Goal: Task Accomplishment & Management: Manage account settings

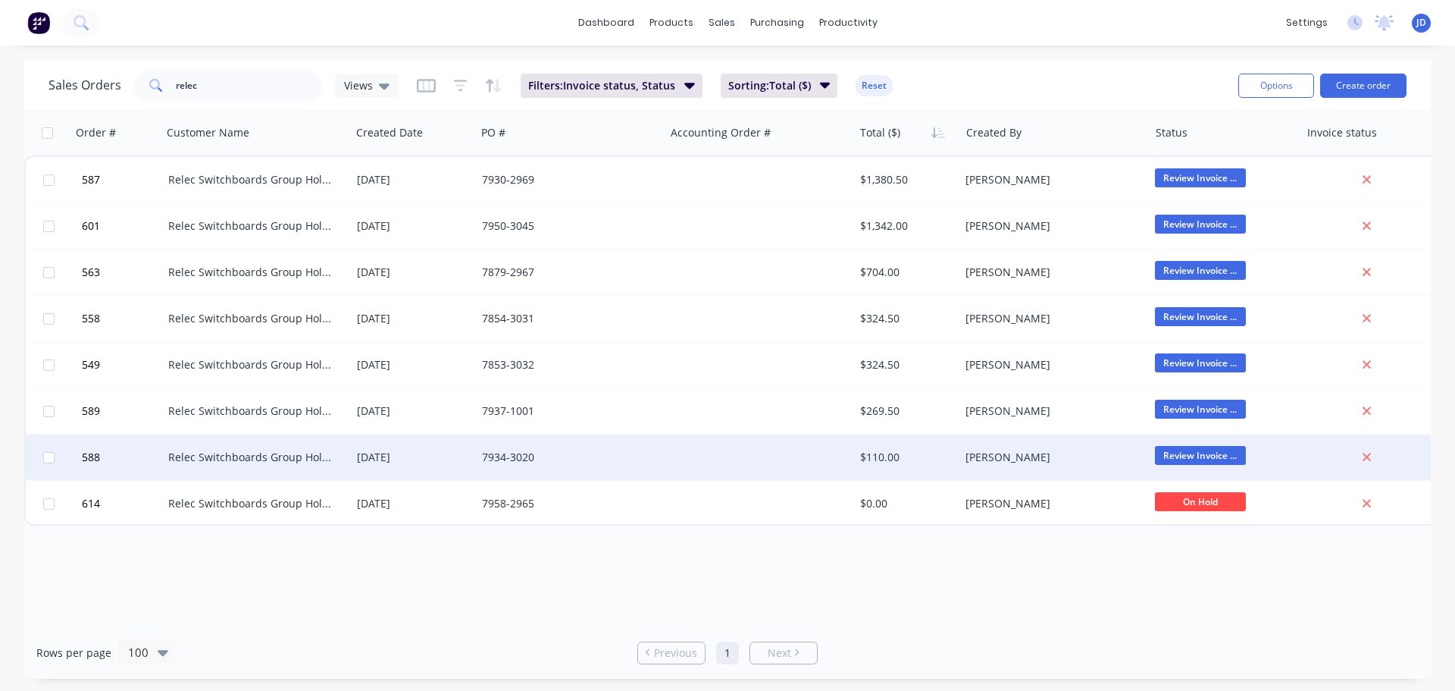
click at [760, 458] on div at bounding box center [759, 456] width 189 height 45
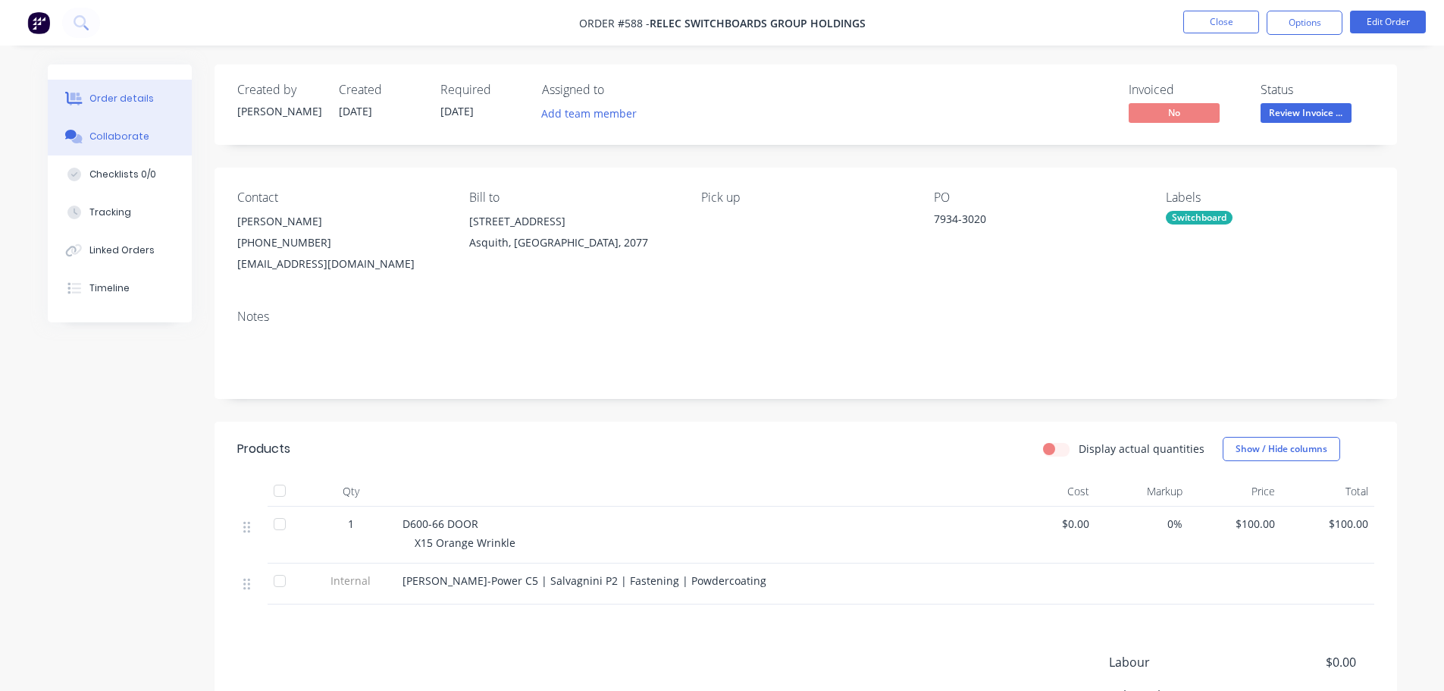
click at [144, 124] on button "Collaborate" at bounding box center [120, 136] width 144 height 38
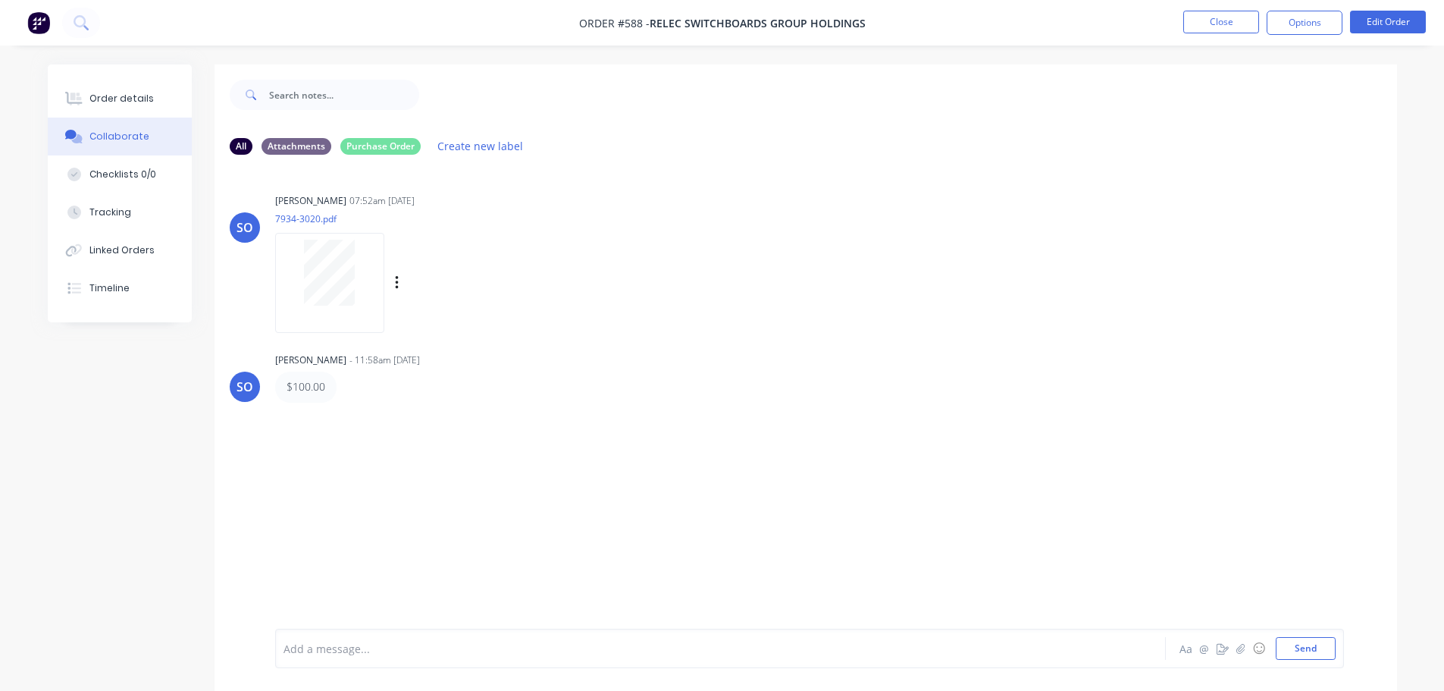
click at [355, 267] on div at bounding box center [330, 273] width 96 height 66
click at [114, 89] on button "Order details" at bounding box center [120, 99] width 144 height 38
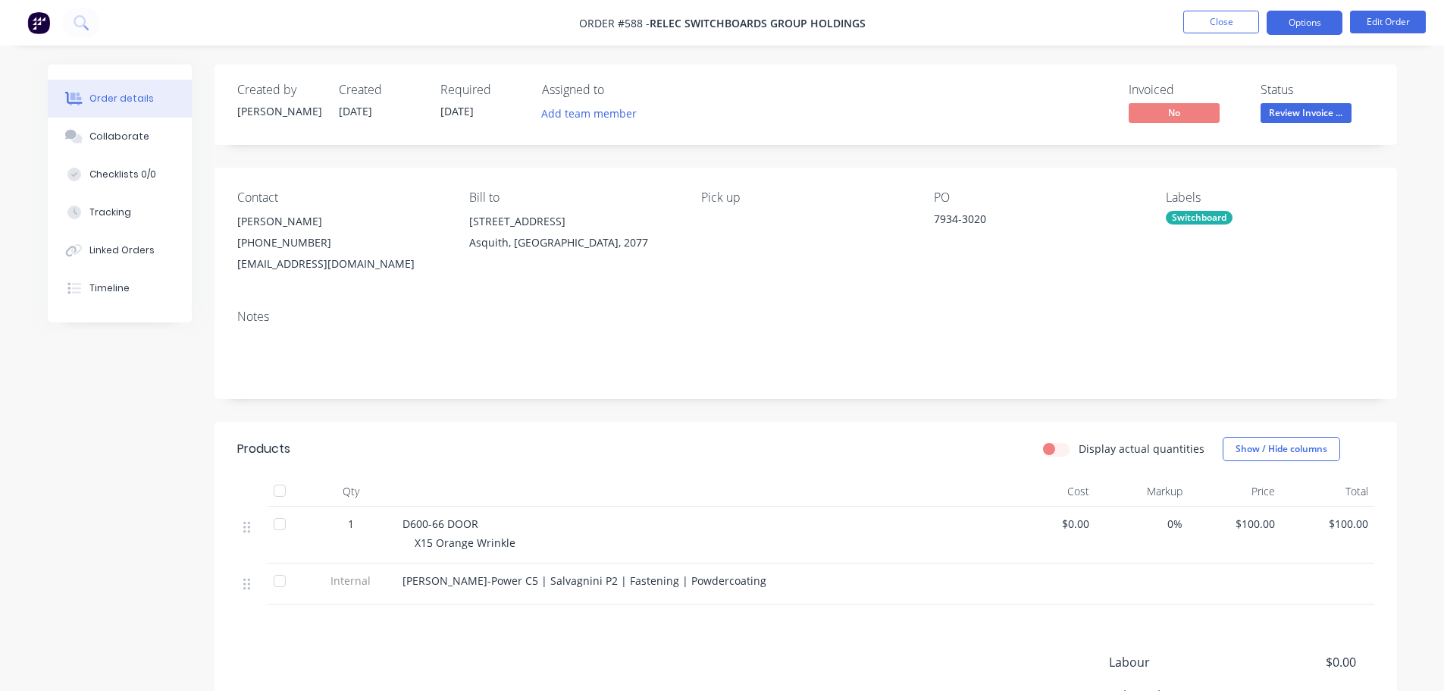
click at [1306, 25] on button "Options" at bounding box center [1305, 23] width 76 height 24
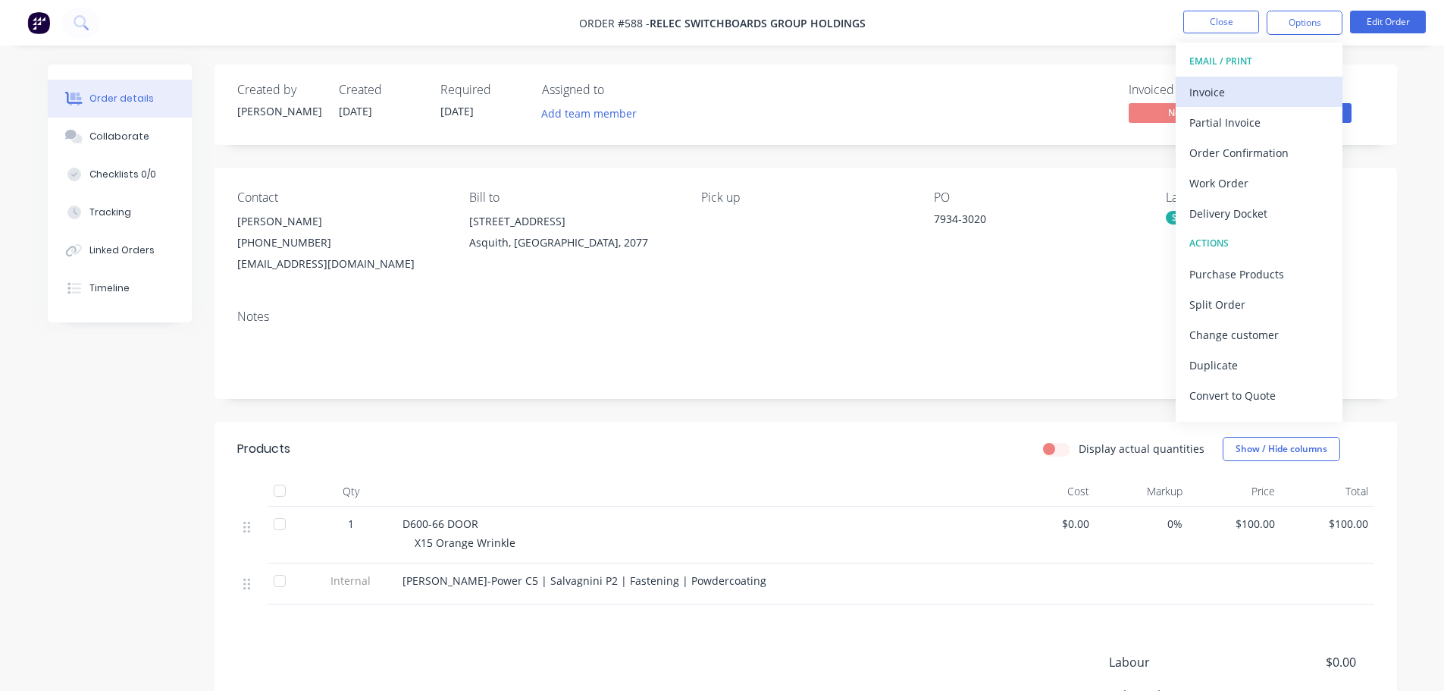
click at [1249, 86] on div "Invoice" at bounding box center [1258, 92] width 139 height 22
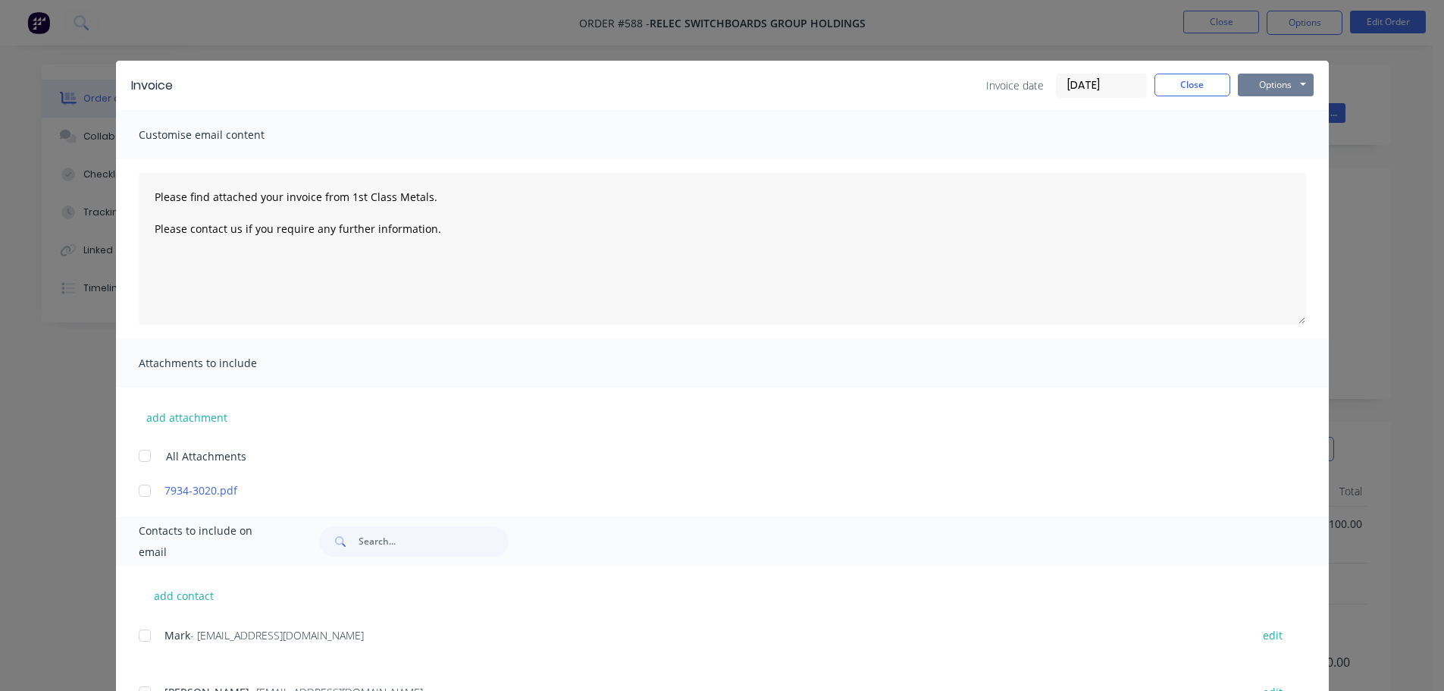
click at [1289, 79] on button "Options" at bounding box center [1276, 85] width 76 height 23
click at [1283, 139] on button "Print" at bounding box center [1286, 136] width 97 height 25
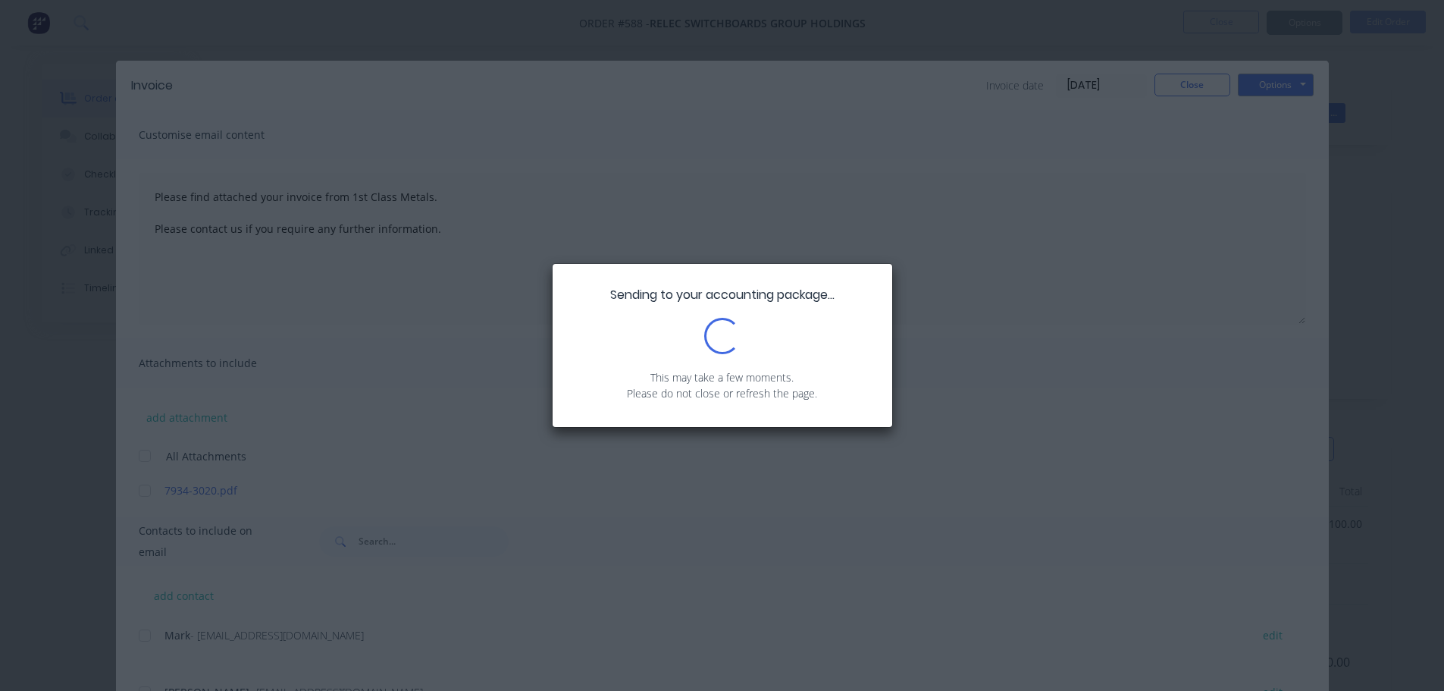
type textarea "Please find attached your invoice from 1st Class Metals. Please contact us if y…"
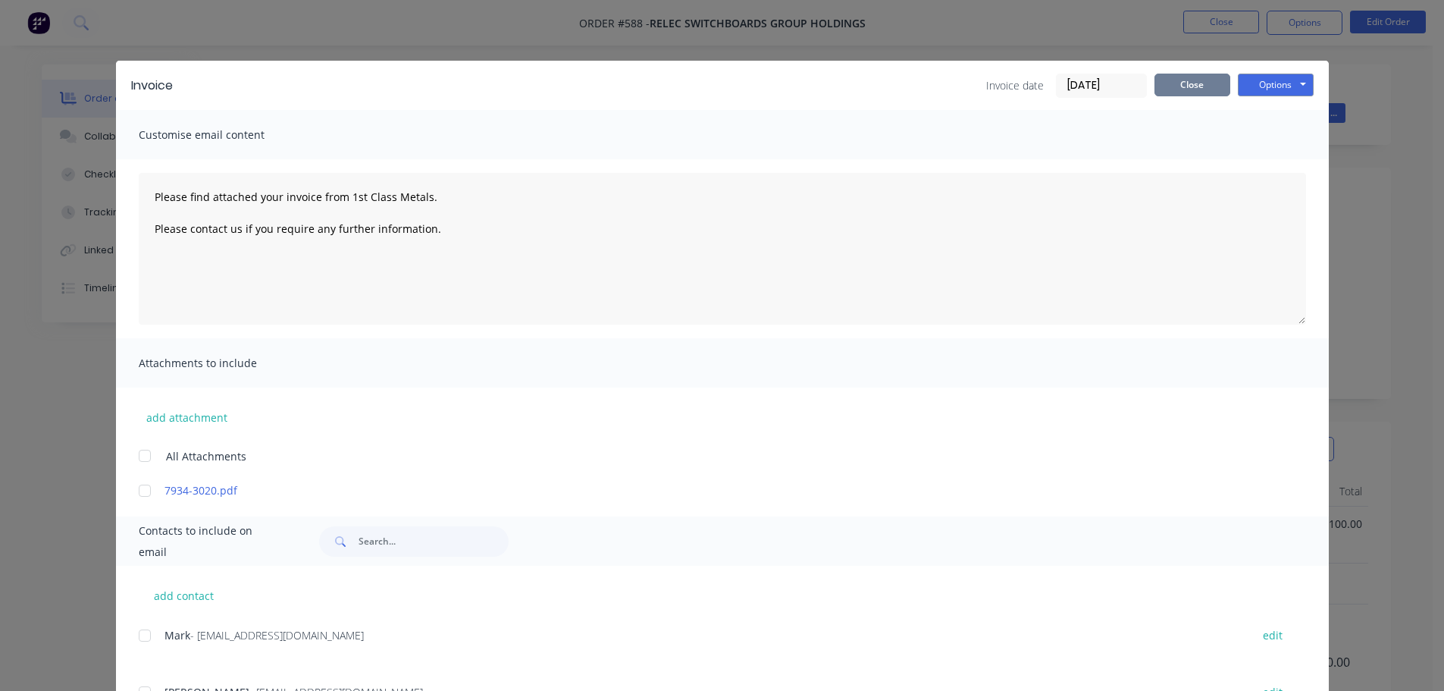
click at [1173, 88] on button "Close" at bounding box center [1192, 85] width 76 height 23
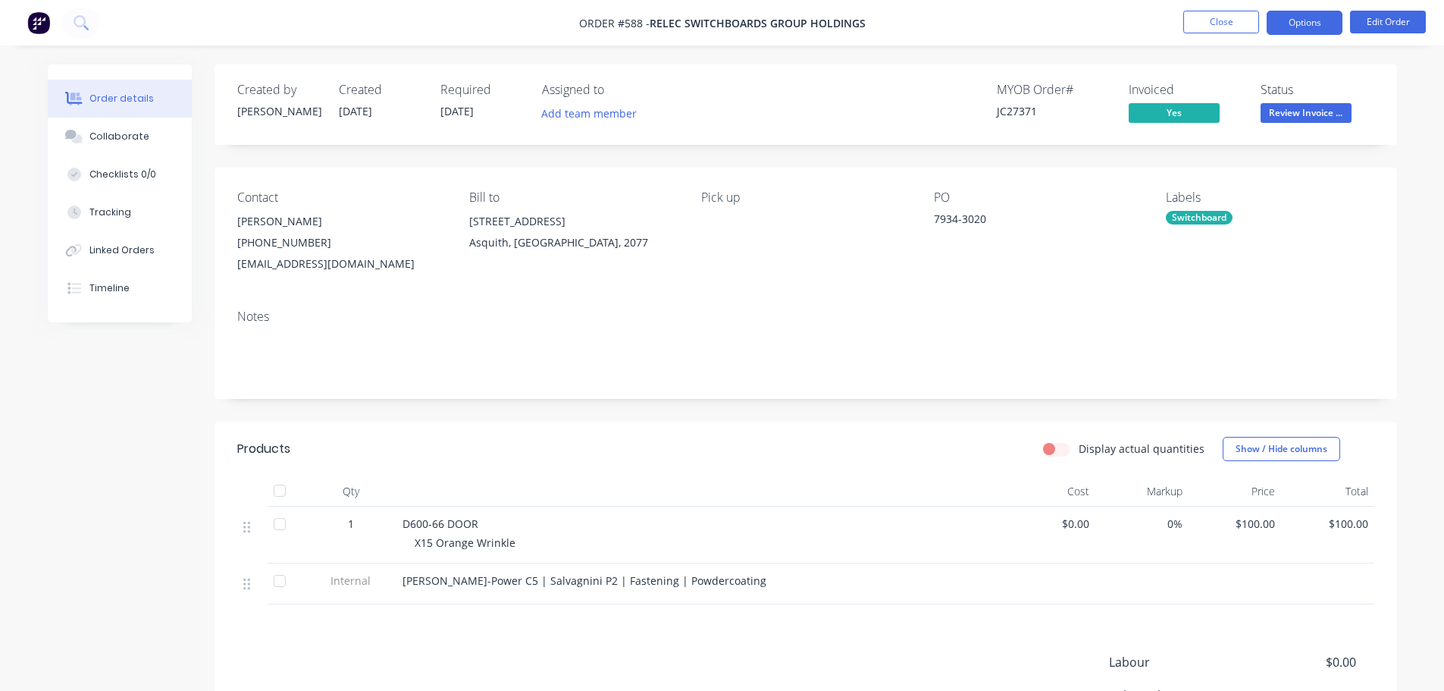
click at [1320, 11] on button "Options" at bounding box center [1305, 23] width 76 height 24
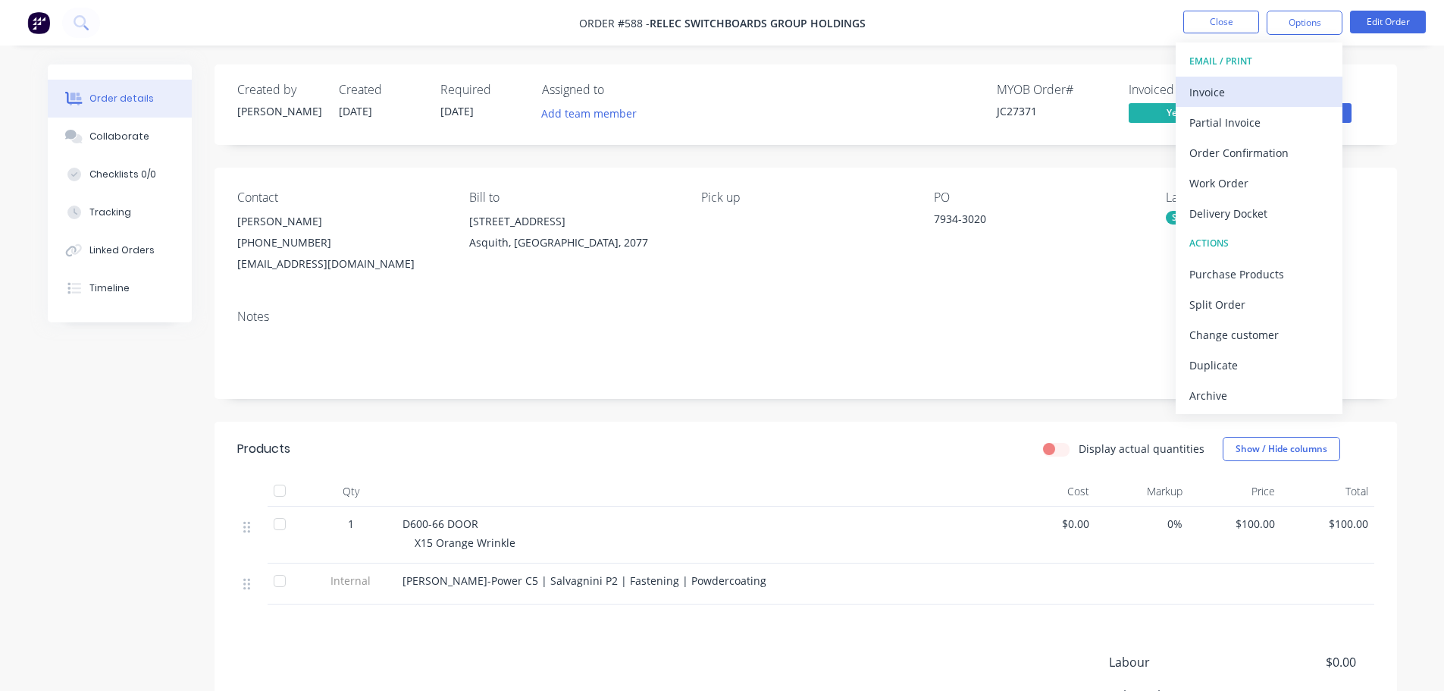
drag, startPoint x: 1296, startPoint y: 42, endPoint x: 1252, endPoint y: 82, distance: 60.1
click at [1252, 82] on div "Invoice" at bounding box center [1258, 92] width 139 height 22
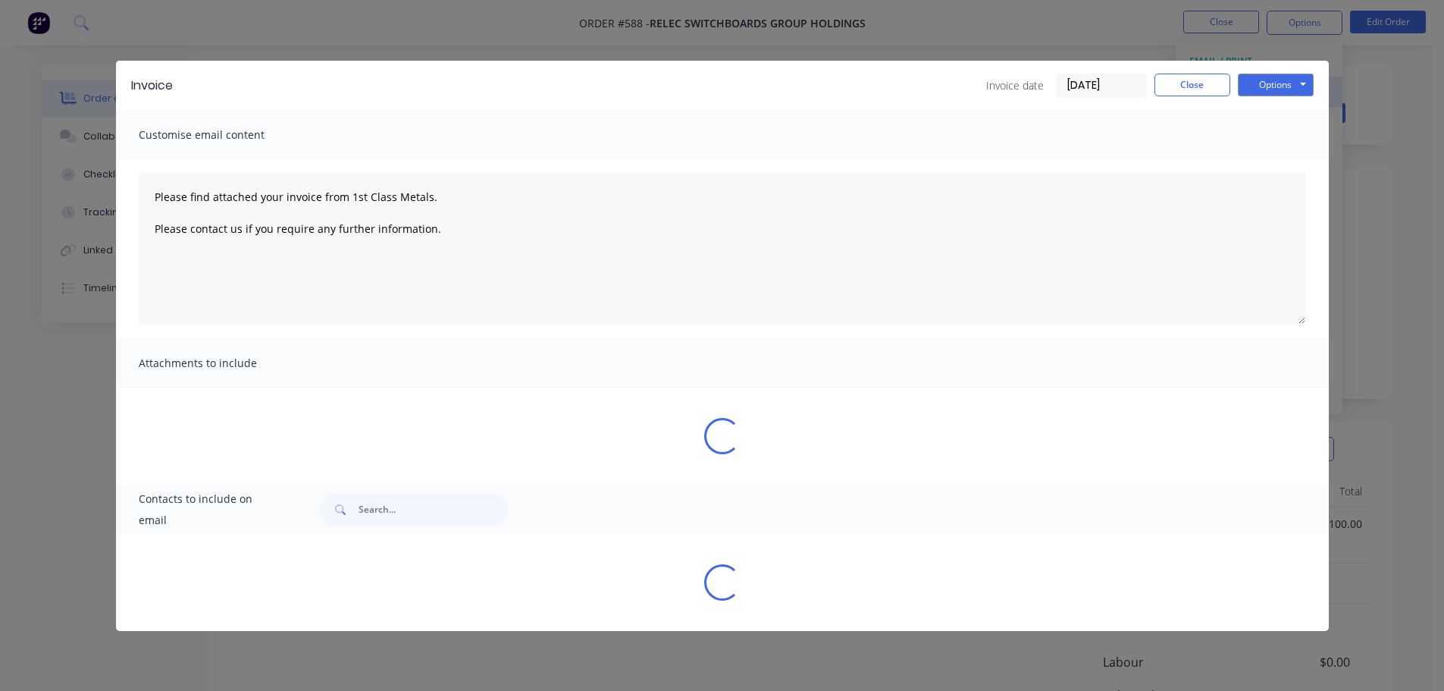
type textarea "Please find attached your invoice from 1st Class Metals. Please contact us if y…"
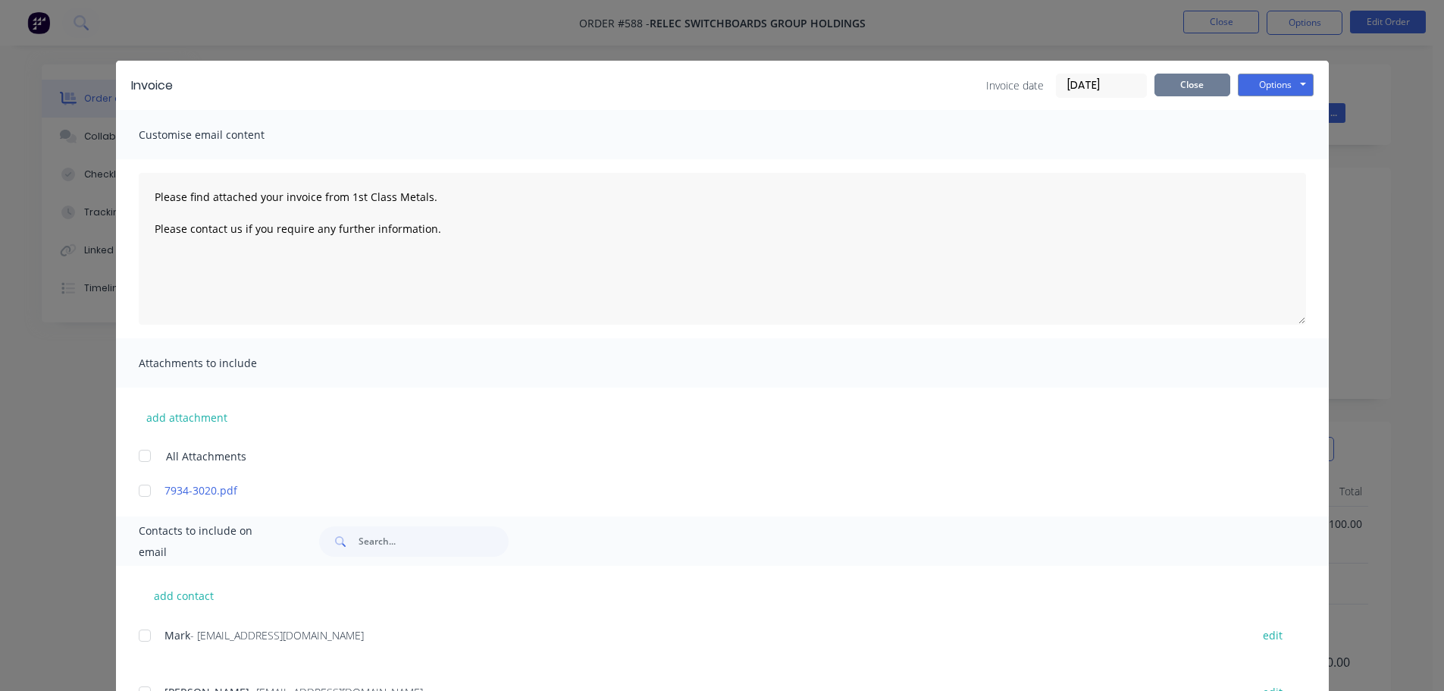
click at [1175, 81] on button "Close" at bounding box center [1192, 85] width 76 height 23
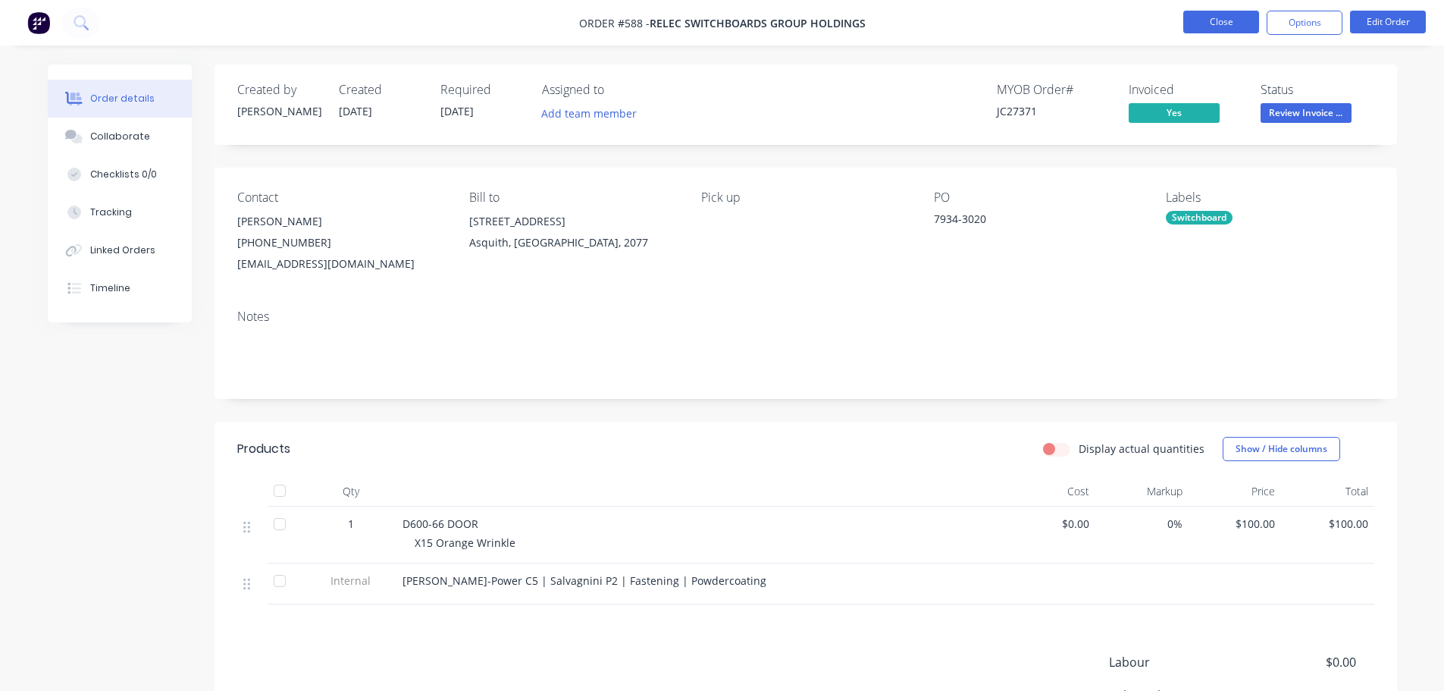
click at [1222, 27] on button "Close" at bounding box center [1221, 22] width 76 height 23
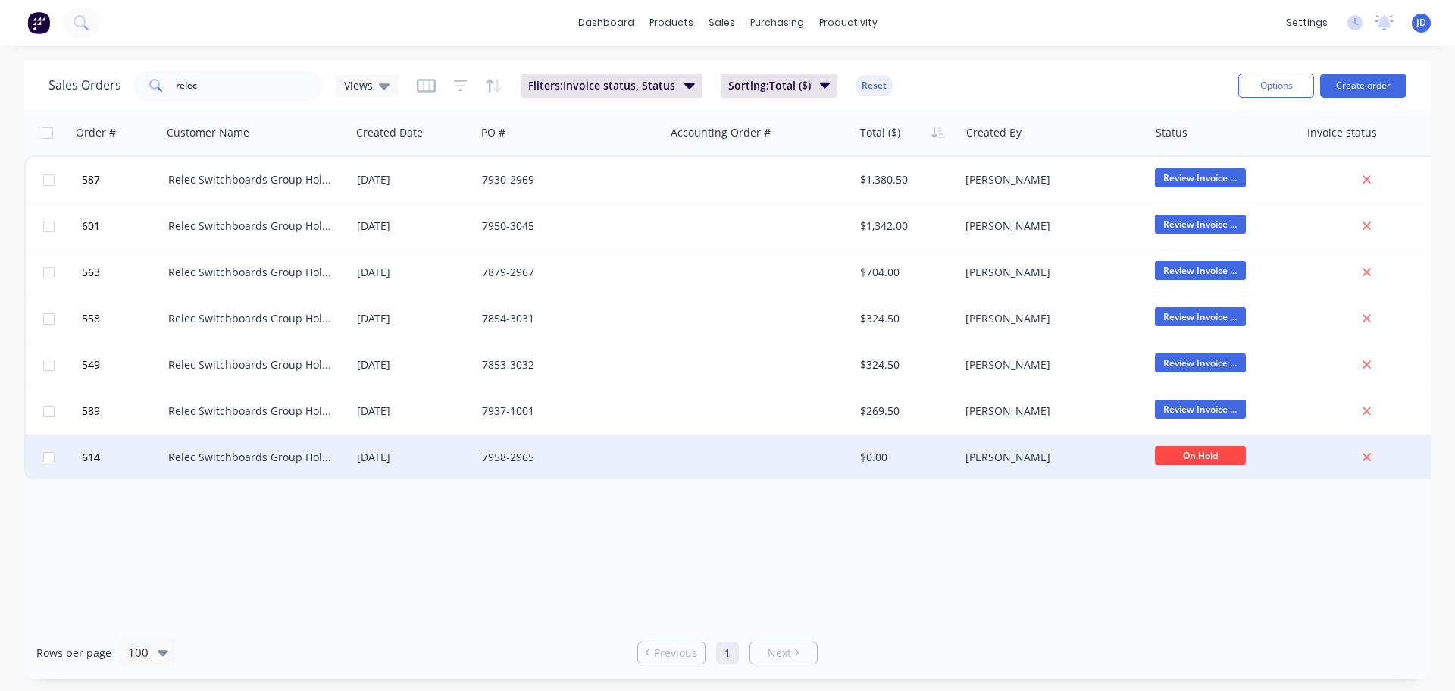
click at [351, 454] on div "614 Relec Switchboards Group Holdings 31 Jul 2025 7958-2965 $0.00 Shane O'Grady…" at bounding box center [733, 457] width 1414 height 46
click at [438, 465] on div "[DATE]" at bounding box center [413, 456] width 125 height 45
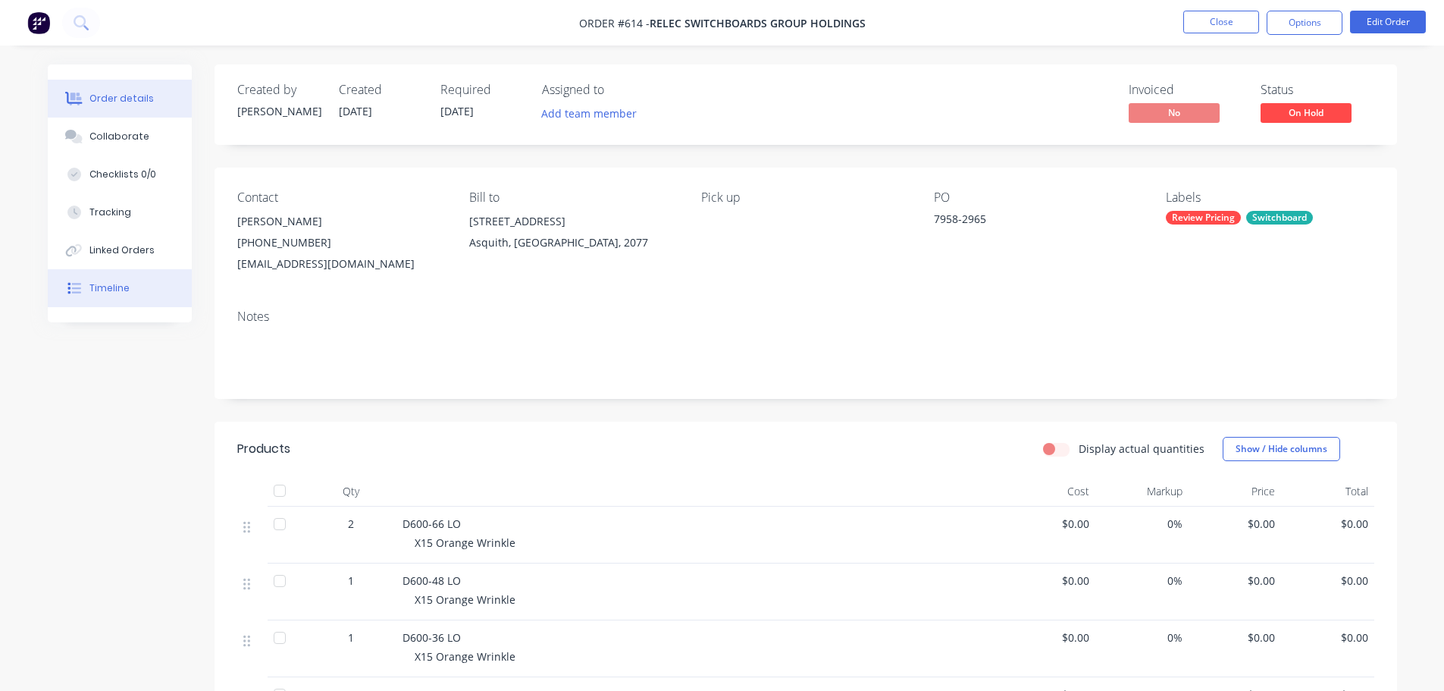
click at [143, 296] on button "Timeline" at bounding box center [120, 288] width 144 height 38
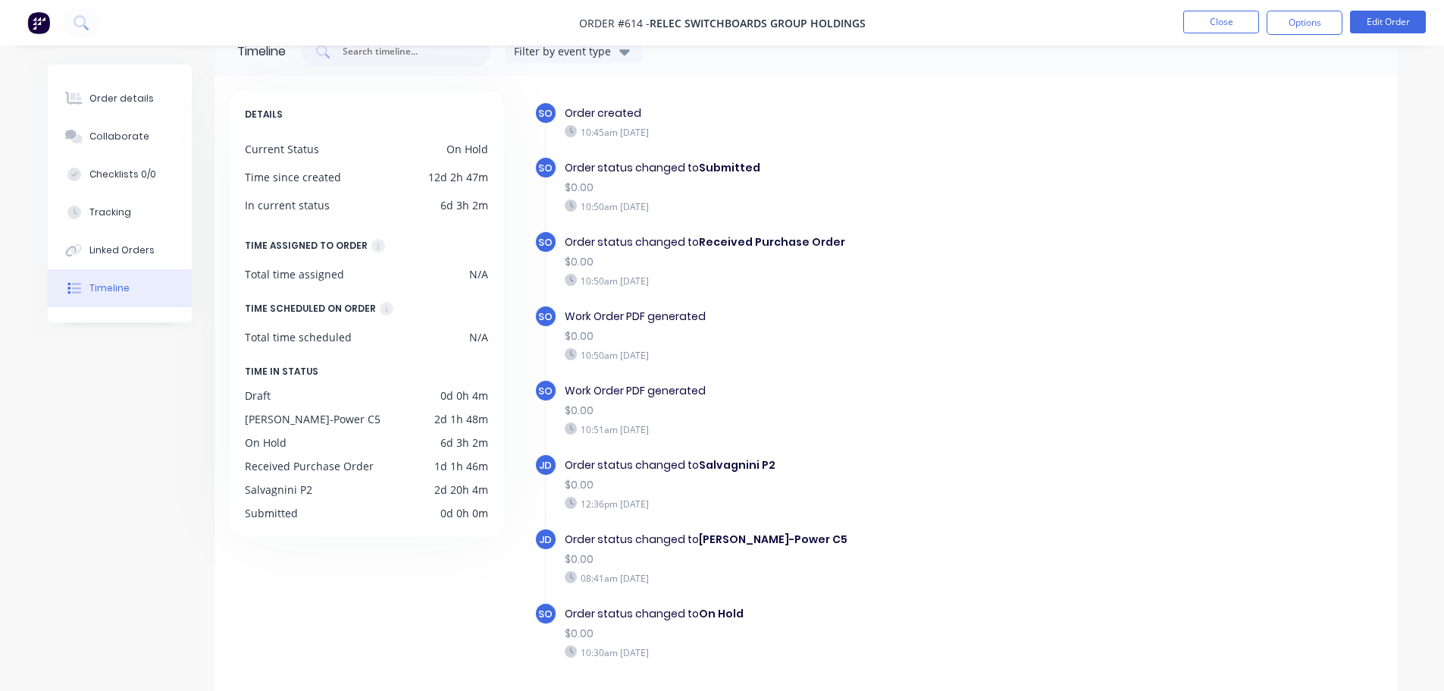
scroll to position [89, 0]
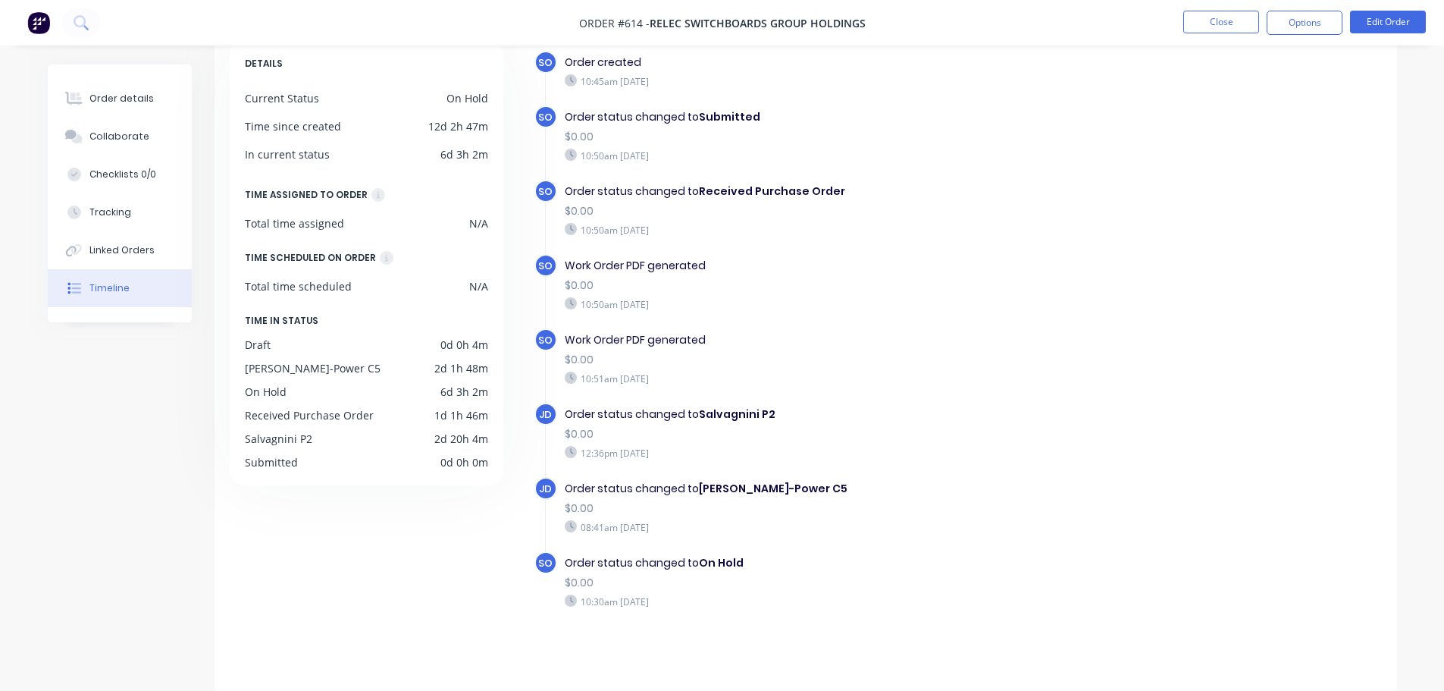
drag, startPoint x: 715, startPoint y: 604, endPoint x: 583, endPoint y: 531, distance: 150.6
click at [583, 531] on div "SO Order created 10:45am Thursday 31/07/25 SO Order status changed to Submitted…" at bounding box center [957, 357] width 847 height 612
click at [828, 503] on div "$0.00" at bounding box center [827, 508] width 525 height 16
click at [89, 96] on button "Order details" at bounding box center [120, 99] width 144 height 38
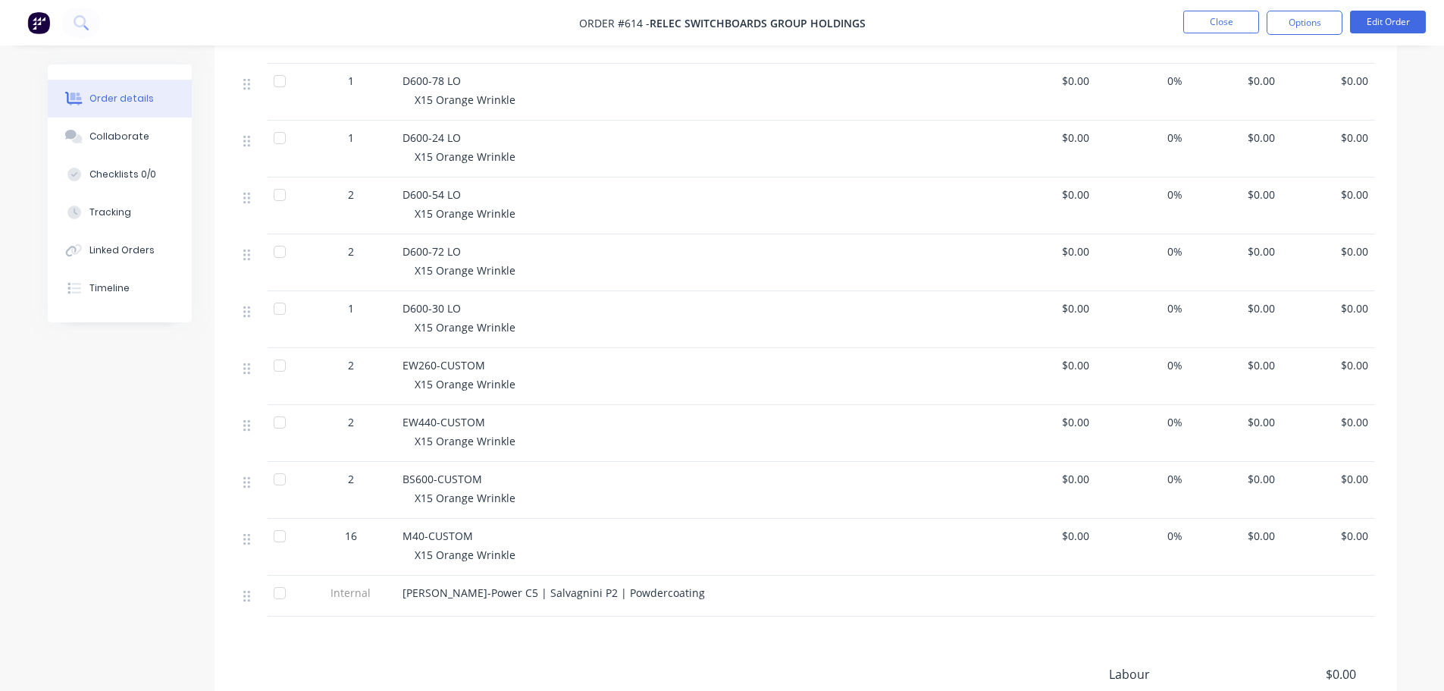
scroll to position [619, 0]
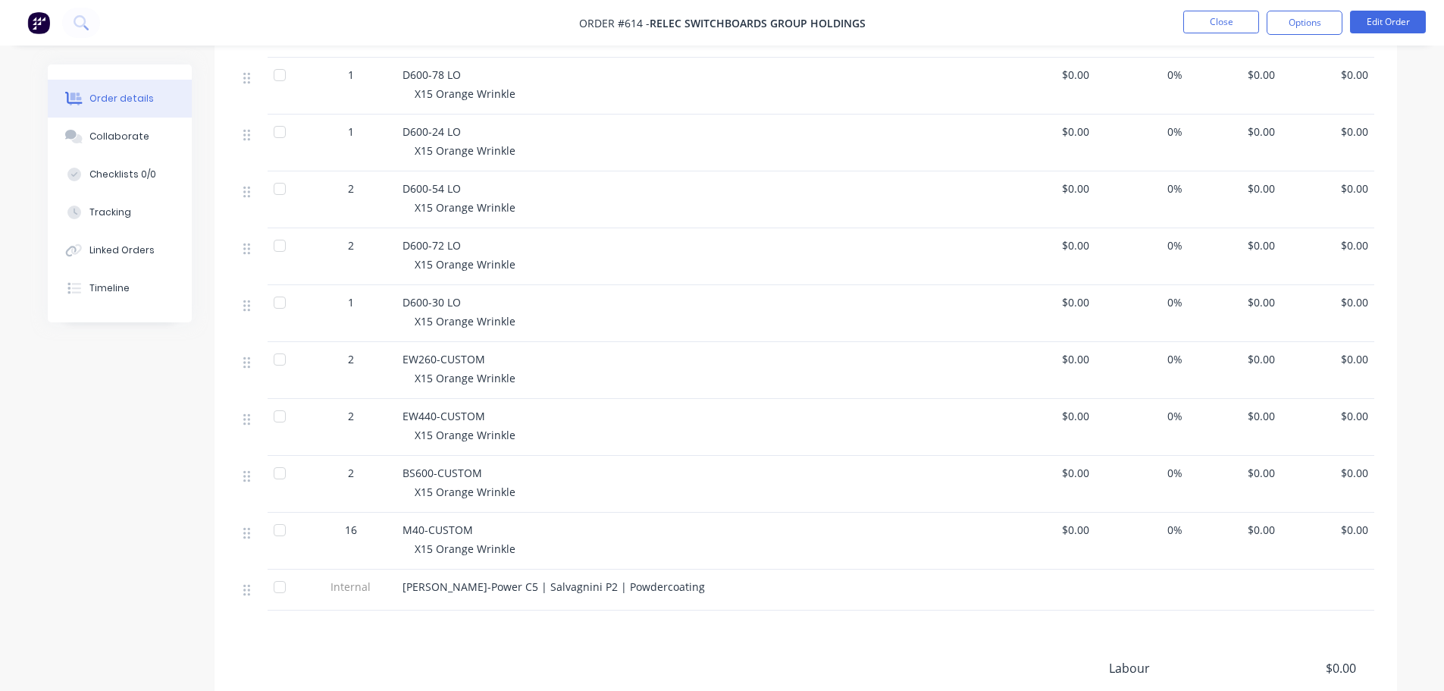
drag, startPoint x: 87, startPoint y: 386, endPoint x: 105, endPoint y: 368, distance: 25.7
click at [88, 387] on div "Created by Shane Created 31/07/25 Required 20/08/25 Assigned to Add team member…" at bounding box center [722, 162] width 1349 height 1435
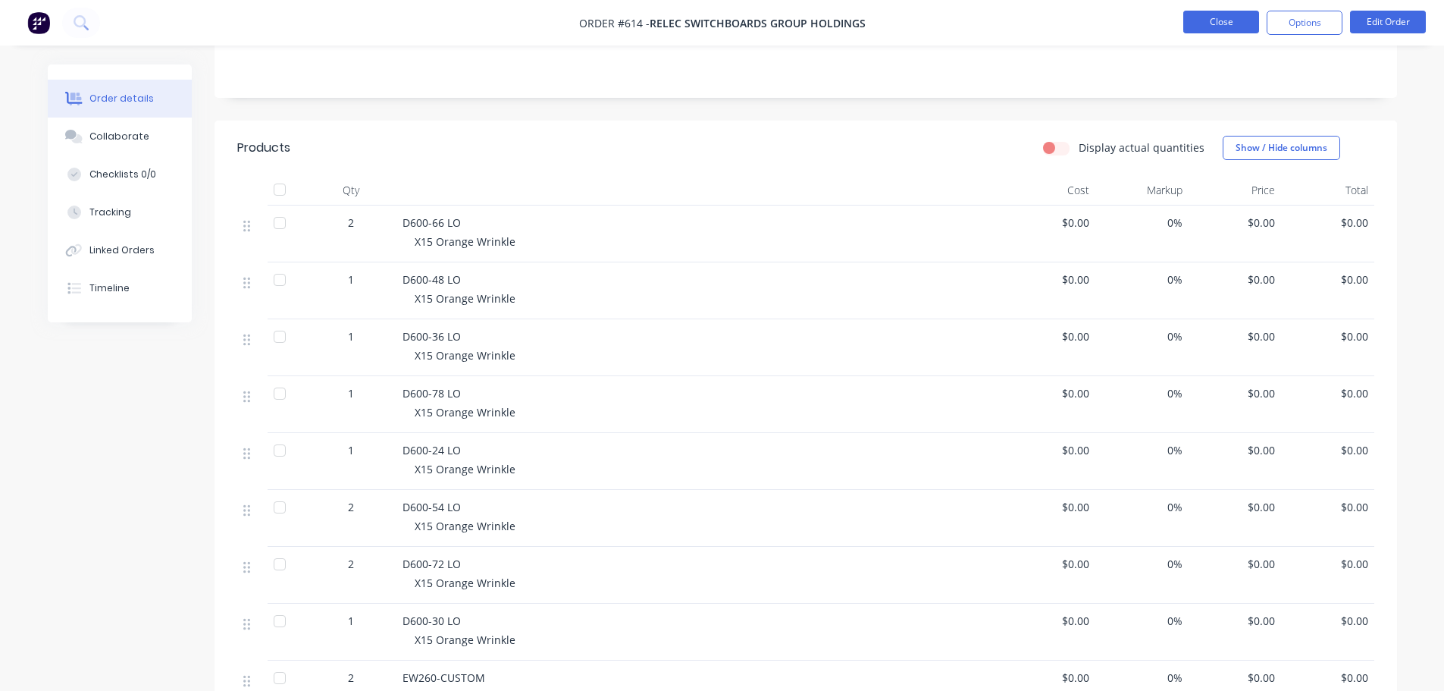
scroll to position [164, 0]
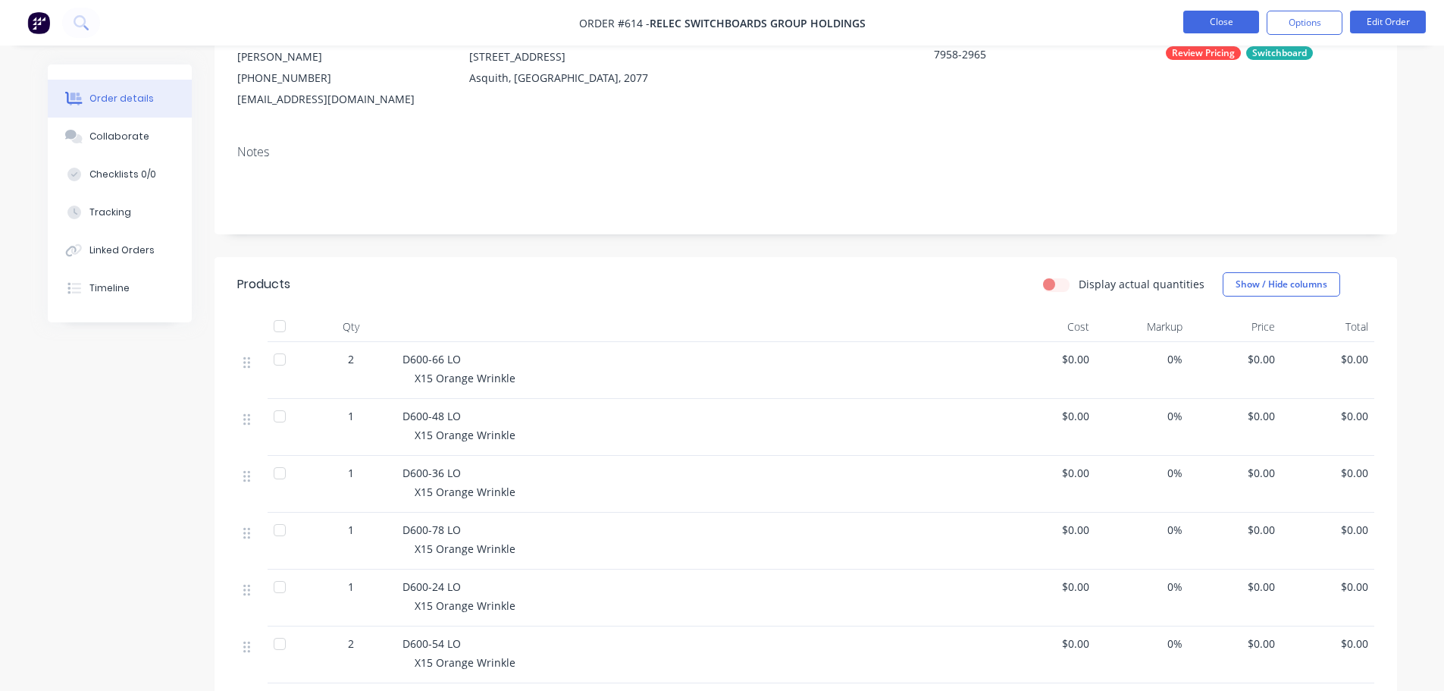
click at [1224, 23] on button "Close" at bounding box center [1221, 22] width 76 height 23
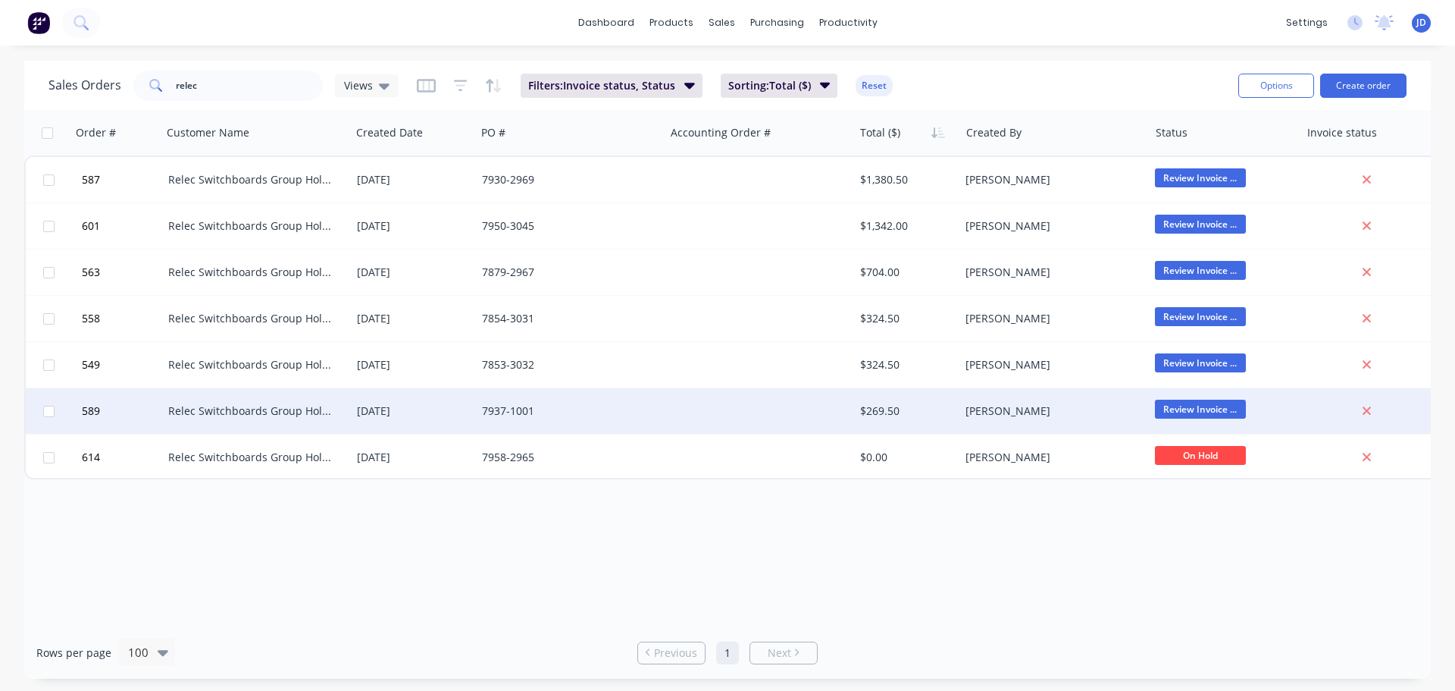
click at [965, 399] on div "[PERSON_NAME]" at bounding box center [1054, 410] width 189 height 45
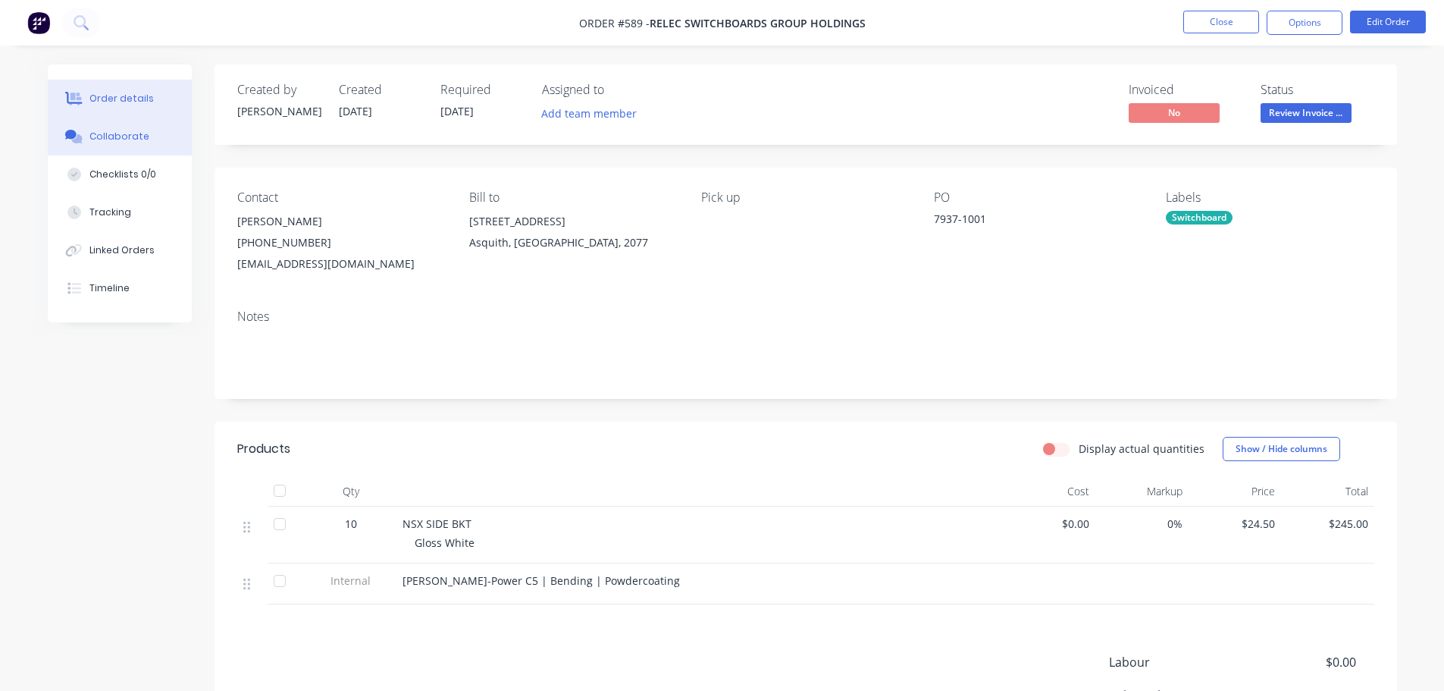
drag, startPoint x: 75, startPoint y: 151, endPoint x: 93, endPoint y: 149, distance: 18.3
click at [78, 151] on button "Collaborate" at bounding box center [120, 136] width 144 height 38
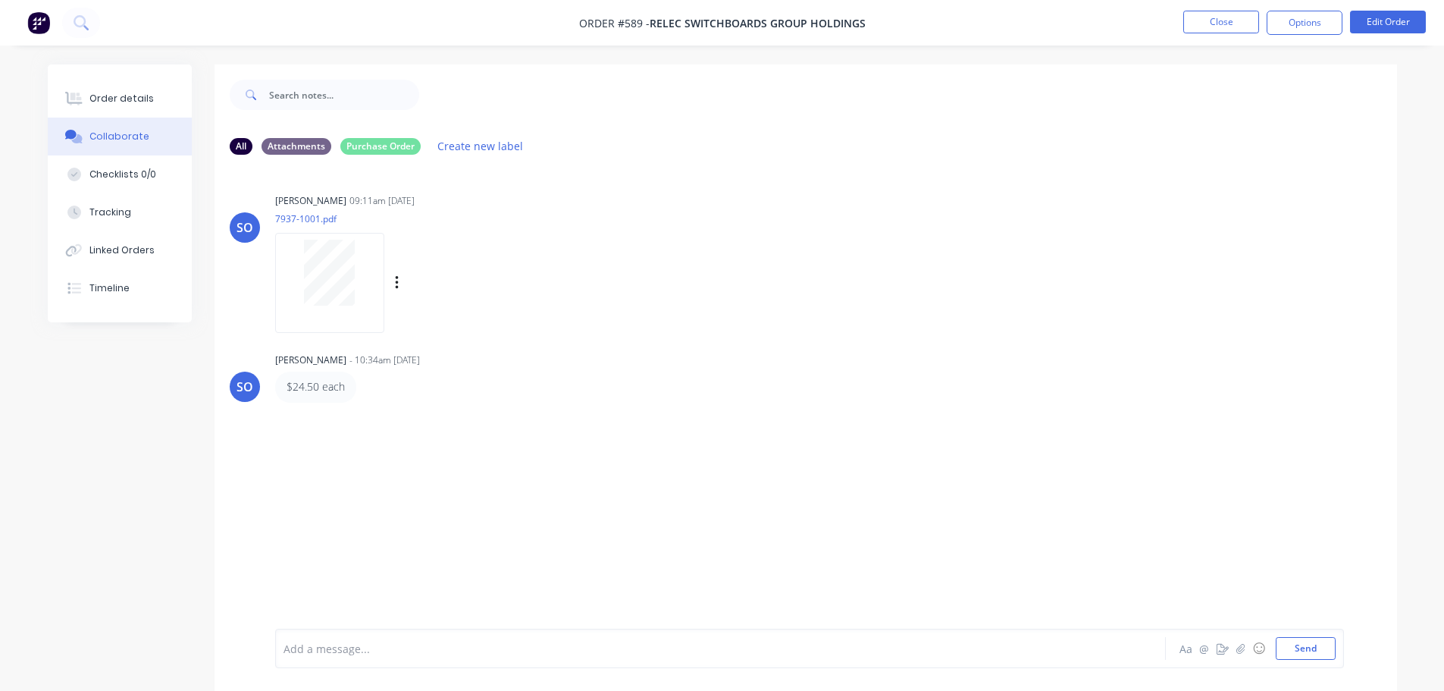
click at [287, 301] on div at bounding box center [330, 273] width 96 height 66
drag, startPoint x: 114, startPoint y: 102, endPoint x: 172, endPoint y: 91, distance: 58.6
click at [115, 101] on div "Order details" at bounding box center [121, 99] width 64 height 14
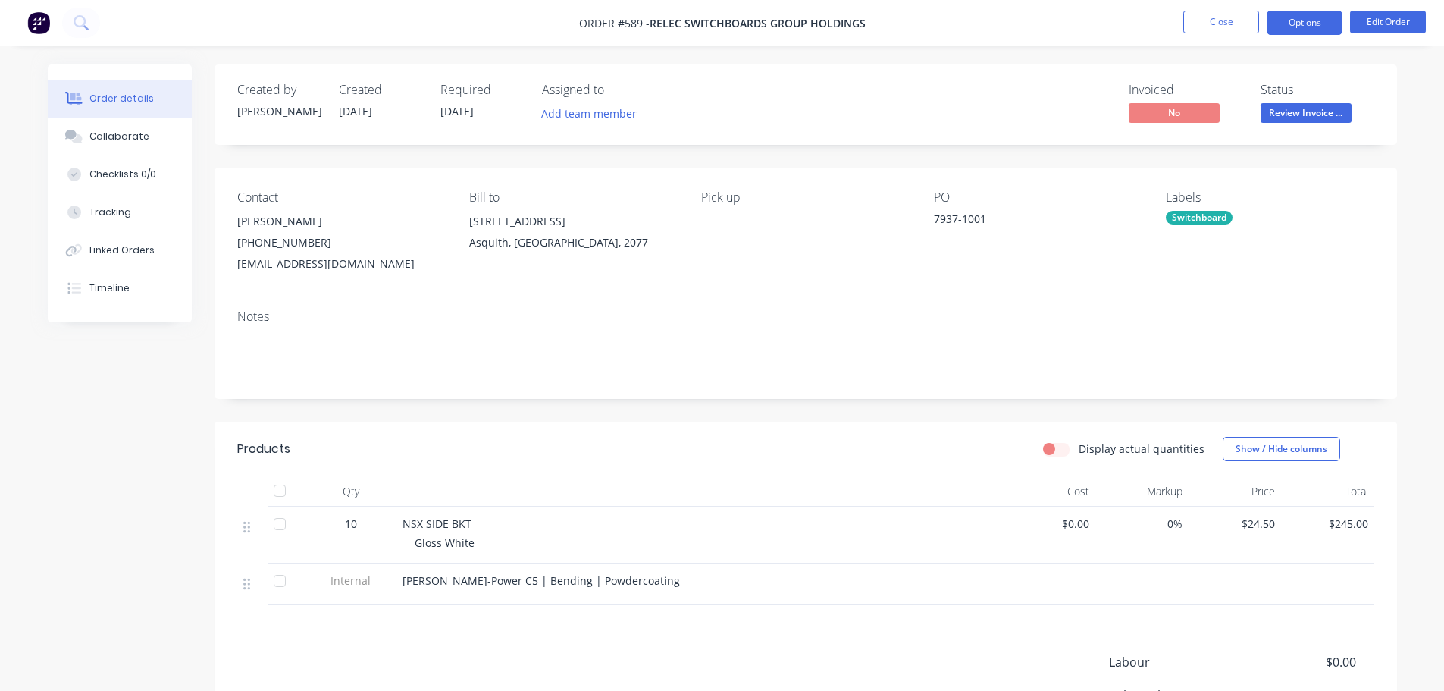
click at [1317, 27] on button "Options" at bounding box center [1305, 23] width 76 height 24
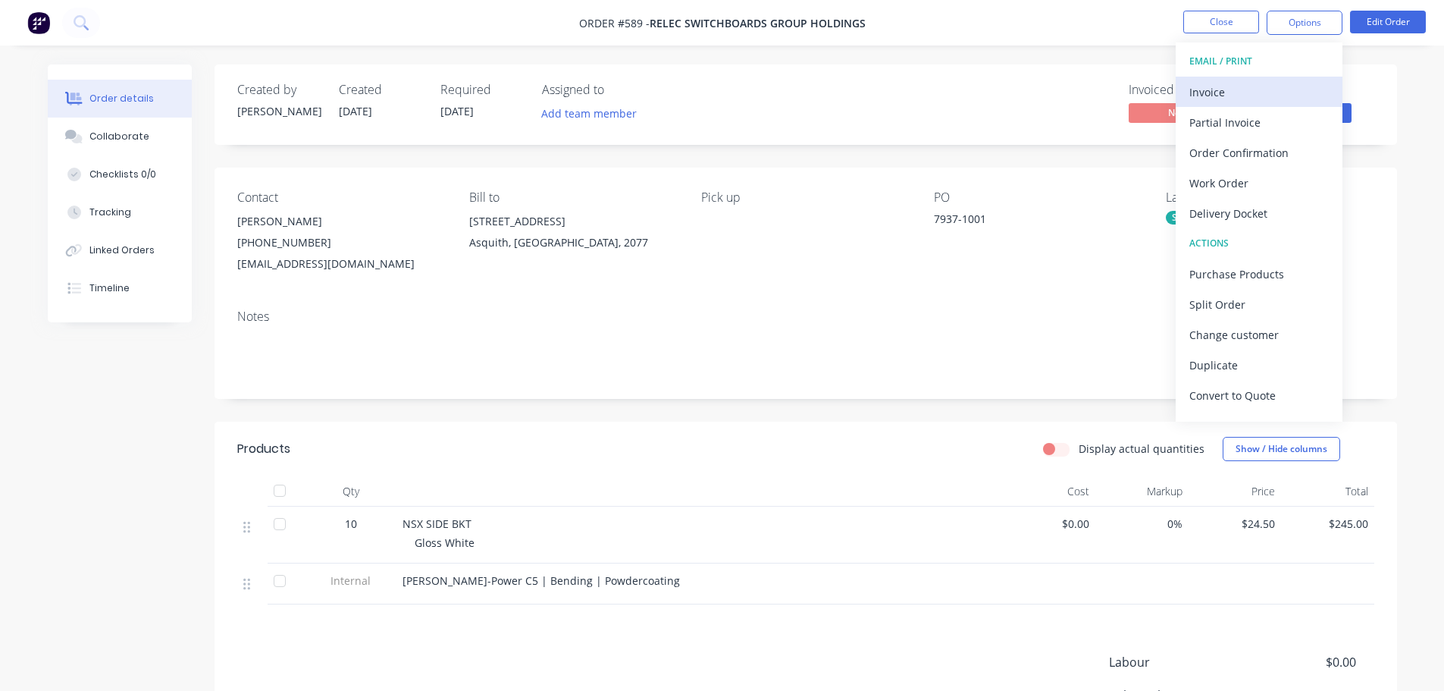
click at [1235, 81] on div "Invoice" at bounding box center [1258, 92] width 139 height 22
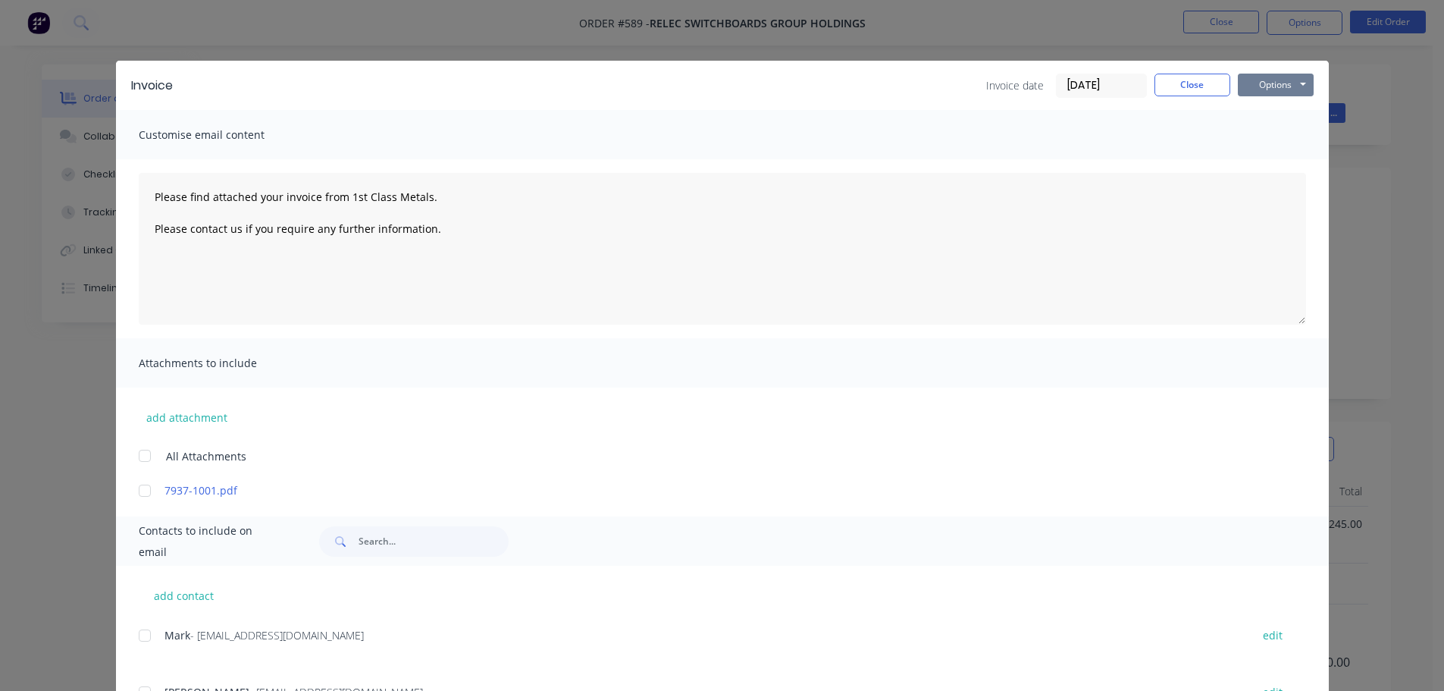
click at [1276, 80] on button "Options" at bounding box center [1276, 85] width 76 height 23
click at [1270, 130] on button "Print" at bounding box center [1286, 136] width 97 height 25
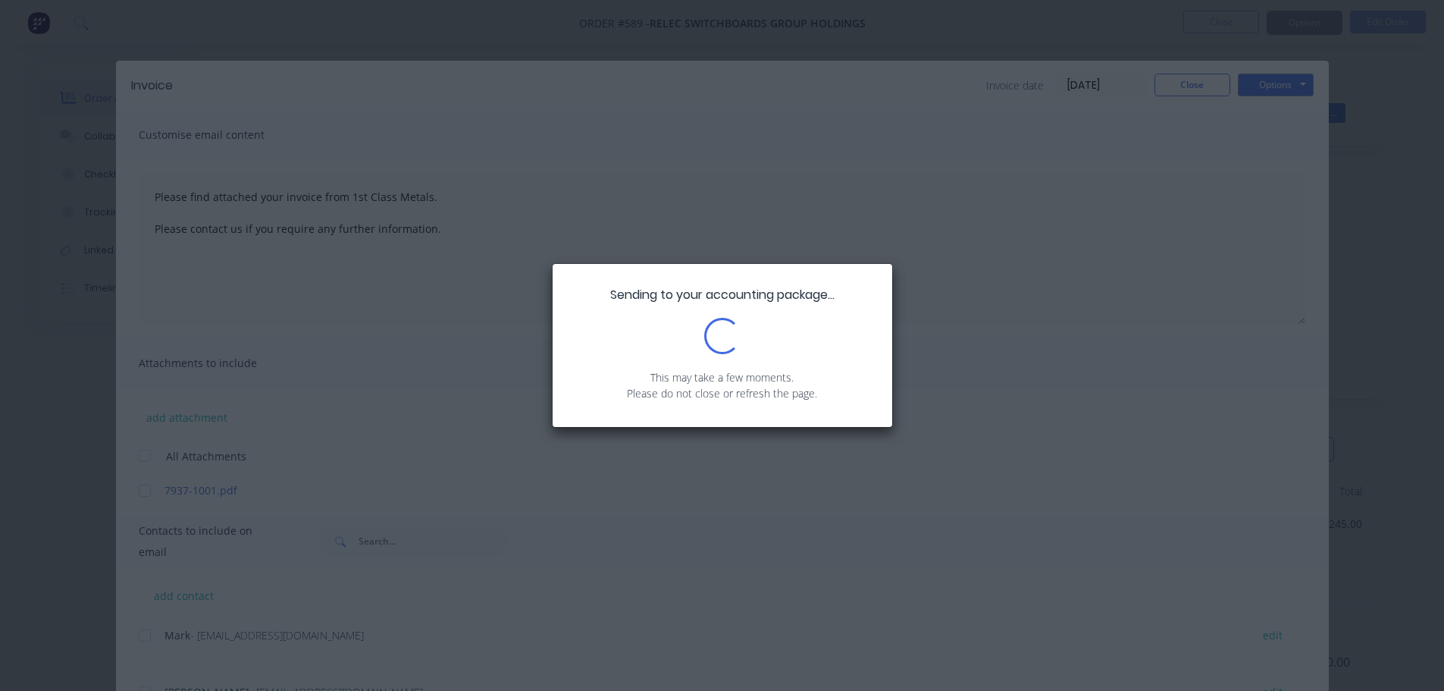
type textarea "Please find attached your invoice from 1st Class Metals. Please contact us if y…"
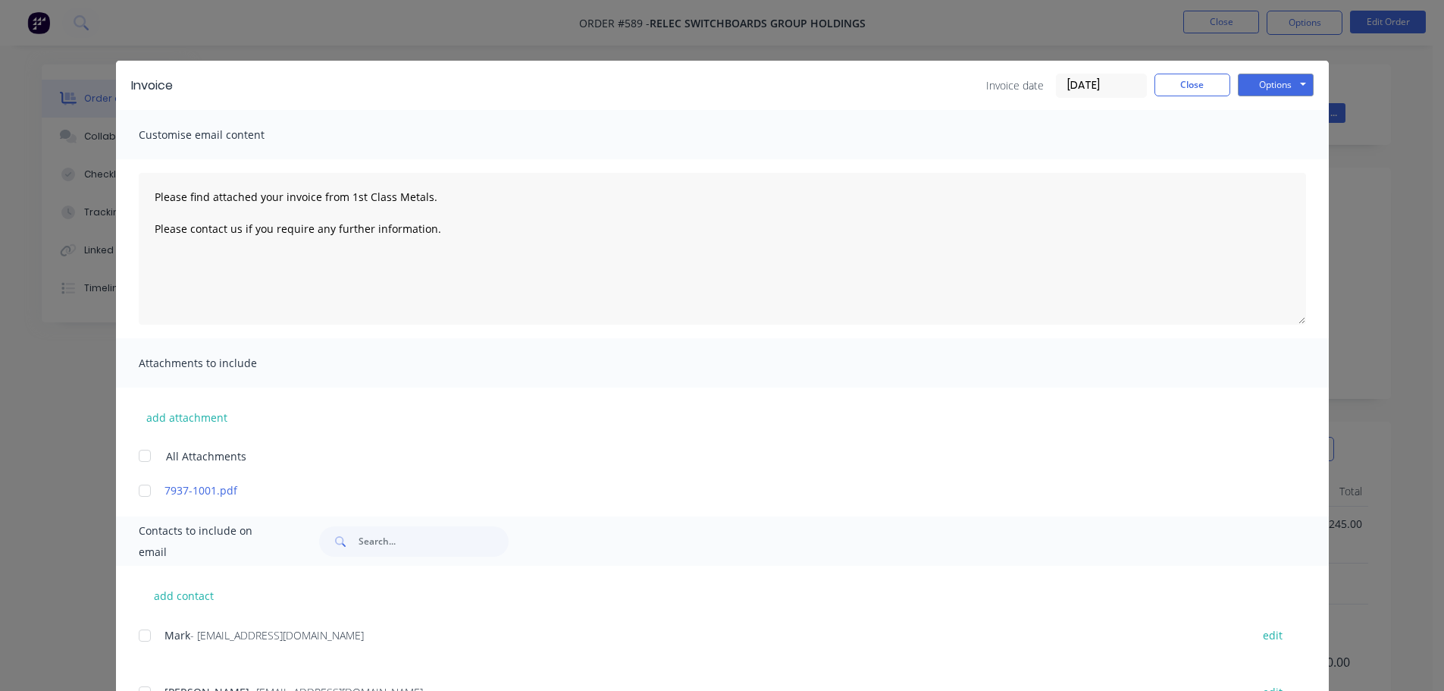
click at [1211, 70] on div "Invoice Invoice date 12/08/25 Close Options Preview Print Email" at bounding box center [722, 85] width 1213 height 49
click at [1205, 77] on button "Close" at bounding box center [1192, 85] width 76 height 23
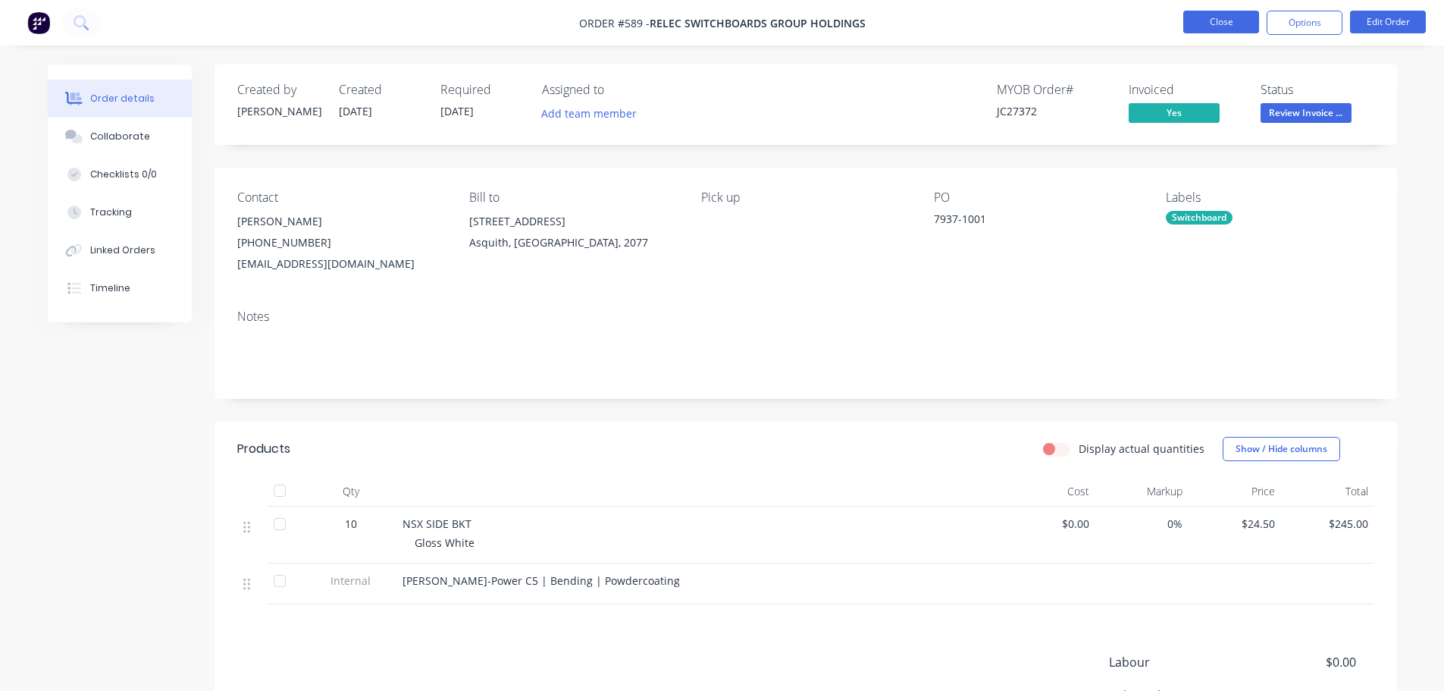
click at [1216, 25] on button "Close" at bounding box center [1221, 22] width 76 height 23
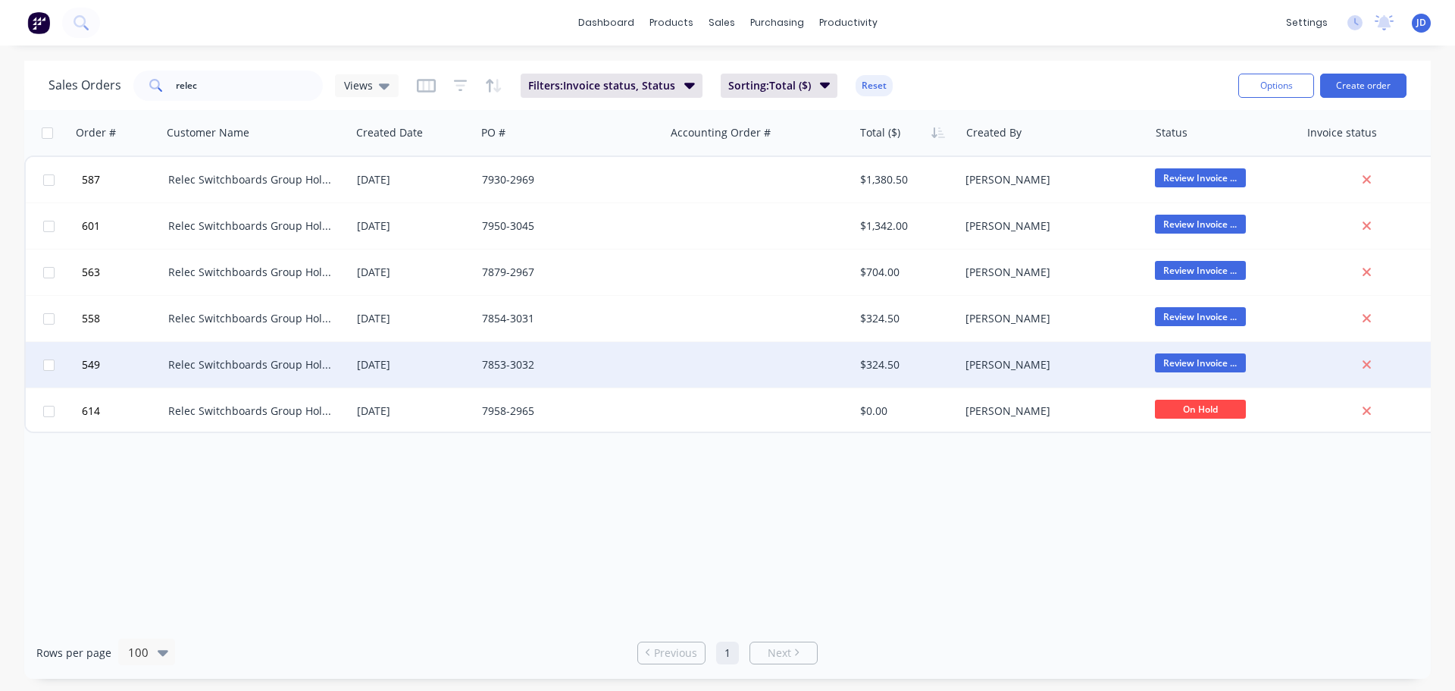
click at [960, 371] on div "[PERSON_NAME]" at bounding box center [1054, 364] width 189 height 45
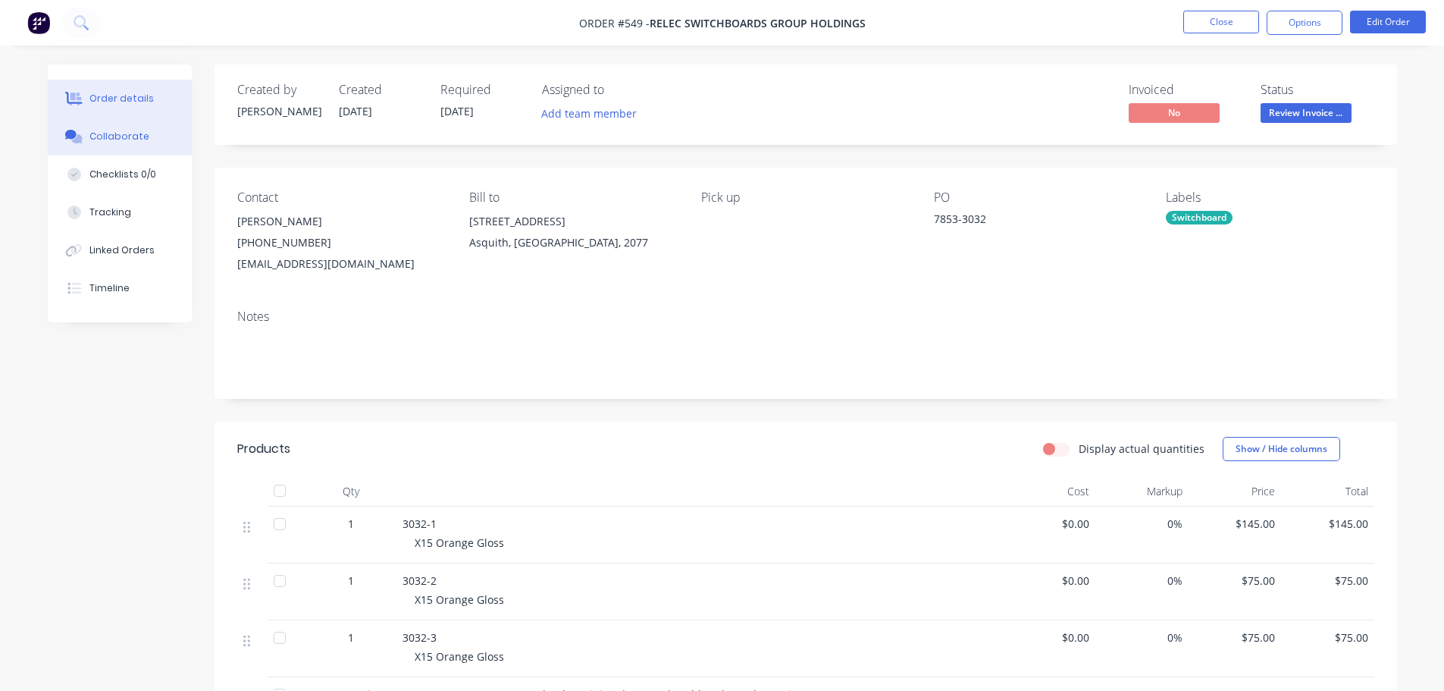
click at [127, 136] on div "Collaborate" at bounding box center [119, 137] width 60 height 14
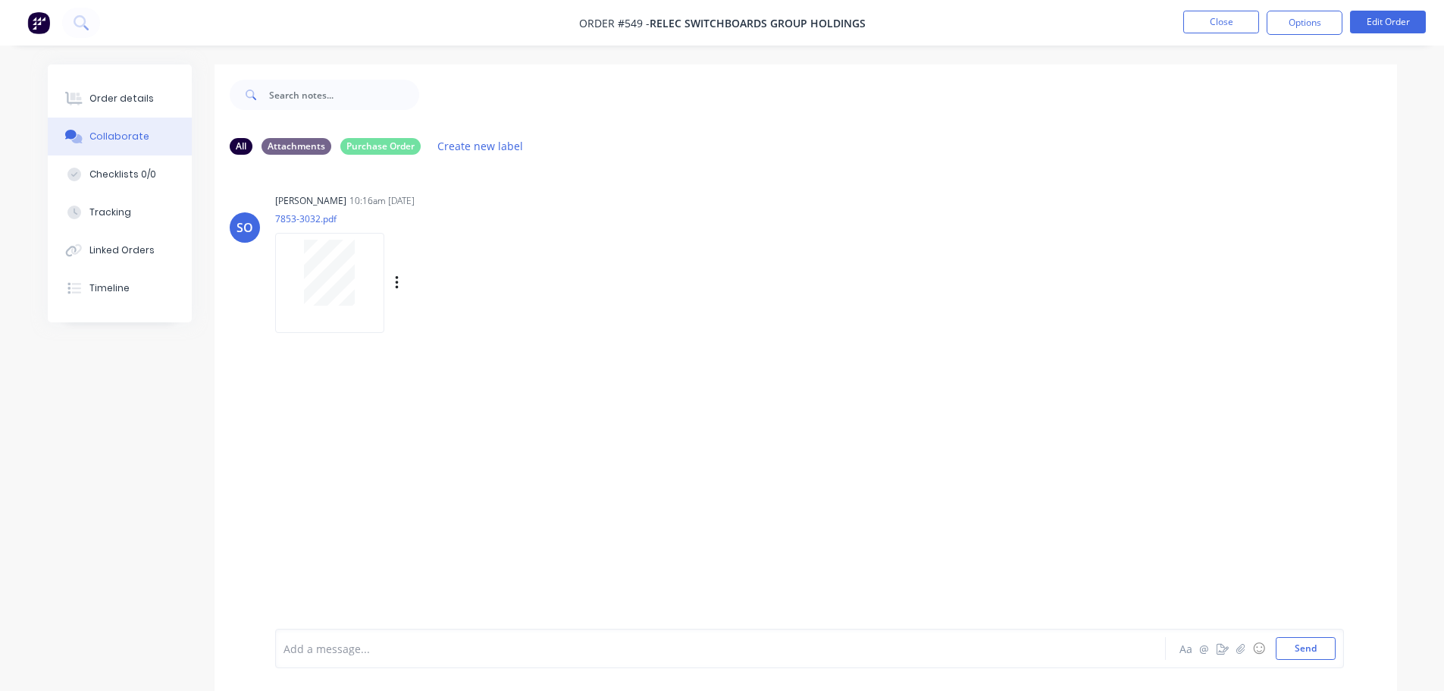
click at [355, 275] on div at bounding box center [330, 273] width 96 height 66
drag, startPoint x: 164, startPoint y: 88, endPoint x: 1200, endPoint y: 47, distance: 1037.0
click at [168, 86] on button "Order details" at bounding box center [120, 99] width 144 height 38
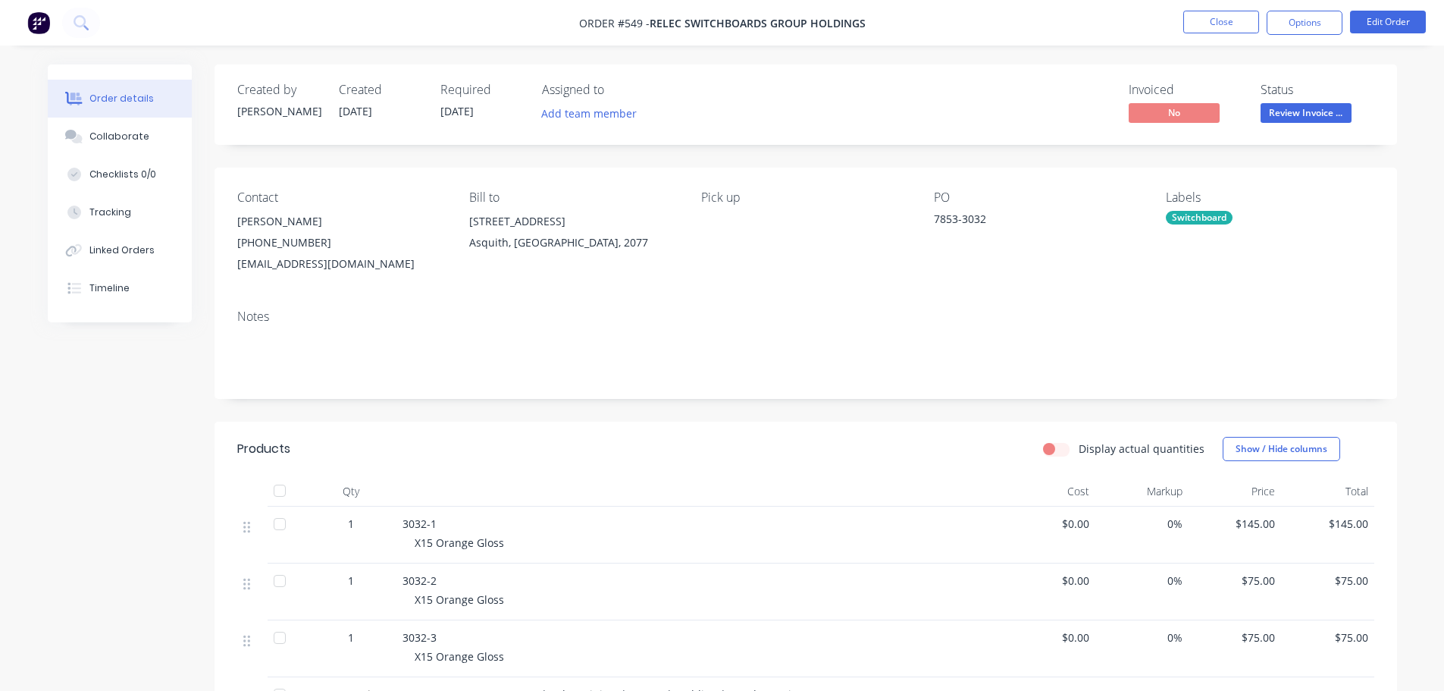
click at [1281, 10] on nav "Order #549 - Relec Switchboards Group Holdings Close Options Edit Order" at bounding box center [722, 22] width 1444 height 45
click at [1290, 32] on button "Options" at bounding box center [1305, 23] width 76 height 24
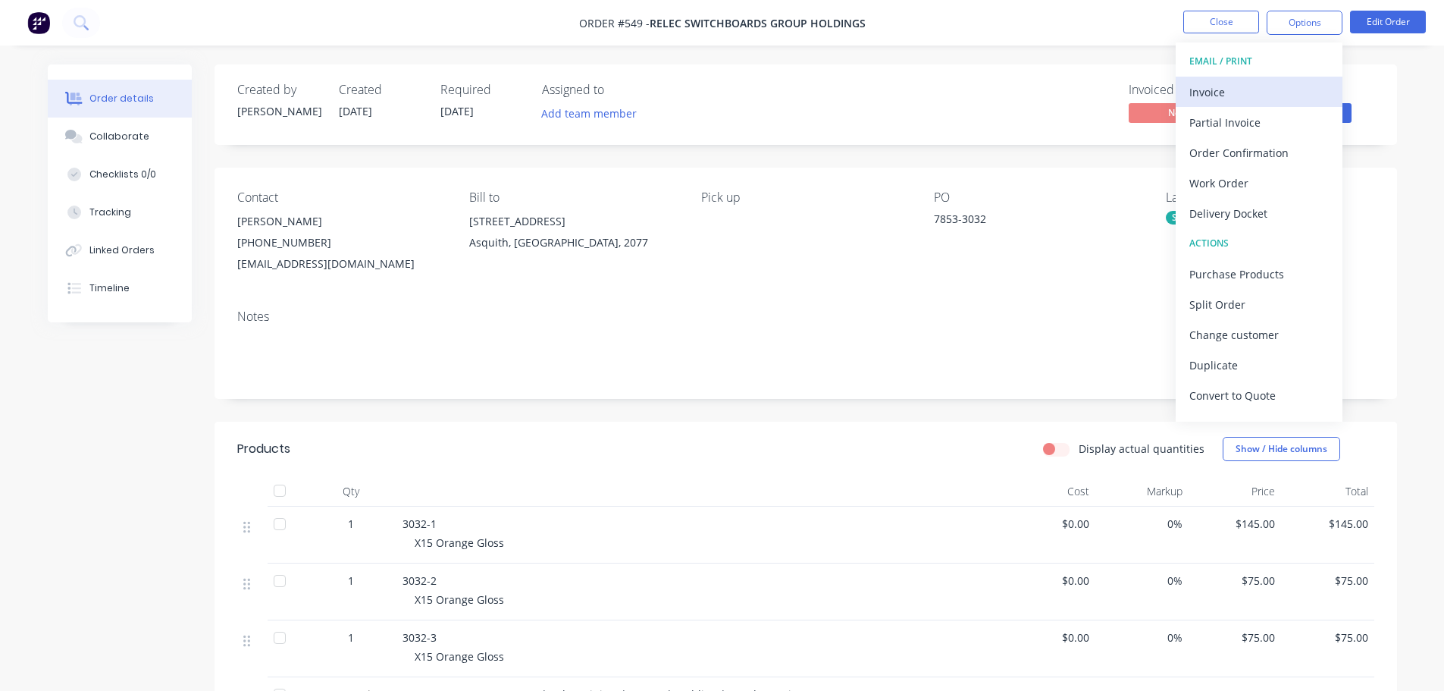
click at [1244, 89] on div "Invoice" at bounding box center [1258, 92] width 139 height 22
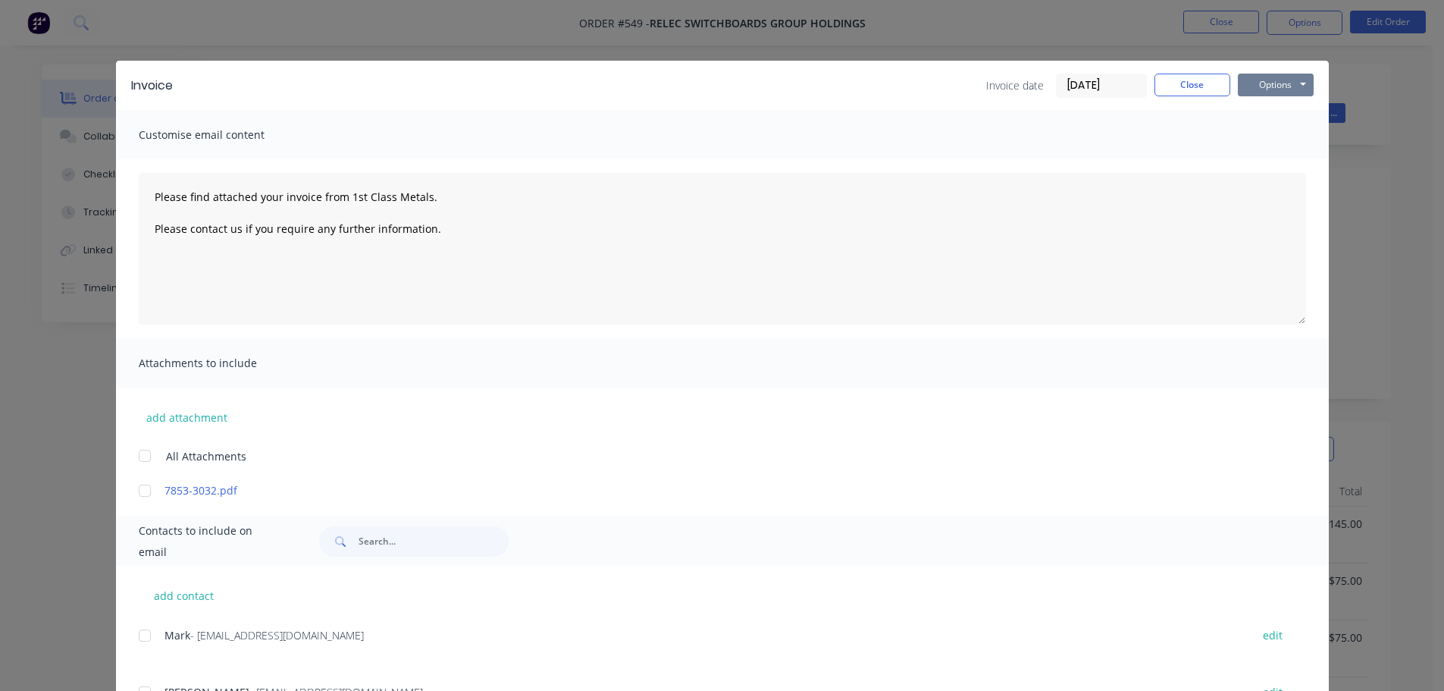
click at [1267, 83] on button "Options" at bounding box center [1276, 85] width 76 height 23
click at [1271, 139] on button "Print" at bounding box center [1286, 136] width 97 height 25
type textarea "Please find attached your invoice from 1st Class Metals. Please contact us if y…"
click at [1167, 92] on button "Close" at bounding box center [1192, 85] width 76 height 23
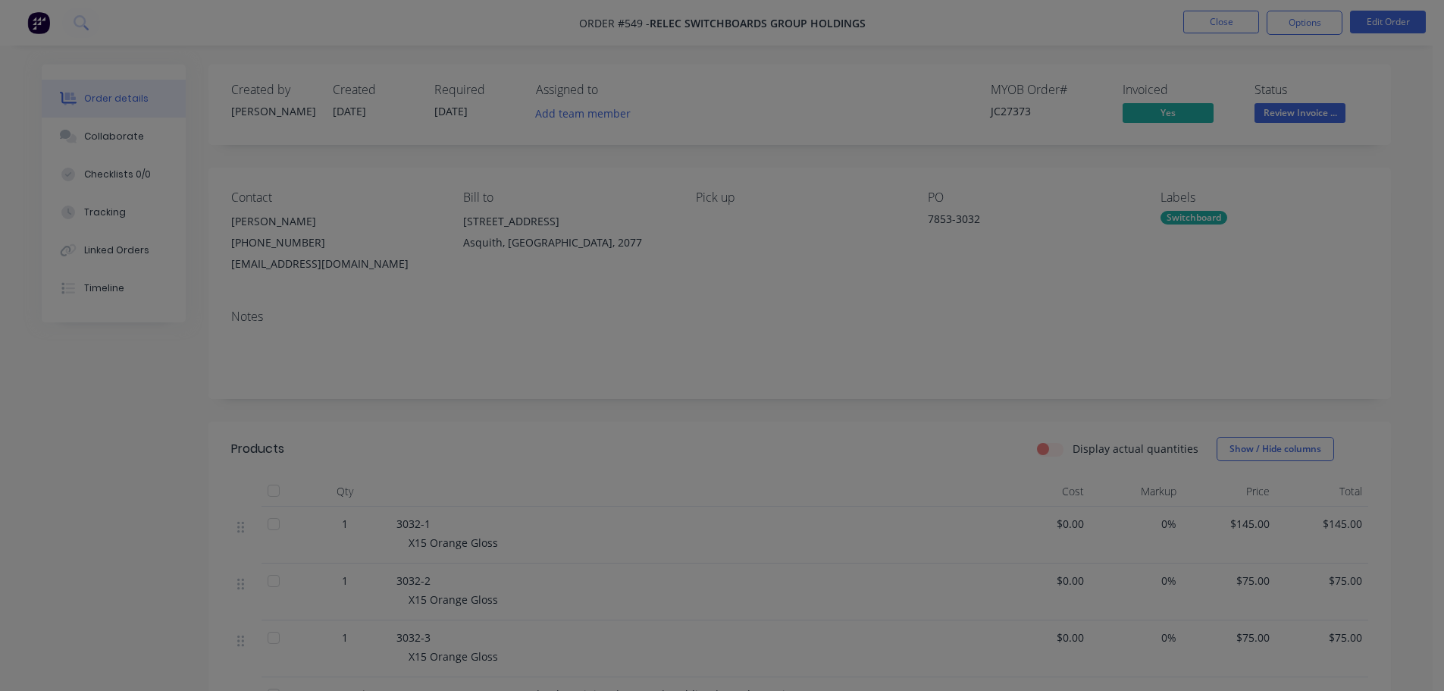
click at [1175, 88] on div "Invoiced" at bounding box center [1180, 90] width 114 height 14
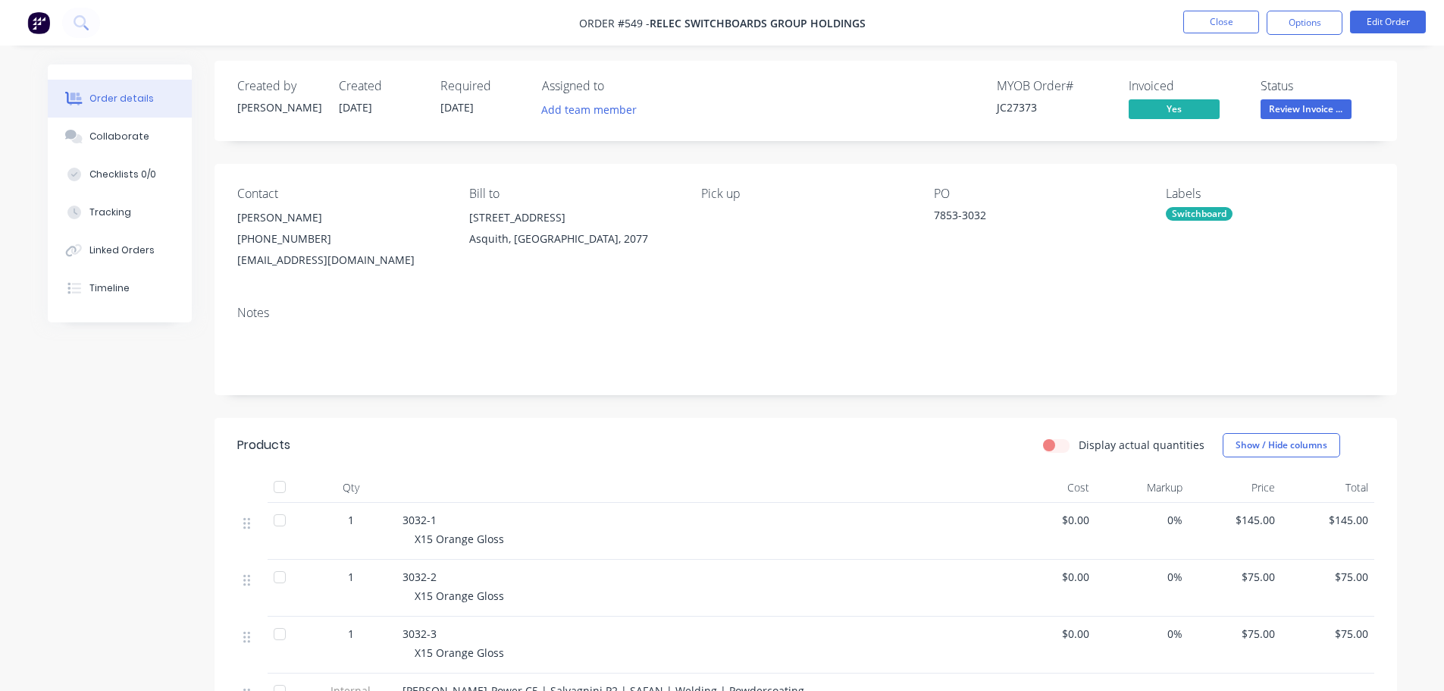
scroll to position [297, 0]
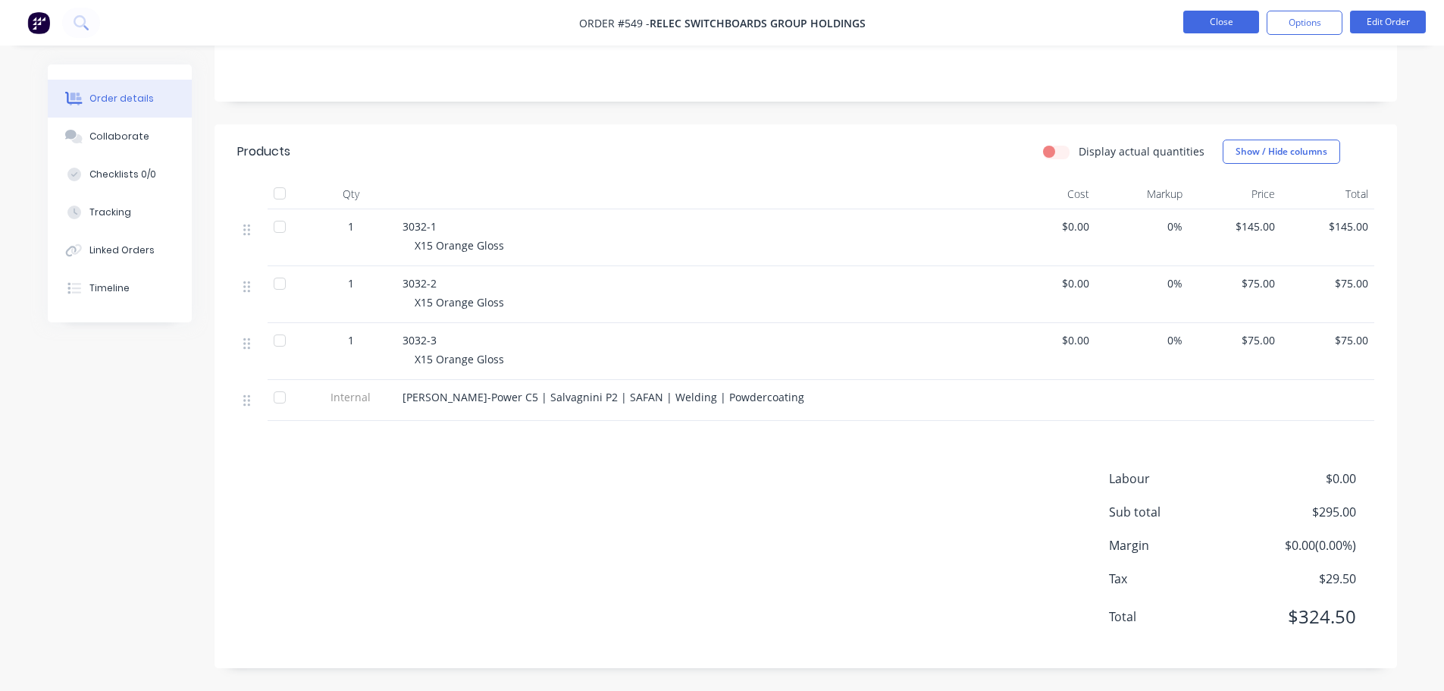
click at [1245, 23] on button "Close" at bounding box center [1221, 22] width 76 height 23
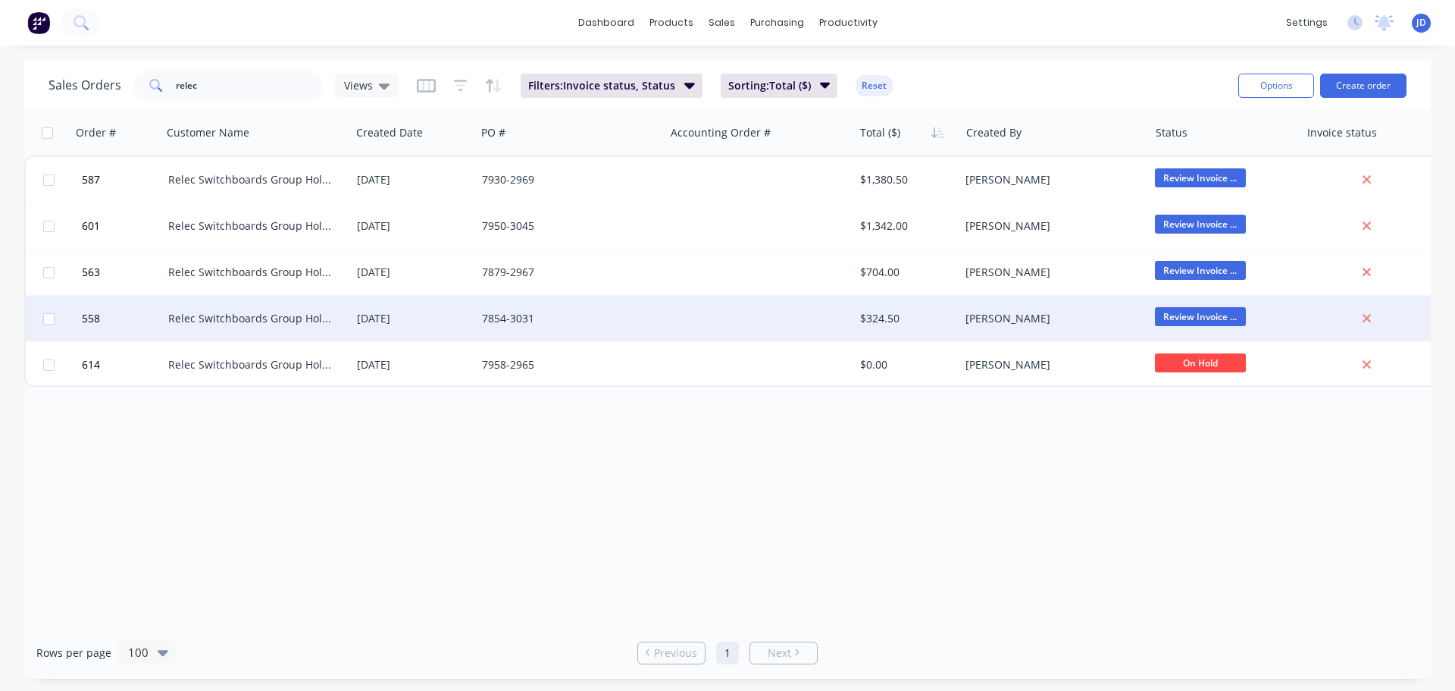
click at [1005, 322] on div "[PERSON_NAME]" at bounding box center [1050, 318] width 168 height 15
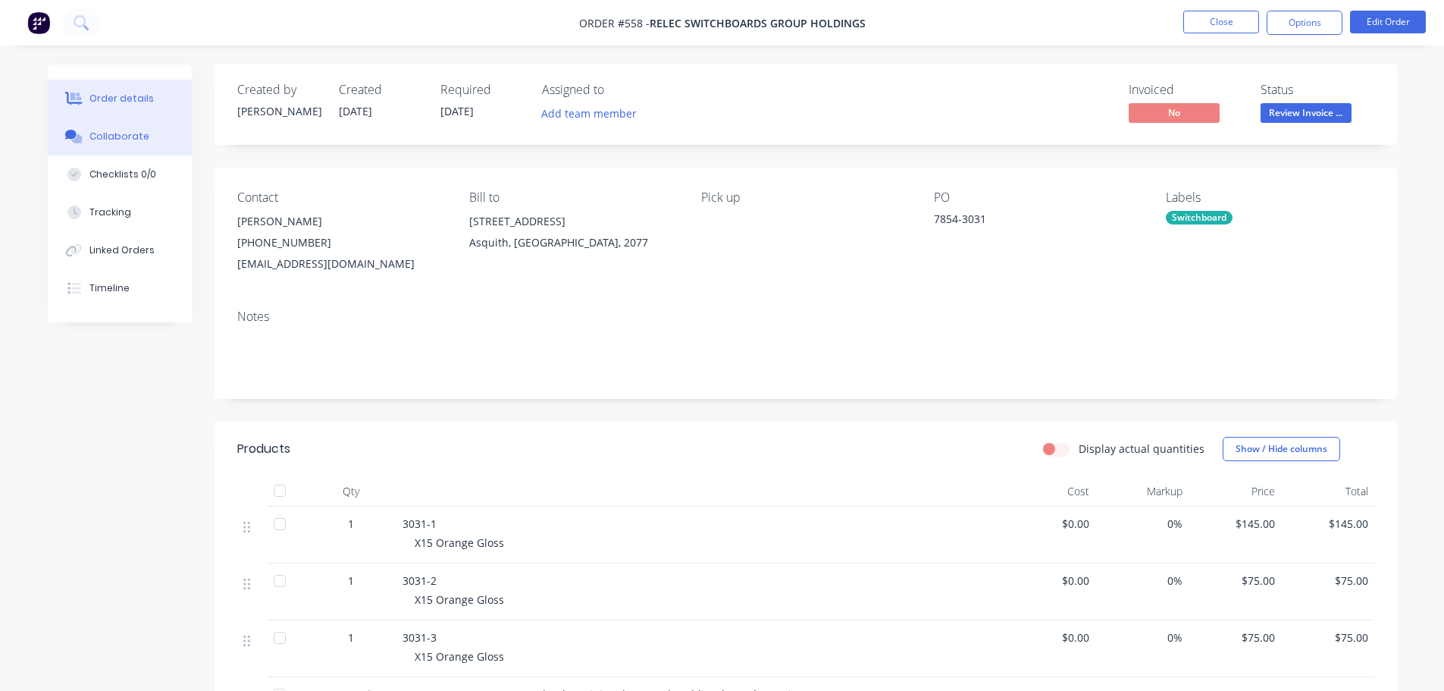
click at [142, 146] on button "Collaborate" at bounding box center [120, 136] width 144 height 38
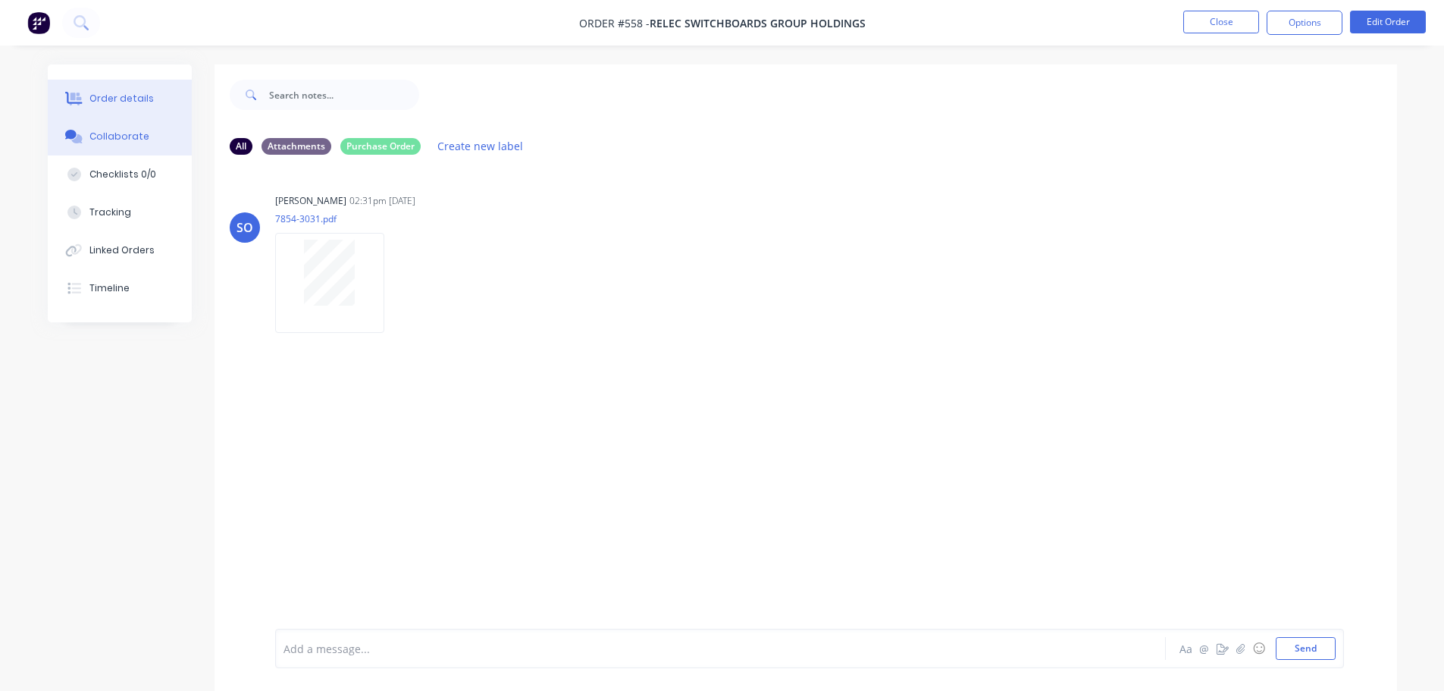
click at [139, 107] on button "Order details" at bounding box center [120, 99] width 144 height 38
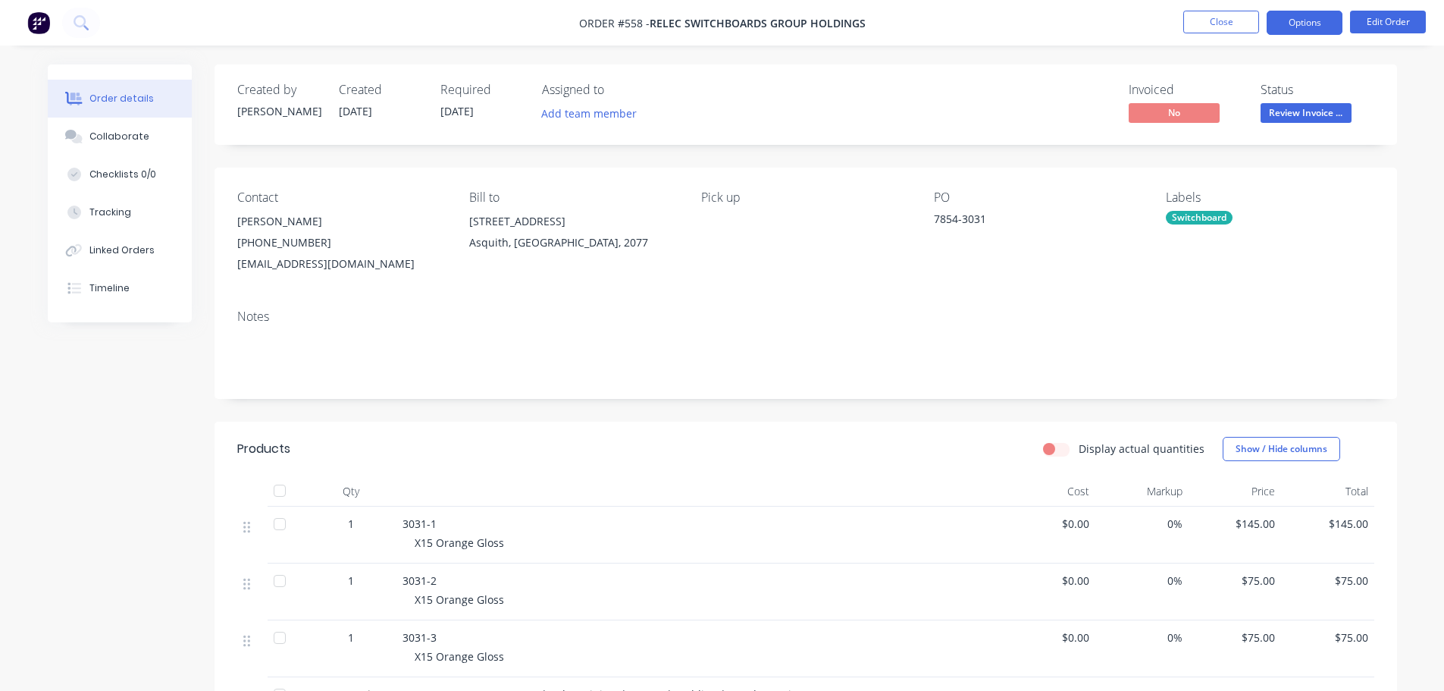
click at [1314, 28] on button "Options" at bounding box center [1305, 23] width 76 height 24
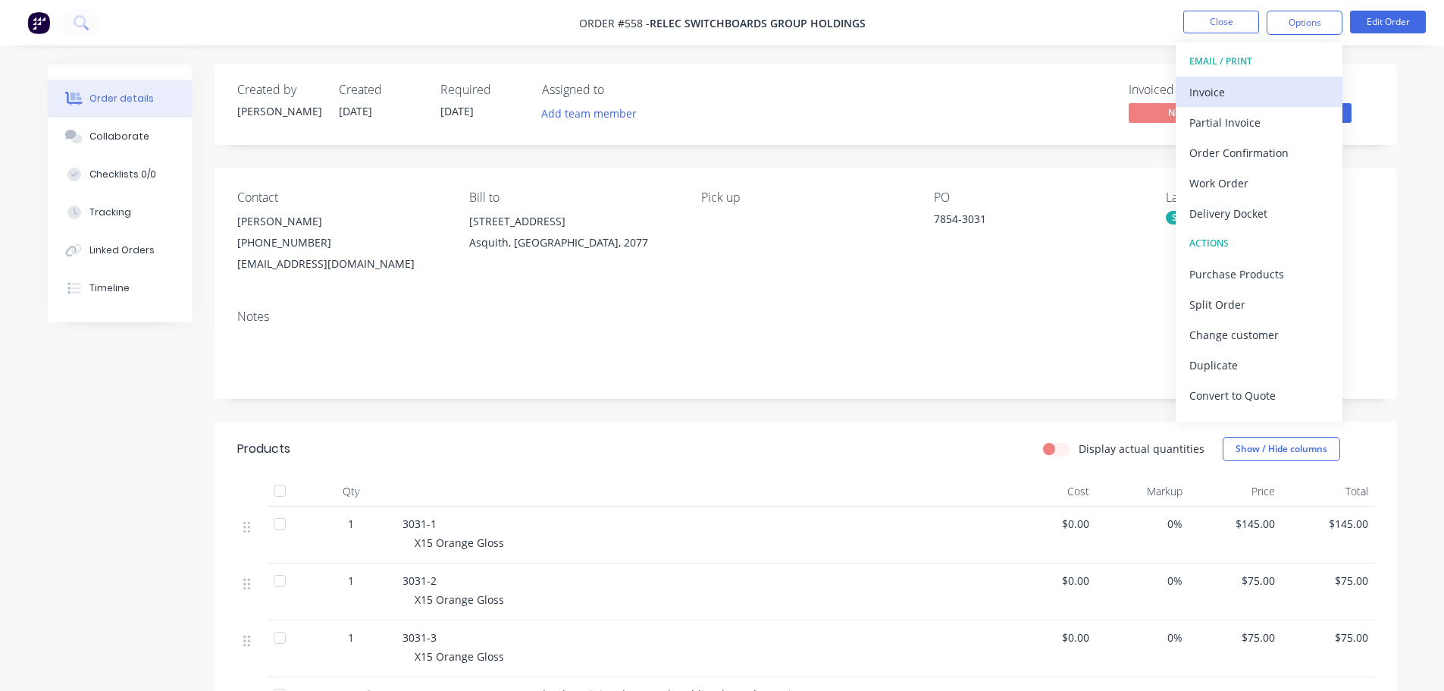
click at [1244, 90] on div "Invoice" at bounding box center [1258, 92] width 139 height 22
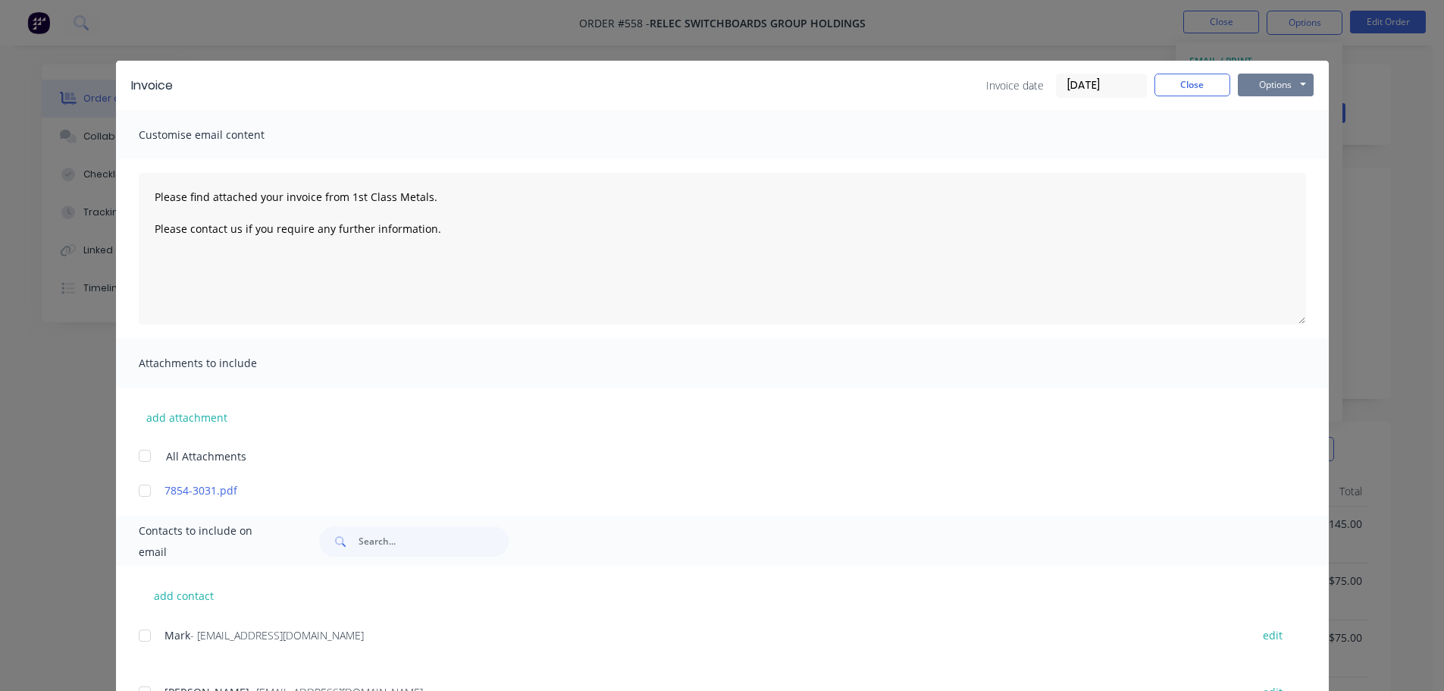
click at [1273, 92] on button "Options" at bounding box center [1276, 85] width 76 height 23
click at [1296, 137] on button "Print" at bounding box center [1286, 136] width 97 height 25
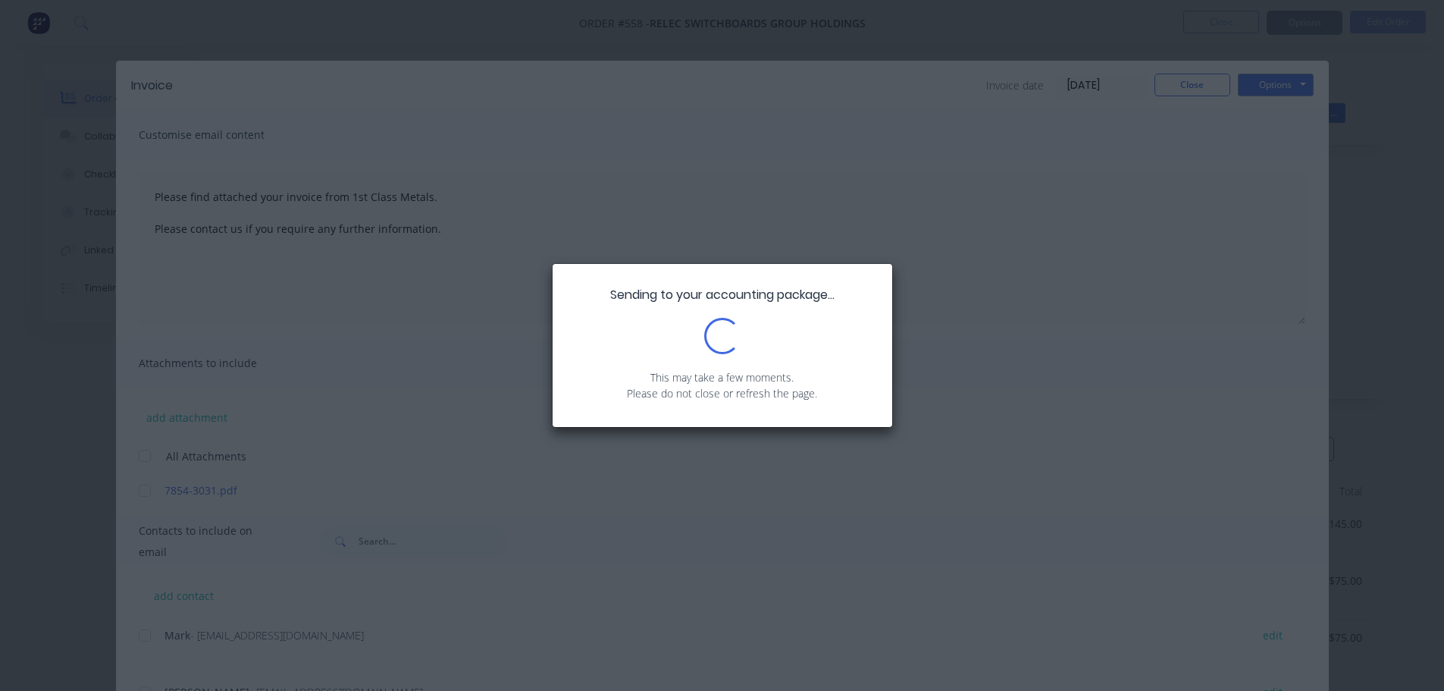
type textarea "Please find attached your invoice from 1st Class Metals. Please contact us if y…"
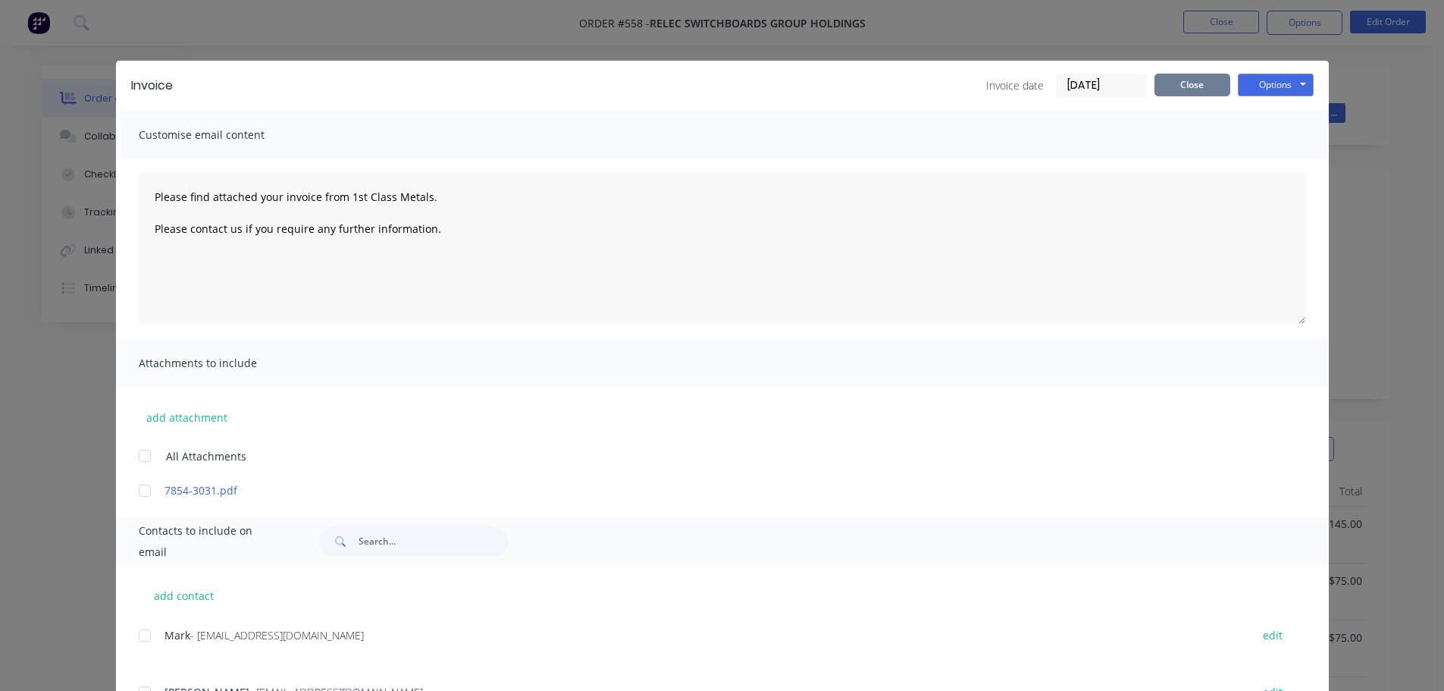
click at [1195, 90] on button "Close" at bounding box center [1192, 85] width 76 height 23
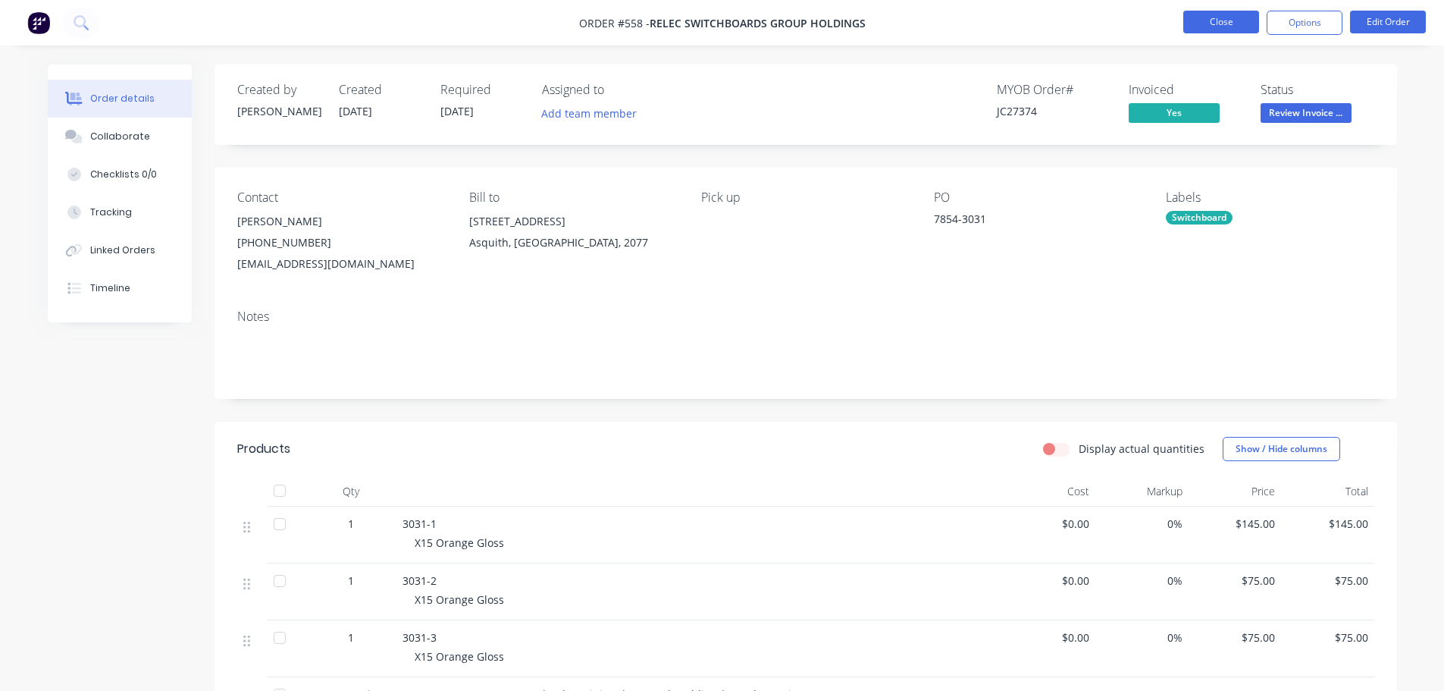
click at [1211, 18] on button "Close" at bounding box center [1221, 22] width 76 height 23
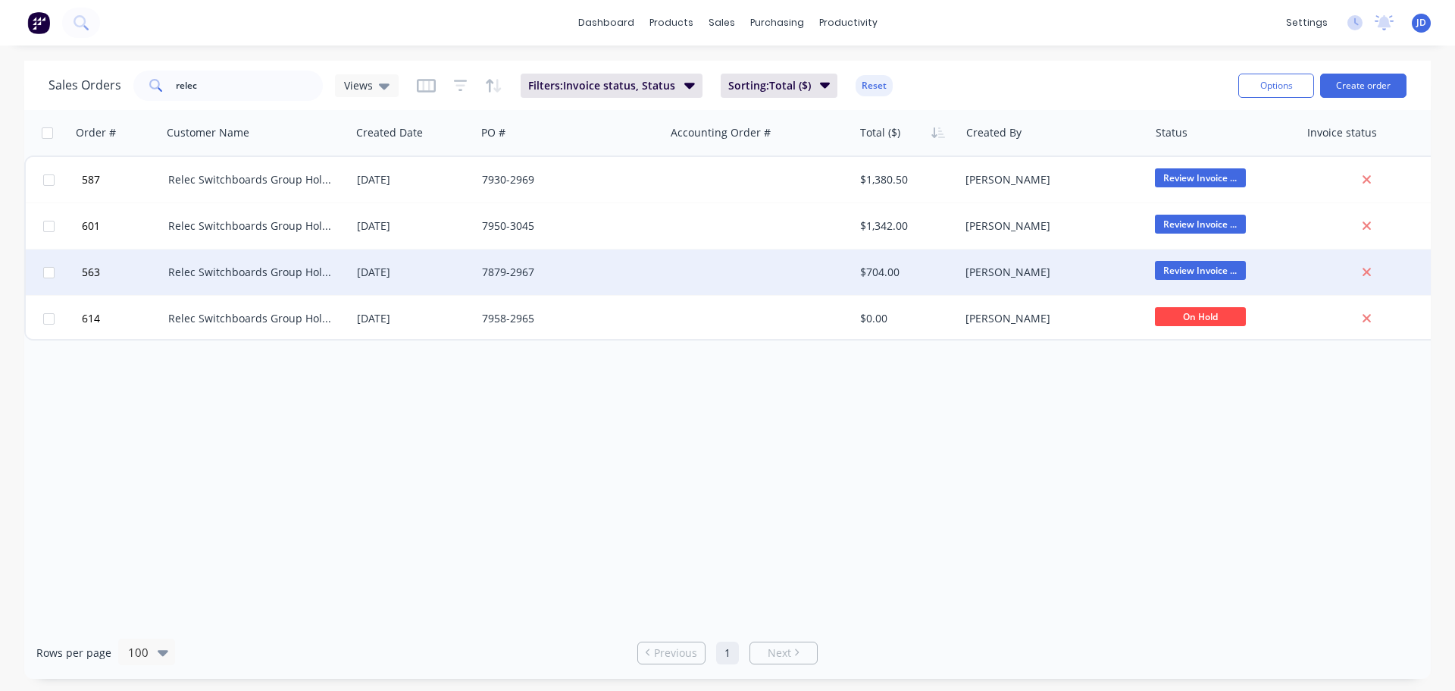
click at [937, 280] on div "$704.00" at bounding box center [907, 271] width 106 height 45
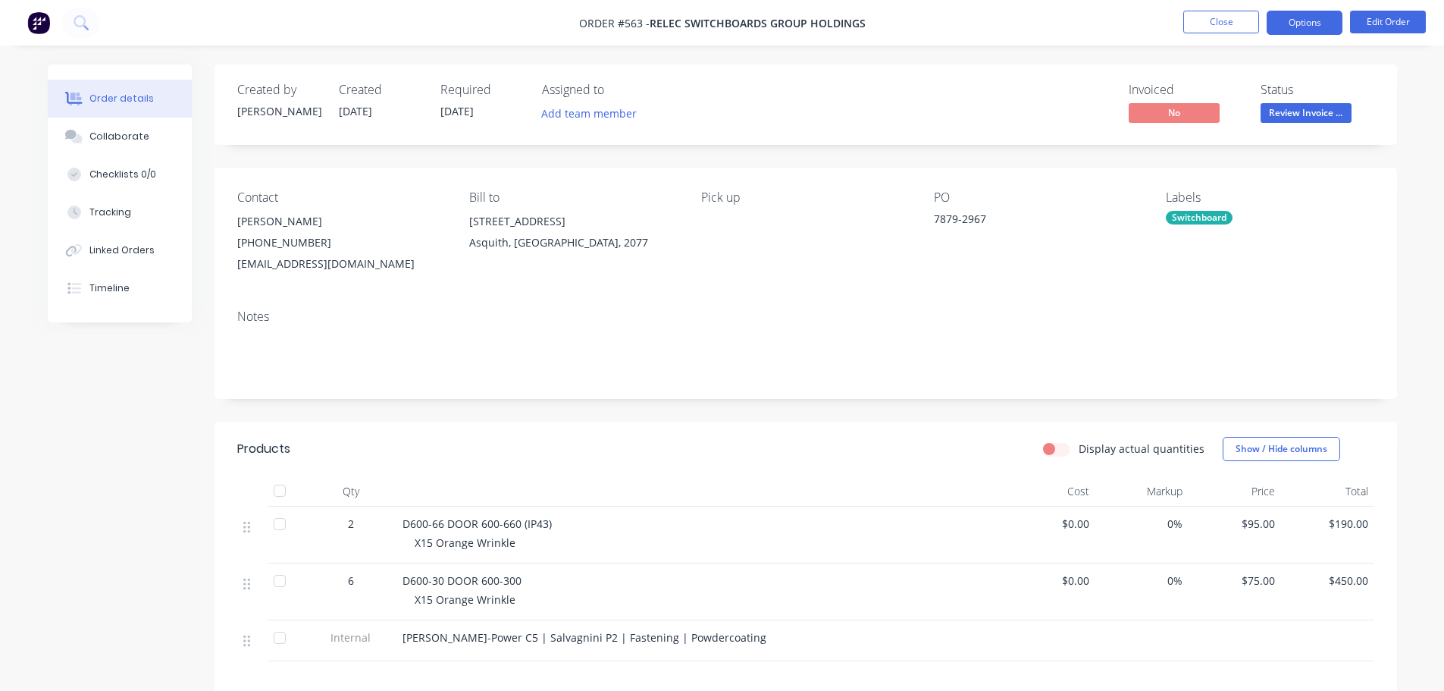
click at [1300, 31] on button "Options" at bounding box center [1305, 23] width 76 height 24
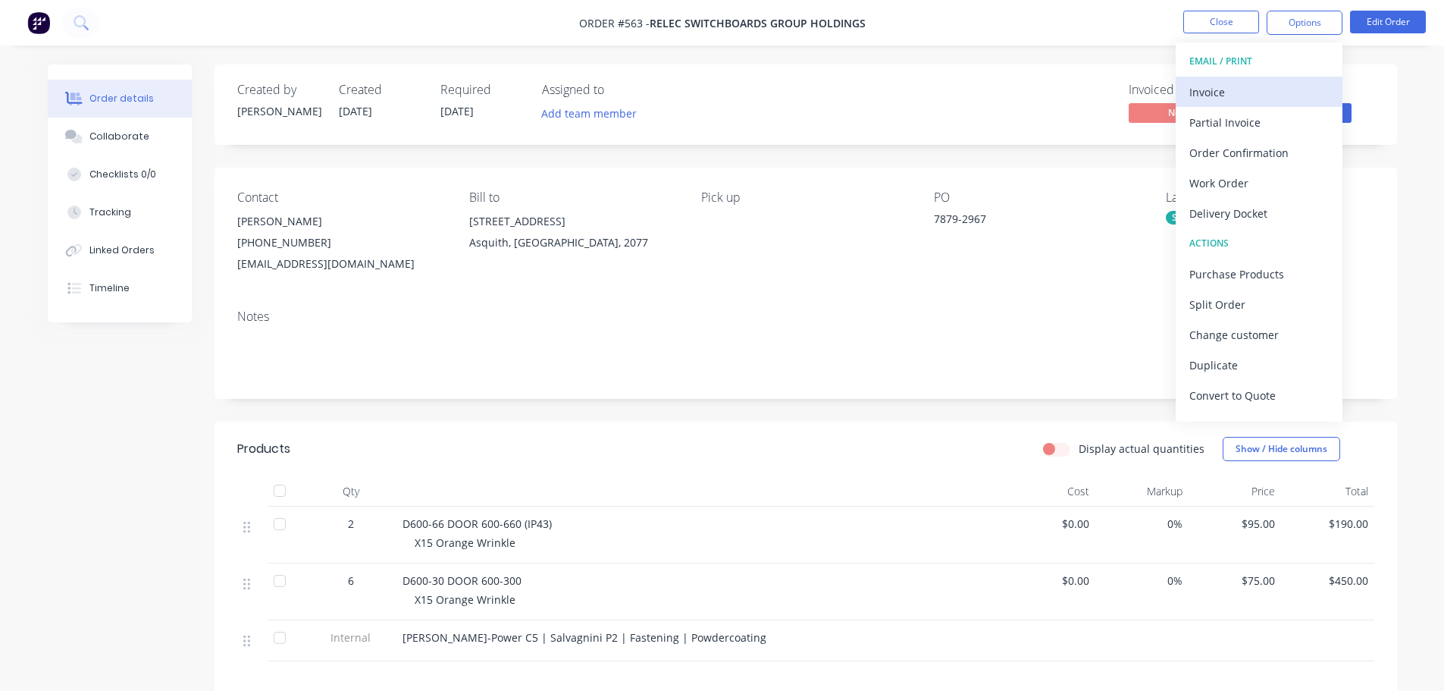
click at [1271, 81] on div "Invoice" at bounding box center [1258, 92] width 139 height 22
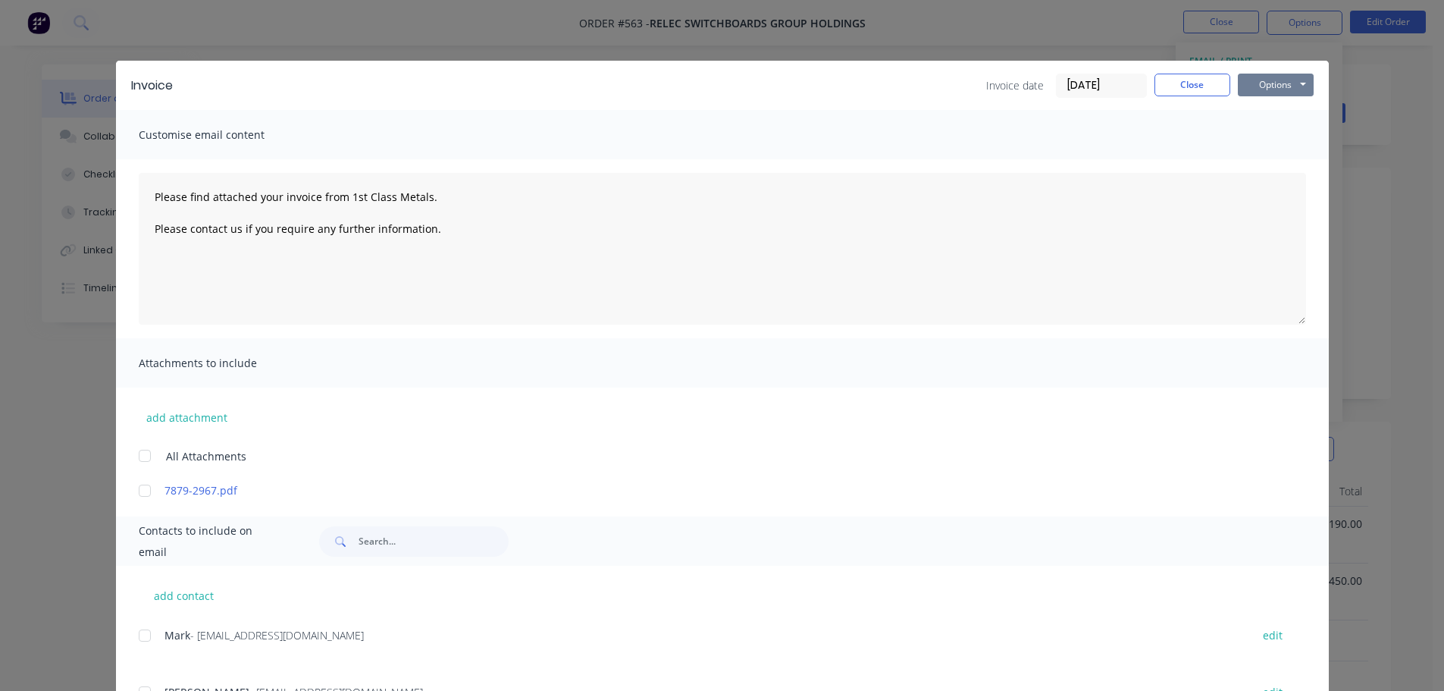
click at [1267, 83] on button "Options" at bounding box center [1276, 85] width 76 height 23
click at [1277, 148] on button "Print" at bounding box center [1286, 136] width 97 height 25
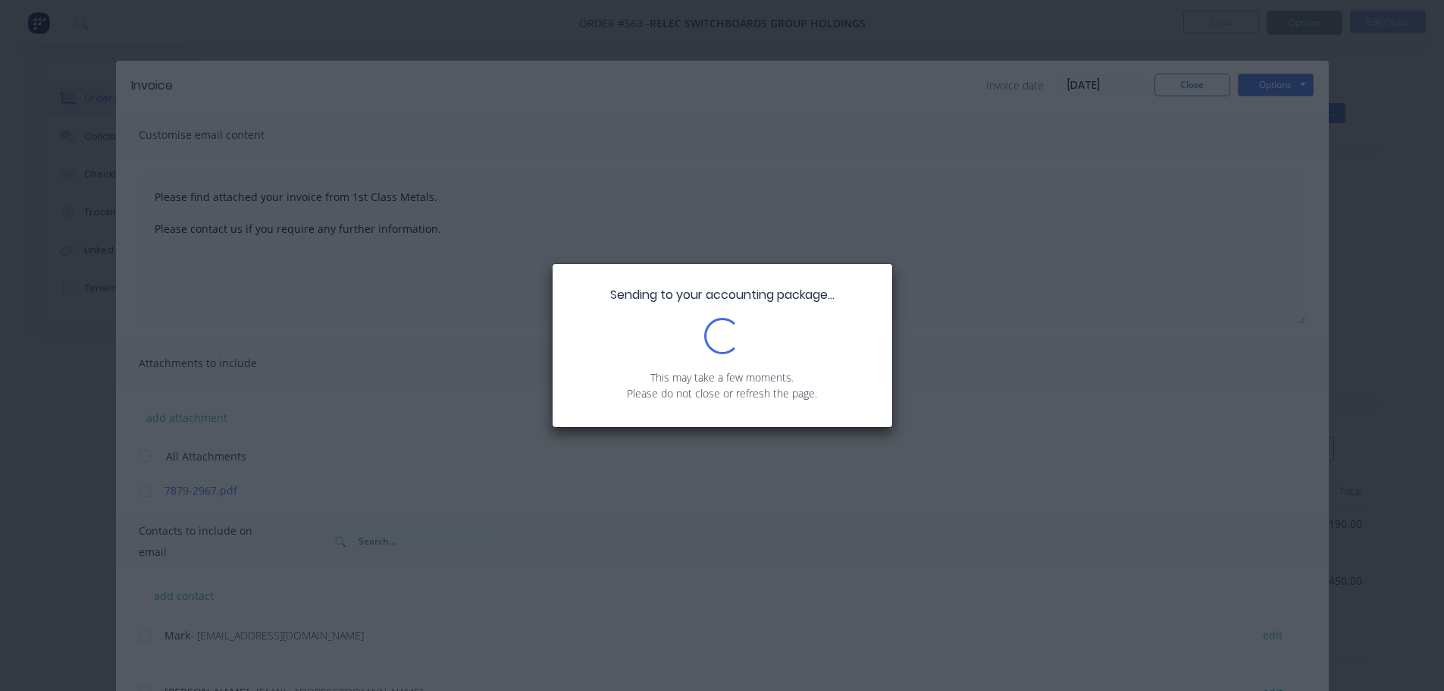
type textarea "Please find attached your invoice from 1st Class Metals. Please contact us if y…"
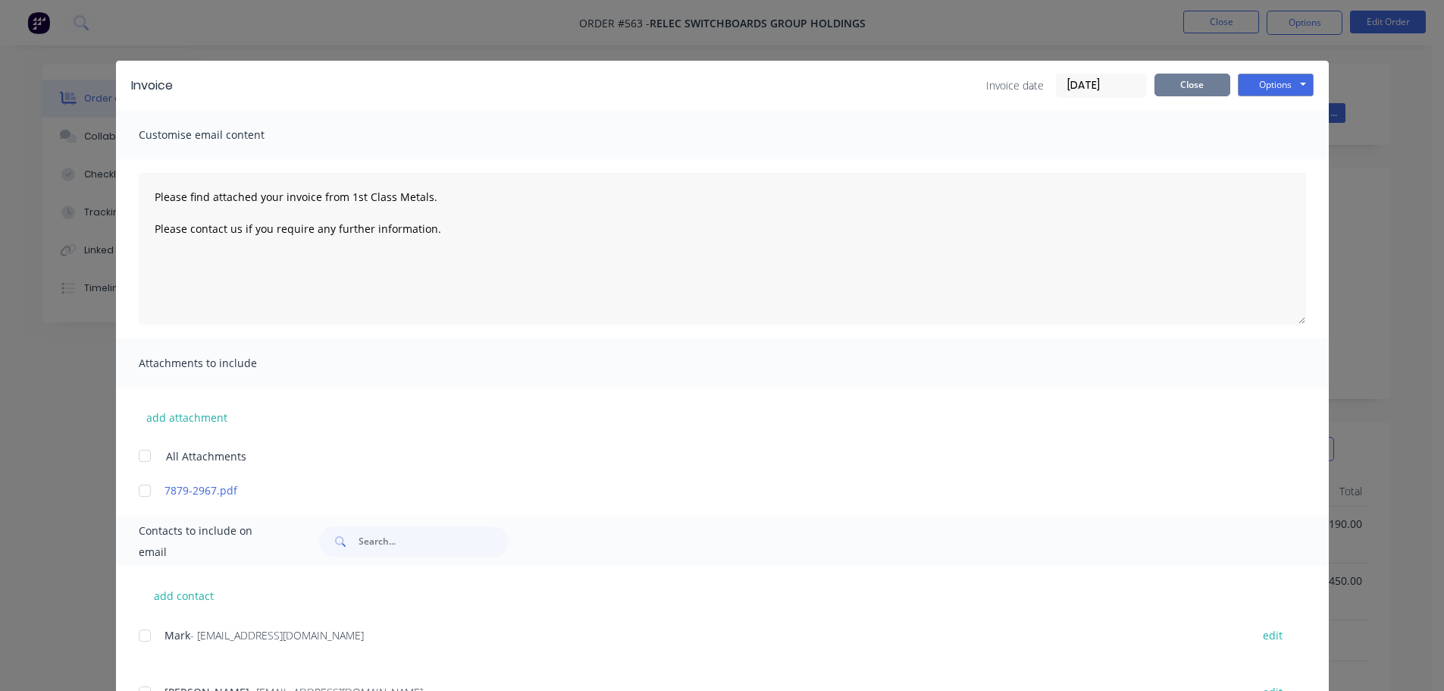
click at [1191, 96] on div "Invoice date 12/08/25 Close Options Preview Print Email" at bounding box center [1149, 86] width 327 height 24
click at [1201, 83] on button "Close" at bounding box center [1192, 85] width 76 height 23
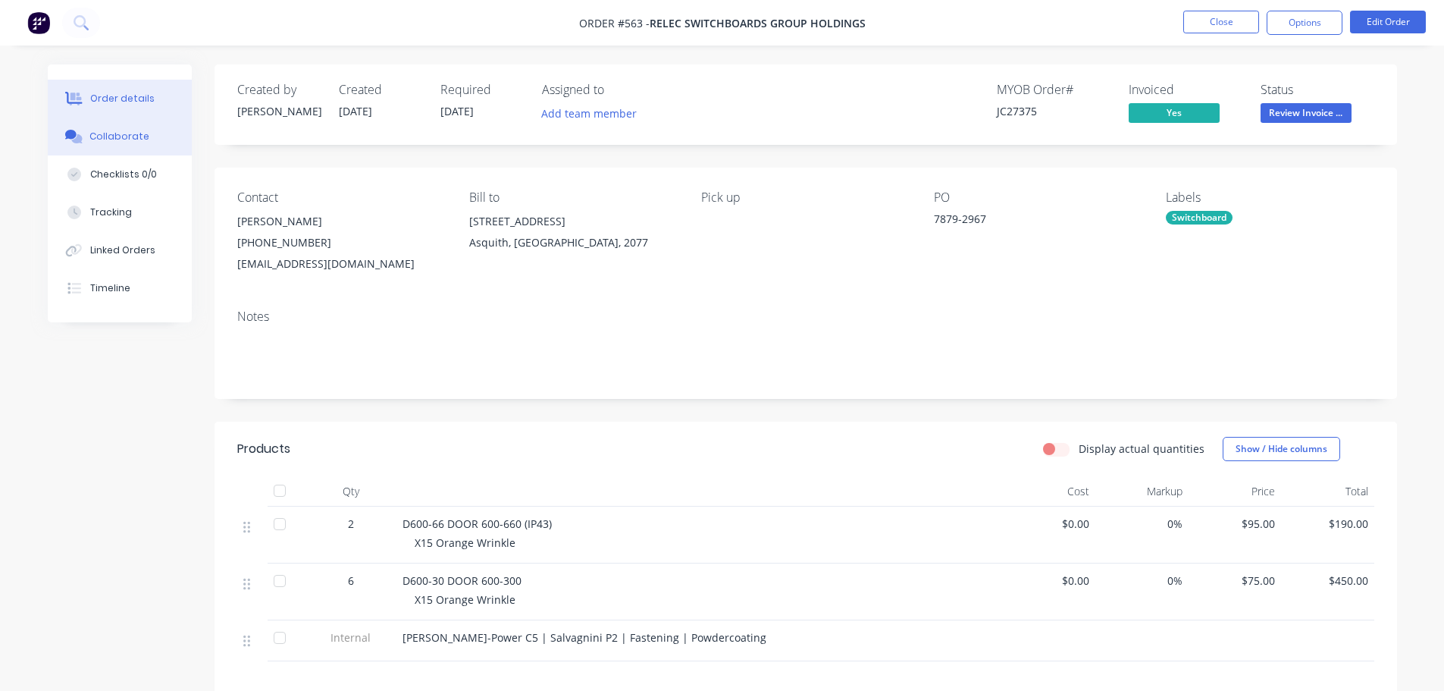
click at [168, 133] on button "Collaborate" at bounding box center [120, 136] width 144 height 38
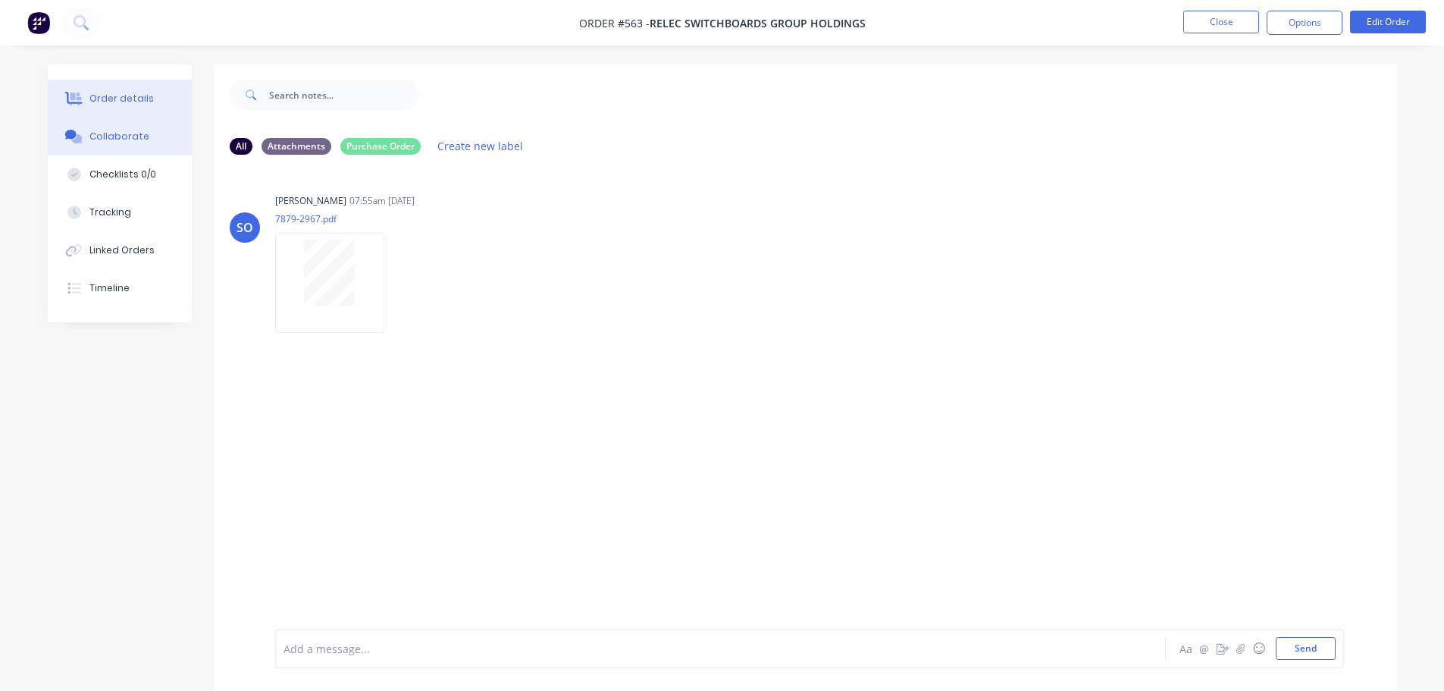
click at [129, 95] on div "Order details" at bounding box center [121, 99] width 64 height 14
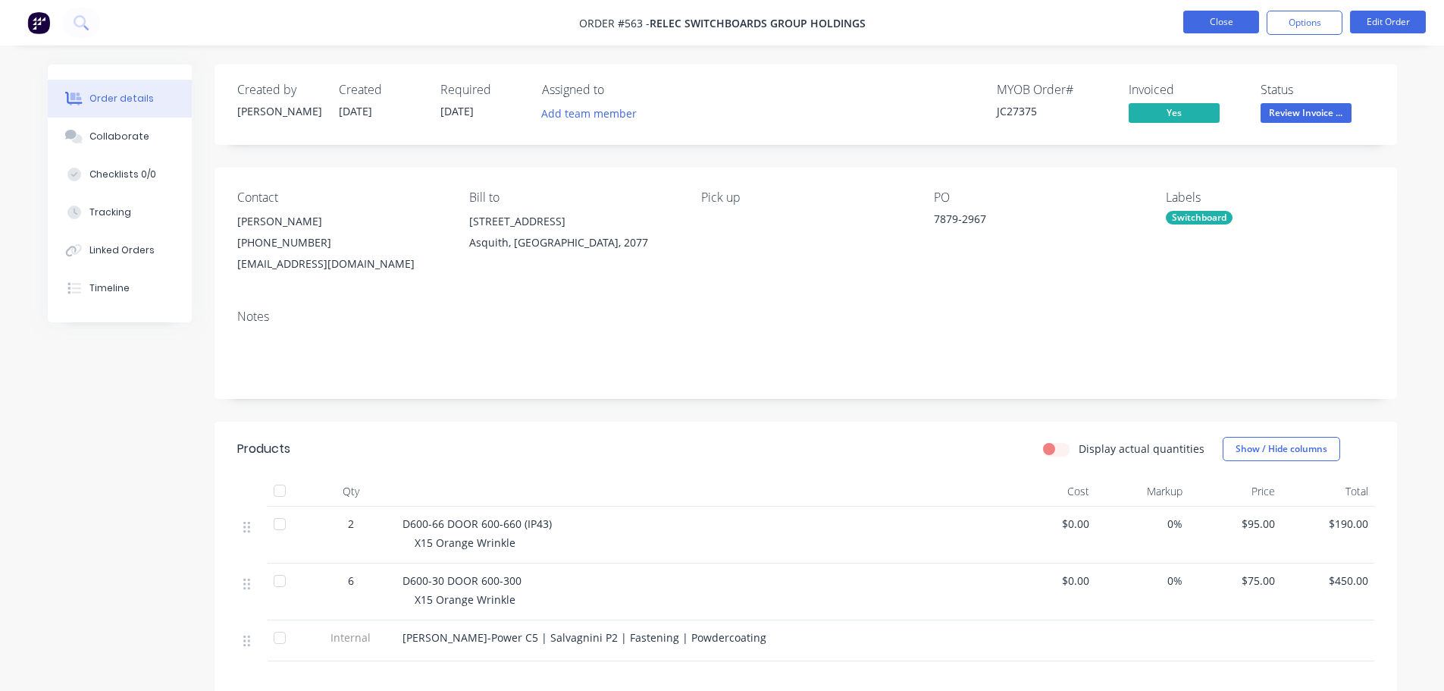
click at [1207, 26] on button "Close" at bounding box center [1221, 22] width 76 height 23
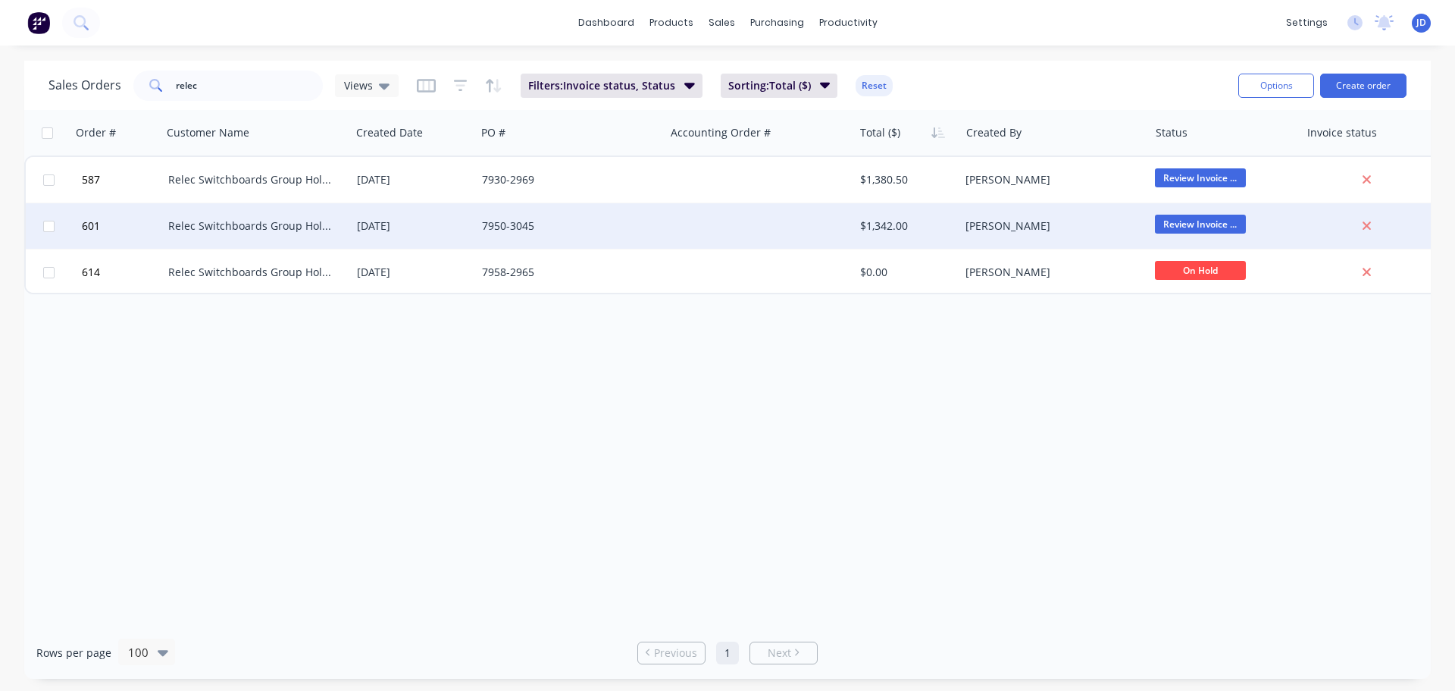
click at [582, 227] on div "7950-3045" at bounding box center [566, 225] width 168 height 15
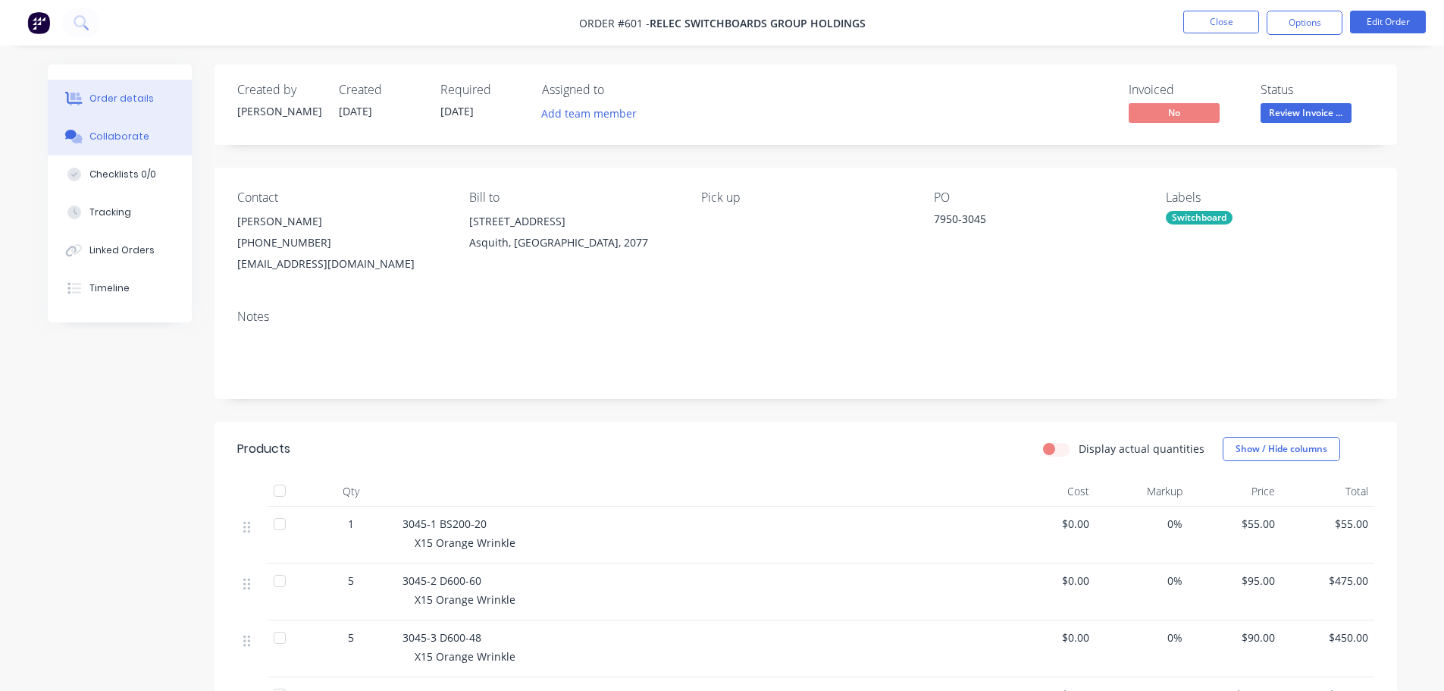
click at [149, 148] on button "Collaborate" at bounding box center [120, 136] width 144 height 38
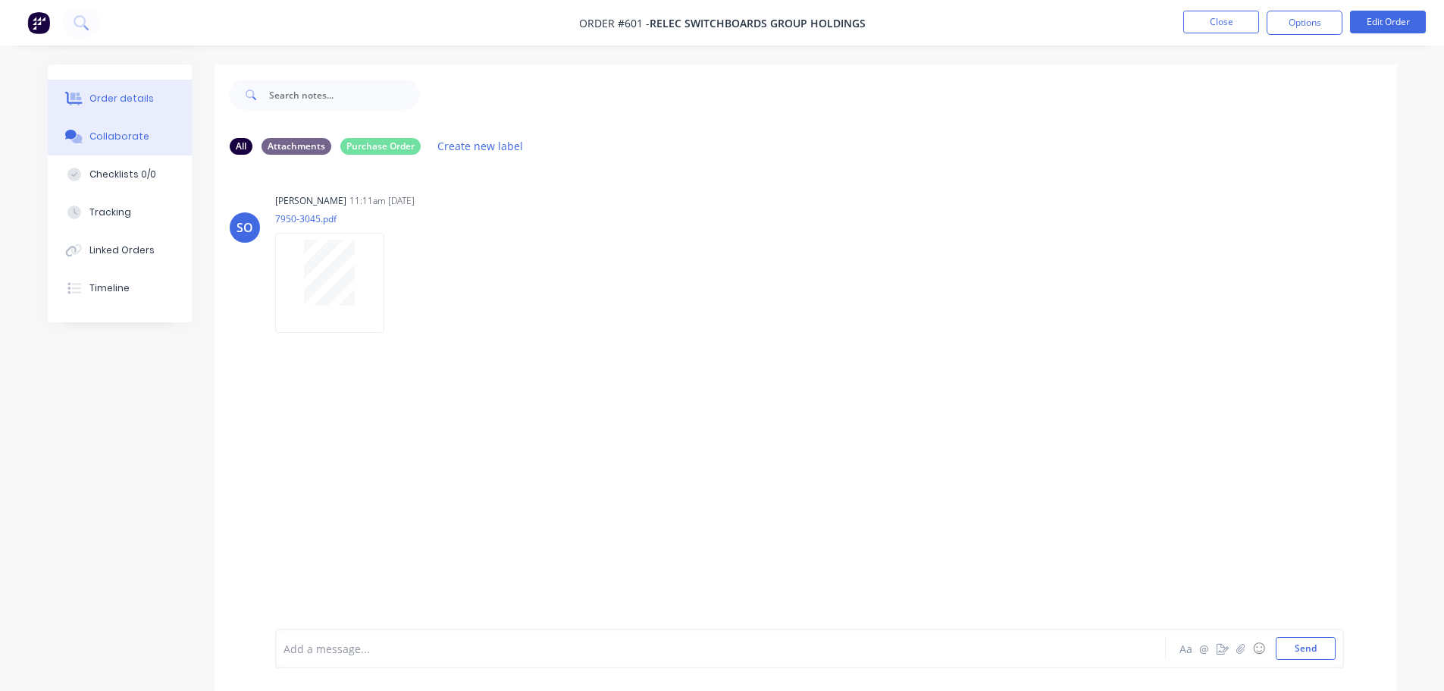
click at [126, 93] on div "Order details" at bounding box center [121, 99] width 64 height 14
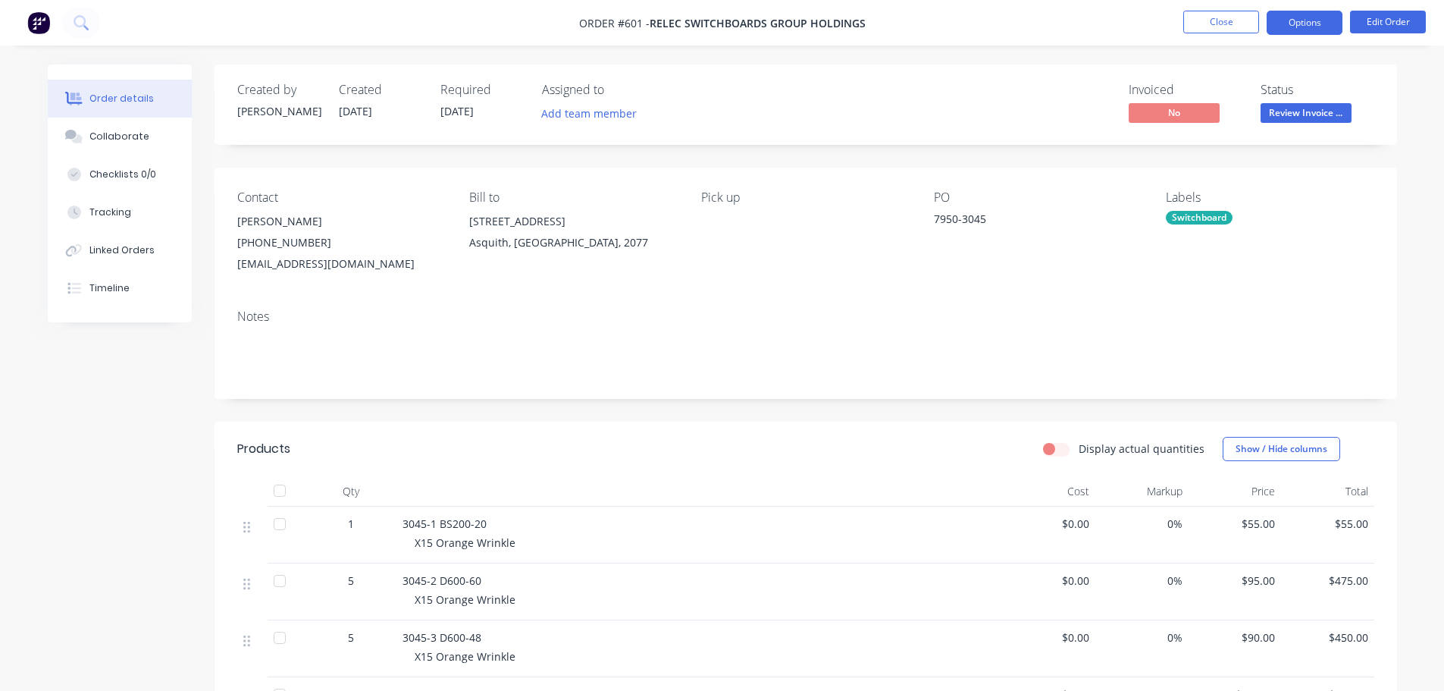
click at [1321, 29] on button "Options" at bounding box center [1305, 23] width 76 height 24
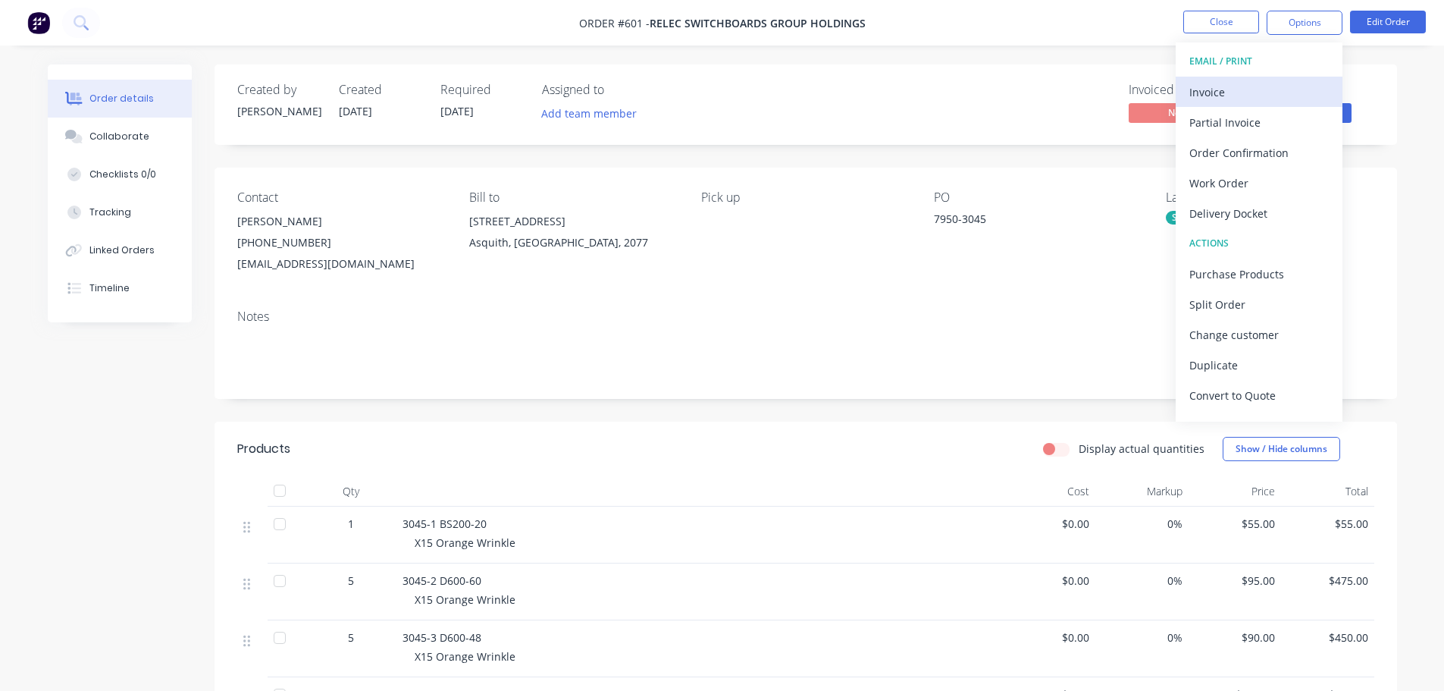
click at [1218, 89] on div "Invoice" at bounding box center [1258, 92] width 139 height 22
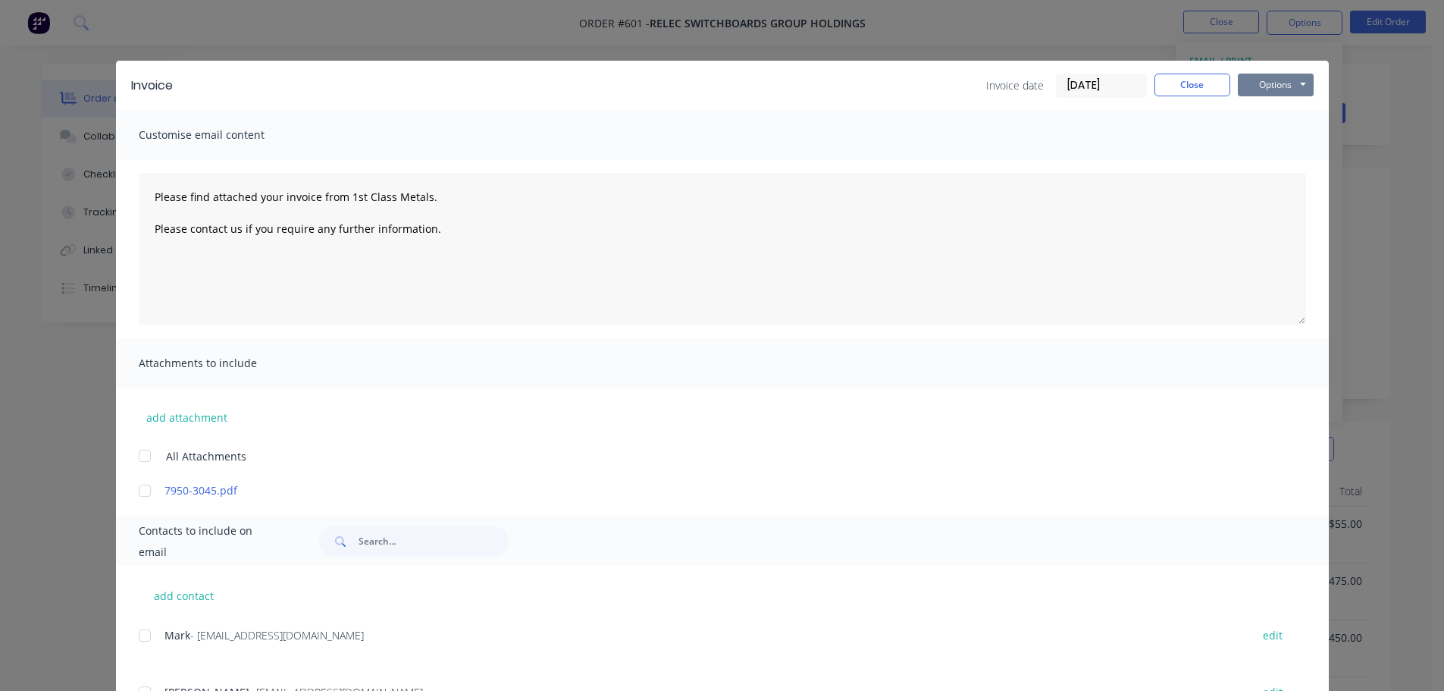
click at [1261, 85] on button "Options" at bounding box center [1276, 85] width 76 height 23
click at [1267, 137] on button "Print" at bounding box center [1286, 136] width 97 height 25
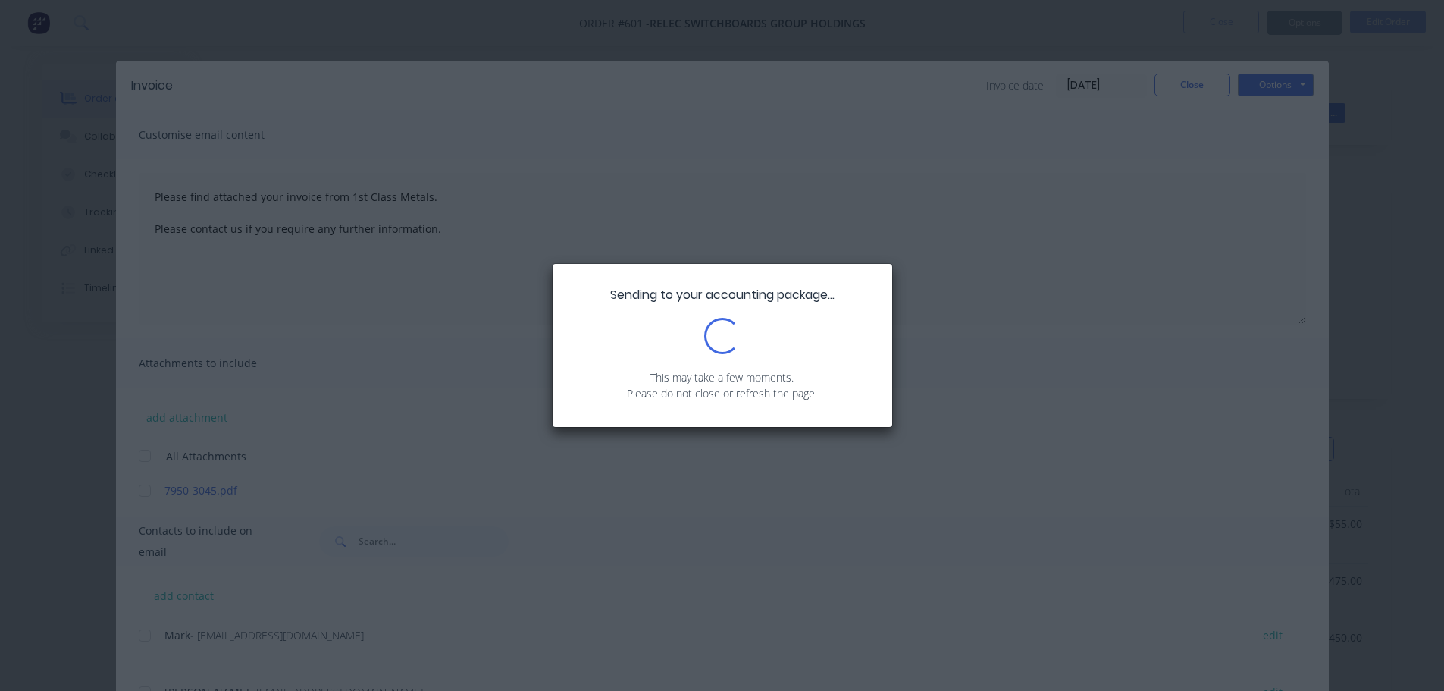
type textarea "Please find attached your invoice from 1st Class Metals. Please contact us if y…"
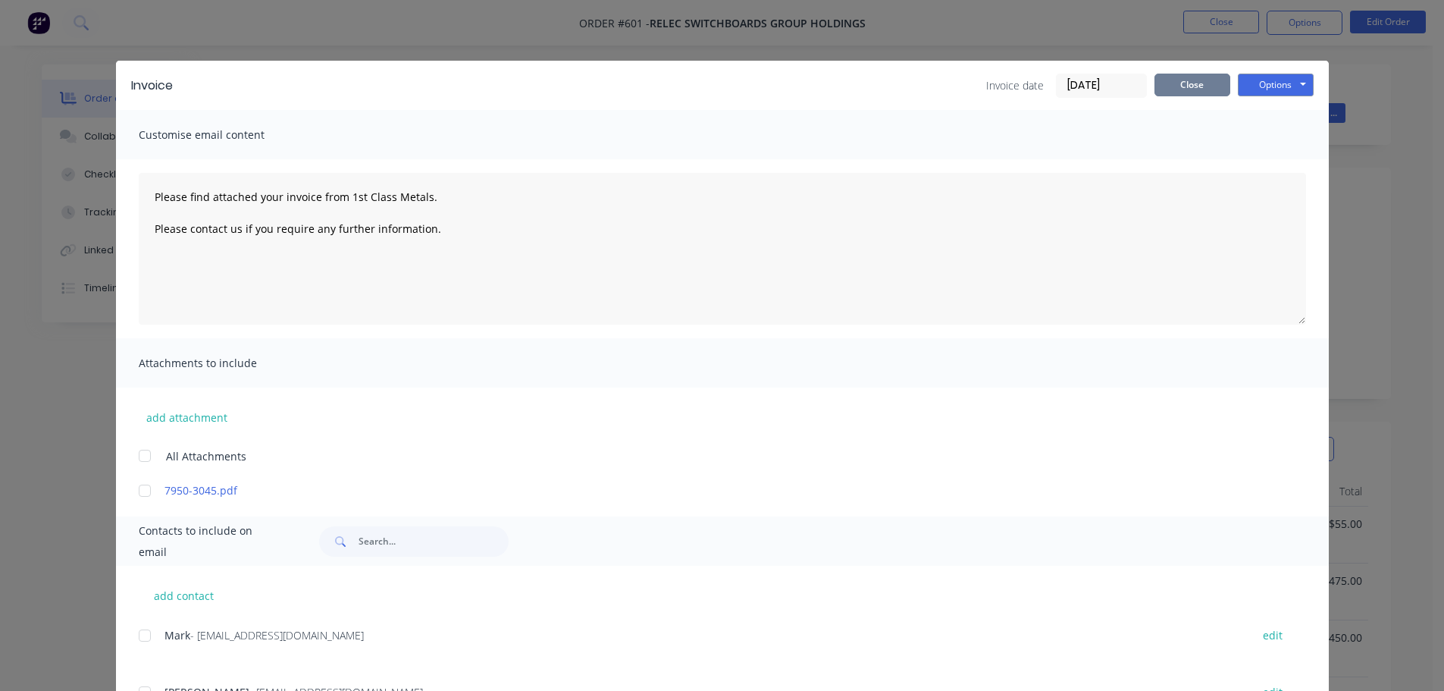
click at [1179, 85] on button "Close" at bounding box center [1192, 85] width 76 height 23
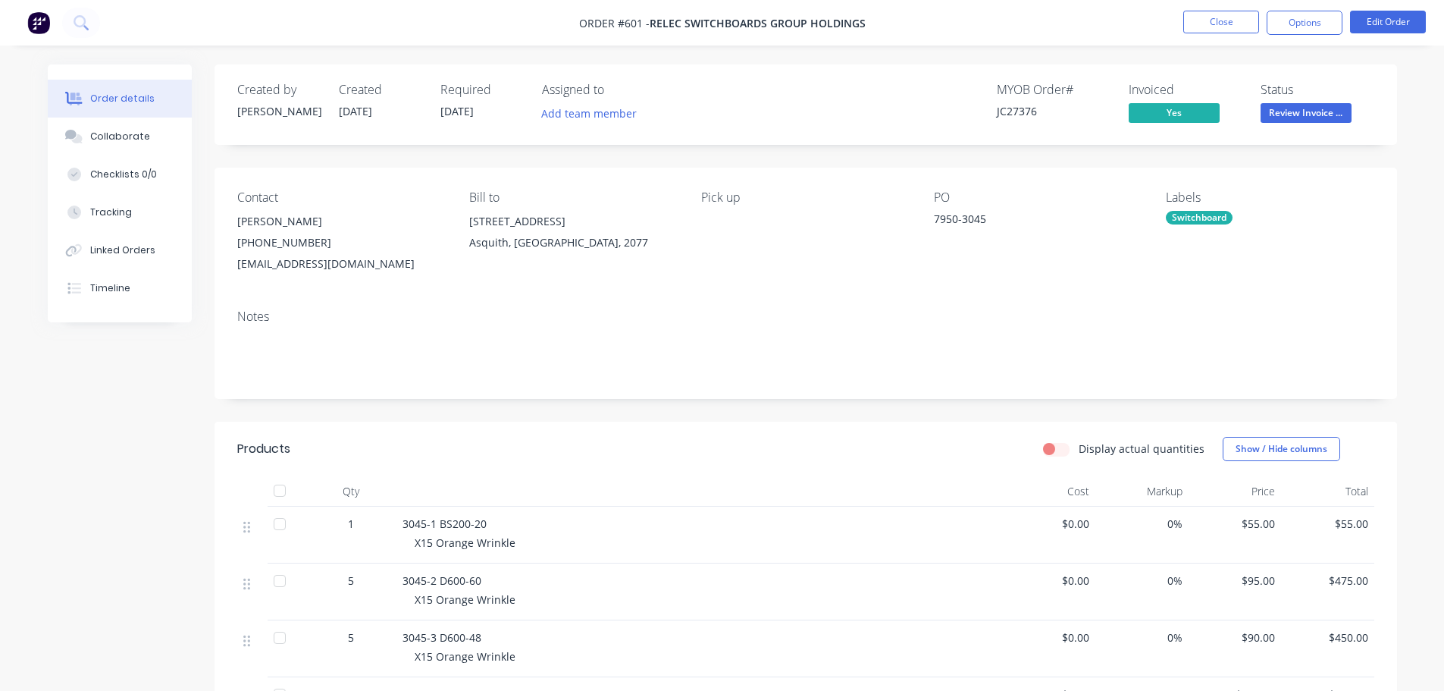
click at [1215, 44] on nav "Order #601 - Relec Switchboards Group Holdings Close Options Edit Order" at bounding box center [722, 22] width 1444 height 45
click at [1241, 11] on button "Close" at bounding box center [1221, 22] width 76 height 23
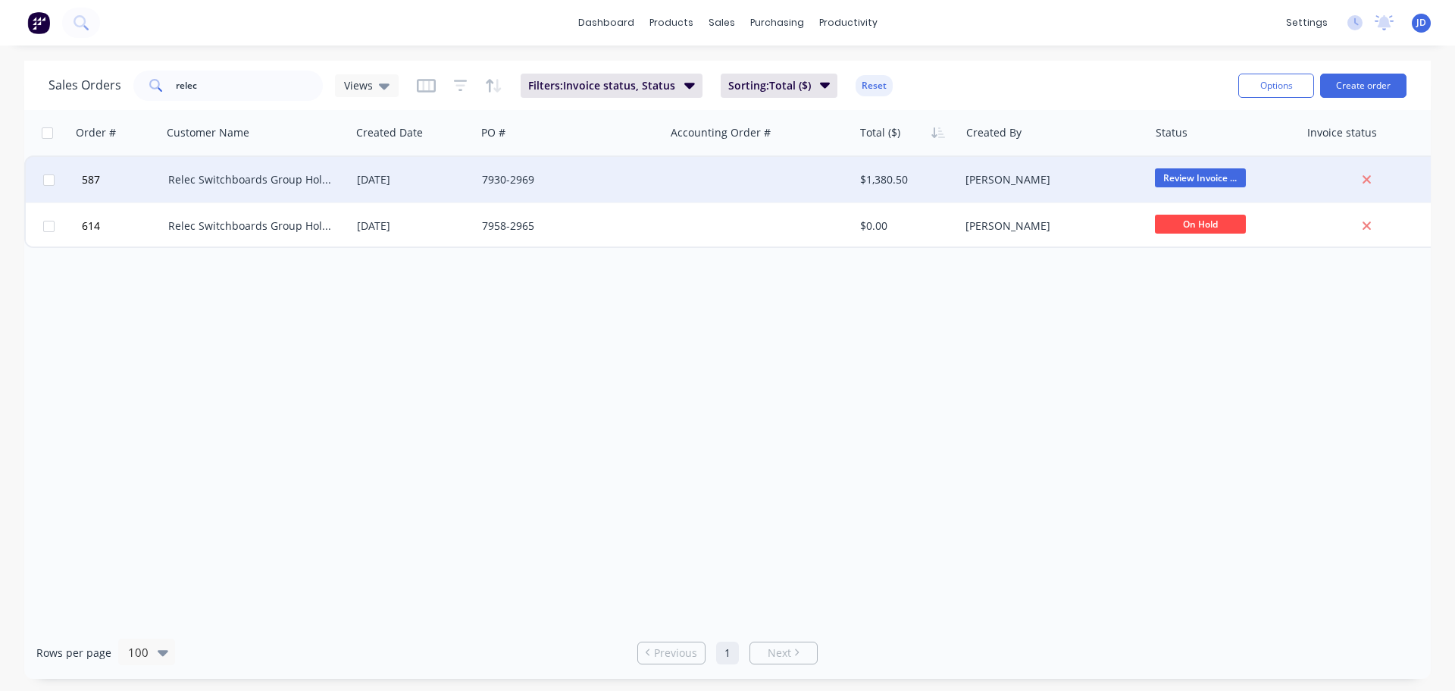
click at [1134, 172] on div "[PERSON_NAME]" at bounding box center [1054, 179] width 177 height 15
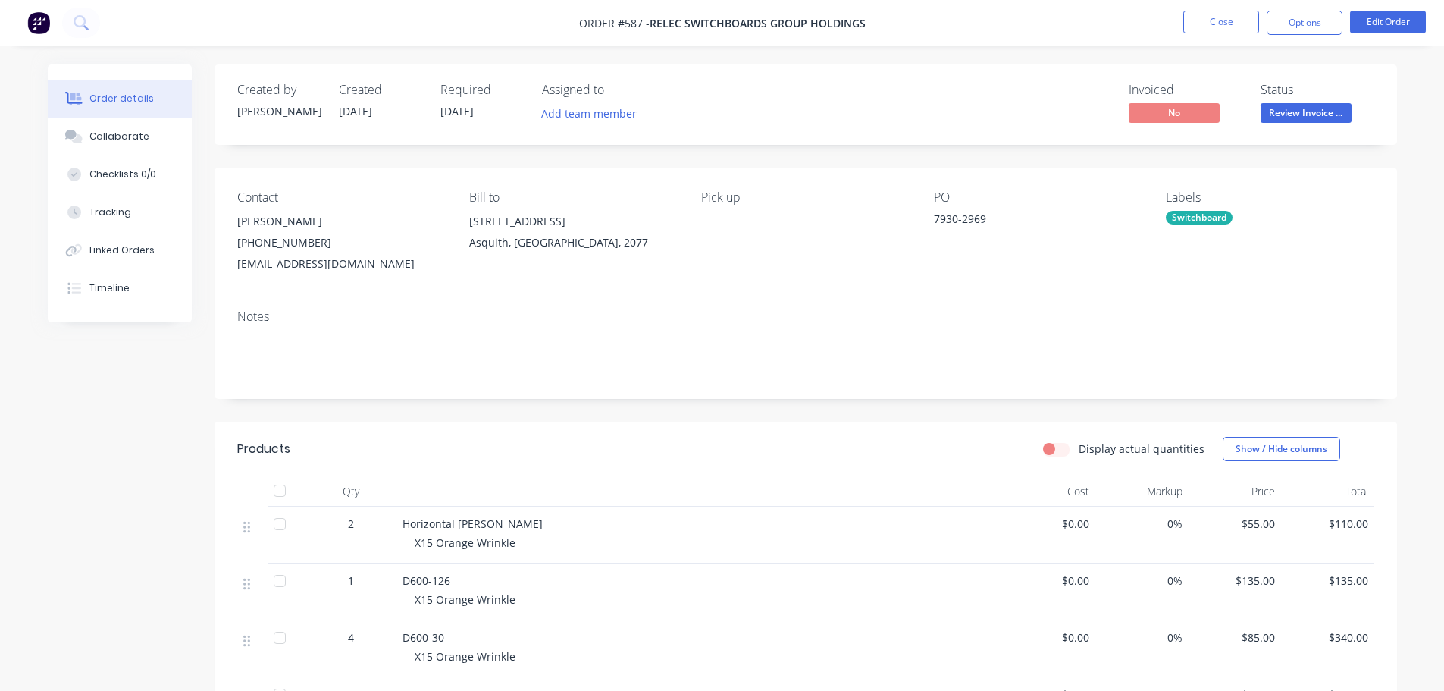
drag, startPoint x: 125, startPoint y: 126, endPoint x: 199, endPoint y: 156, distance: 80.2
click at [126, 126] on button "Collaborate" at bounding box center [120, 136] width 144 height 38
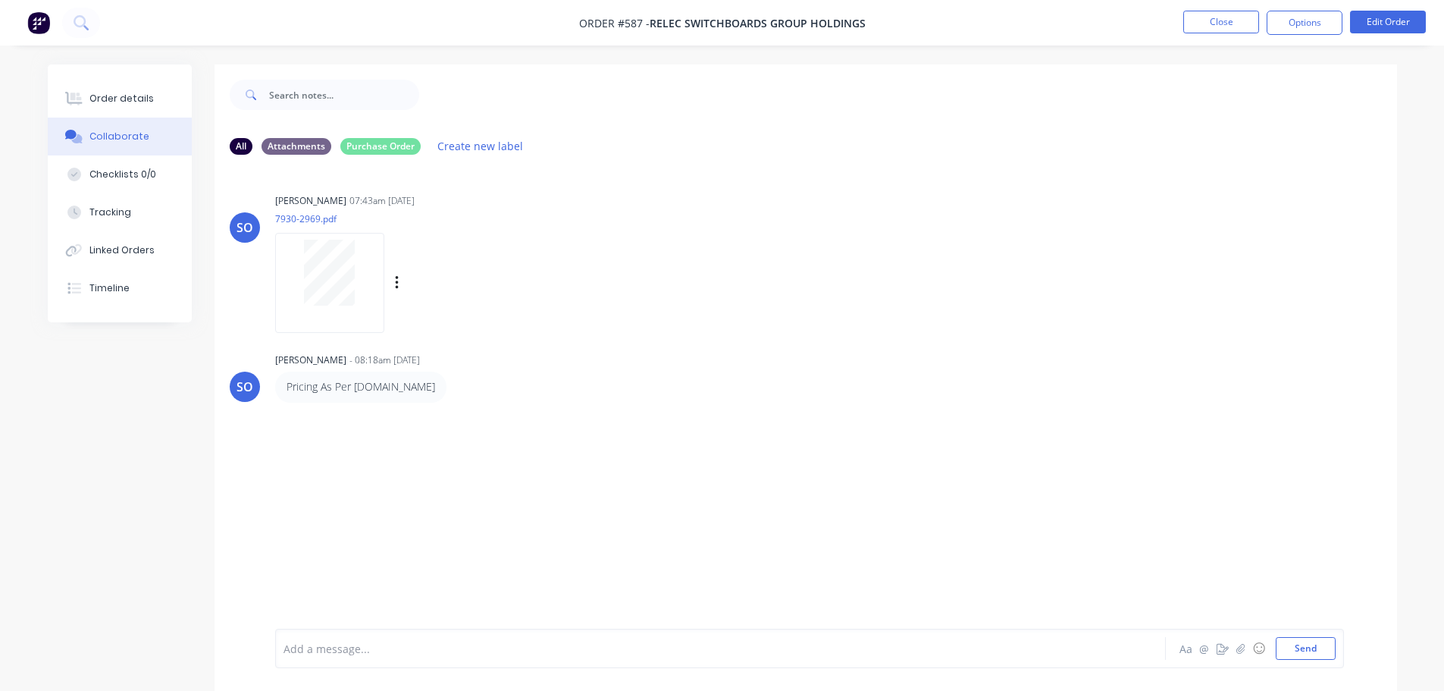
click at [356, 281] on div at bounding box center [330, 273] width 96 height 66
click at [99, 98] on div "Order details" at bounding box center [121, 99] width 64 height 14
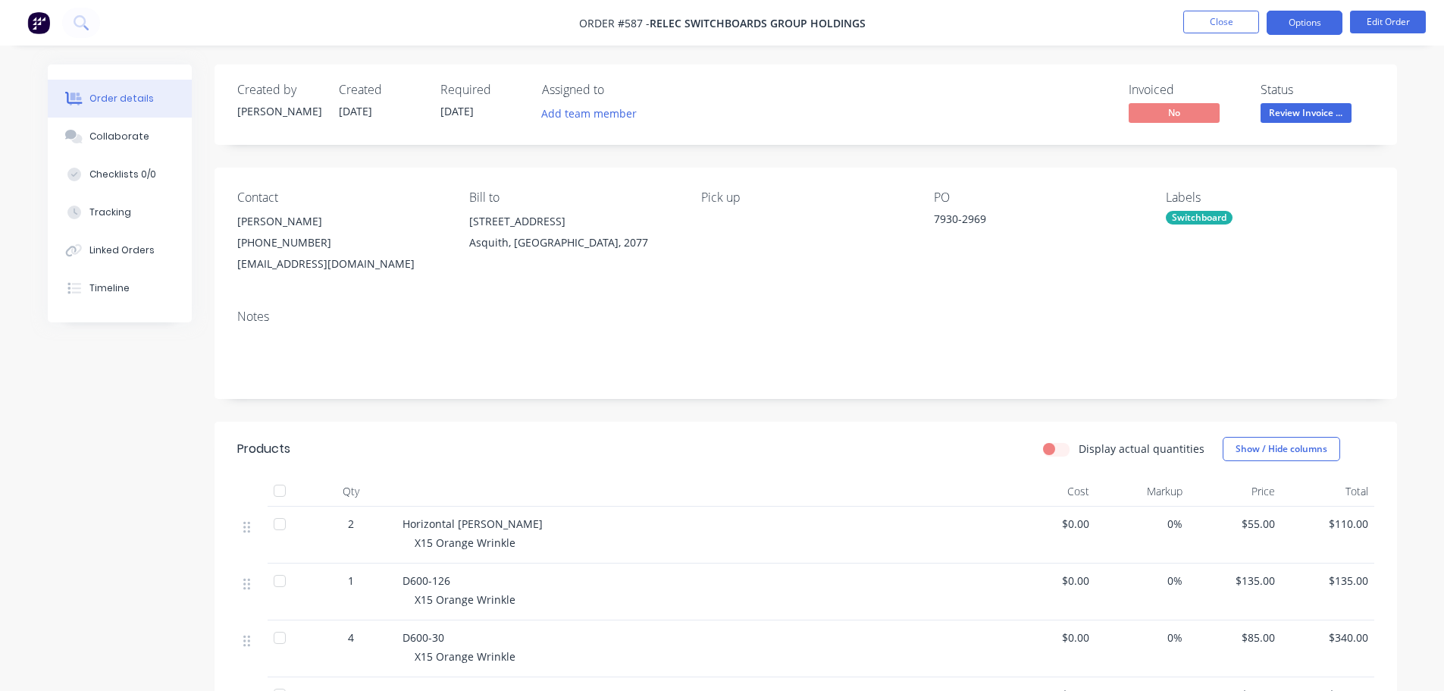
click at [1299, 31] on button "Options" at bounding box center [1305, 23] width 76 height 24
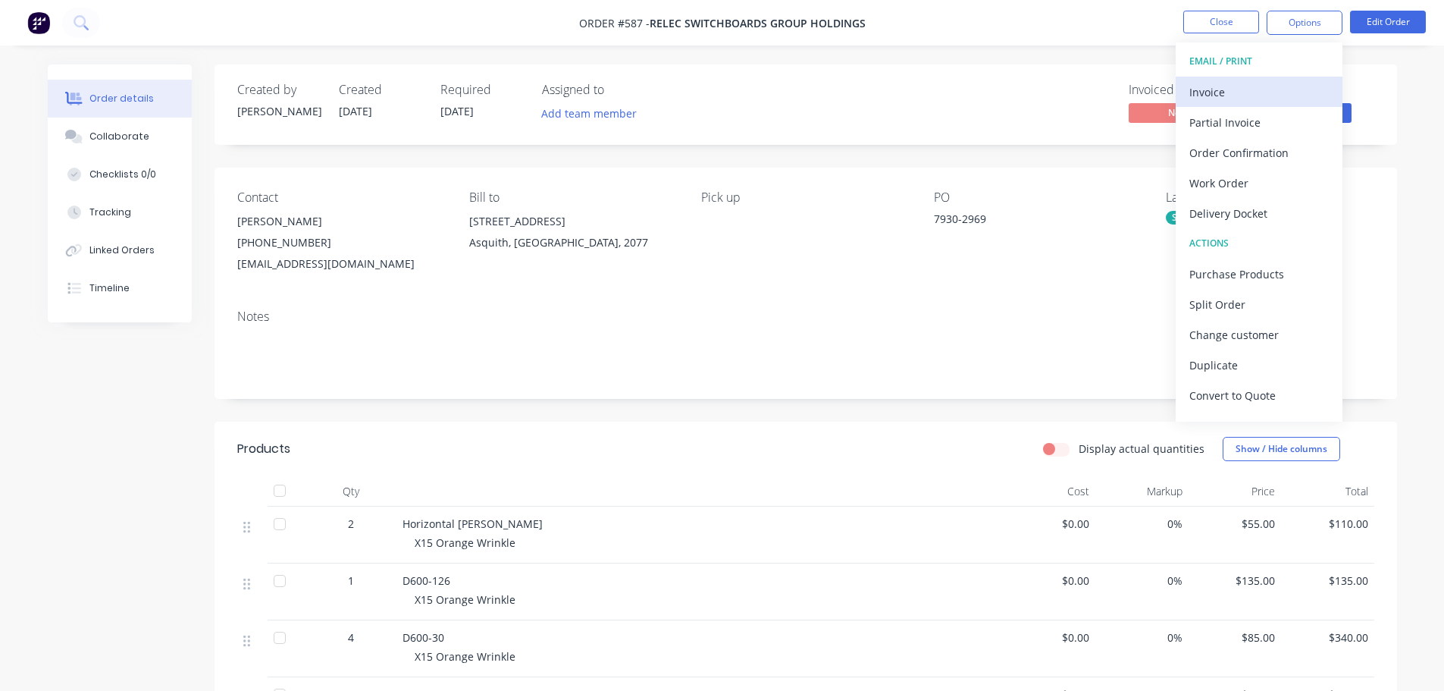
click at [1258, 87] on div "Invoice" at bounding box center [1258, 92] width 139 height 22
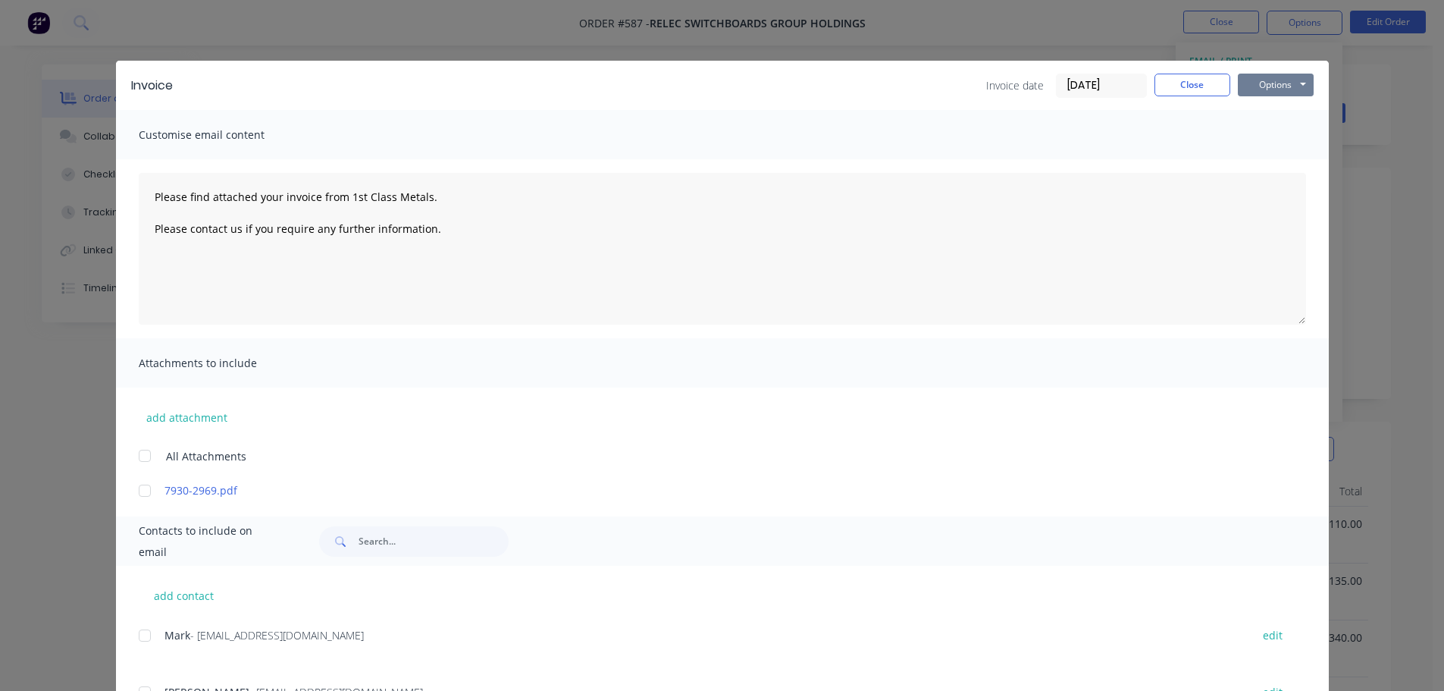
click at [1276, 79] on button "Options" at bounding box center [1276, 85] width 76 height 23
click at [1277, 133] on button "Print" at bounding box center [1286, 136] width 97 height 25
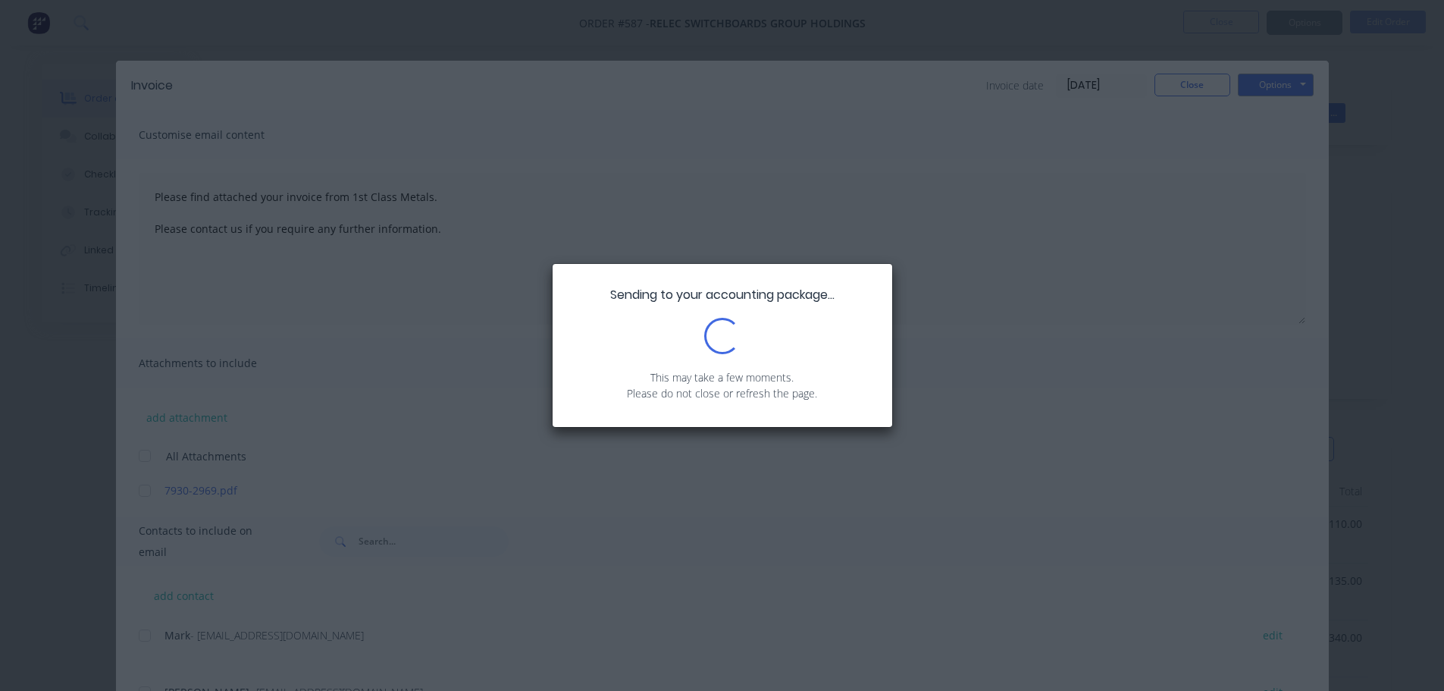
type textarea "Please find attached your invoice from 1st Class Metals. Please contact us if y…"
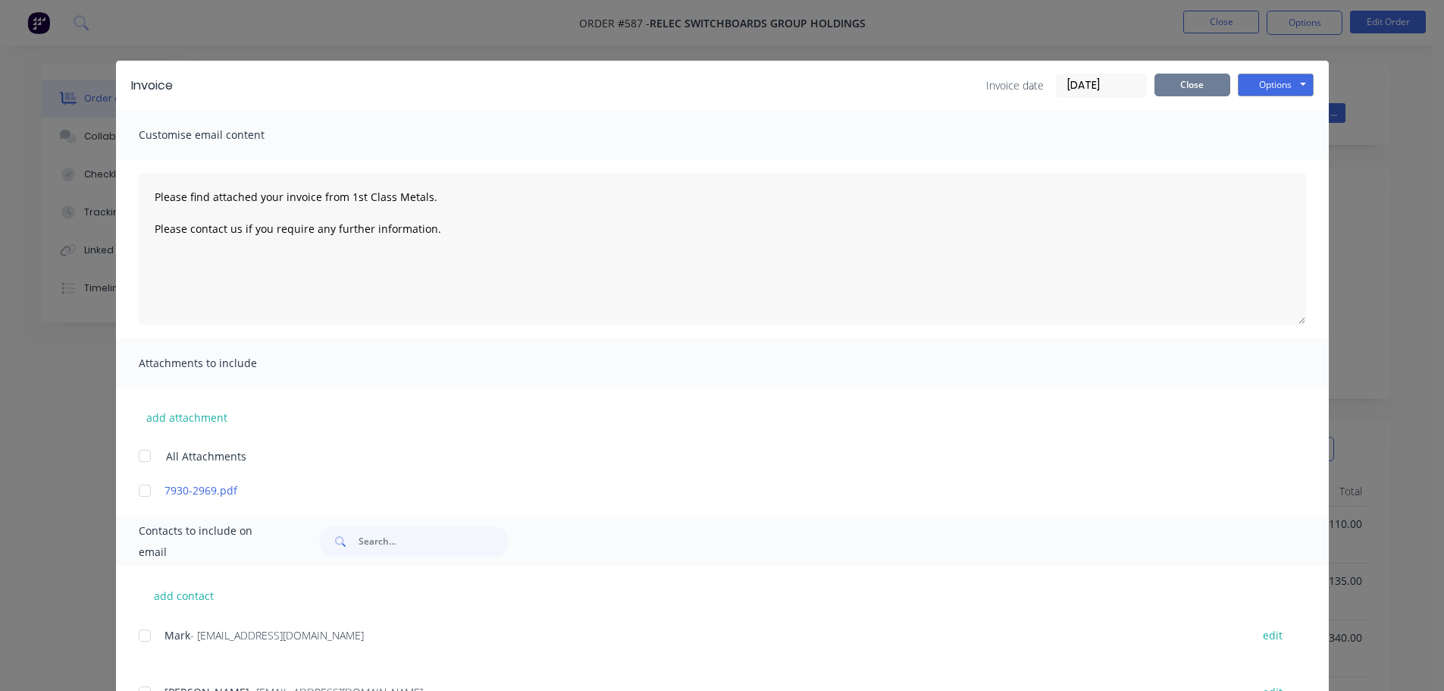
click at [1180, 88] on button "Close" at bounding box center [1192, 85] width 76 height 23
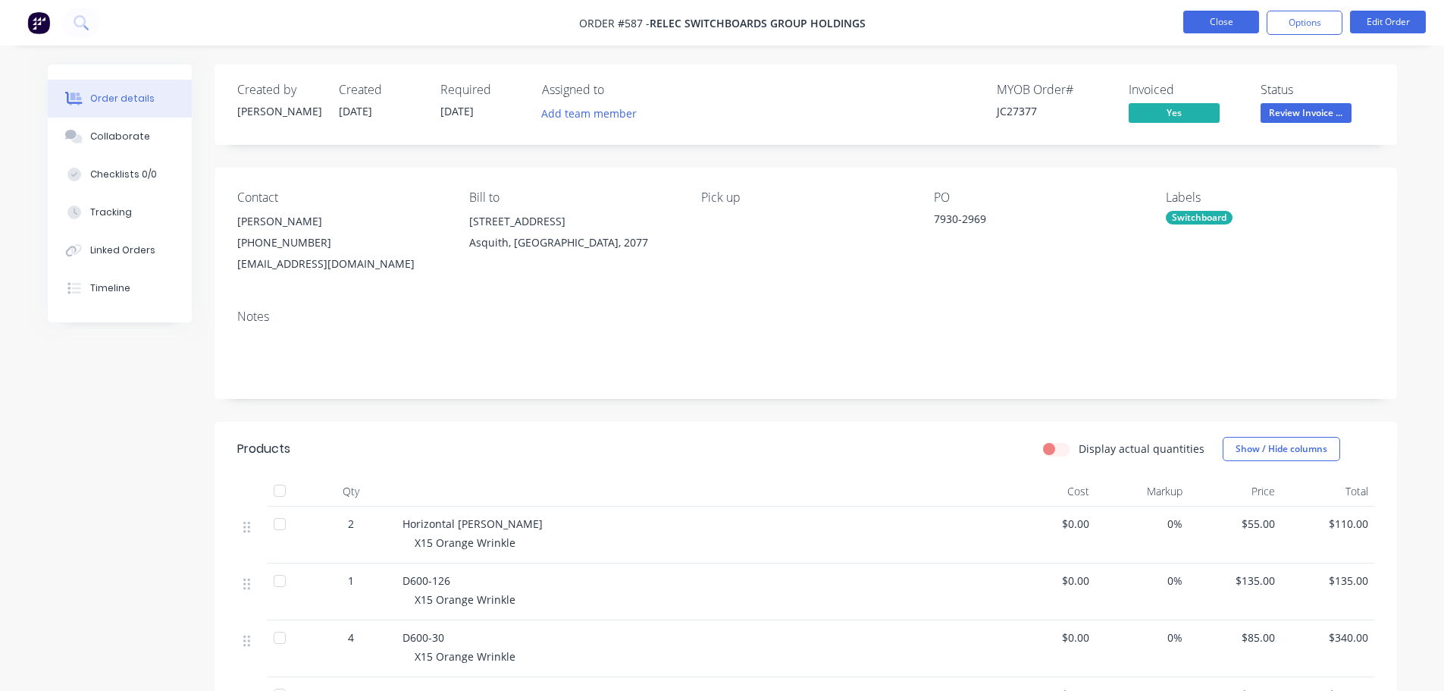
click at [1223, 28] on button "Close" at bounding box center [1221, 22] width 76 height 23
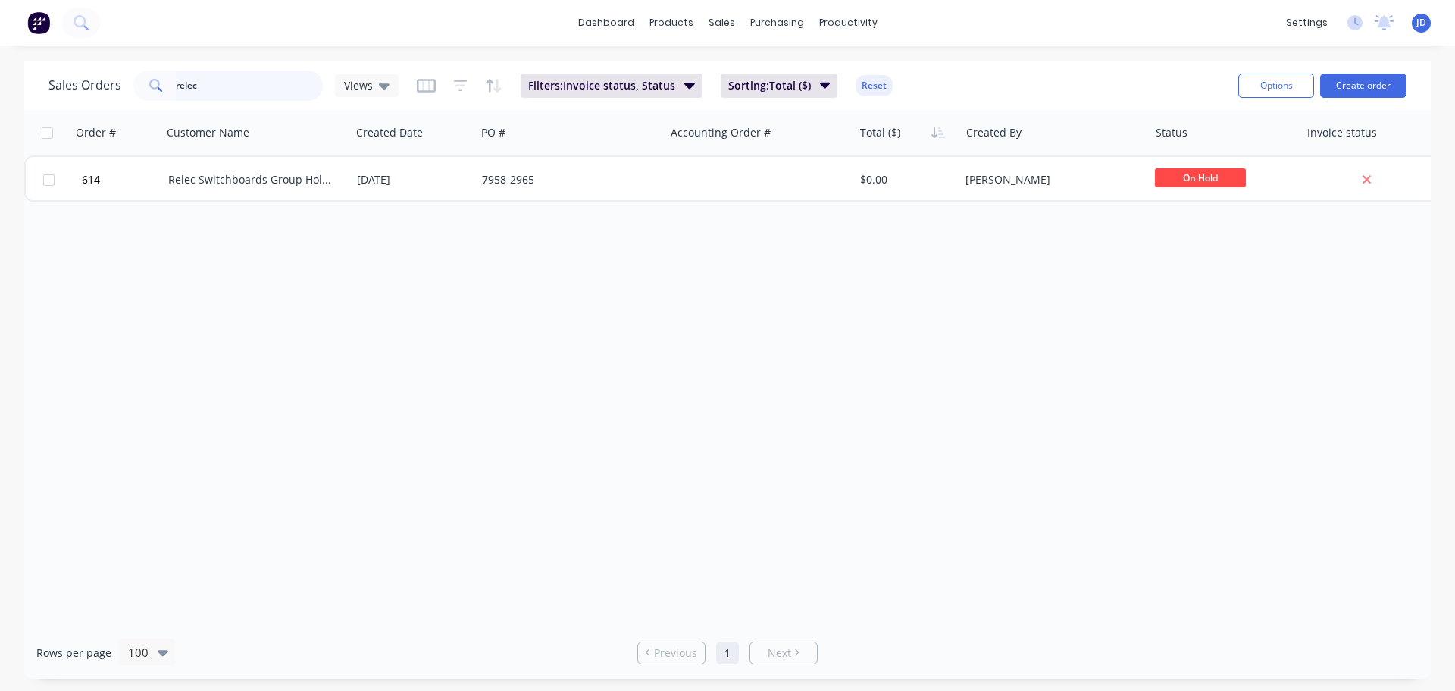
drag, startPoint x: 310, startPoint y: 77, endPoint x: 106, endPoint y: 93, distance: 204.5
click at [111, 96] on div "Sales Orders relec Views" at bounding box center [224, 85] width 350 height 30
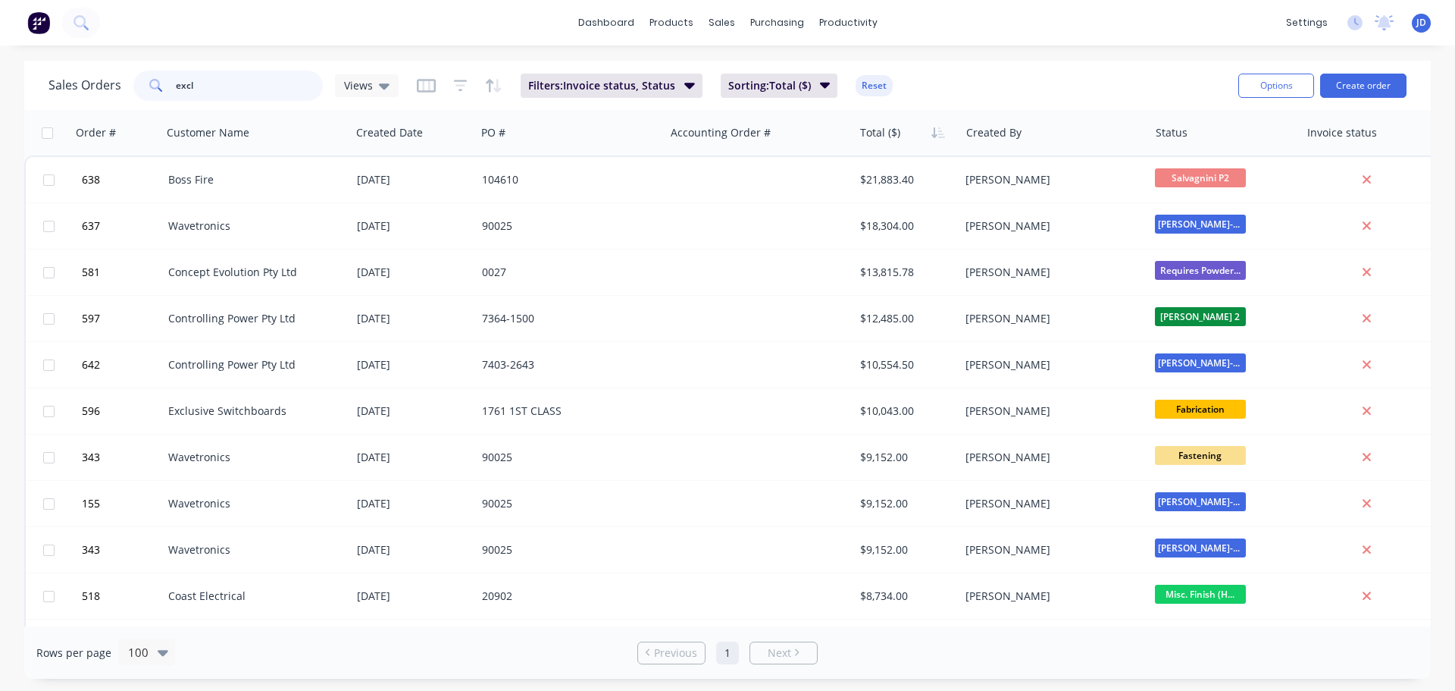
type input "excl"
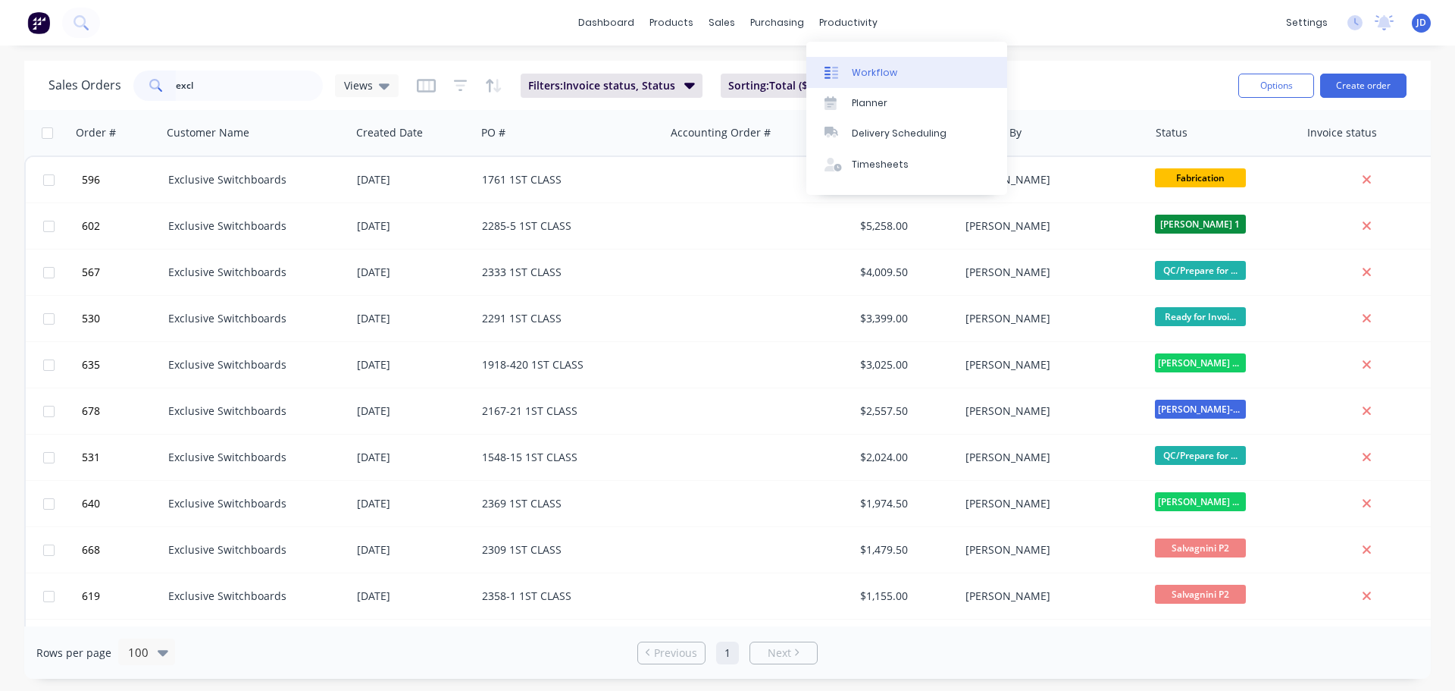
click at [869, 80] on link "Workflow" at bounding box center [907, 72] width 201 height 30
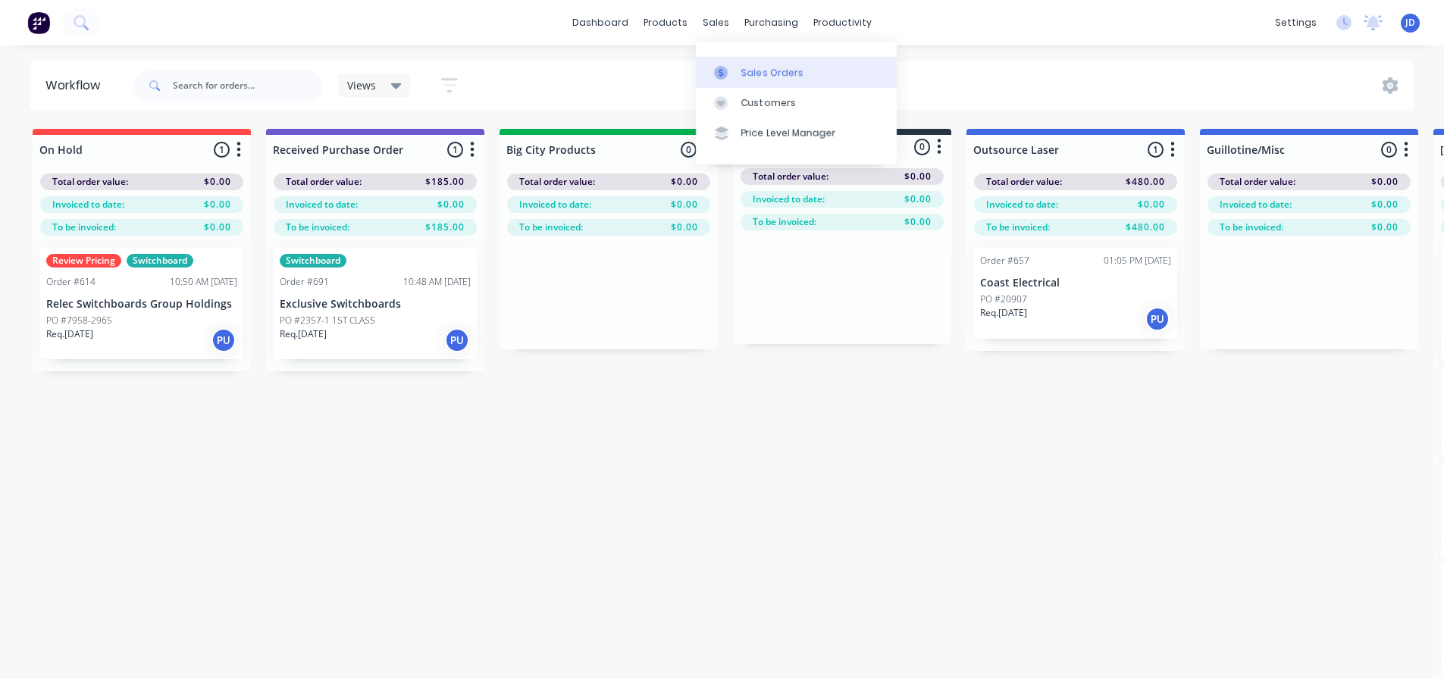
click at [736, 76] on div at bounding box center [725, 73] width 23 height 14
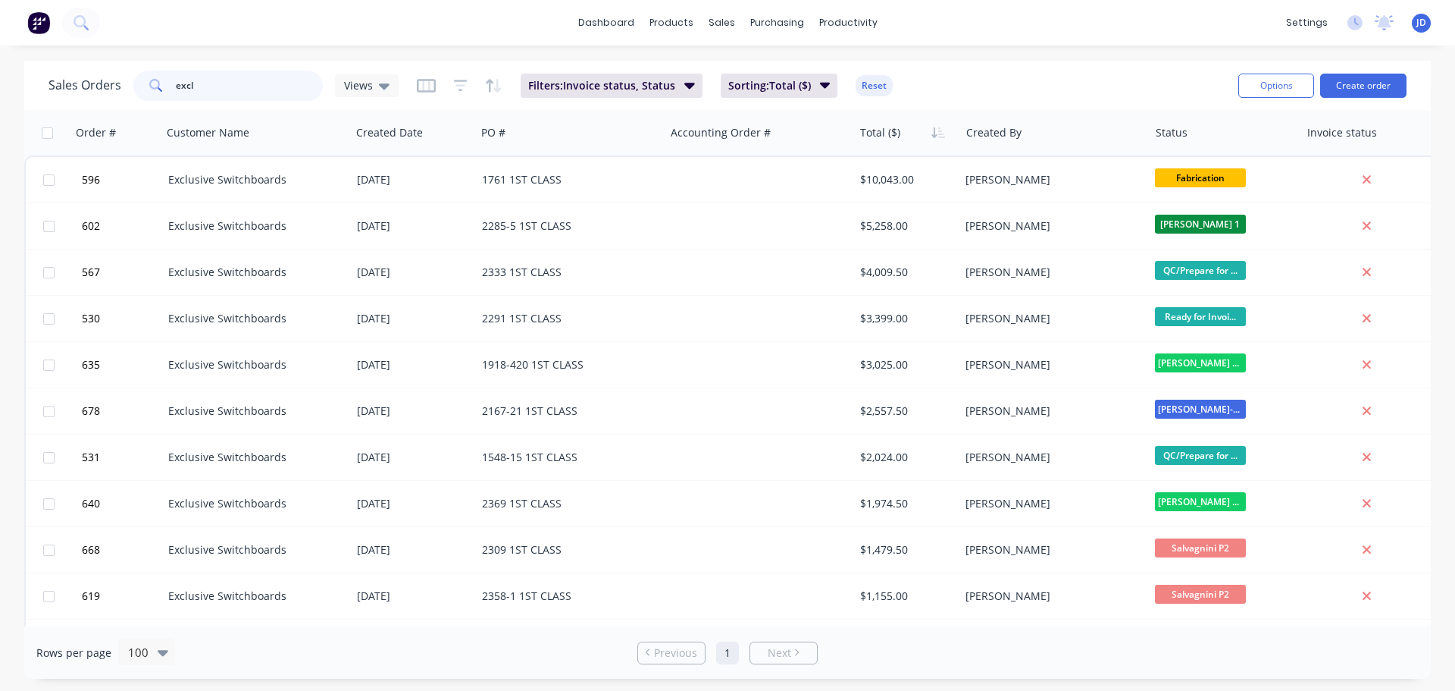
drag, startPoint x: 280, startPoint y: 82, endPoint x: 55, endPoint y: 32, distance: 229.9
click at [87, 83] on div "Sales Orders excl Views" at bounding box center [224, 85] width 350 height 30
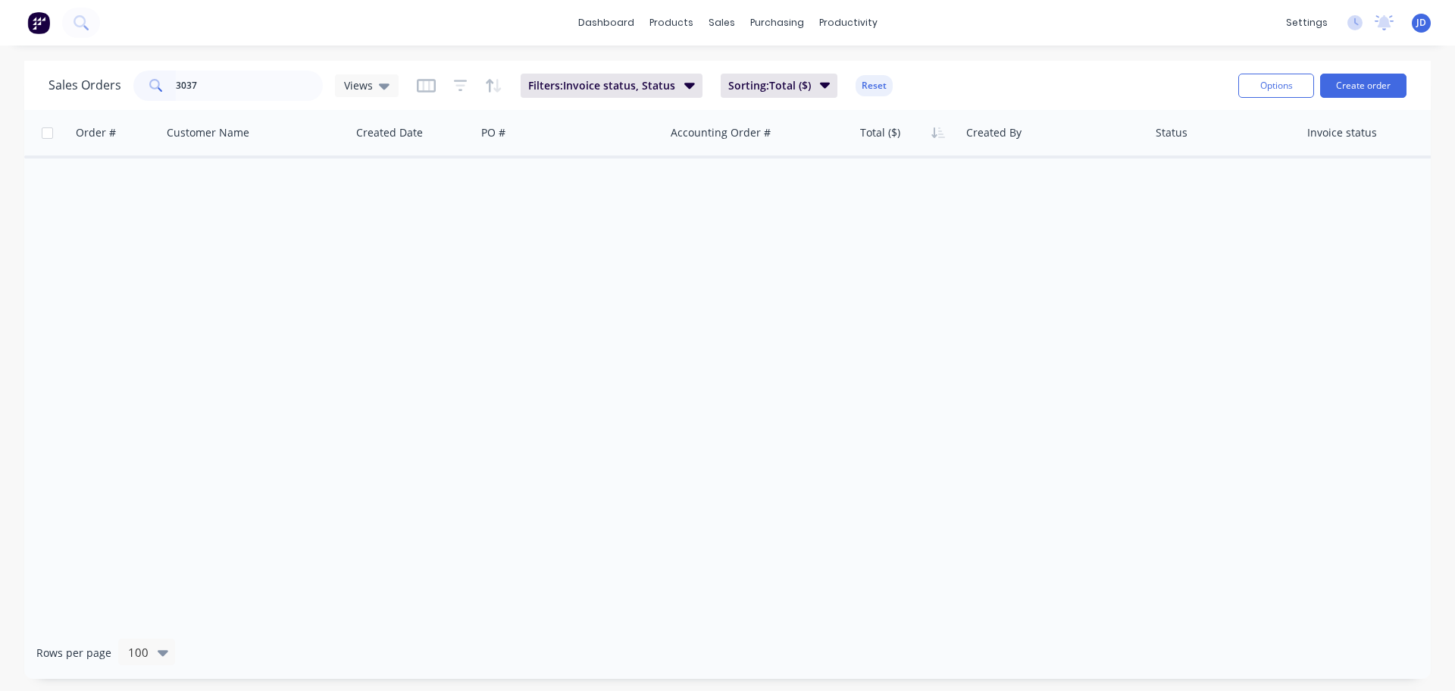
click at [398, 86] on div "Sales Orders 3037 Views Filters: Invoice status, Status Sorting: Total ($) Reset" at bounding box center [638, 85] width 1178 height 37
click at [374, 102] on div "Sales Orders 3037 Views Filters: Invoice status, Status Sorting: Total ($) Reset" at bounding box center [638, 85] width 1178 height 37
click at [374, 86] on div "Views" at bounding box center [366, 86] width 45 height 14
click at [383, 208] on button "None (Default)" at bounding box center [426, 214] width 173 height 17
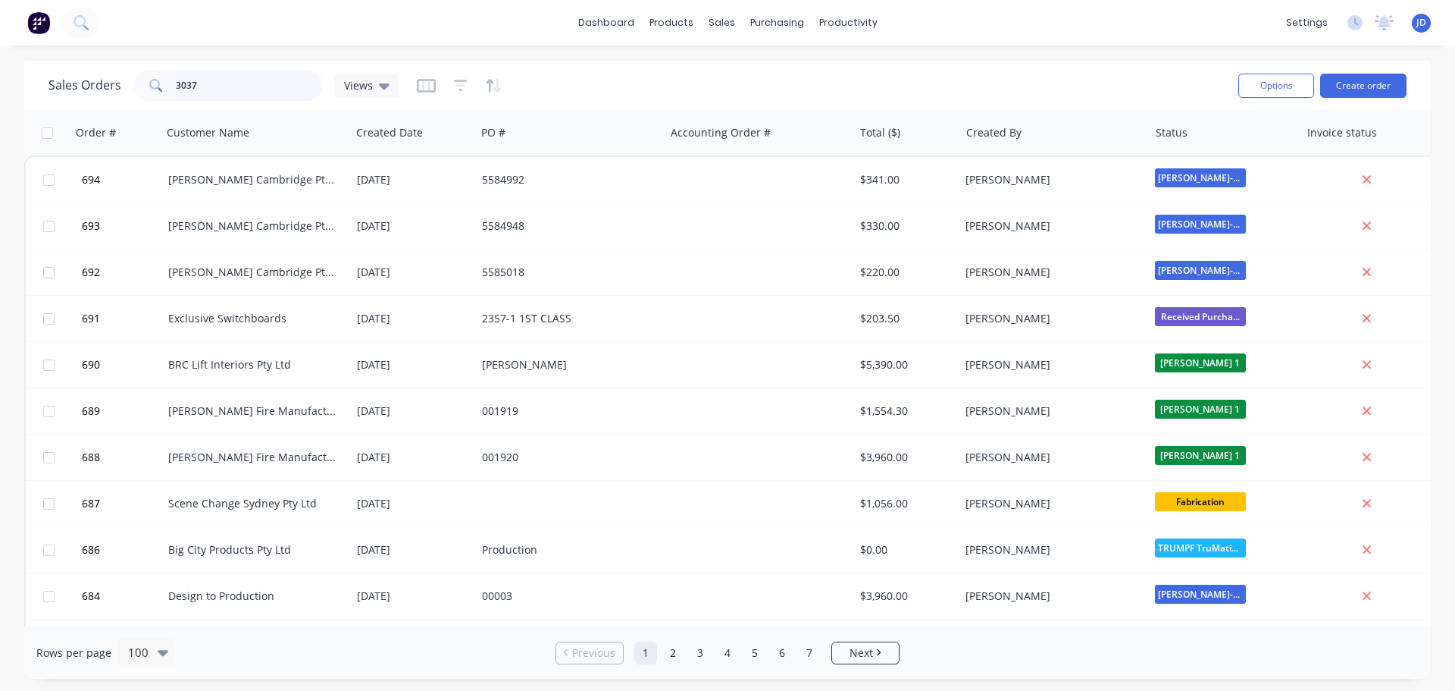
drag, startPoint x: 237, startPoint y: 94, endPoint x: 233, endPoint y: 83, distance: 11.5
click at [227, 92] on input "3037" at bounding box center [250, 85] width 148 height 30
type input "3037"
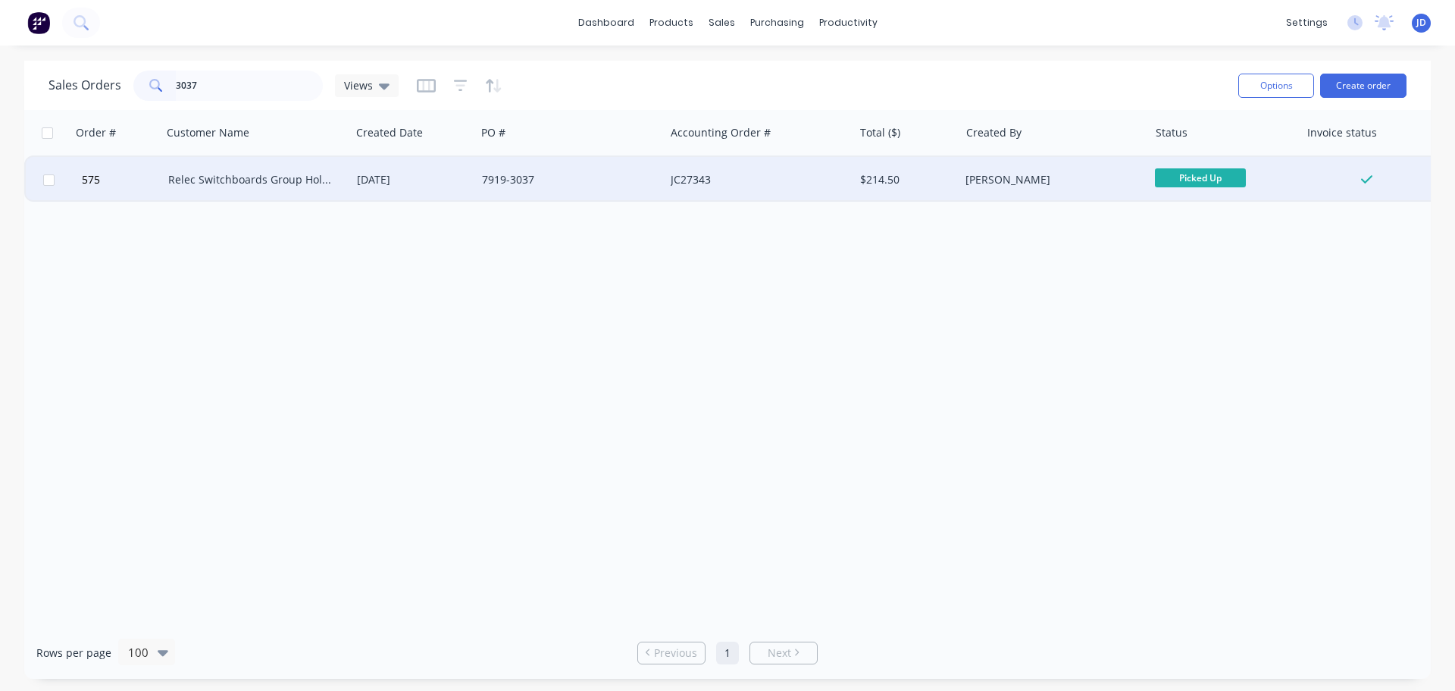
click at [512, 180] on div "7919-3037" at bounding box center [566, 179] width 168 height 15
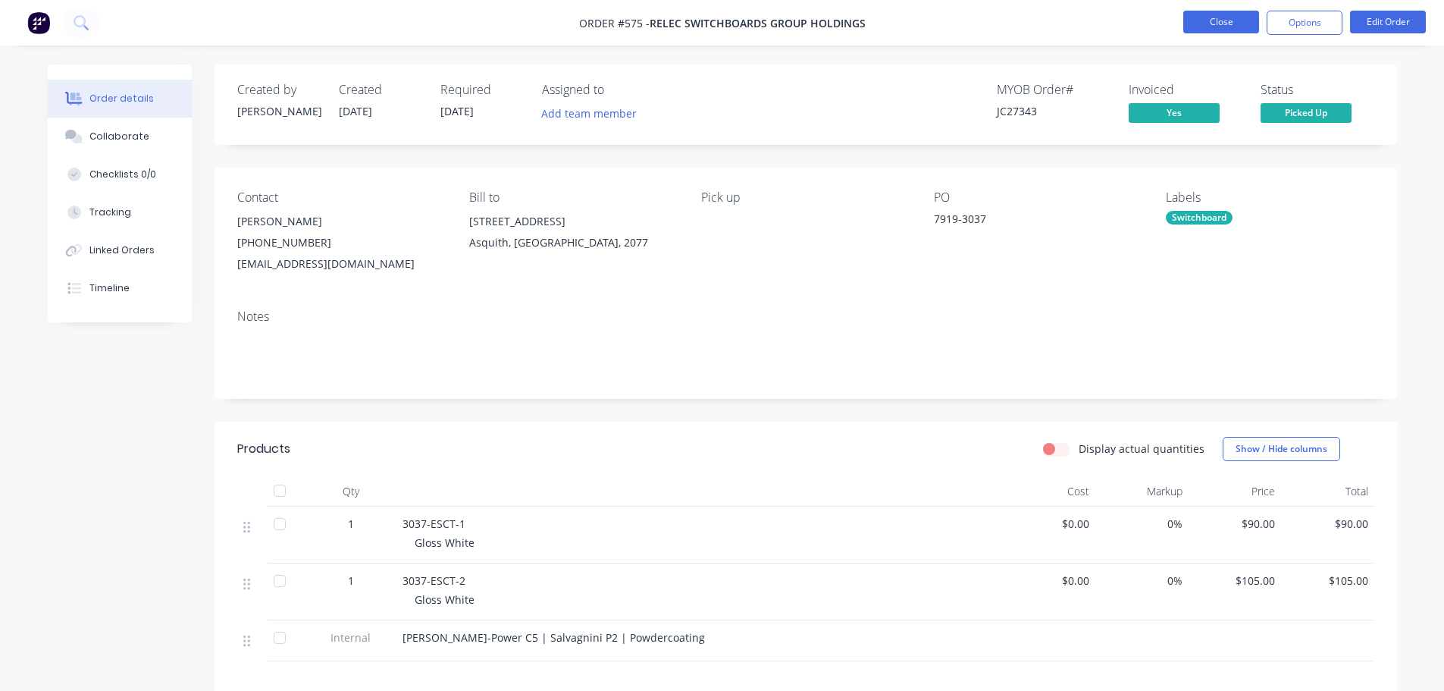
click at [1229, 19] on button "Close" at bounding box center [1221, 22] width 76 height 23
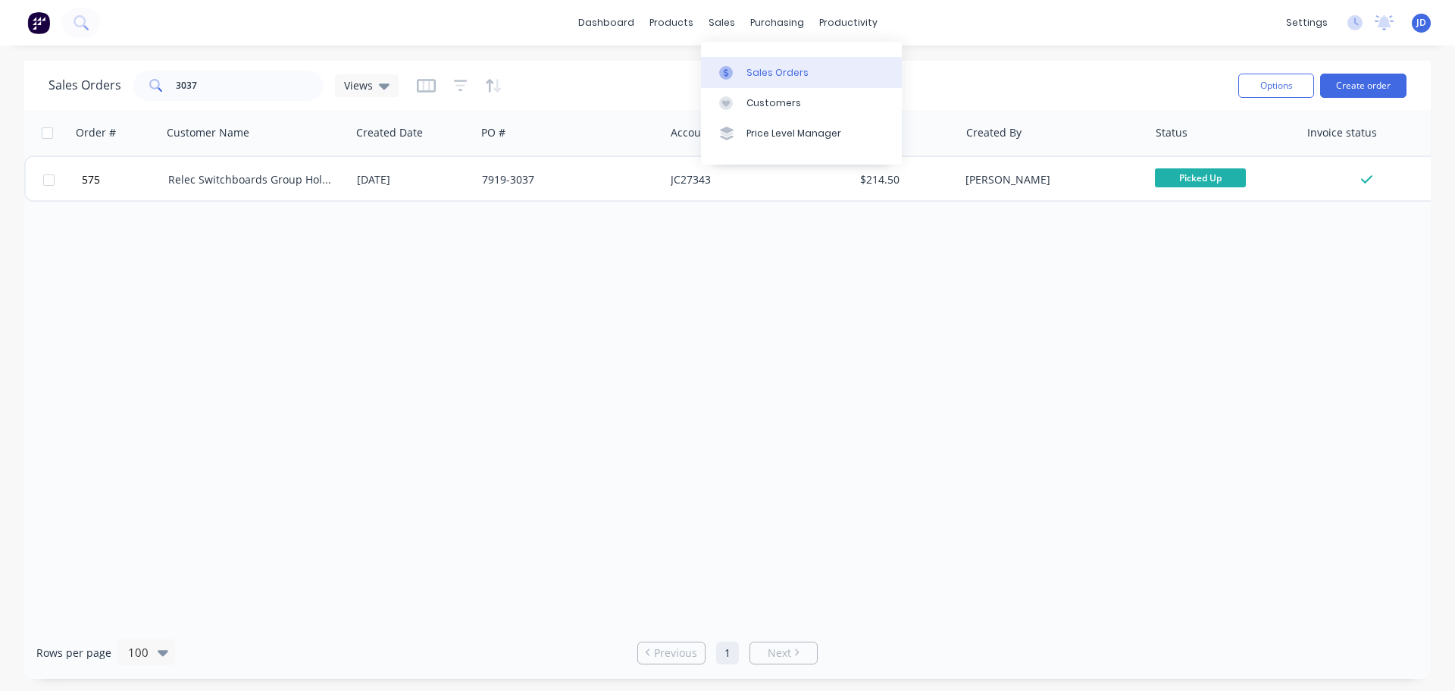
click at [738, 61] on link "Sales Orders" at bounding box center [801, 72] width 201 height 30
click at [838, 19] on div "productivity" at bounding box center [849, 22] width 74 height 23
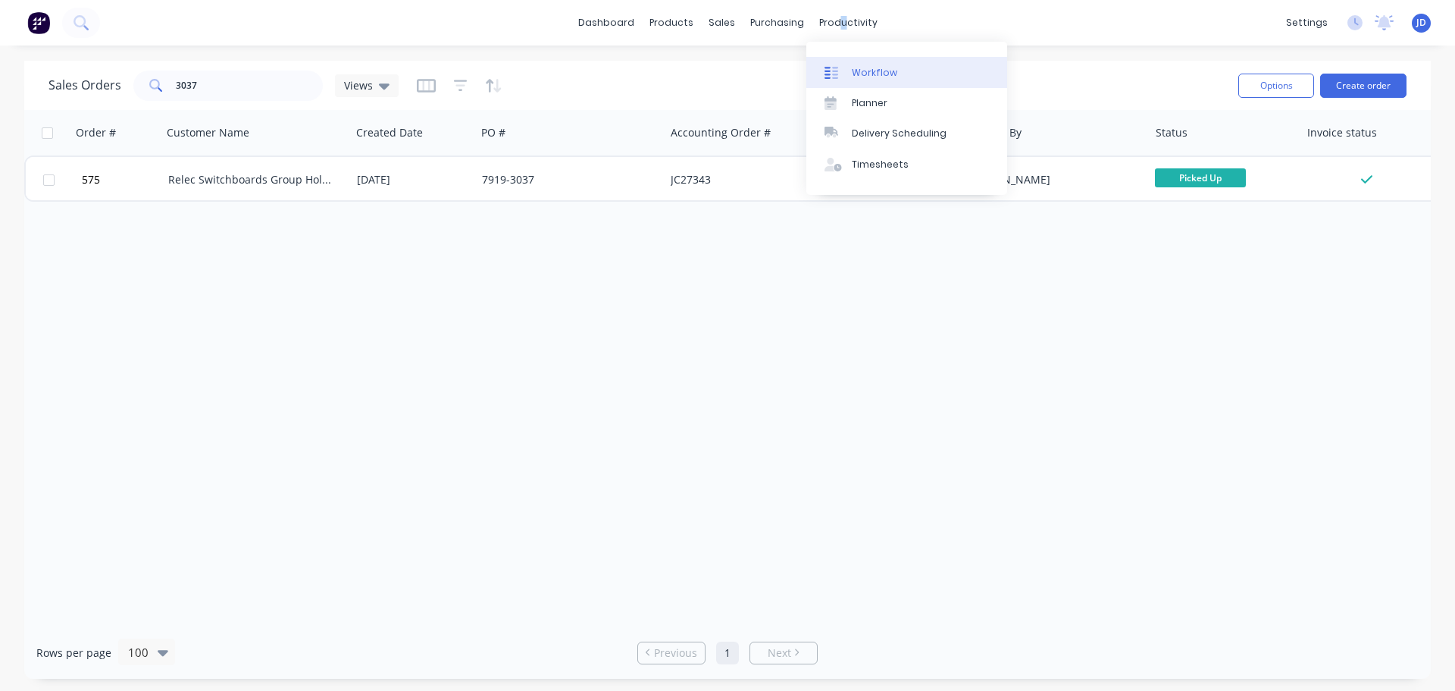
click at [866, 73] on div "Workflow" at bounding box center [874, 73] width 45 height 14
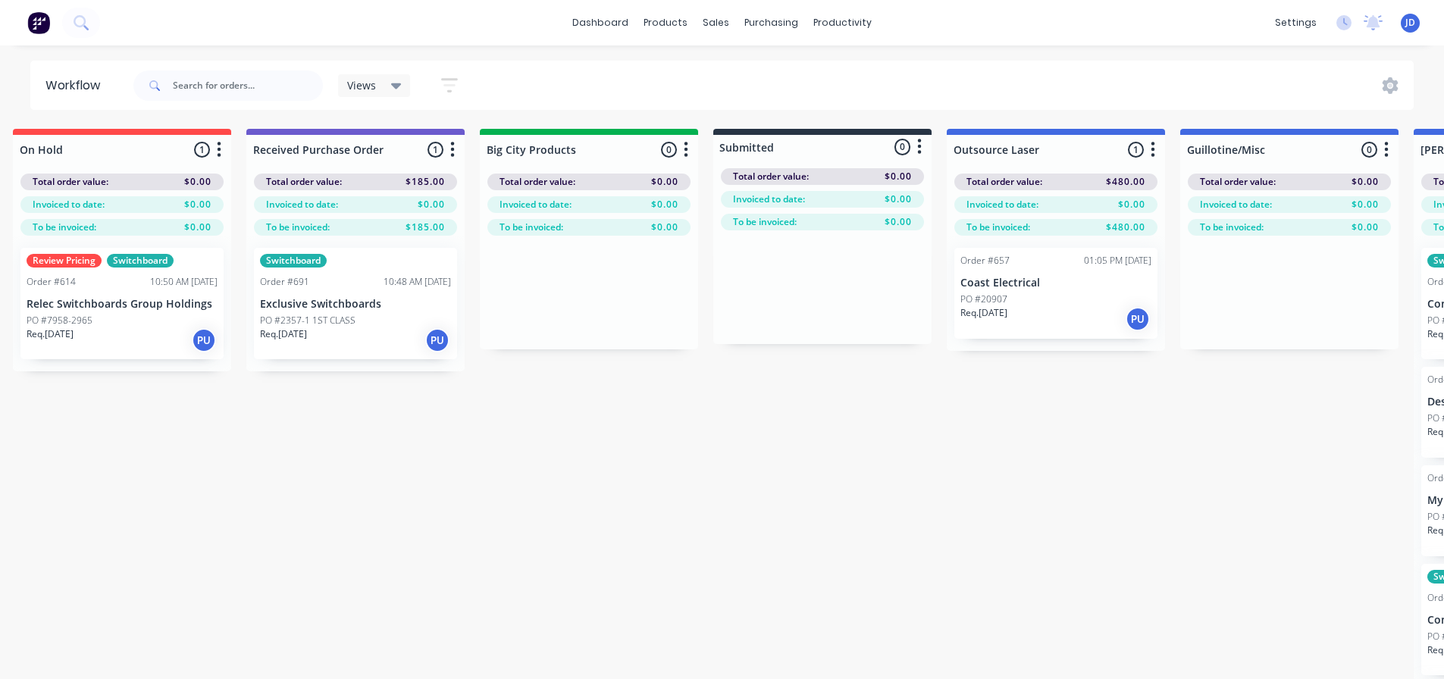
drag, startPoint x: 820, startPoint y: 414, endPoint x: 847, endPoint y: 206, distance: 209.5
click at [131, 324] on div "PO #7958-2965" at bounding box center [118, 321] width 191 height 14
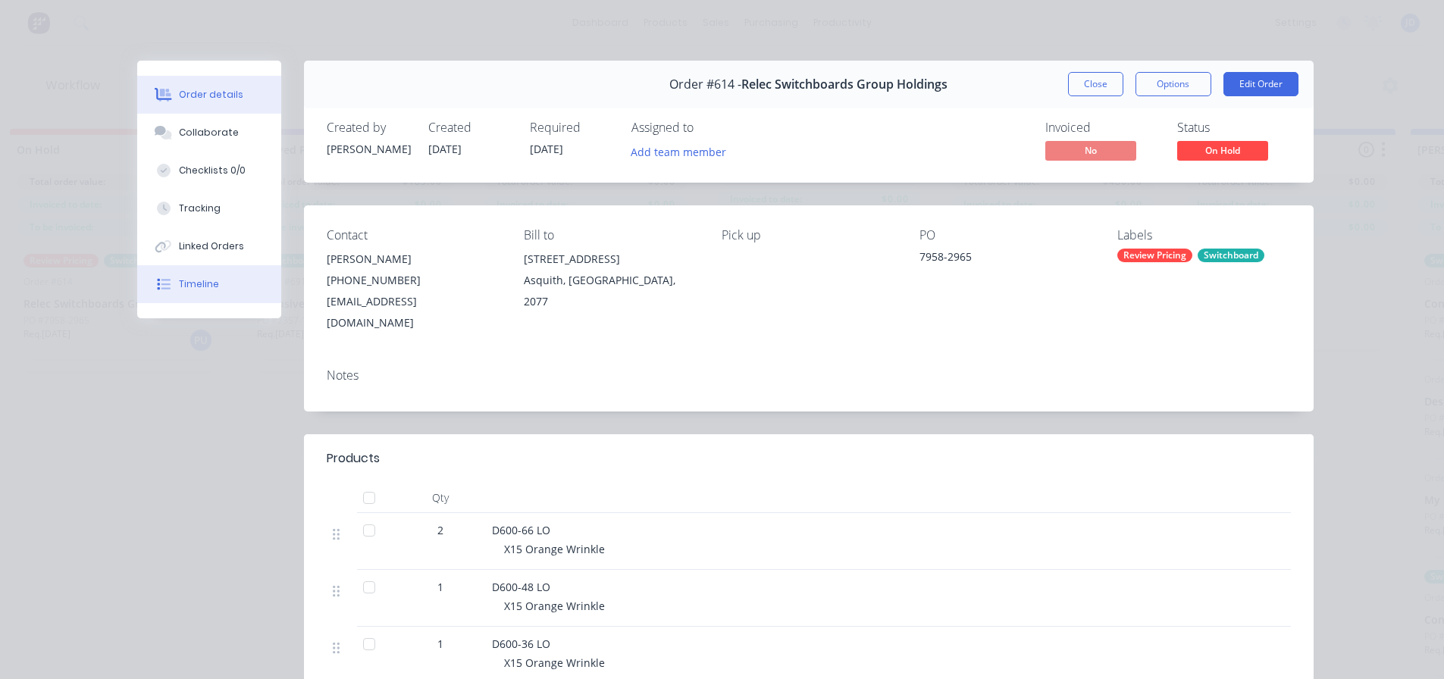
click at [196, 298] on button "Timeline" at bounding box center [209, 284] width 144 height 38
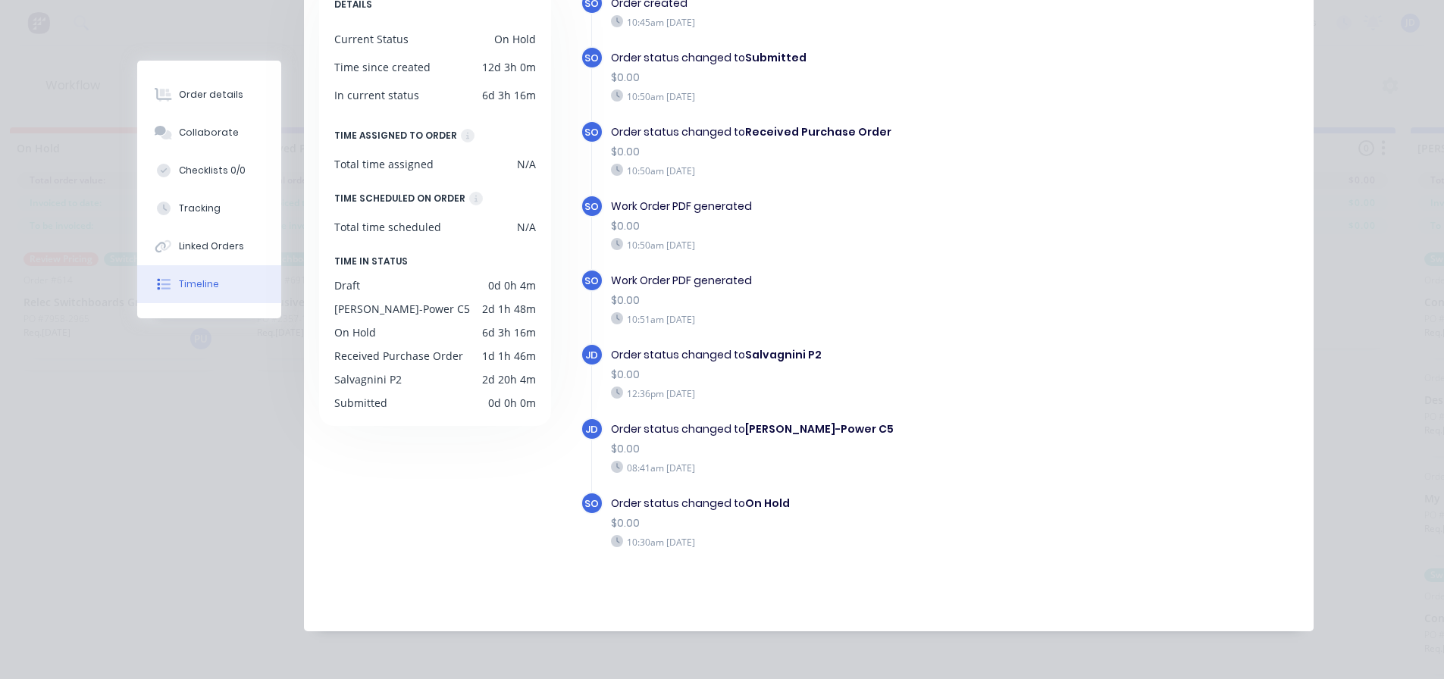
scroll to position [65, 23]
drag, startPoint x: 749, startPoint y: 547, endPoint x: 691, endPoint y: 548, distance: 57.6
click at [688, 544] on div "10:30am Wednesday 06/08/25" at bounding box center [832, 542] width 443 height 14
click at [553, 580] on div "DETAILS Current Status On Hold Time since created 12d 3h 0m In current status 6…" at bounding box center [441, 295] width 245 height 628
click at [227, 131] on button "Collaborate" at bounding box center [209, 133] width 144 height 38
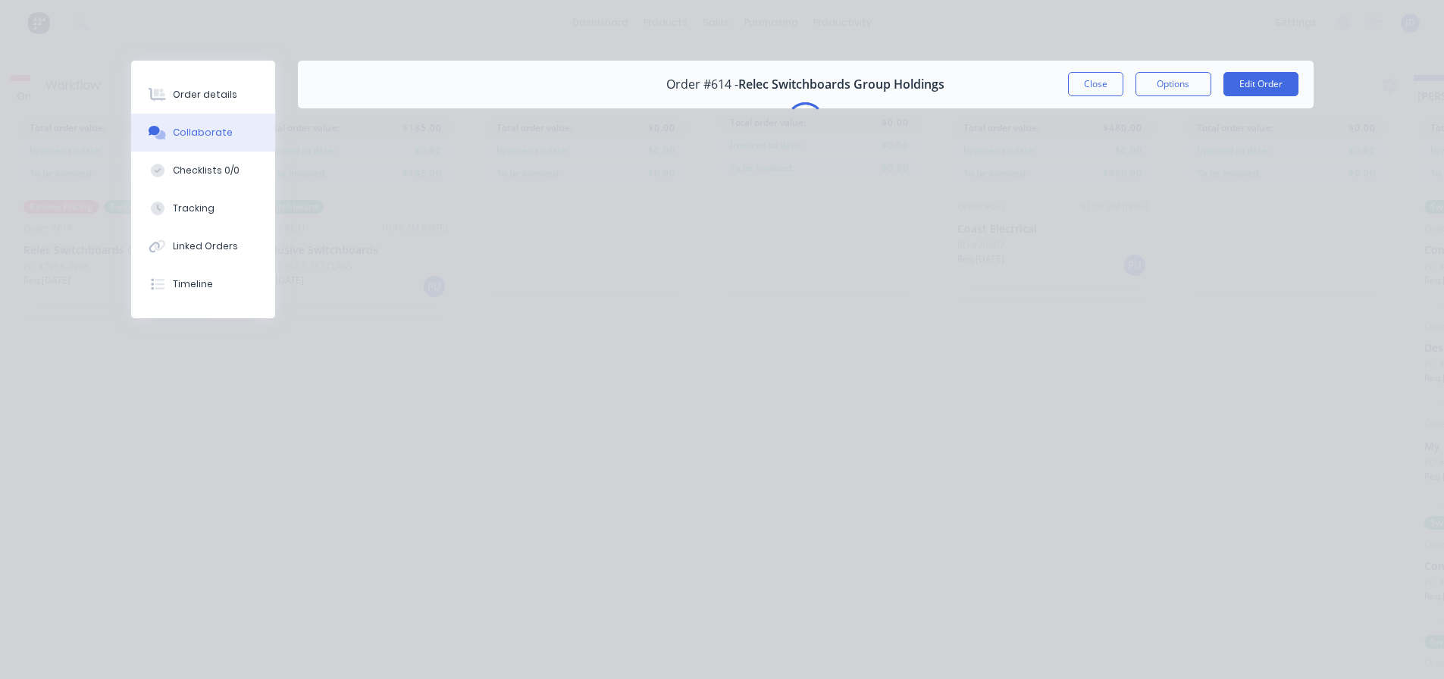
scroll to position [0, 0]
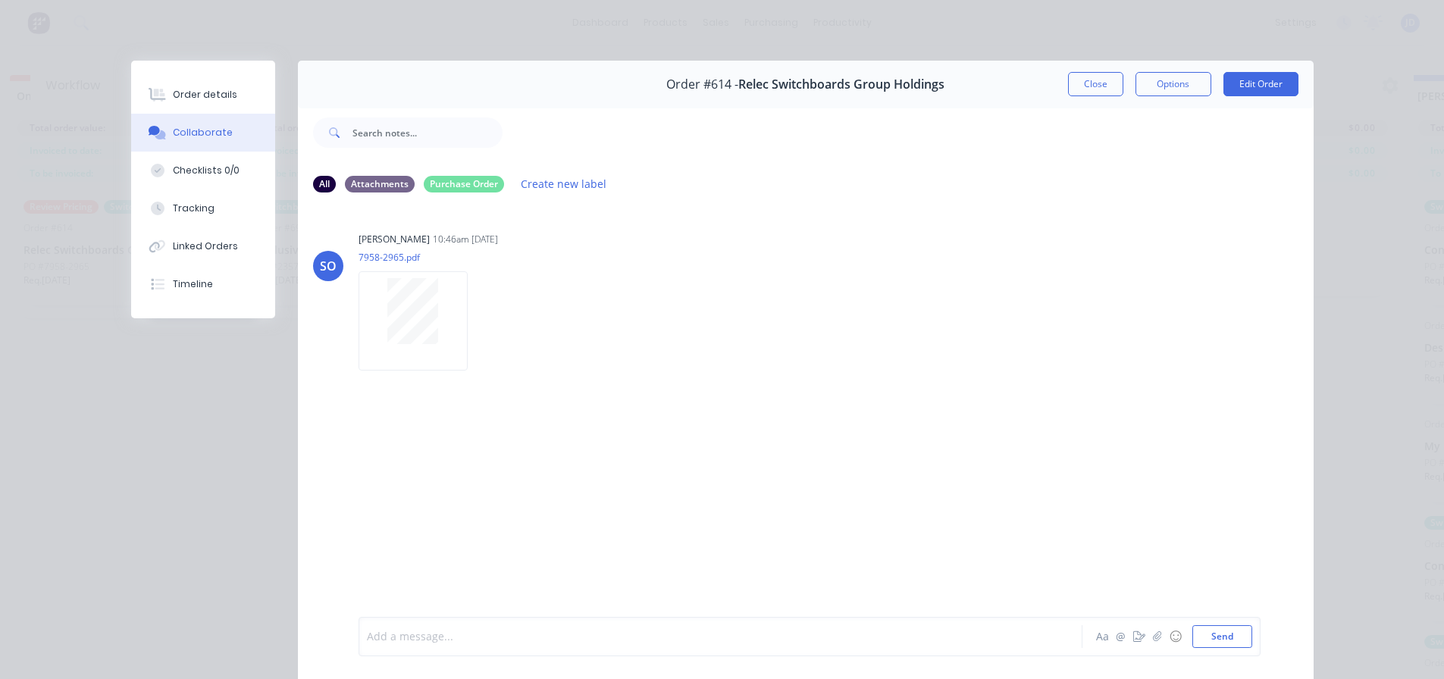
click at [476, 640] on div at bounding box center [699, 637] width 663 height 16
drag, startPoint x: 987, startPoint y: 638, endPoint x: 211, endPoint y: 605, distance: 776.2
click at [216, 606] on div "Order #614 - Relec Switchboards Group Holdings Close Options Edit Order All Att…" at bounding box center [722, 381] width 1183 height 640
click at [836, 636] on div "PLACED ON HOLD 6/8, LEAD TIME STARTS WHEN CUSTOMER GIVES THE GO AHEAD." at bounding box center [699, 637] width 663 height 16
click at [1223, 634] on button "Send" at bounding box center [1222, 636] width 60 height 23
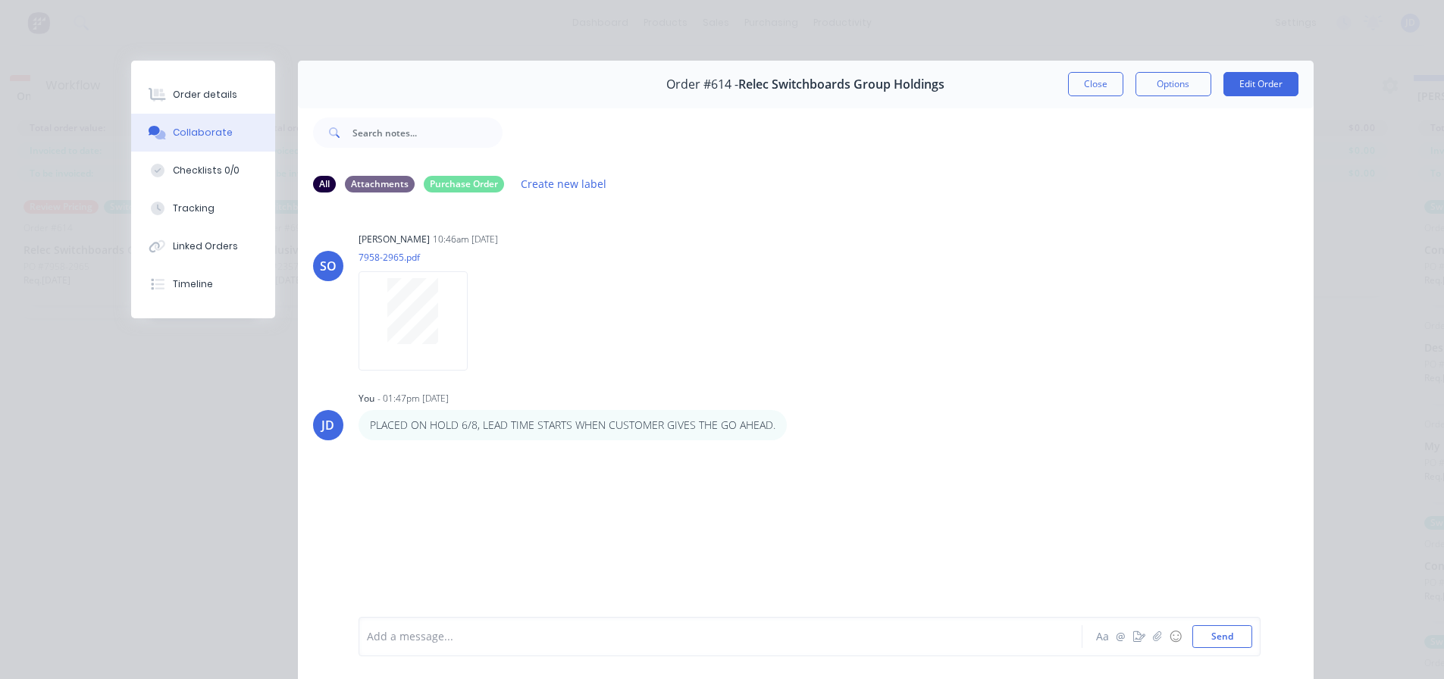
drag, startPoint x: 1096, startPoint y: 83, endPoint x: 308, endPoint y: 135, distance: 790.1
click at [1096, 83] on button "Close" at bounding box center [1095, 84] width 55 height 24
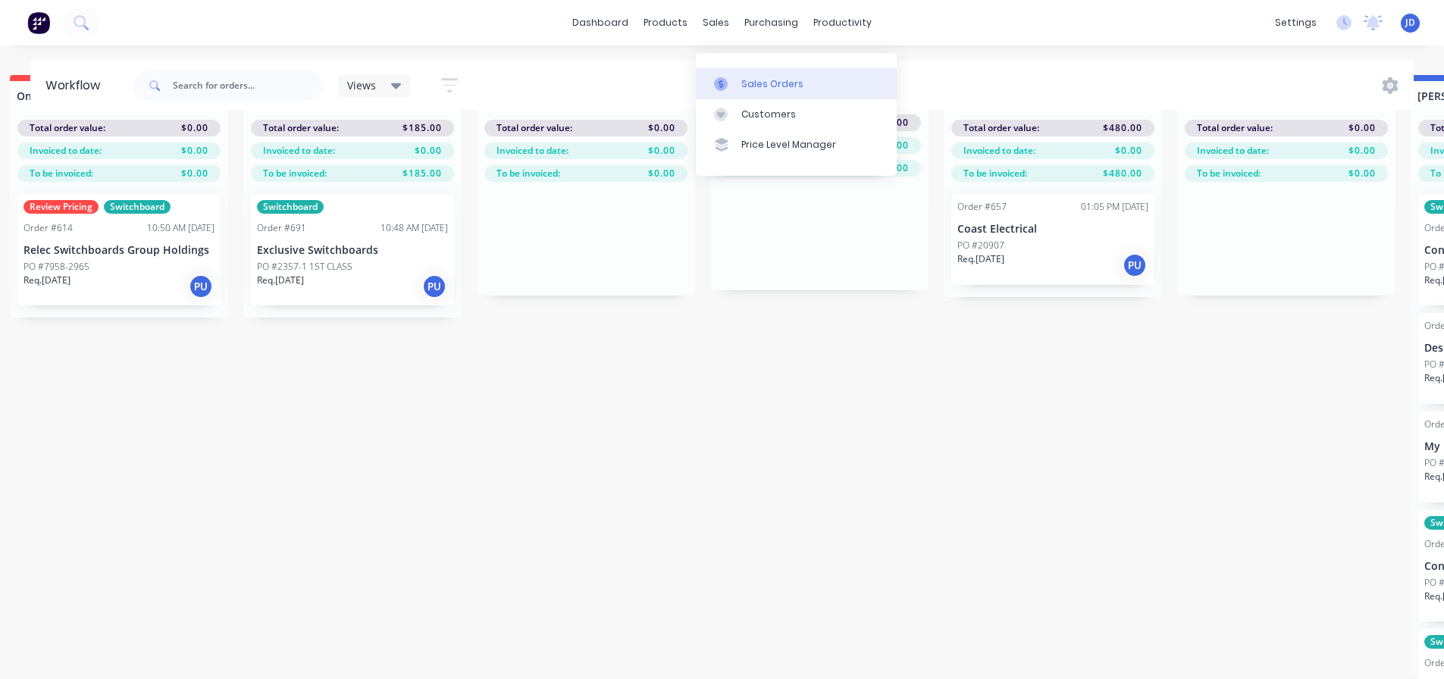
click at [738, 70] on link "Sales Orders" at bounding box center [796, 83] width 201 height 30
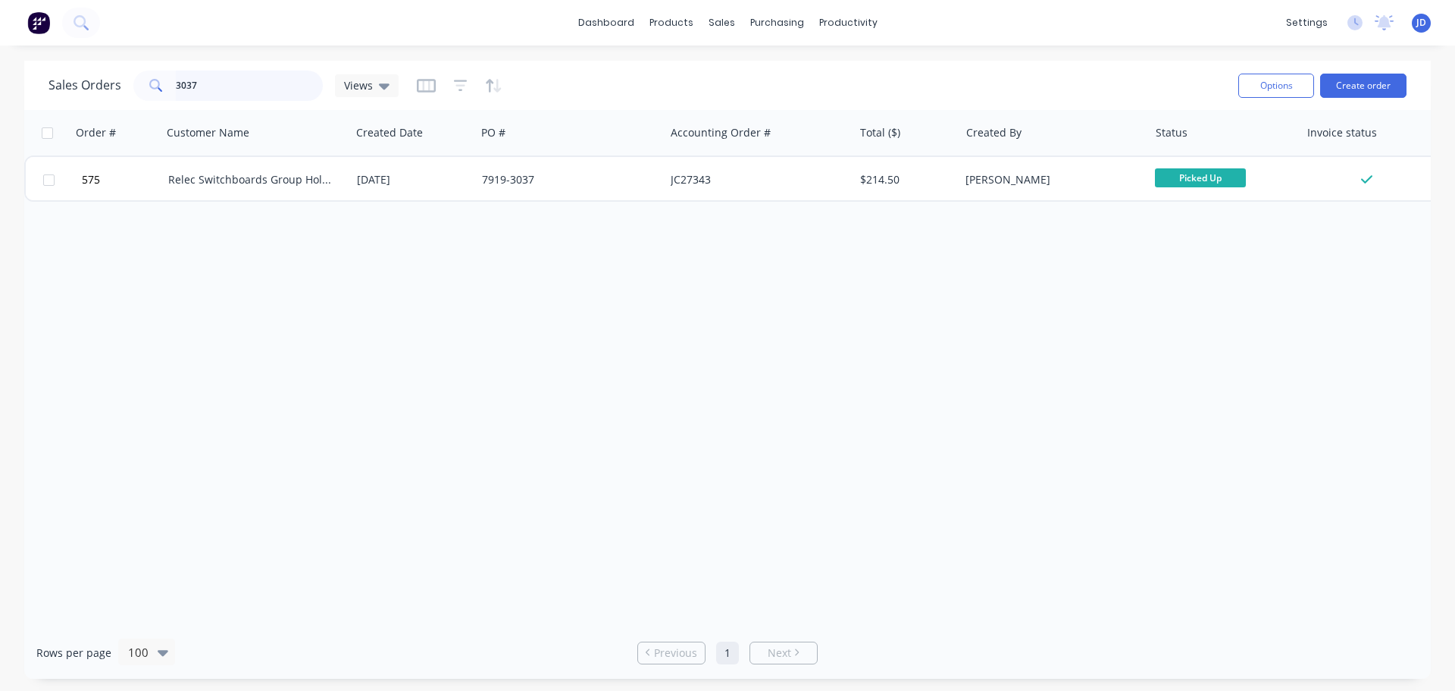
drag, startPoint x: 199, startPoint y: 93, endPoint x: 0, endPoint y: 0, distance: 219.4
click at [0, 86] on div "Sales Orders 3037 Views Options Create order Order # Customer Name Created Date…" at bounding box center [727, 370] width 1455 height 618
type input "controlling"
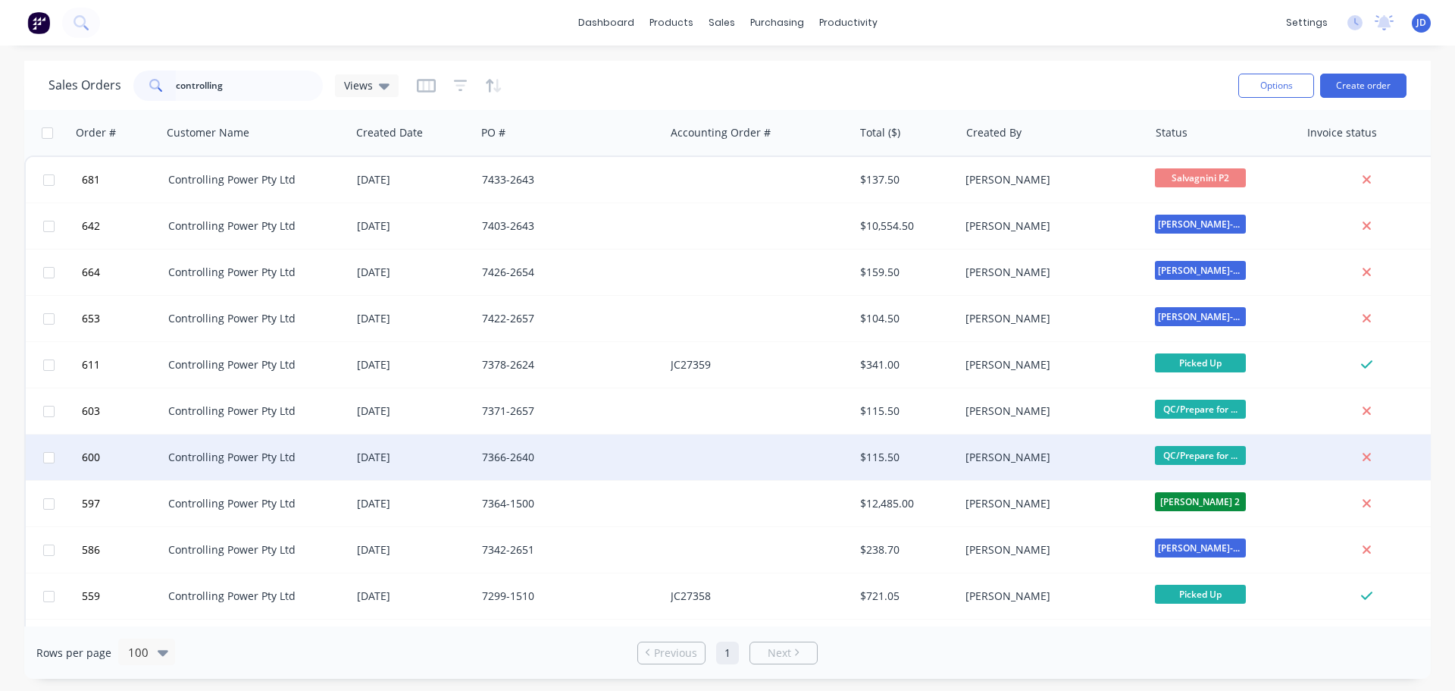
click at [205, 450] on div "Controlling Power Pty Ltd" at bounding box center [256, 456] width 189 height 45
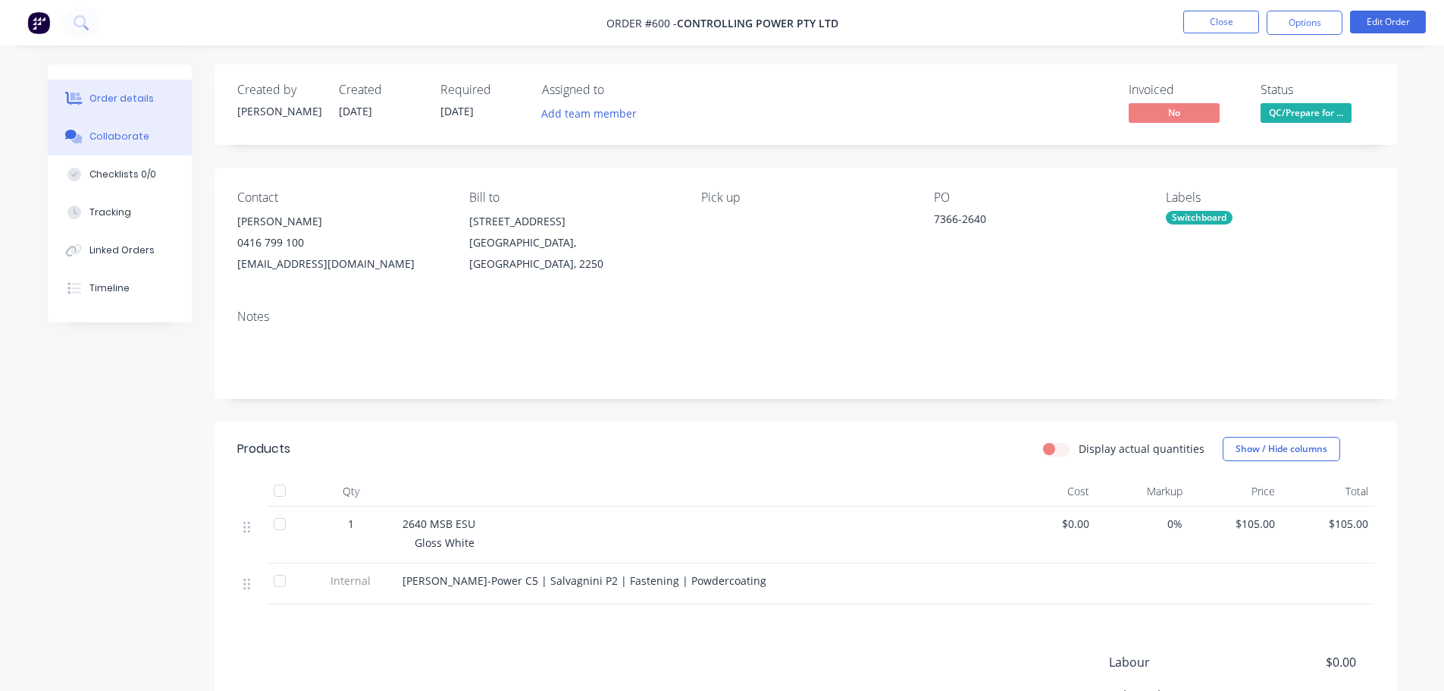
click at [146, 130] on button "Collaborate" at bounding box center [120, 136] width 144 height 38
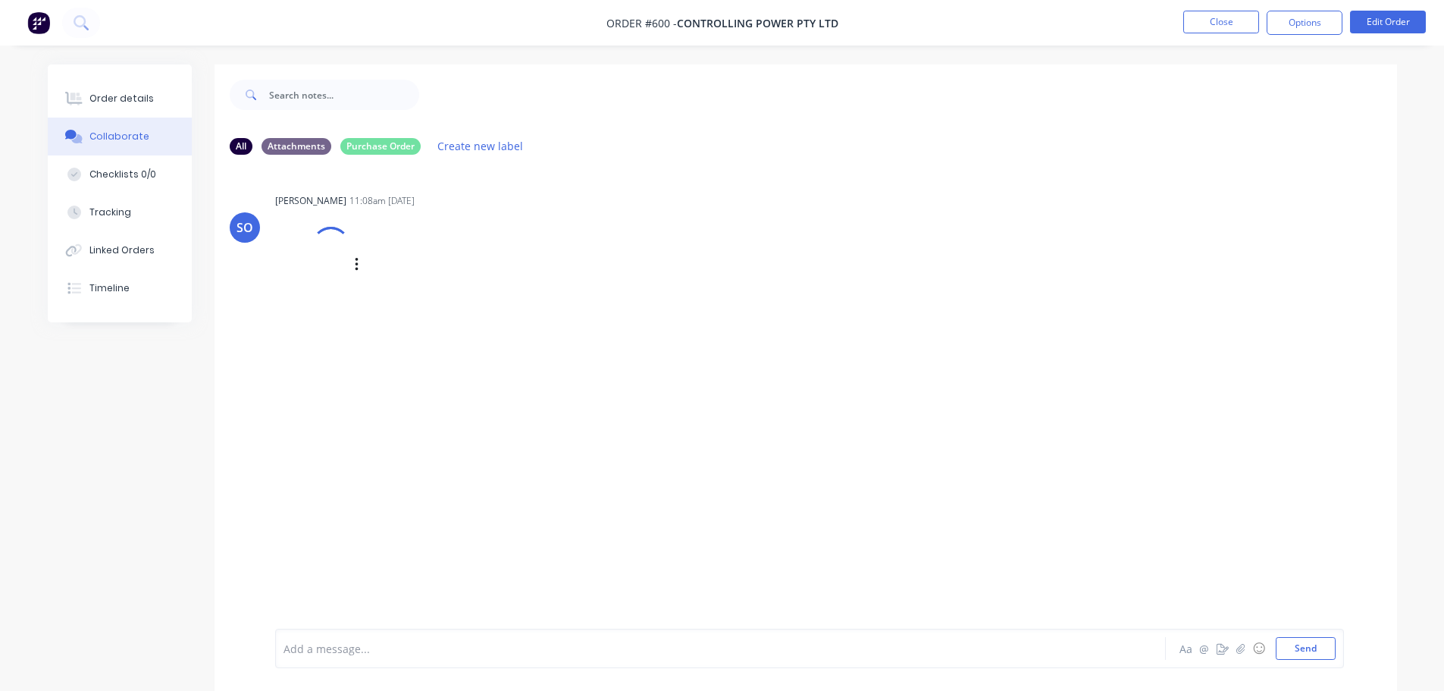
click at [332, 245] on div at bounding box center [330, 246] width 50 height 50
click at [110, 92] on div "Order details" at bounding box center [121, 99] width 64 height 14
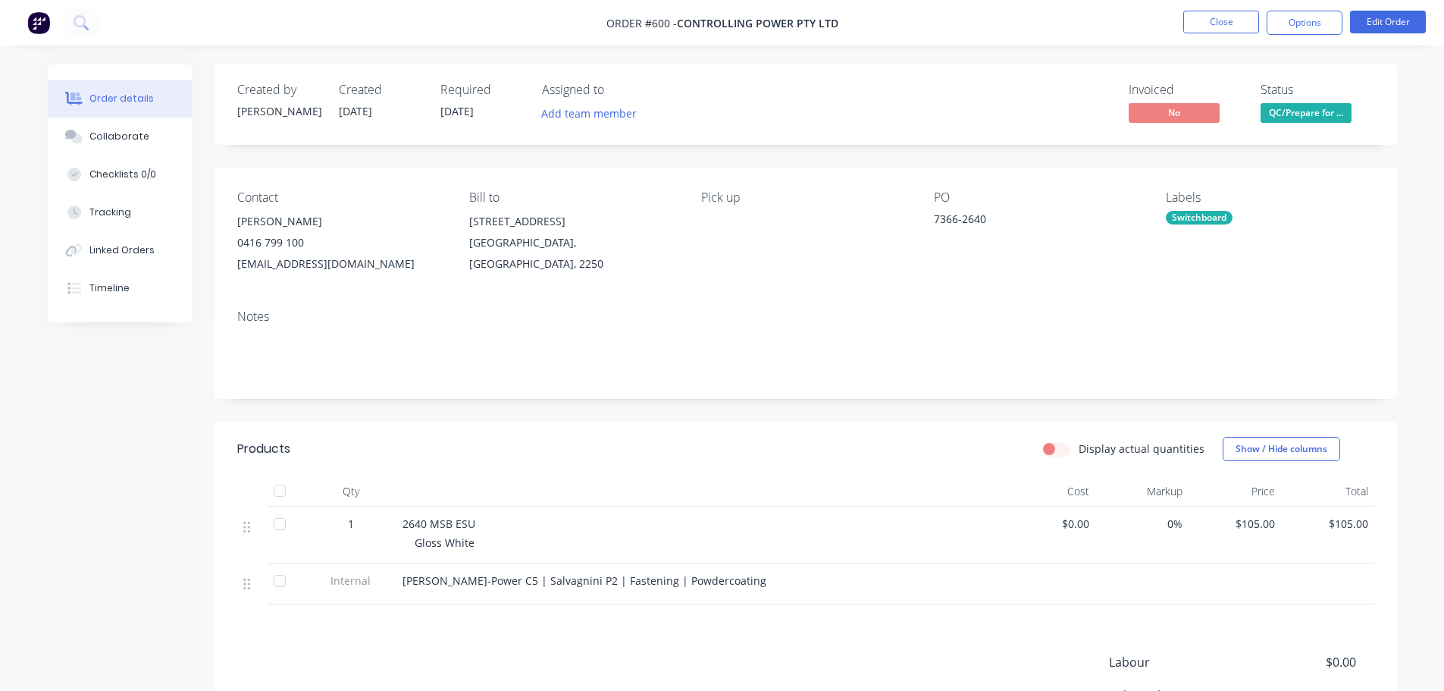
click at [1280, 115] on span "QC/Prepare for ..." at bounding box center [1306, 112] width 91 height 19
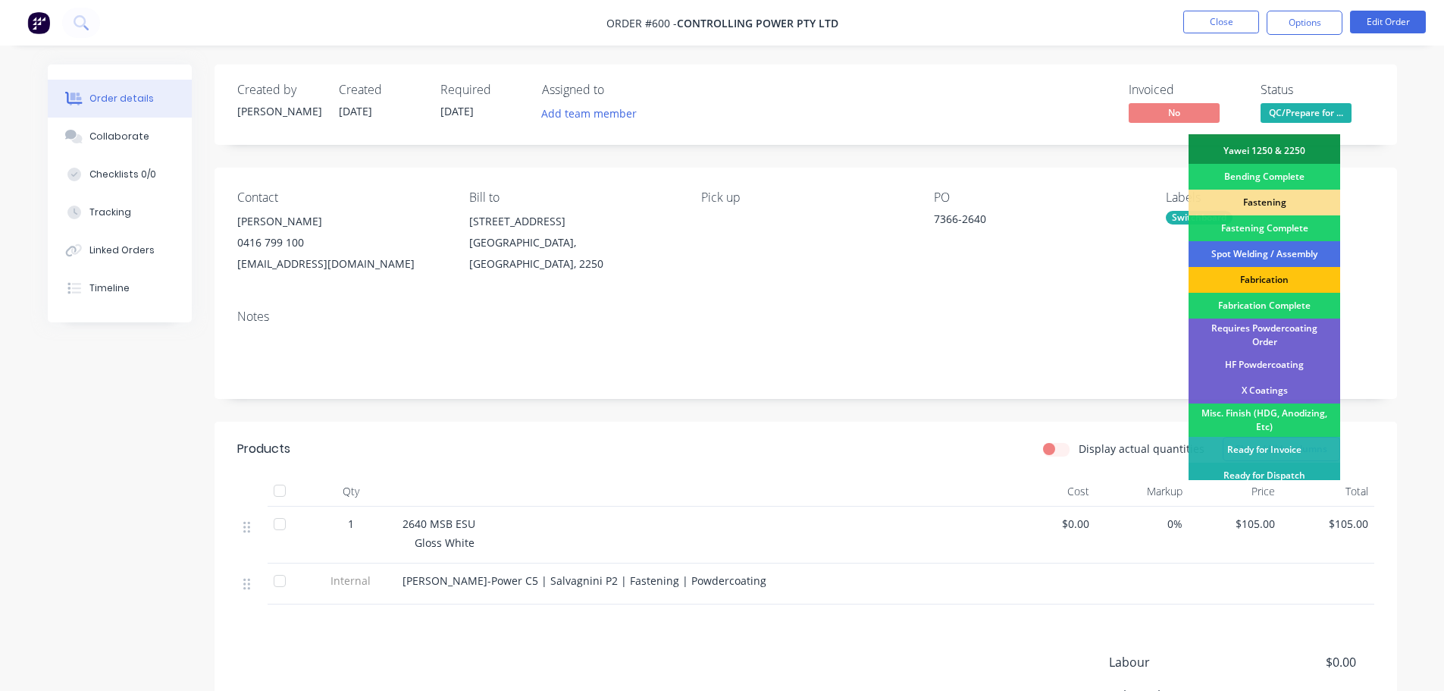
scroll to position [443, 0]
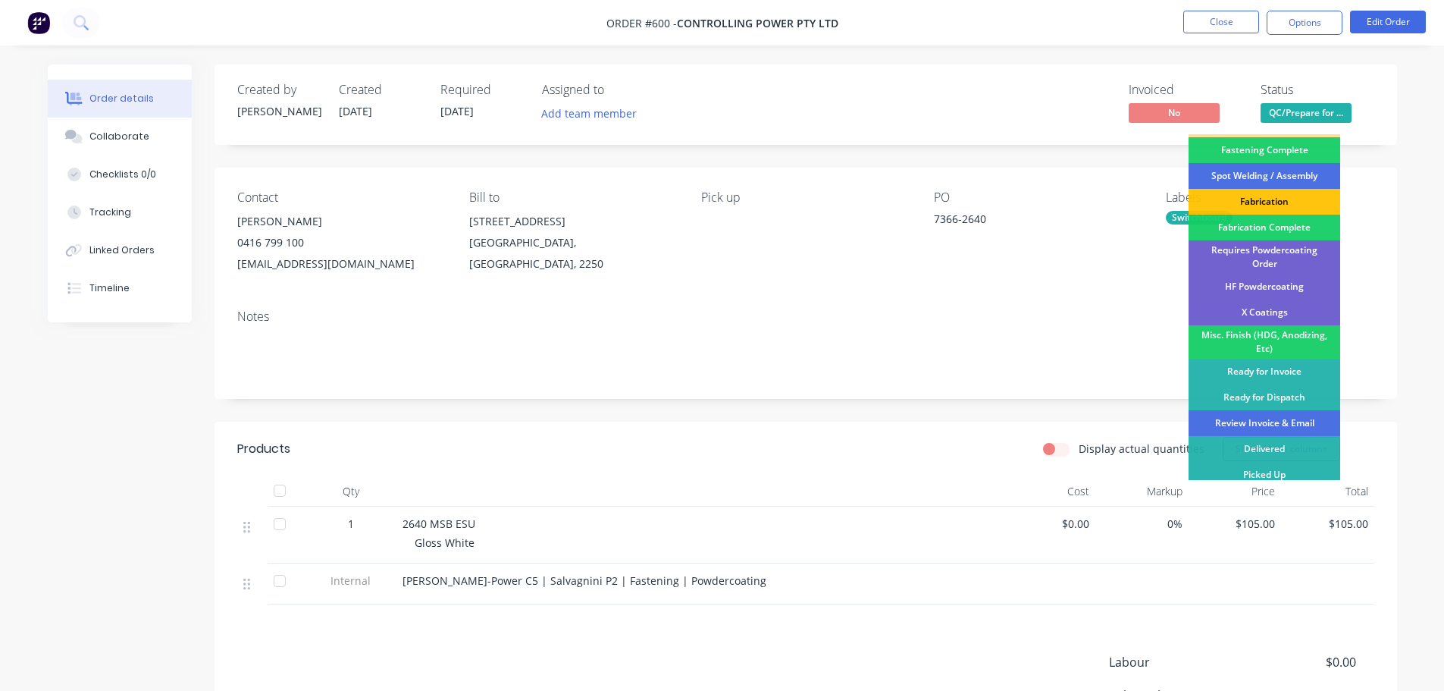
click at [1280, 417] on div "Review Invoice & Email" at bounding box center [1265, 423] width 152 height 26
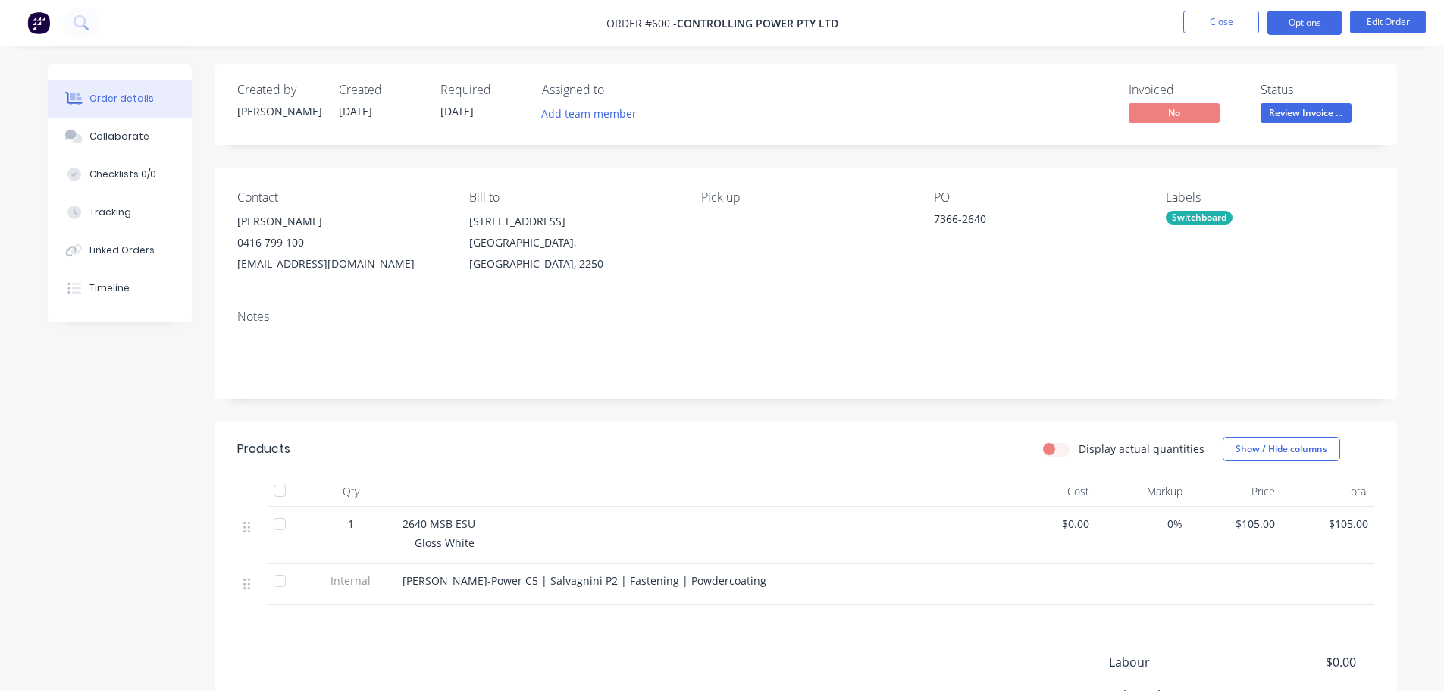
click at [1287, 13] on button "Options" at bounding box center [1305, 23] width 76 height 24
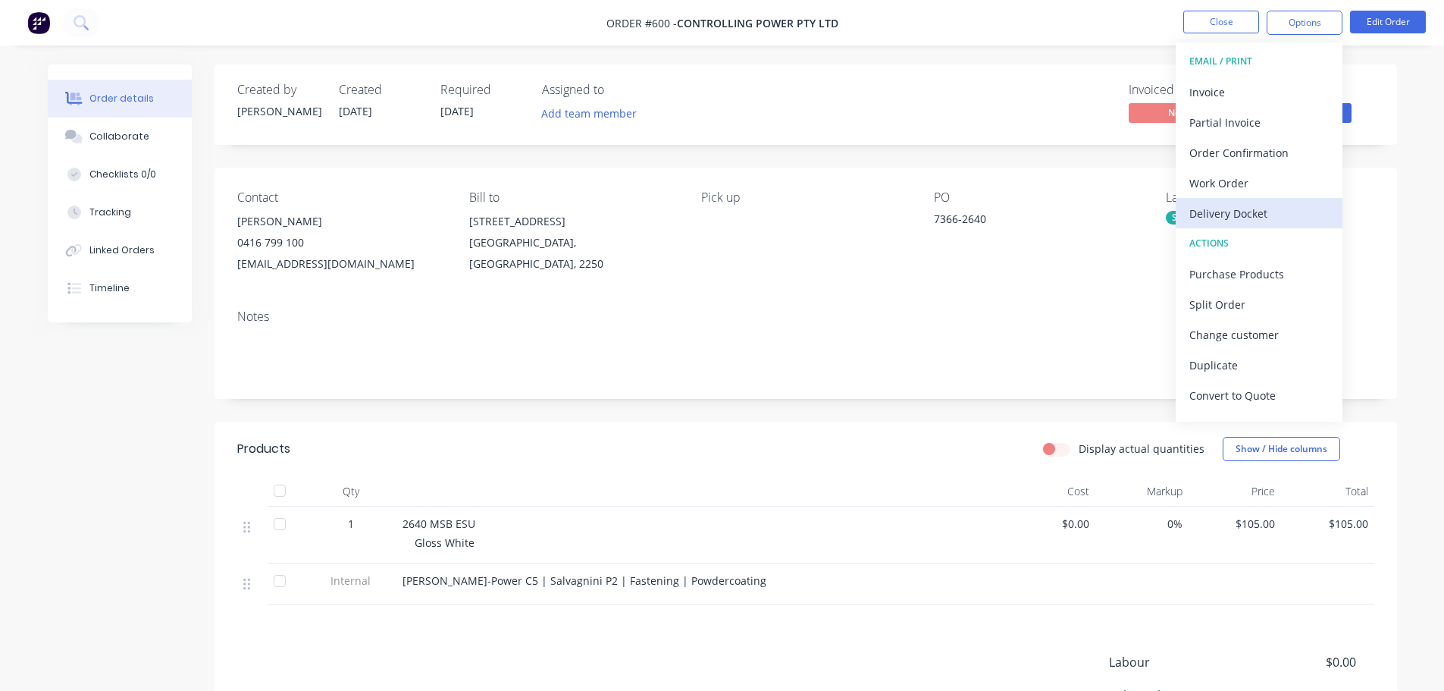
click at [1259, 220] on div "Delivery Docket" at bounding box center [1258, 213] width 139 height 22
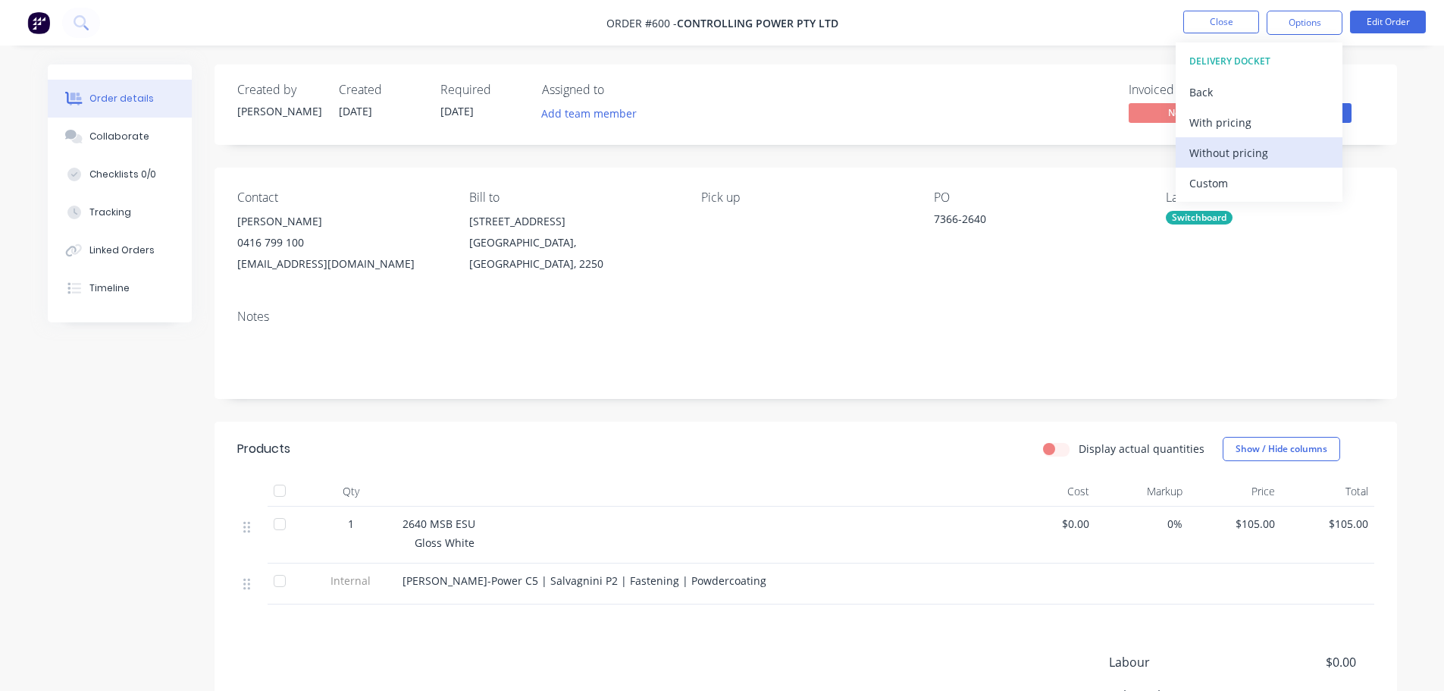
click at [1229, 151] on div "Without pricing" at bounding box center [1258, 153] width 139 height 22
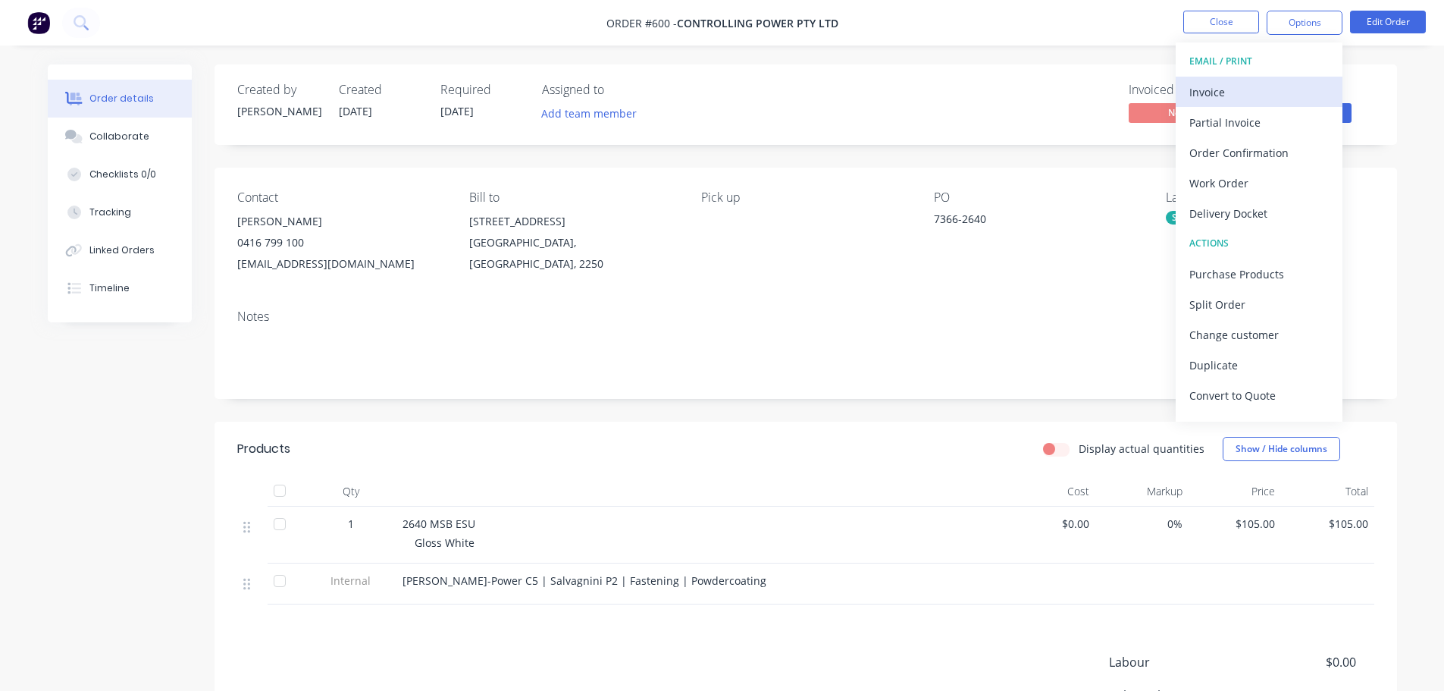
click at [1237, 88] on div "Invoice" at bounding box center [1258, 92] width 139 height 22
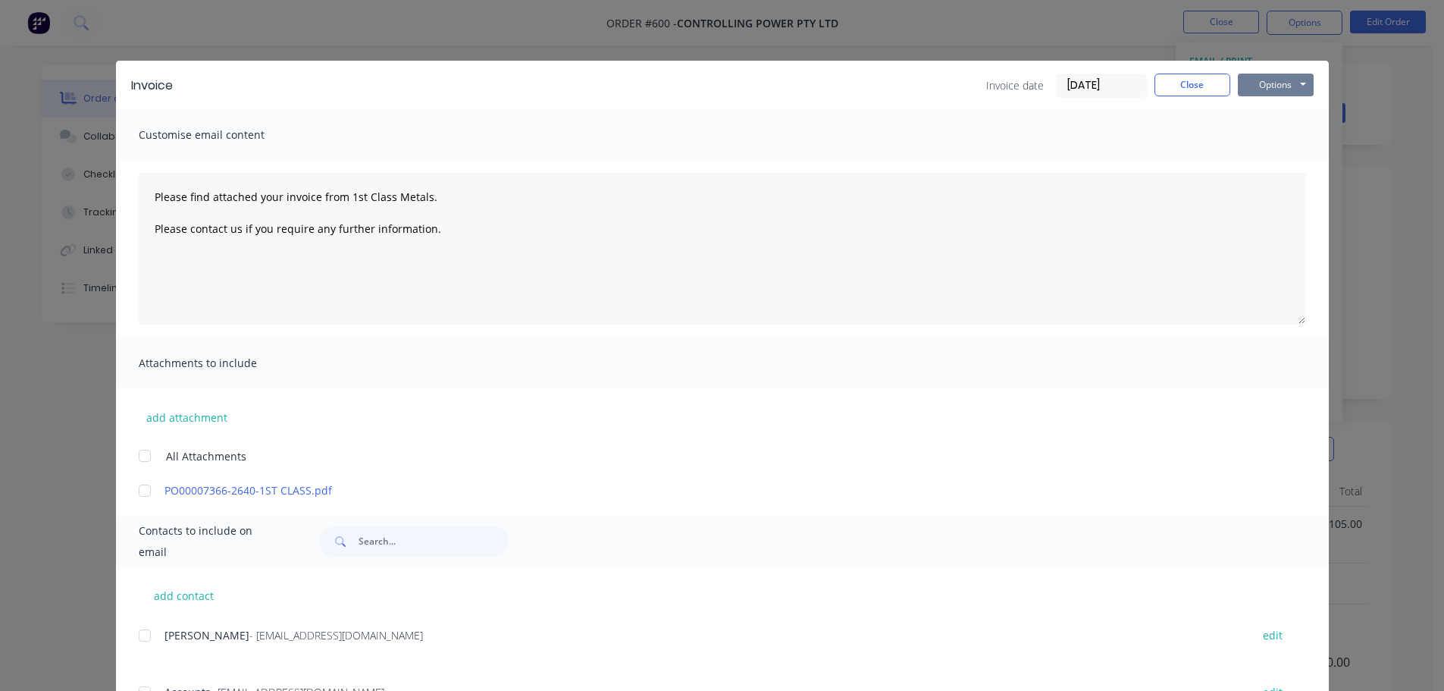
click at [1258, 86] on button "Options" at bounding box center [1276, 85] width 76 height 23
click at [1273, 139] on button "Print" at bounding box center [1286, 136] width 97 height 25
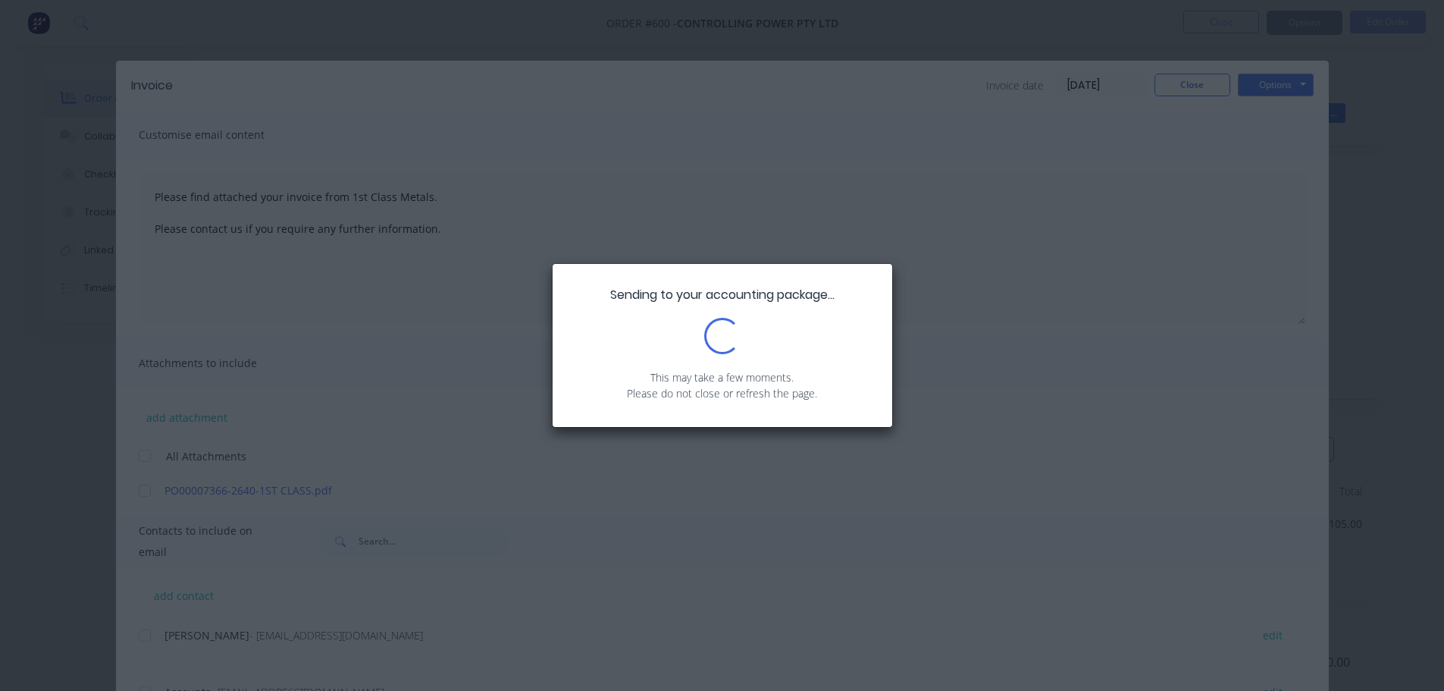
type textarea "Please find attached your invoice from 1st Class Metals. Please contact us if y…"
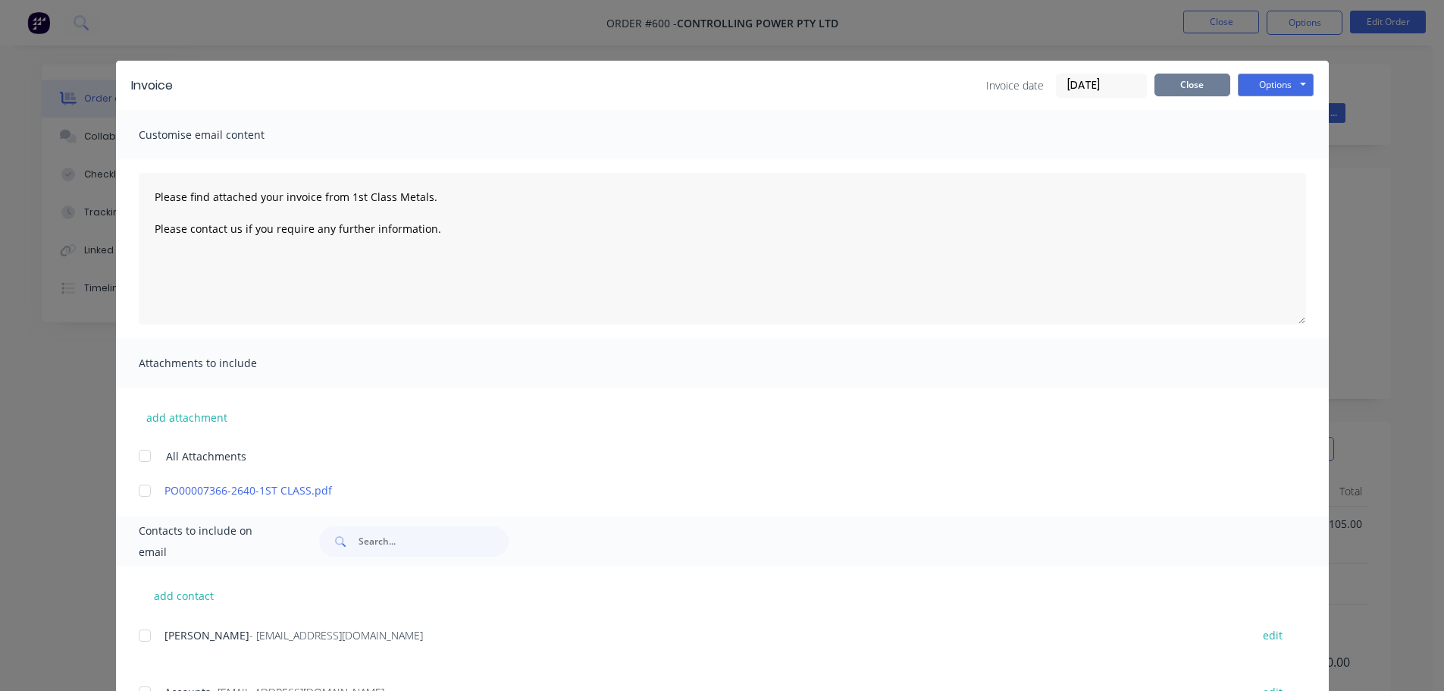
click at [1182, 85] on button "Close" at bounding box center [1192, 85] width 76 height 23
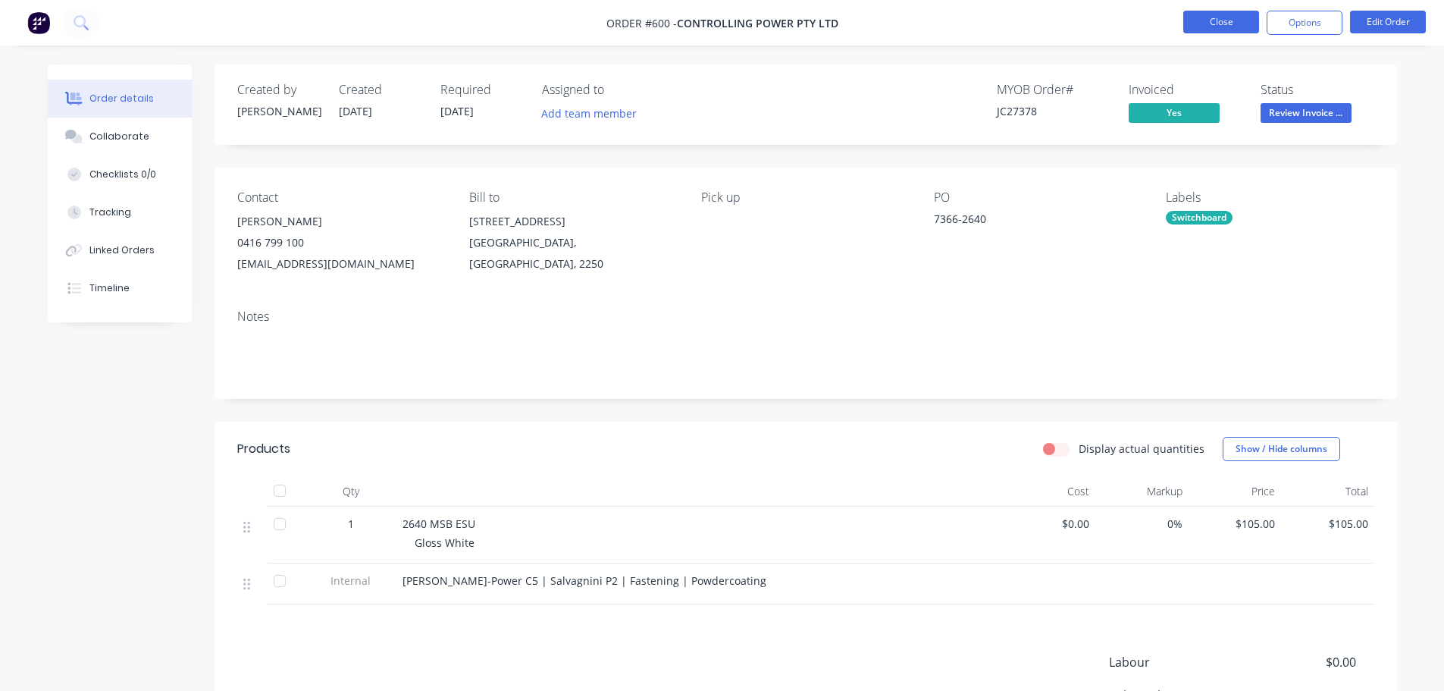
click at [1242, 26] on button "Close" at bounding box center [1221, 22] width 76 height 23
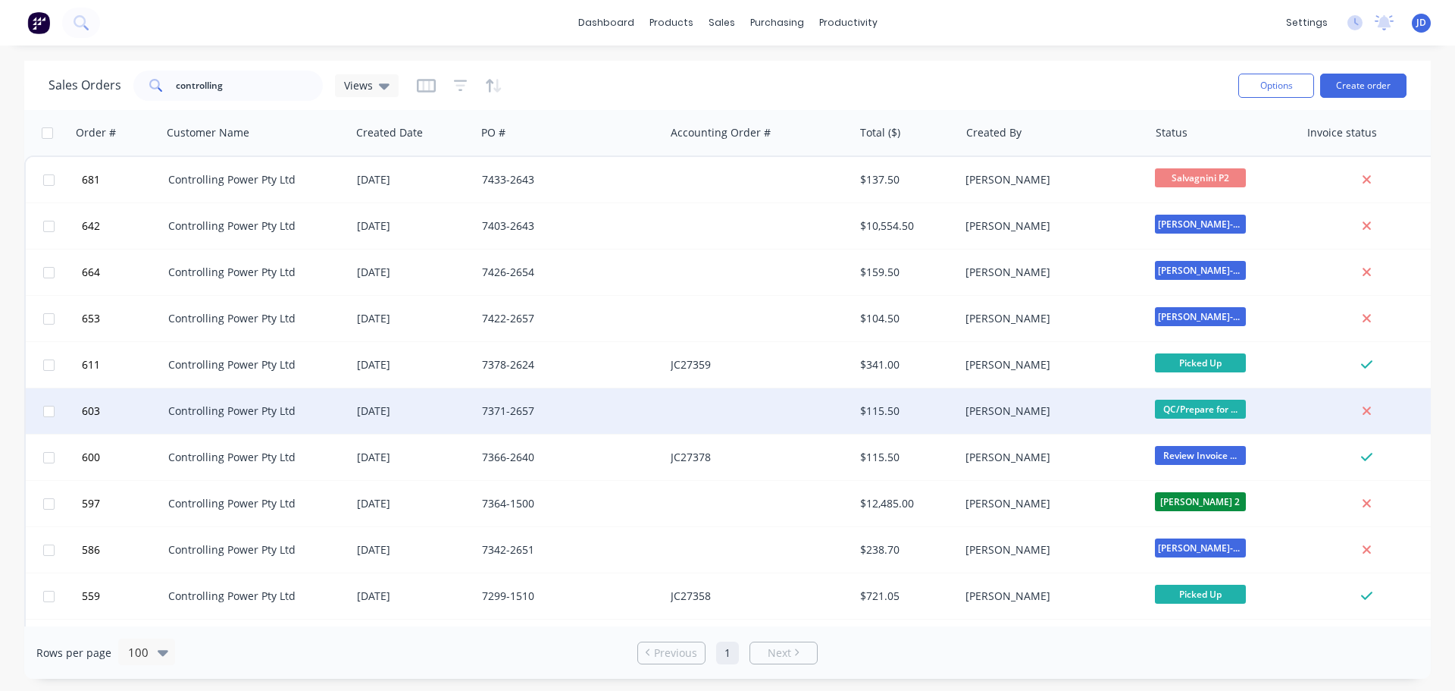
click at [691, 421] on div at bounding box center [759, 410] width 189 height 45
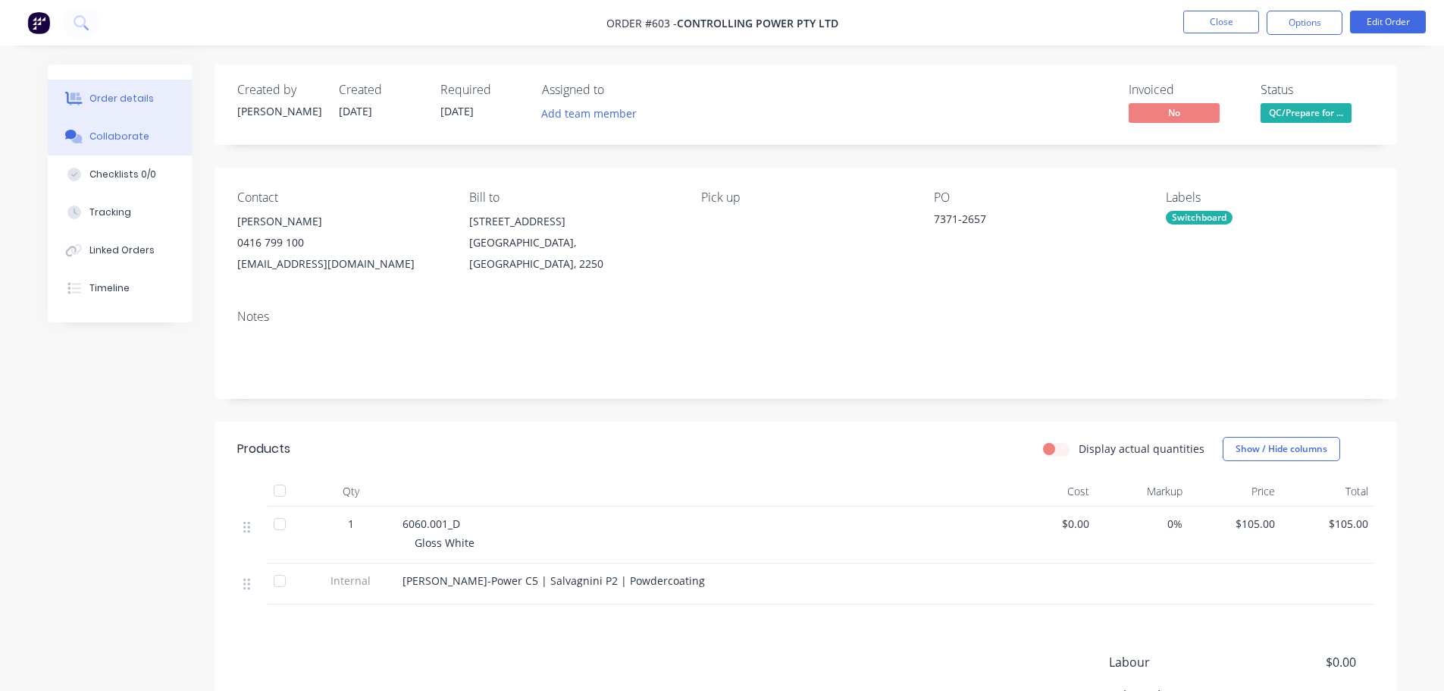
click at [143, 135] on div "Collaborate" at bounding box center [119, 137] width 60 height 14
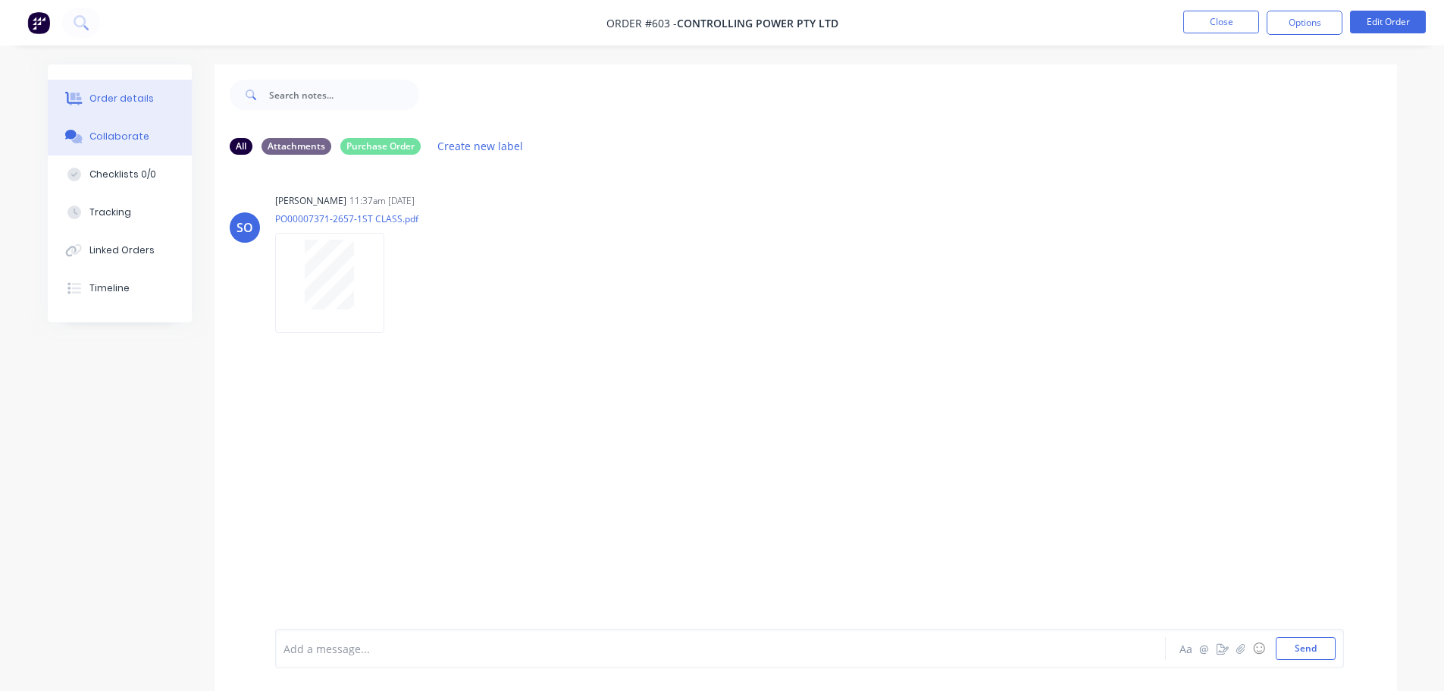
click at [129, 104] on div "Order details" at bounding box center [121, 99] width 64 height 14
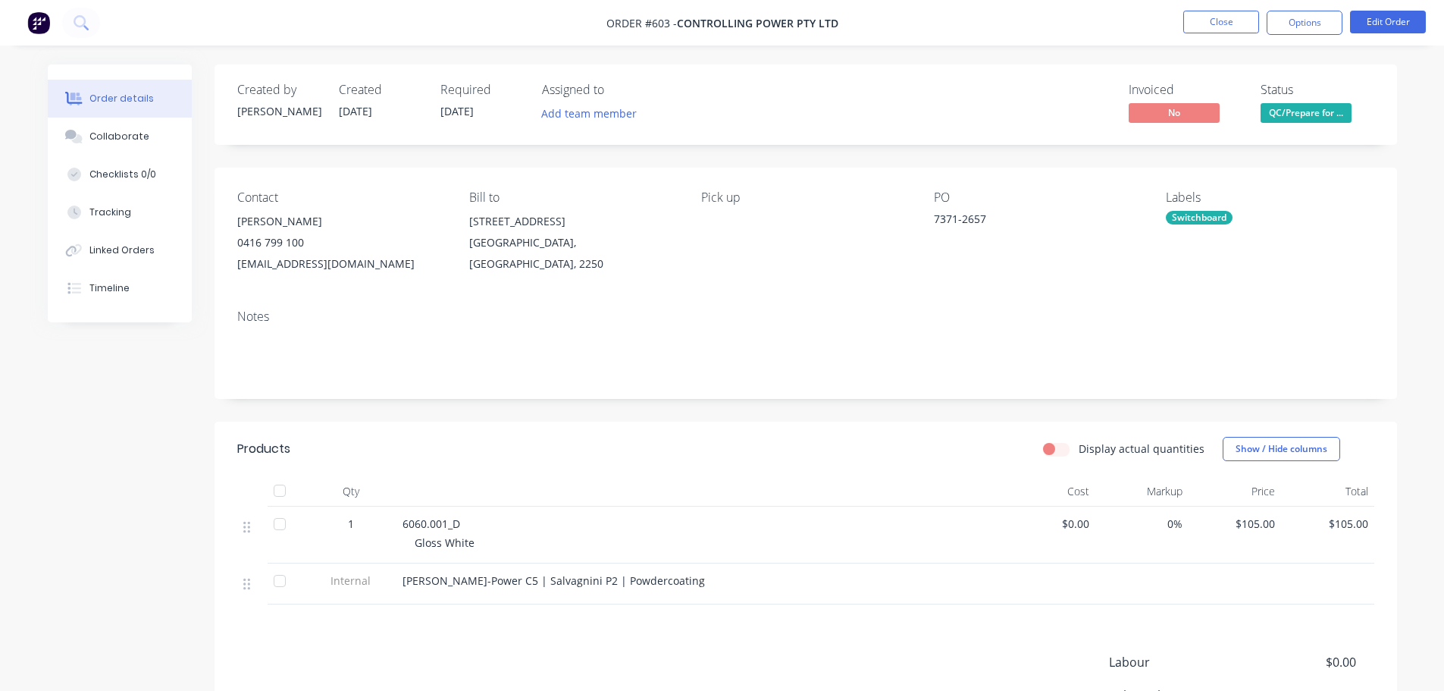
click at [1308, 115] on span "QC/Prepare for ..." at bounding box center [1306, 112] width 91 height 19
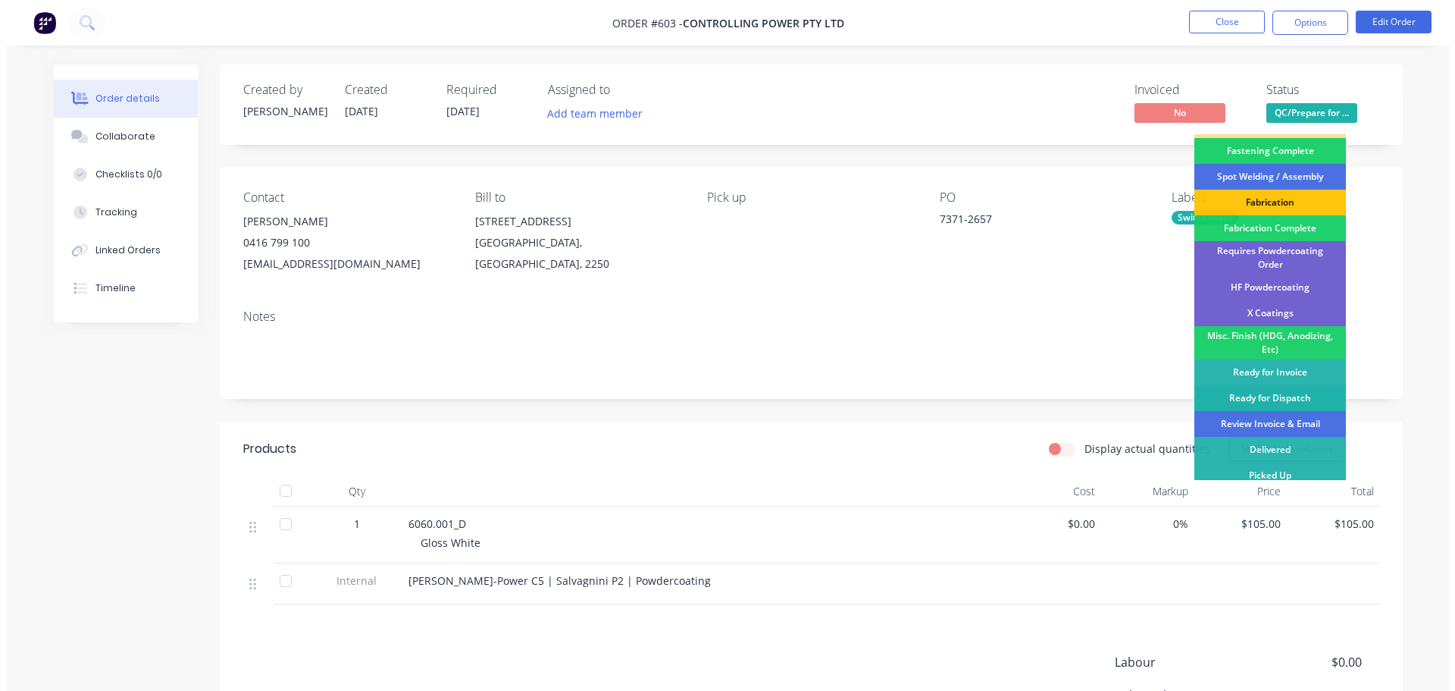
scroll to position [443, 0]
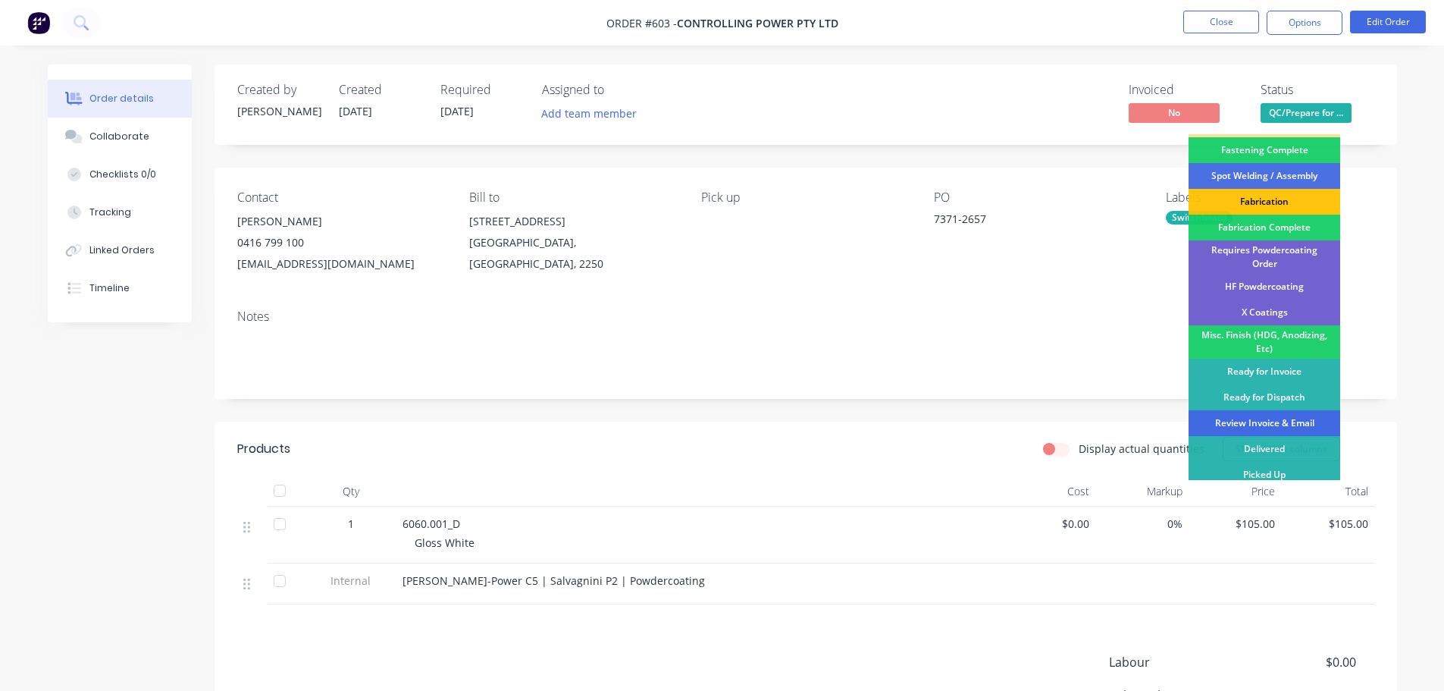
click at [1270, 414] on div "Review Invoice & Email" at bounding box center [1265, 423] width 152 height 26
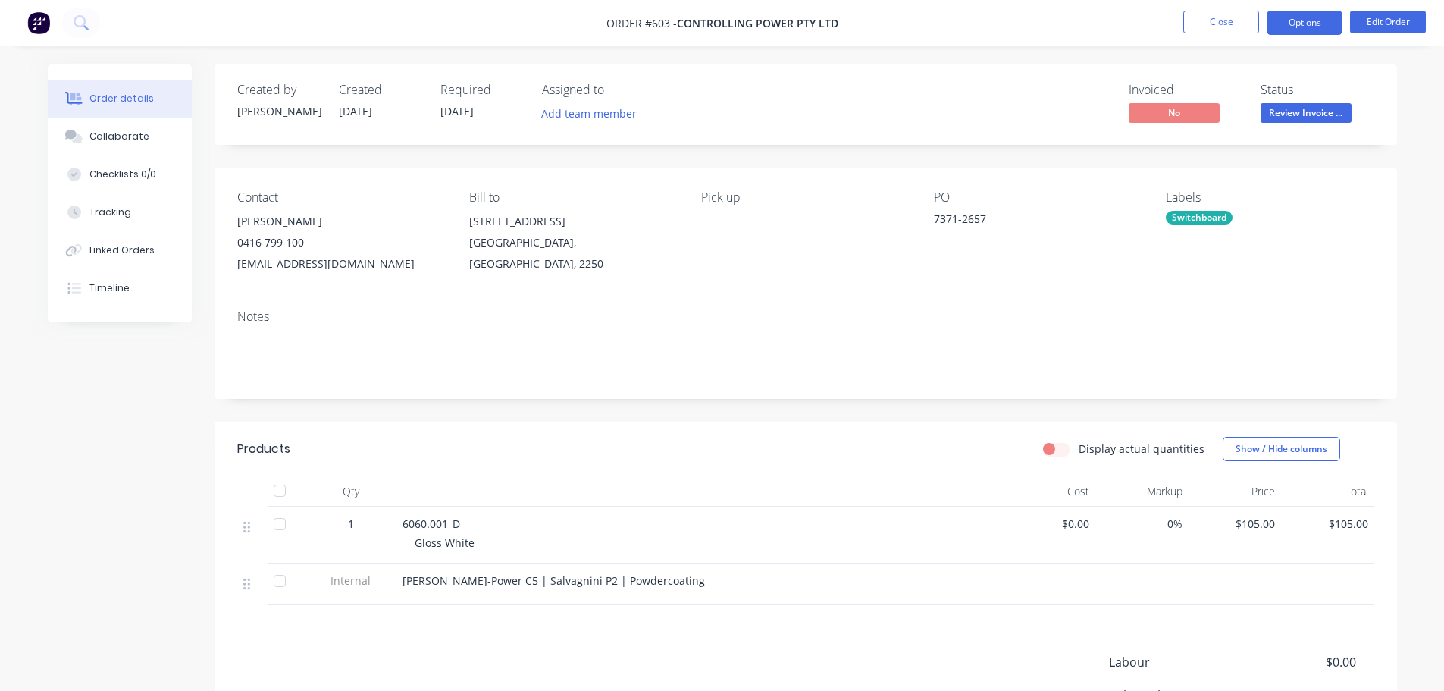
click at [1299, 21] on button "Options" at bounding box center [1305, 23] width 76 height 24
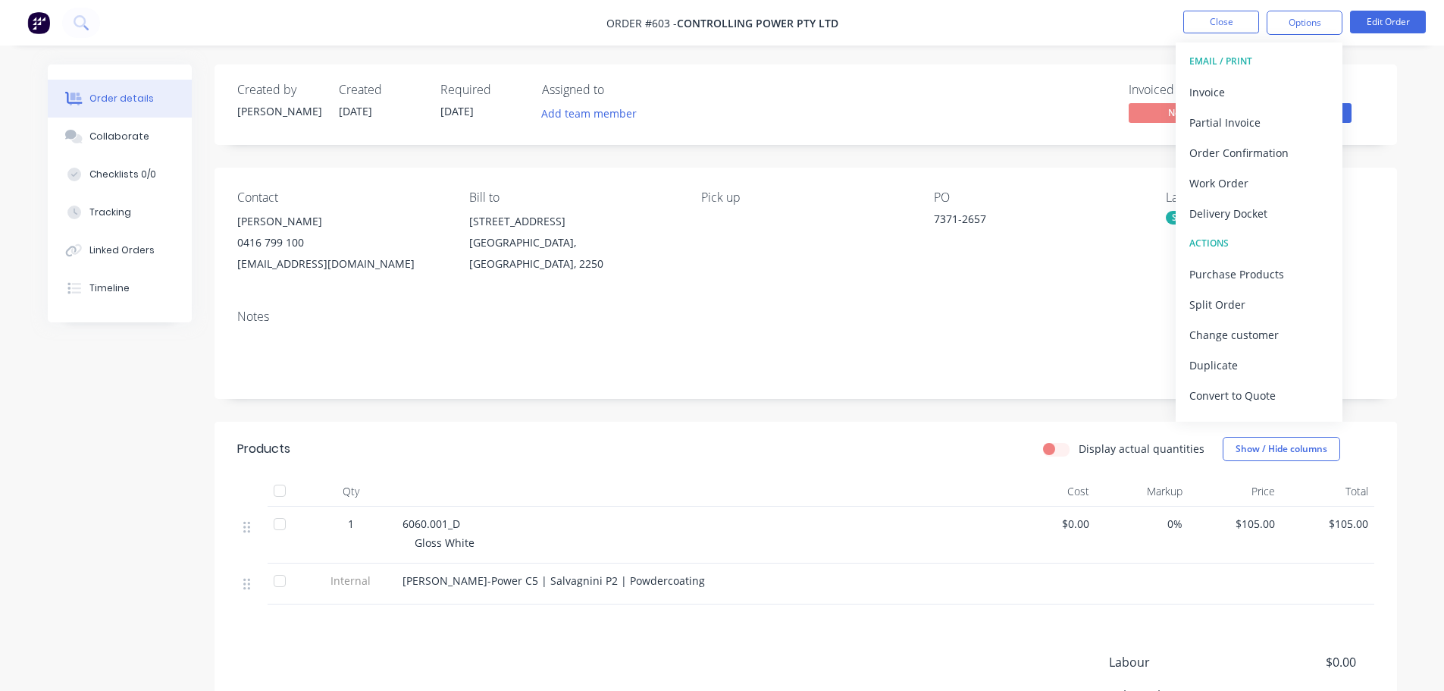
click at [1257, 204] on div "Delivery Docket" at bounding box center [1258, 213] width 139 height 22
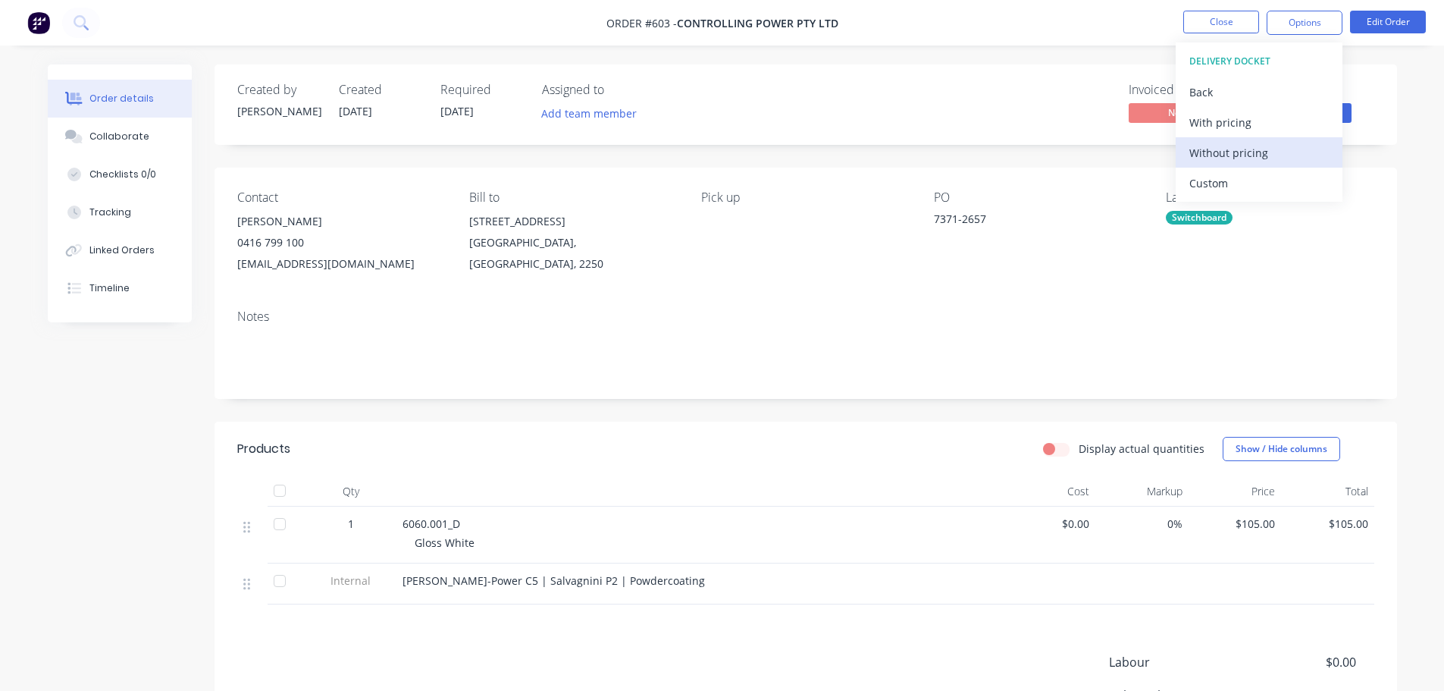
click at [1251, 158] on div "Without pricing" at bounding box center [1258, 153] width 139 height 22
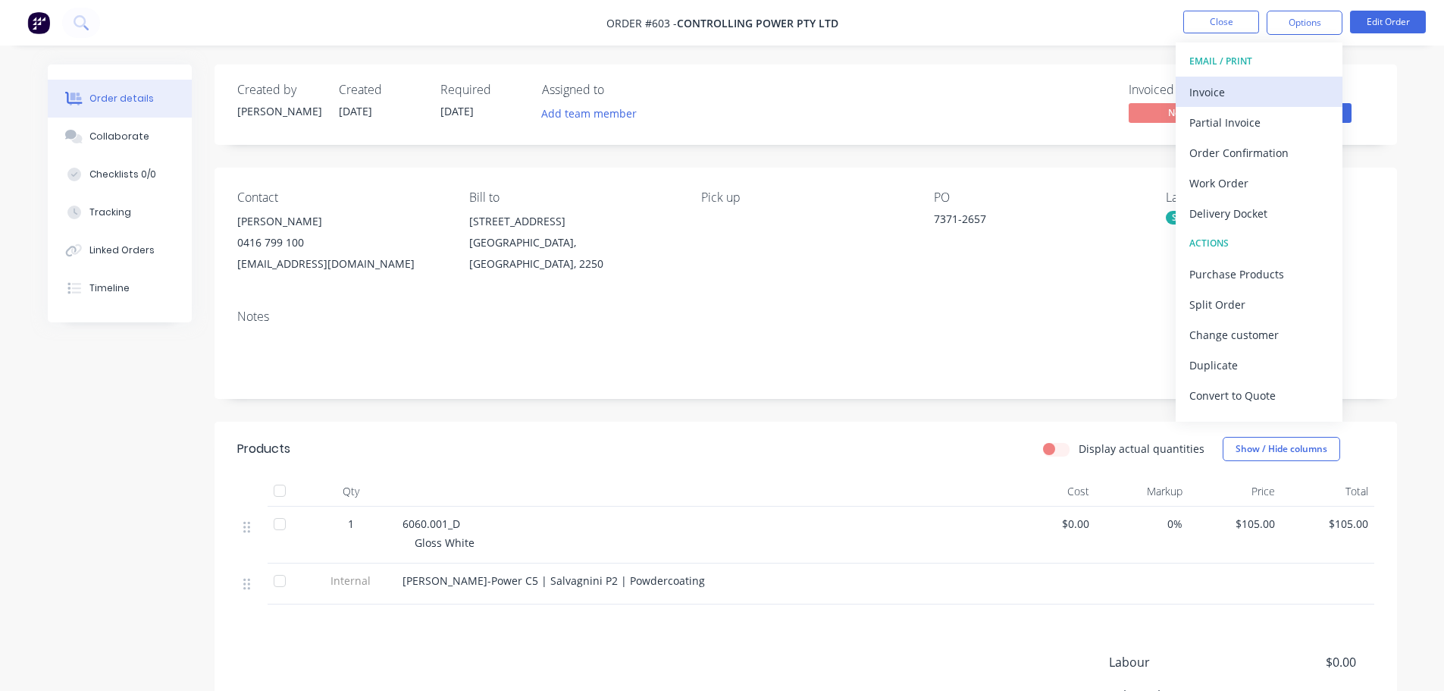
click at [1214, 95] on div "Invoice" at bounding box center [1258, 92] width 139 height 22
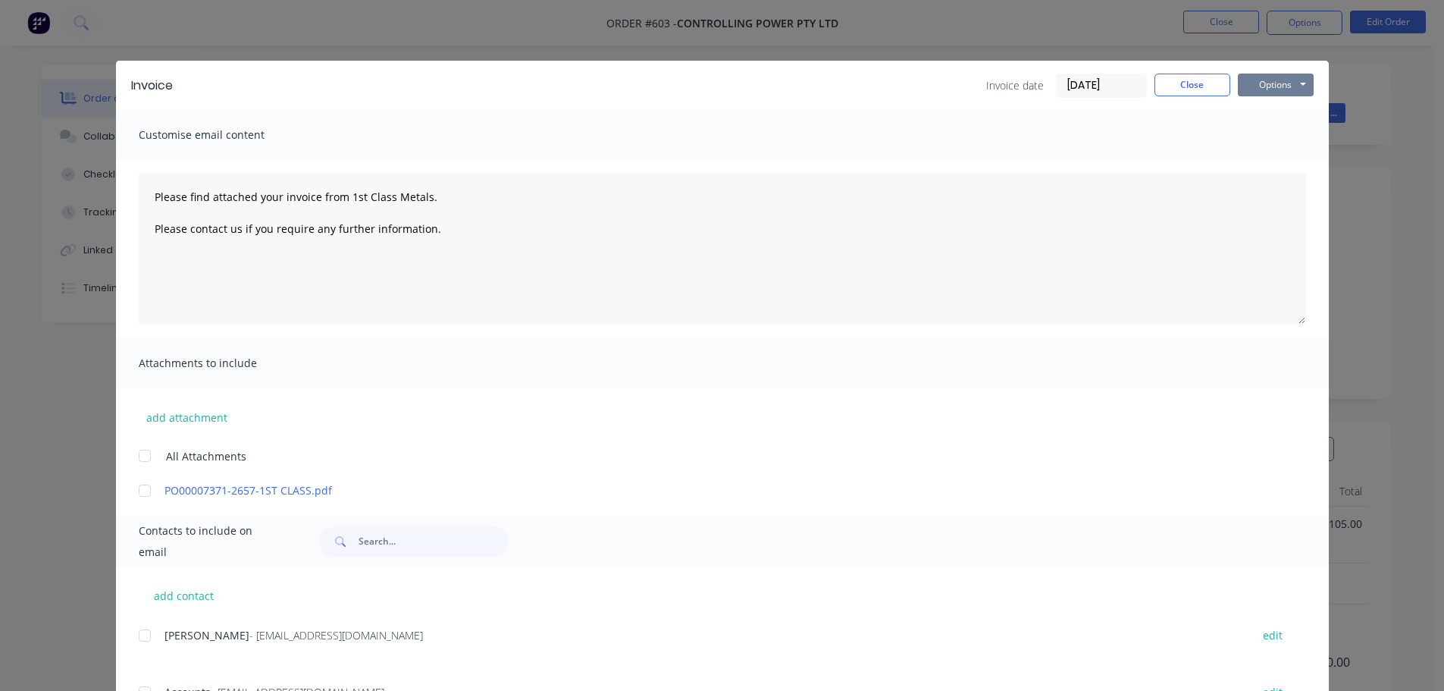
drag, startPoint x: 1257, startPoint y: 84, endPoint x: 1263, endPoint y: 97, distance: 14.2
click at [1257, 86] on button "Options" at bounding box center [1276, 85] width 76 height 23
click at [1271, 138] on button "Print" at bounding box center [1286, 136] width 97 height 25
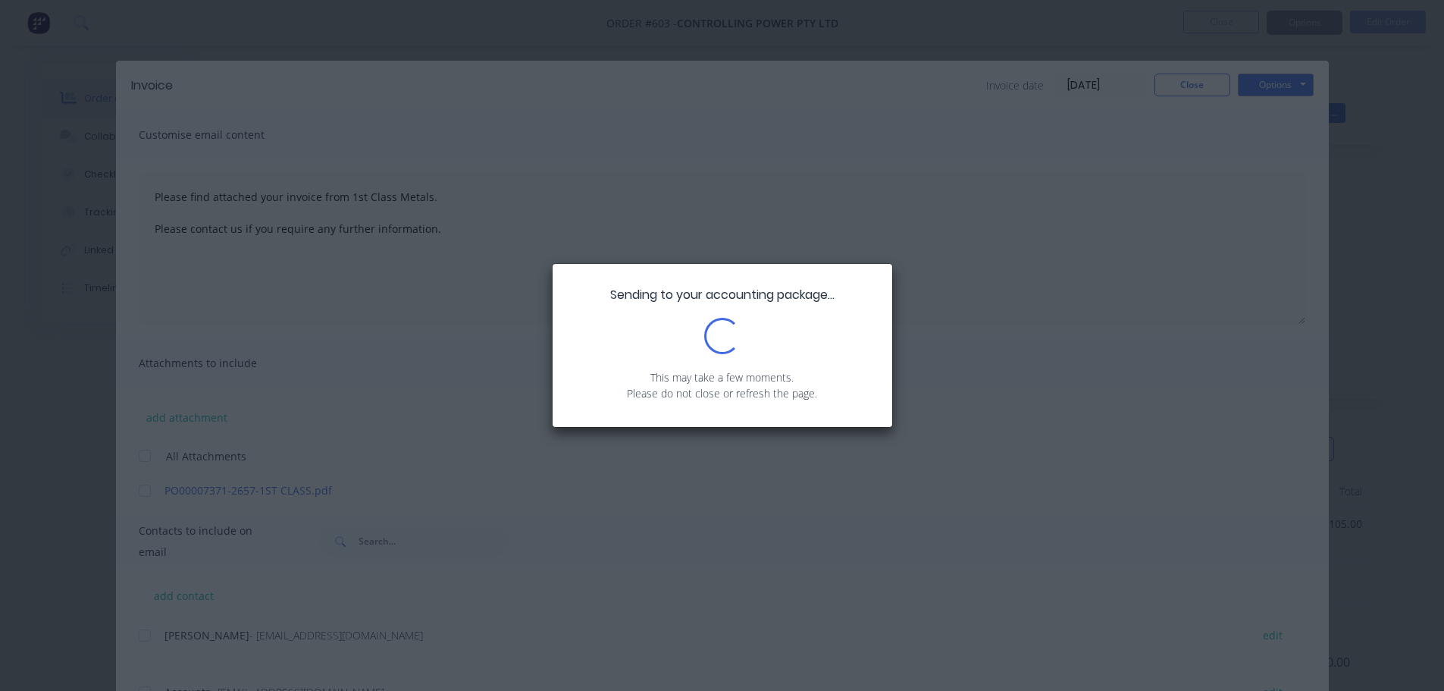
type textarea "Please find attached your invoice from 1st Class Metals. Please contact us if y…"
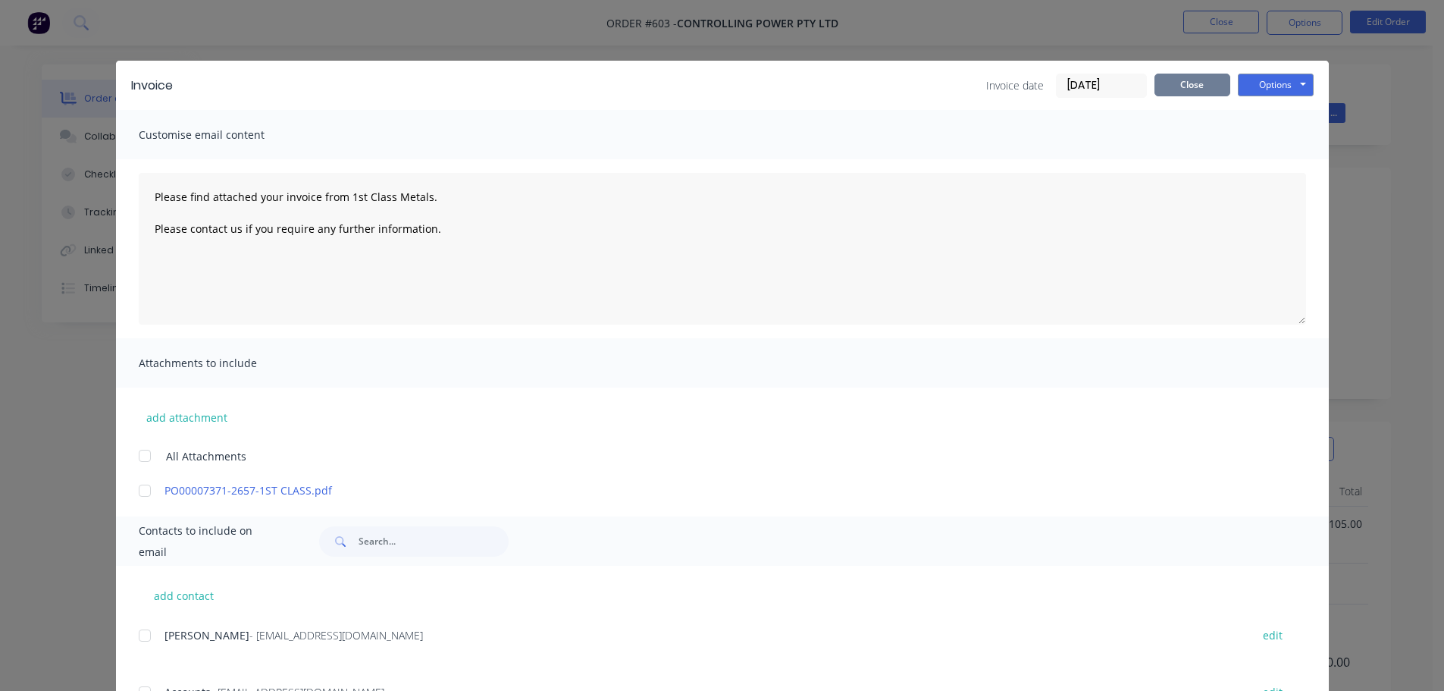
click at [1177, 87] on div "Invoice Invoice date 12/08/25 Close Options Preview Print Email" at bounding box center [722, 85] width 1213 height 49
click at [1192, 81] on button "Close" at bounding box center [1192, 85] width 76 height 23
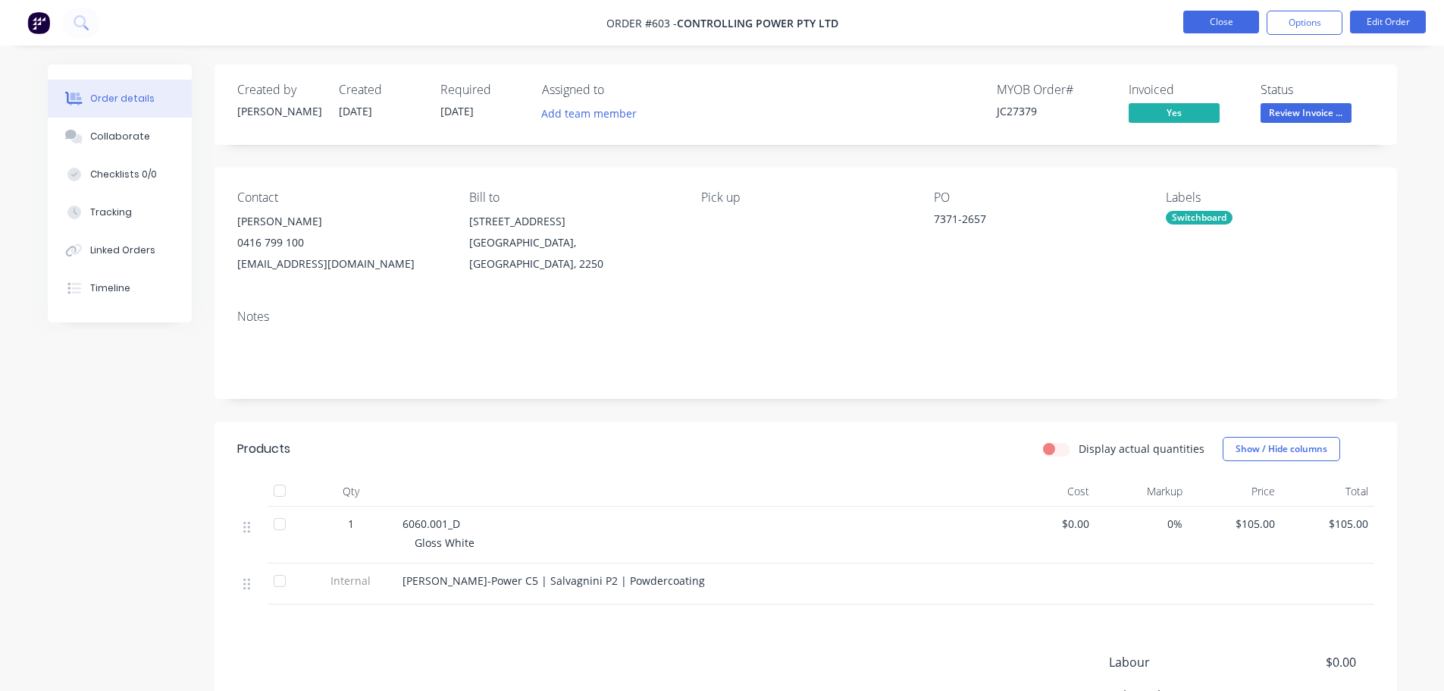
click at [1215, 22] on button "Close" at bounding box center [1221, 22] width 76 height 23
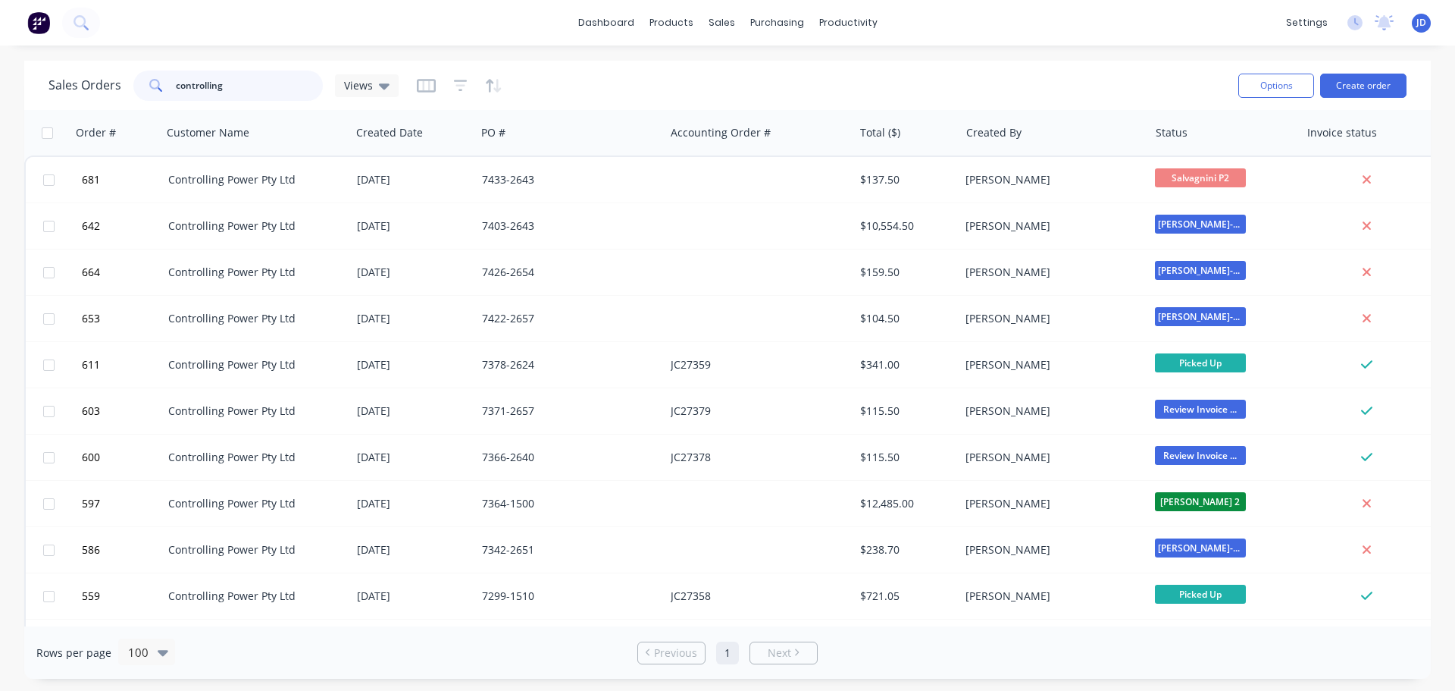
drag, startPoint x: 255, startPoint y: 82, endPoint x: 21, endPoint y: 99, distance: 234.1
click at [21, 99] on div "Sales Orders controlling Views Options Create order Order # Customer Name Creat…" at bounding box center [727, 370] width 1455 height 618
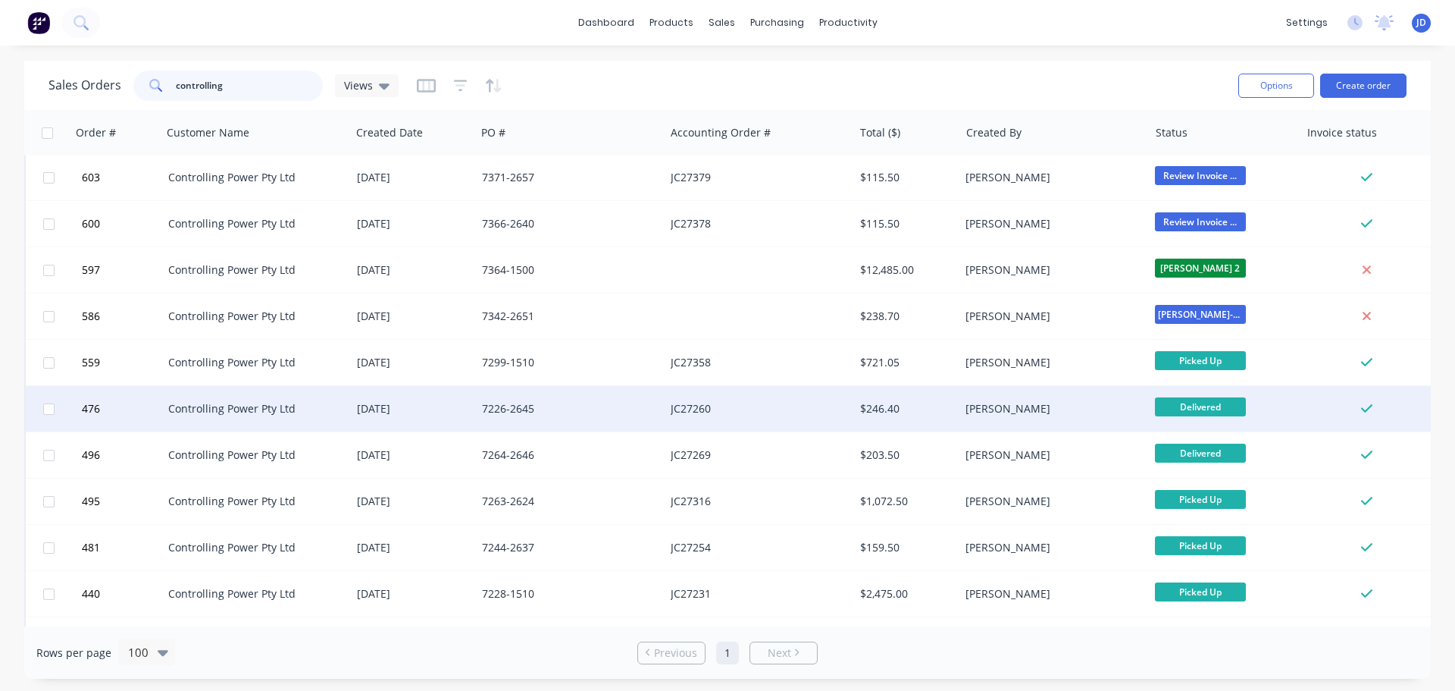
scroll to position [303, 0]
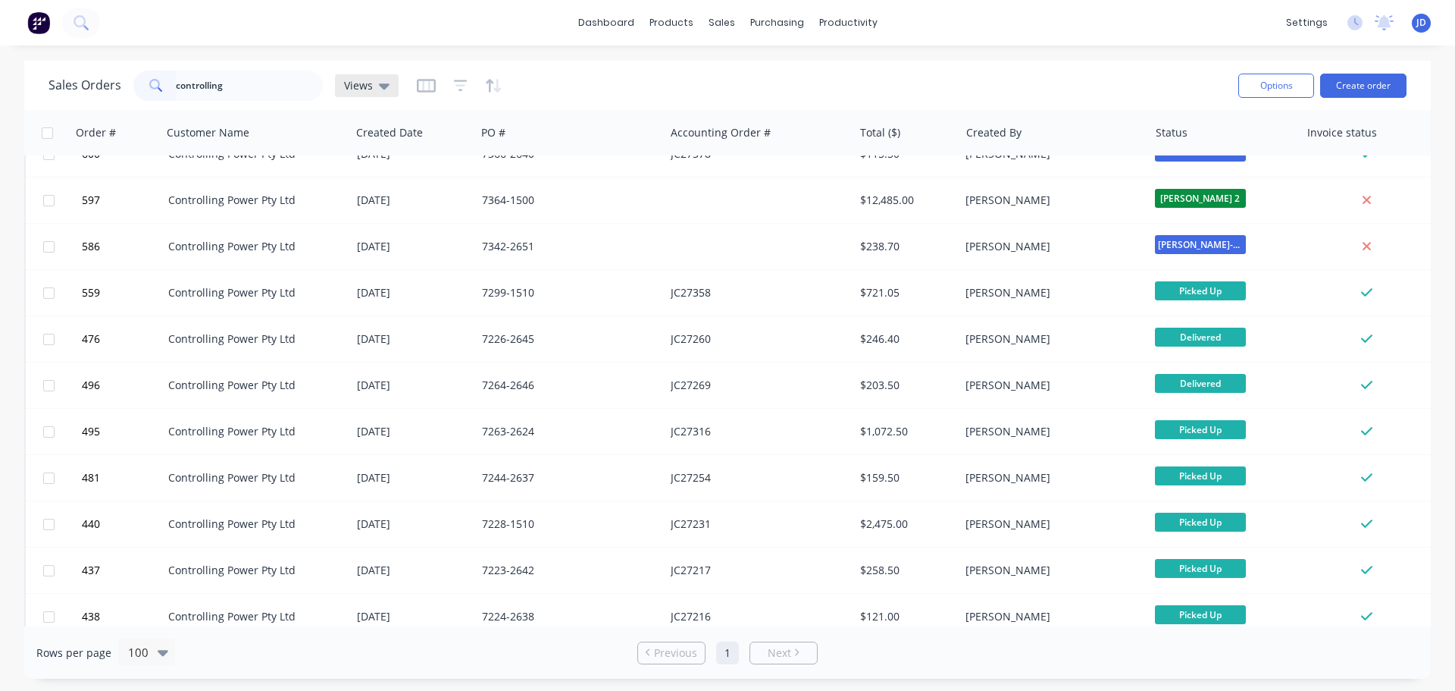
click at [412, 82] on div "Sales Orders controlling Views" at bounding box center [638, 85] width 1178 height 37
click at [384, 85] on icon at bounding box center [384, 86] width 11 height 6
click at [386, 277] on button "CURRENT JOBS" at bounding box center [426, 275] width 173 height 17
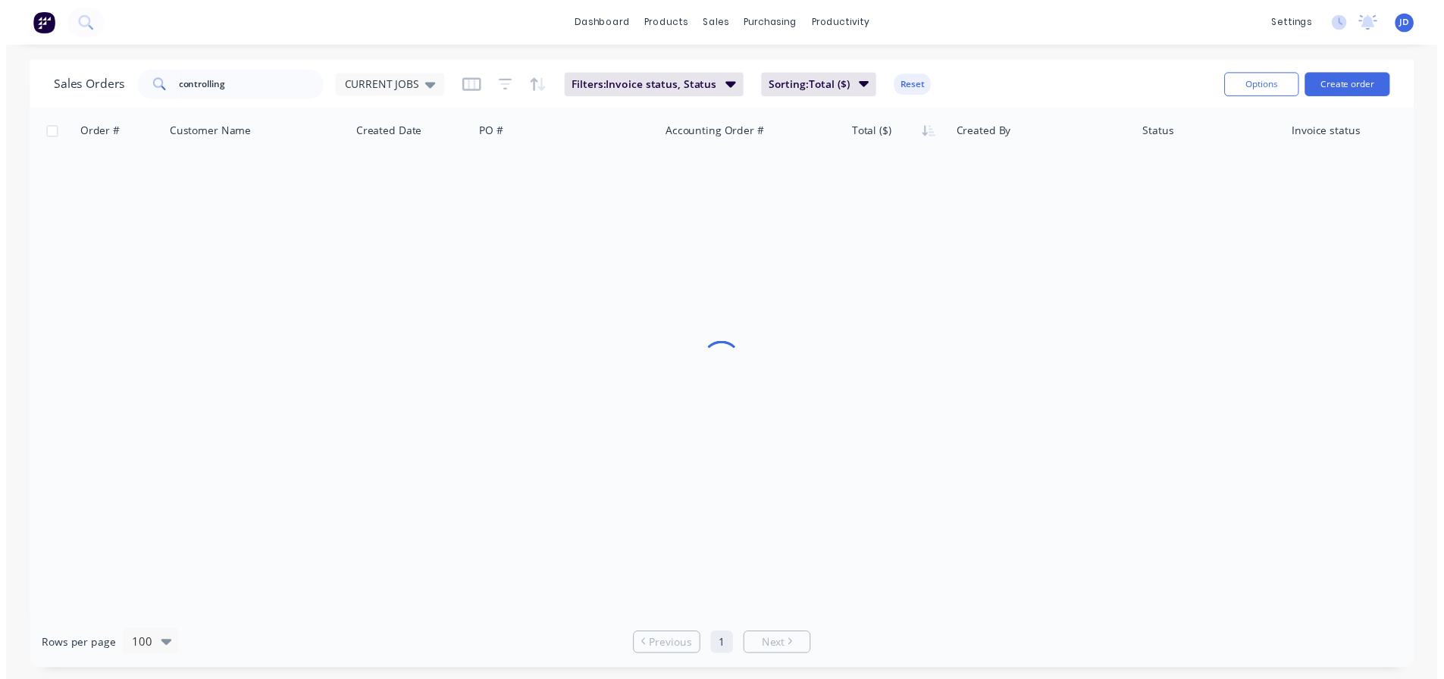
scroll to position [0, 0]
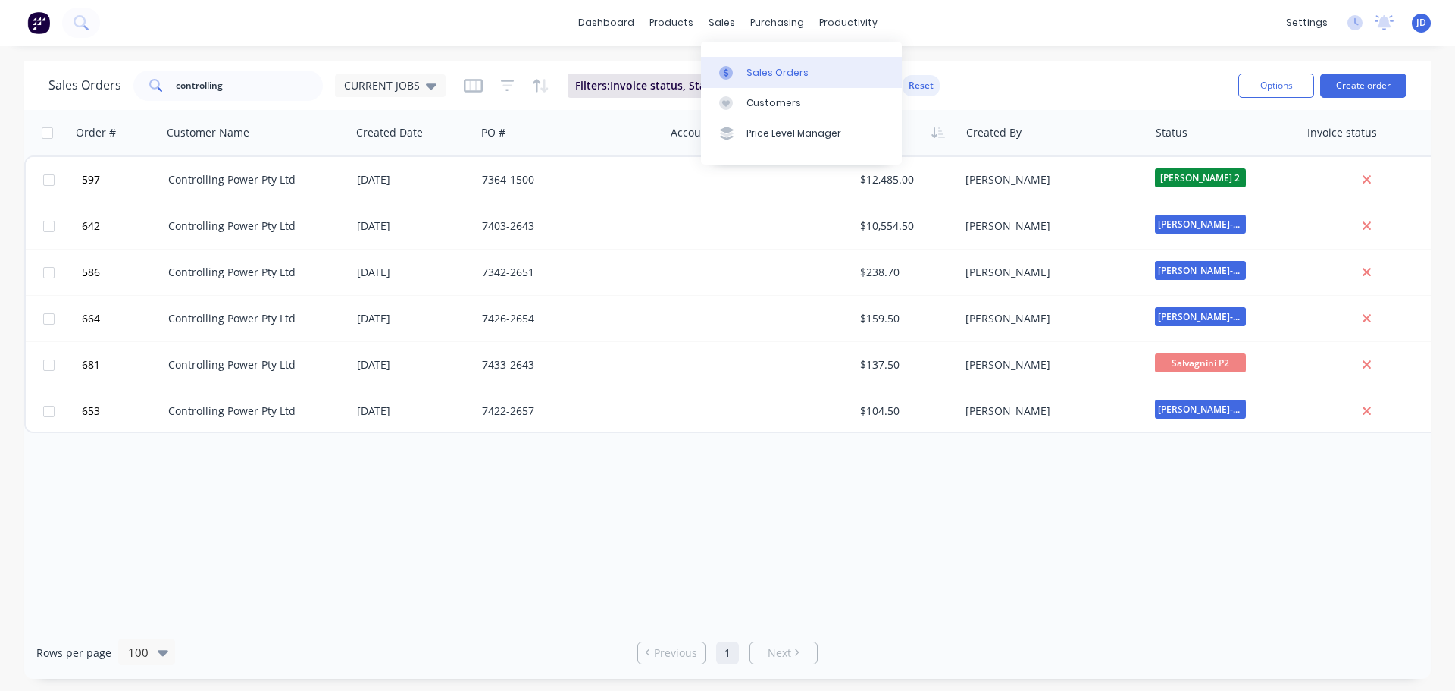
click at [743, 75] on link "Sales Orders" at bounding box center [801, 72] width 201 height 30
click at [741, 70] on div at bounding box center [730, 73] width 23 height 14
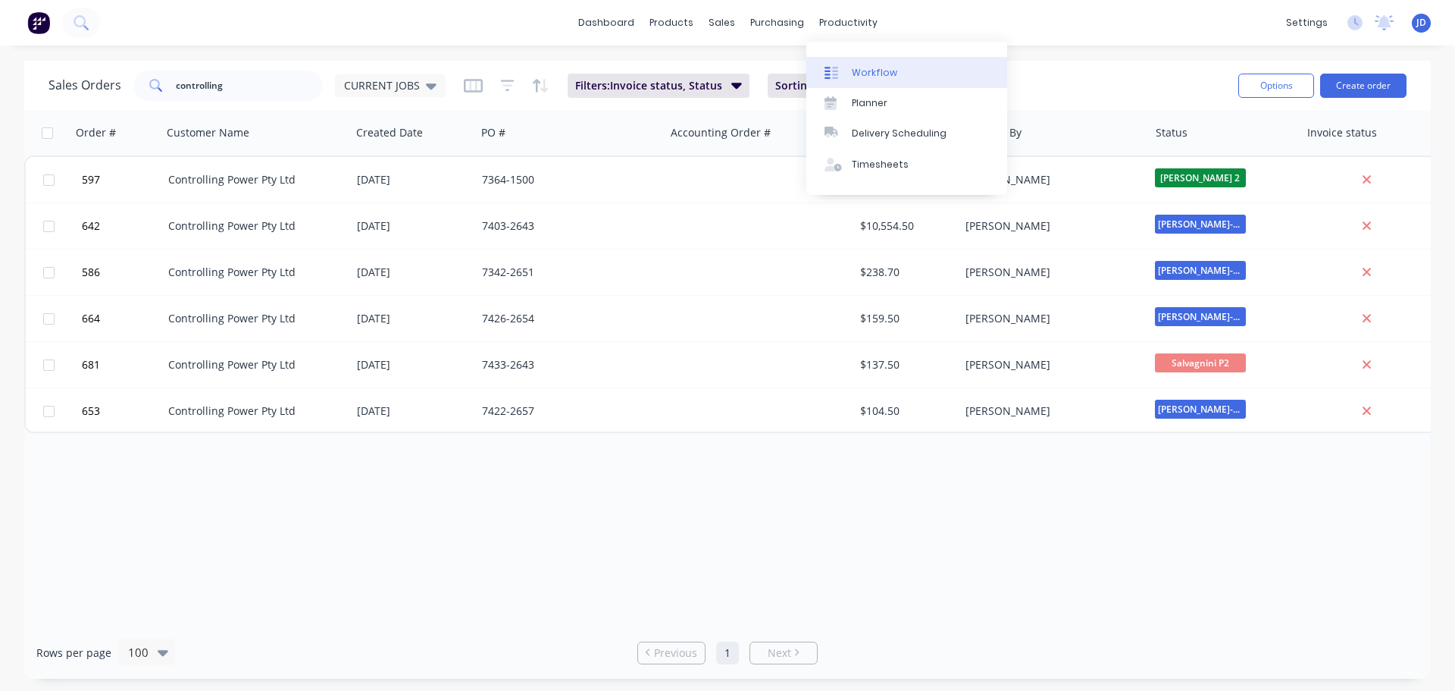
click at [848, 65] on link "Workflow" at bounding box center [907, 72] width 201 height 30
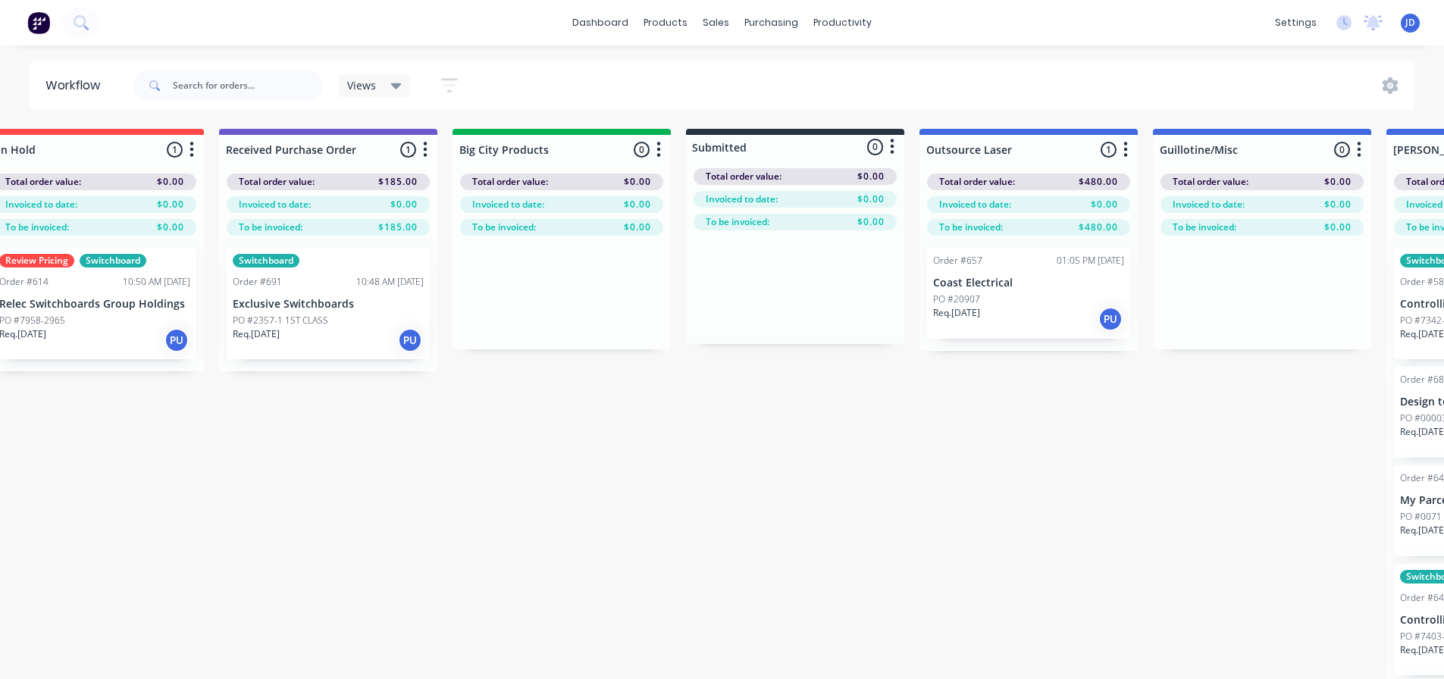
drag, startPoint x: 339, startPoint y: 420, endPoint x: 424, endPoint y: 431, distance: 85.7
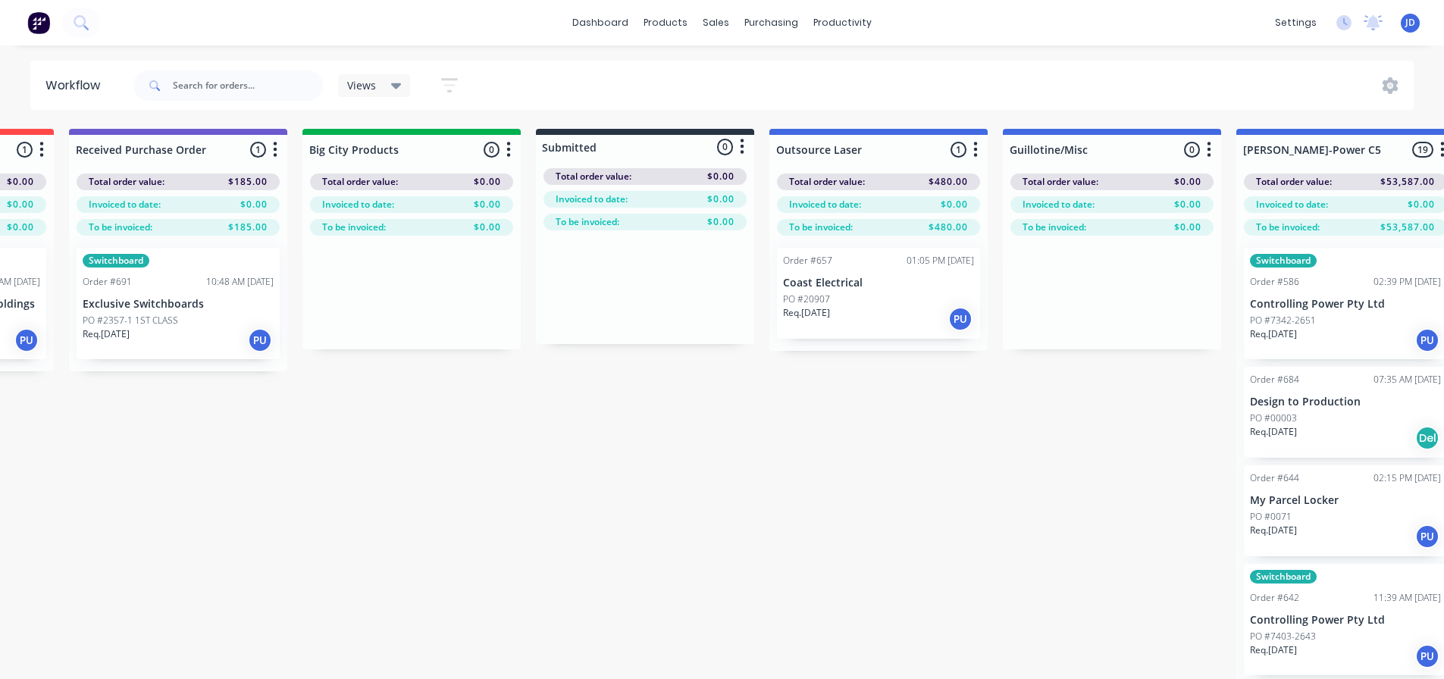
drag, startPoint x: 487, startPoint y: 439, endPoint x: 582, endPoint y: 423, distance: 96.8
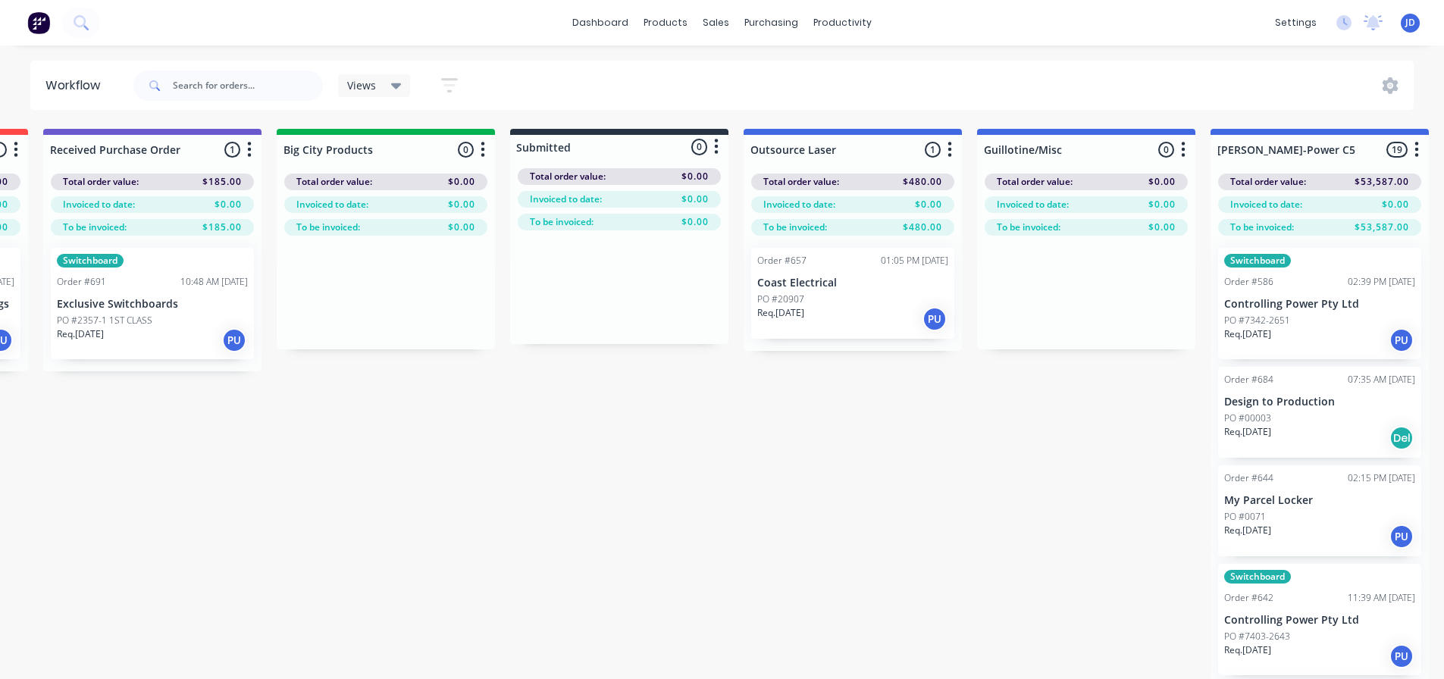
scroll to position [0, 707]
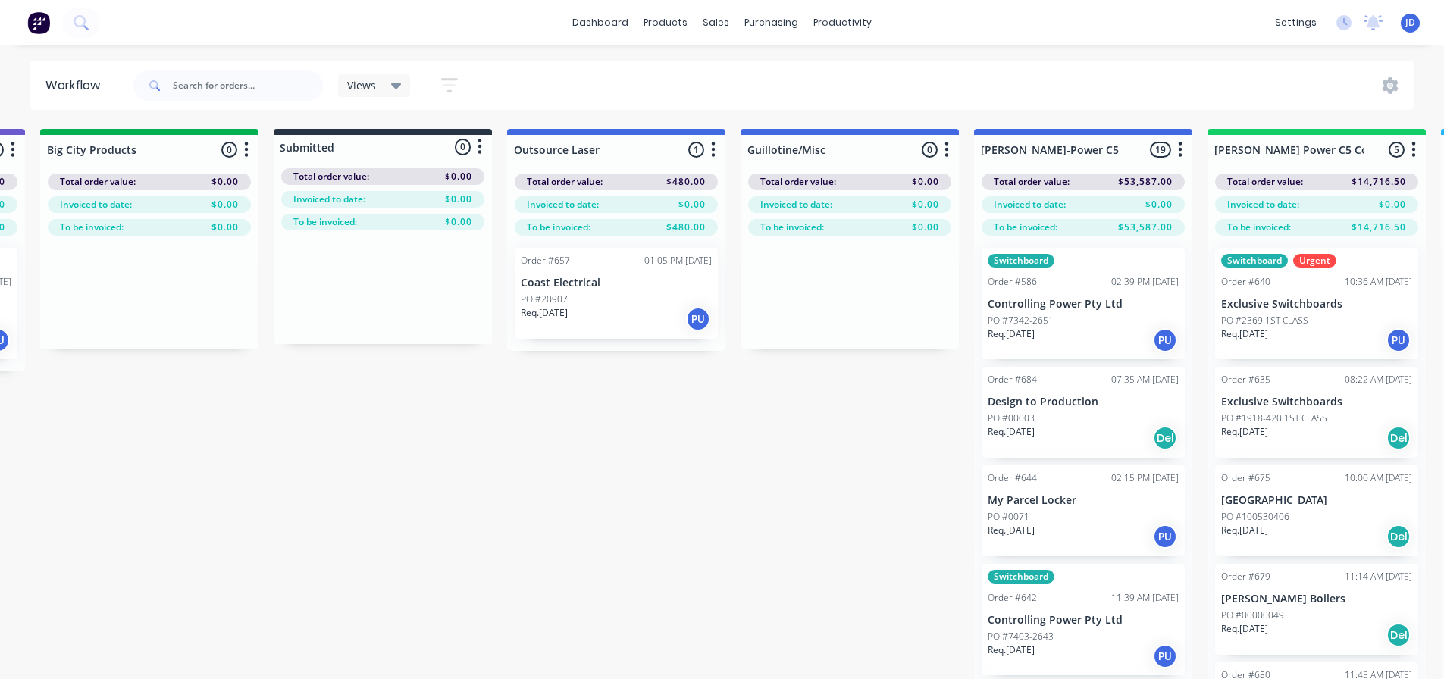
drag, startPoint x: 556, startPoint y: 421, endPoint x: 1012, endPoint y: 392, distance: 456.5
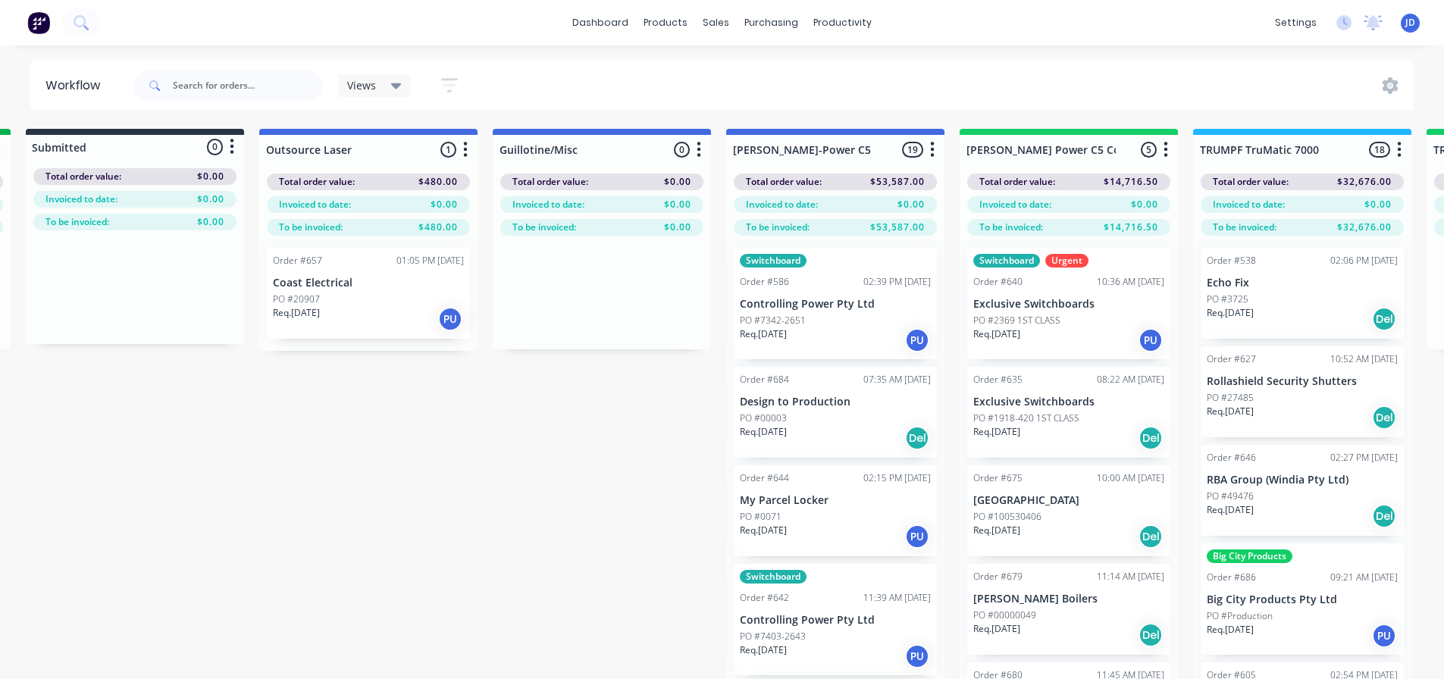
scroll to position [3, 1077]
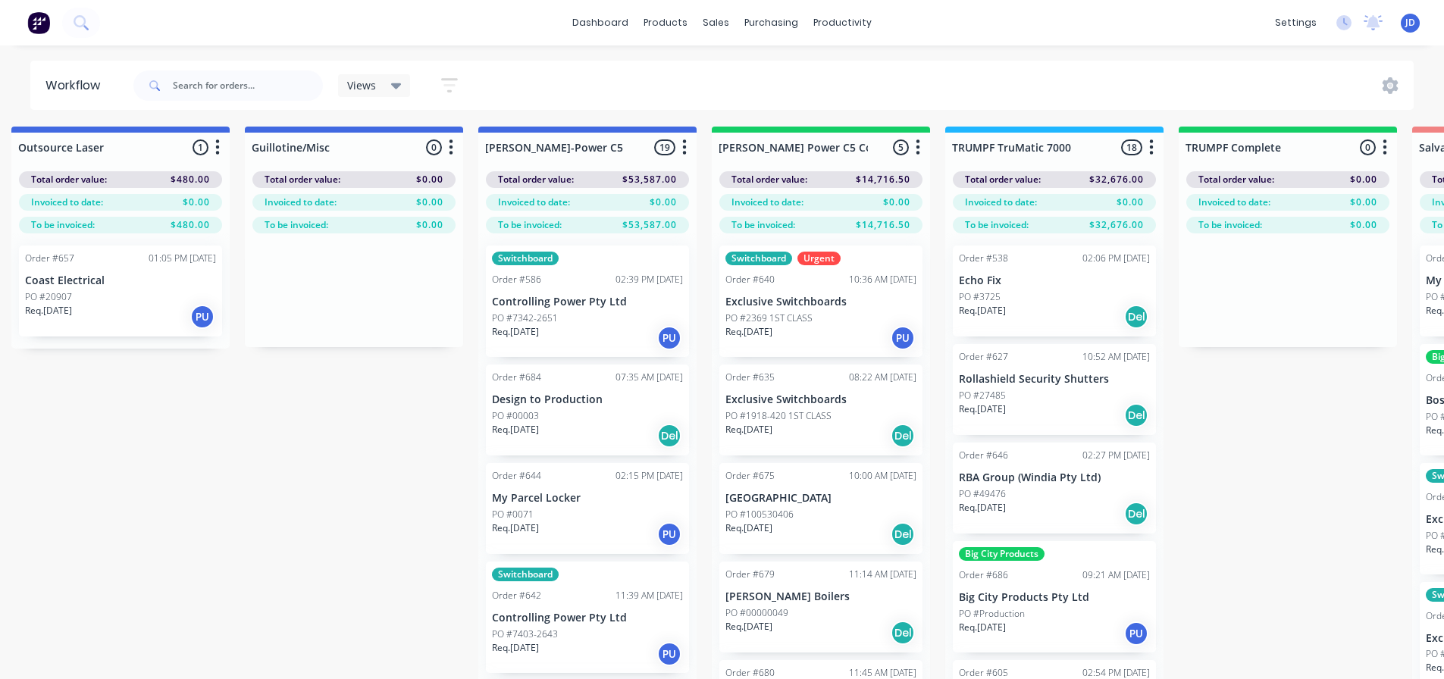
drag, startPoint x: 171, startPoint y: 424, endPoint x: 358, endPoint y: 443, distance: 188.1
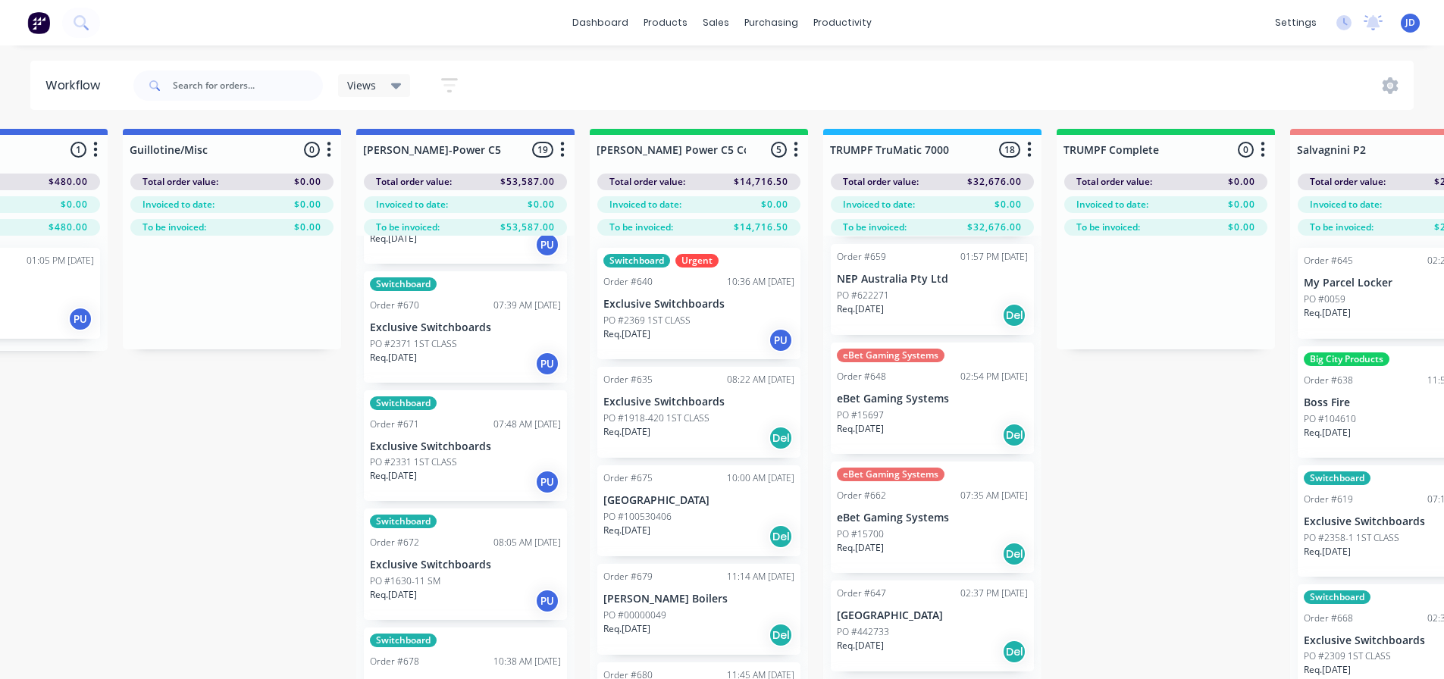
scroll to position [1375, 0]
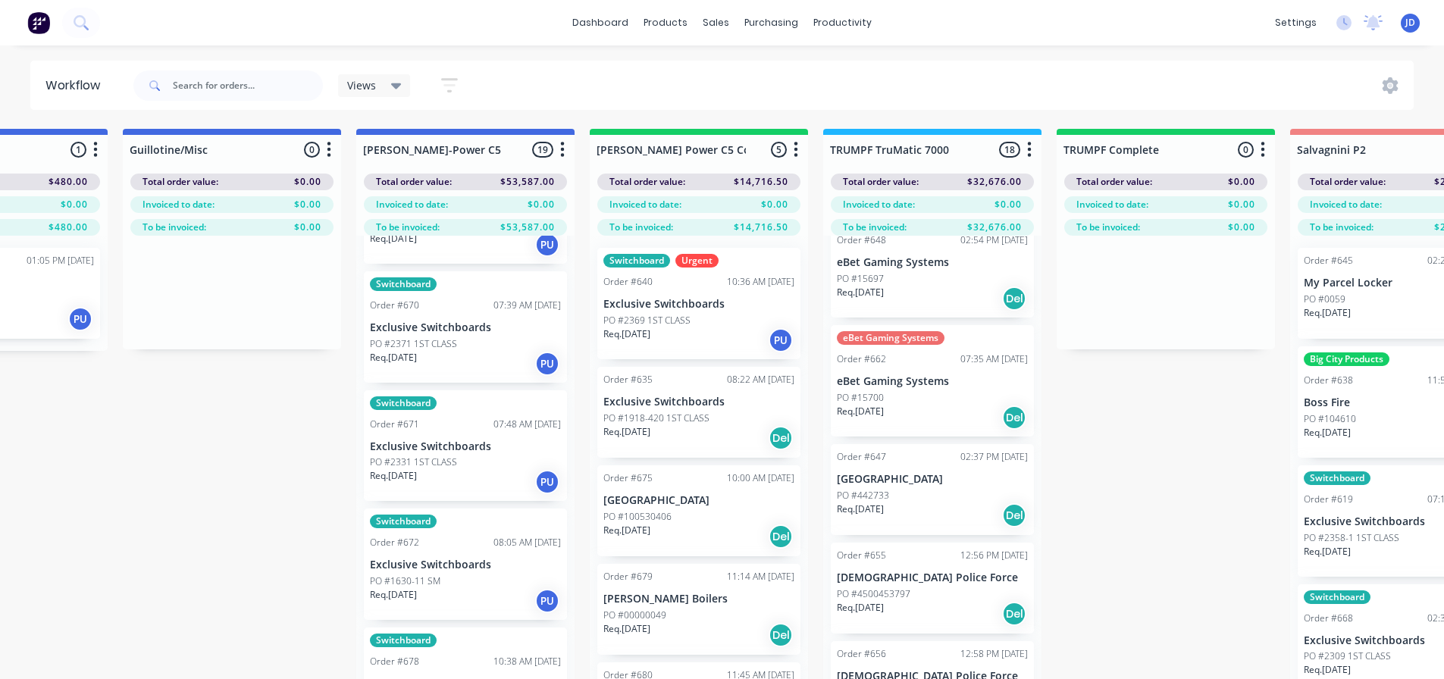
click at [913, 515] on div "Req. 15/09/25 Del" at bounding box center [932, 516] width 191 height 26
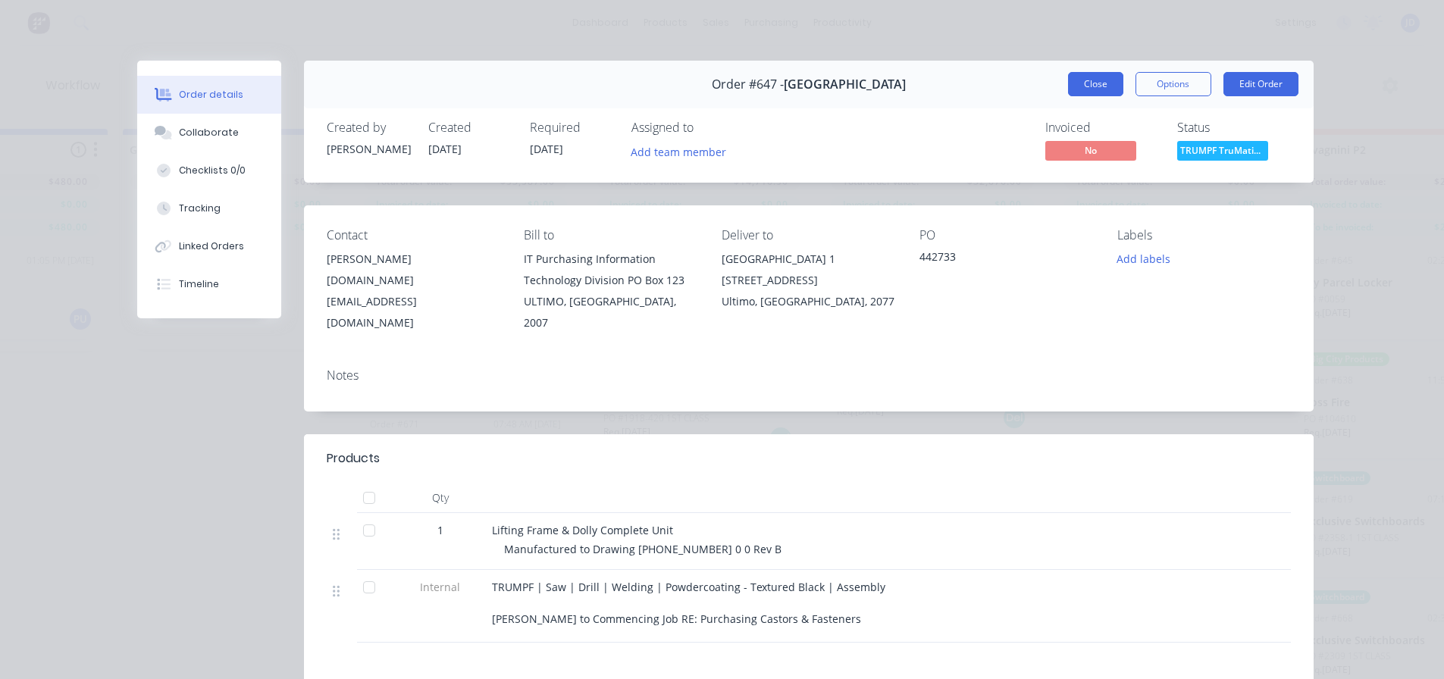
click at [1084, 86] on button "Close" at bounding box center [1095, 84] width 55 height 24
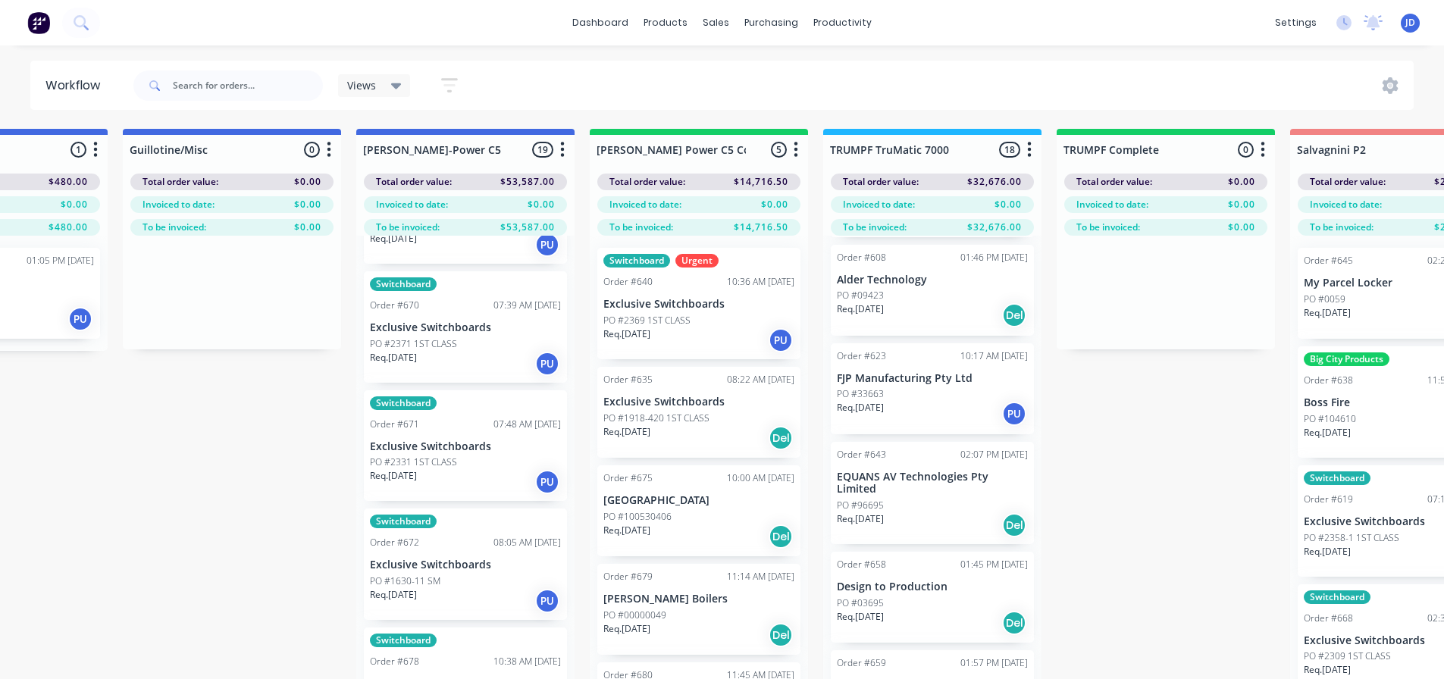
scroll to position [844, 0]
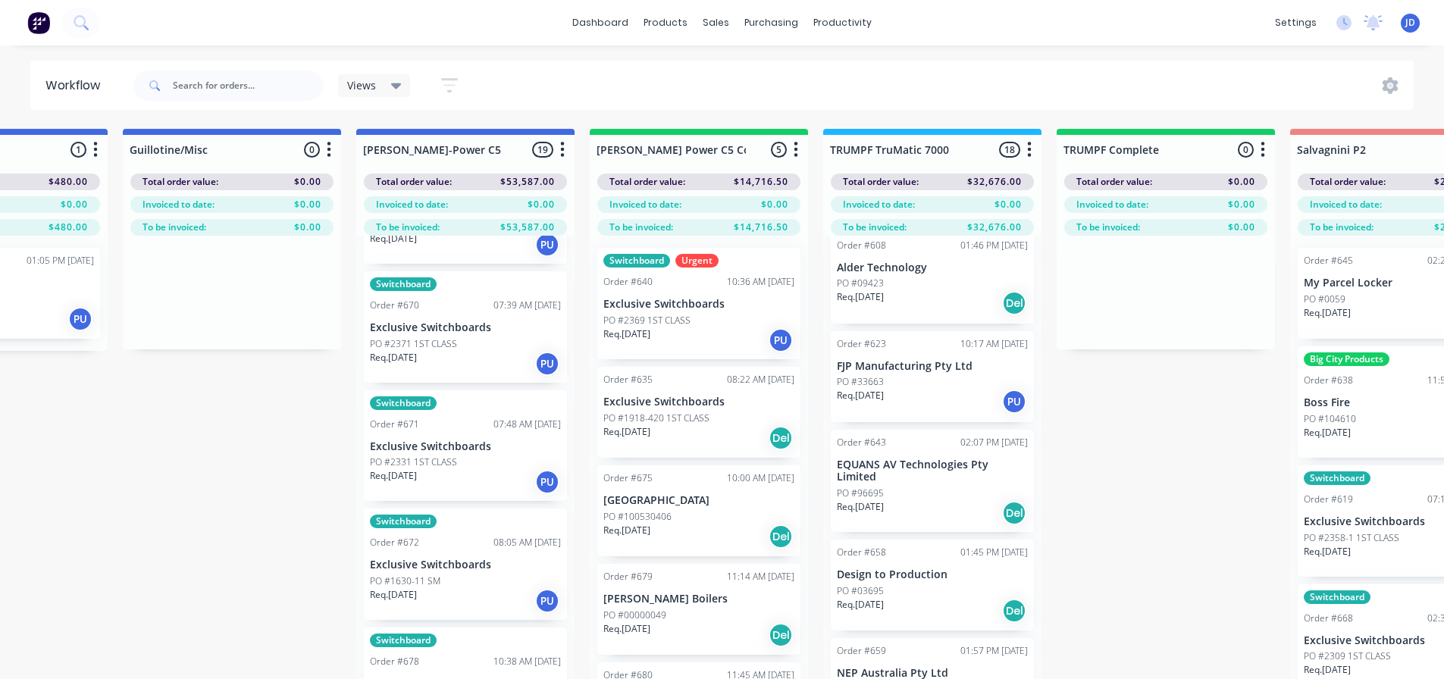
click at [912, 491] on div "PO #96695" at bounding box center [932, 494] width 191 height 14
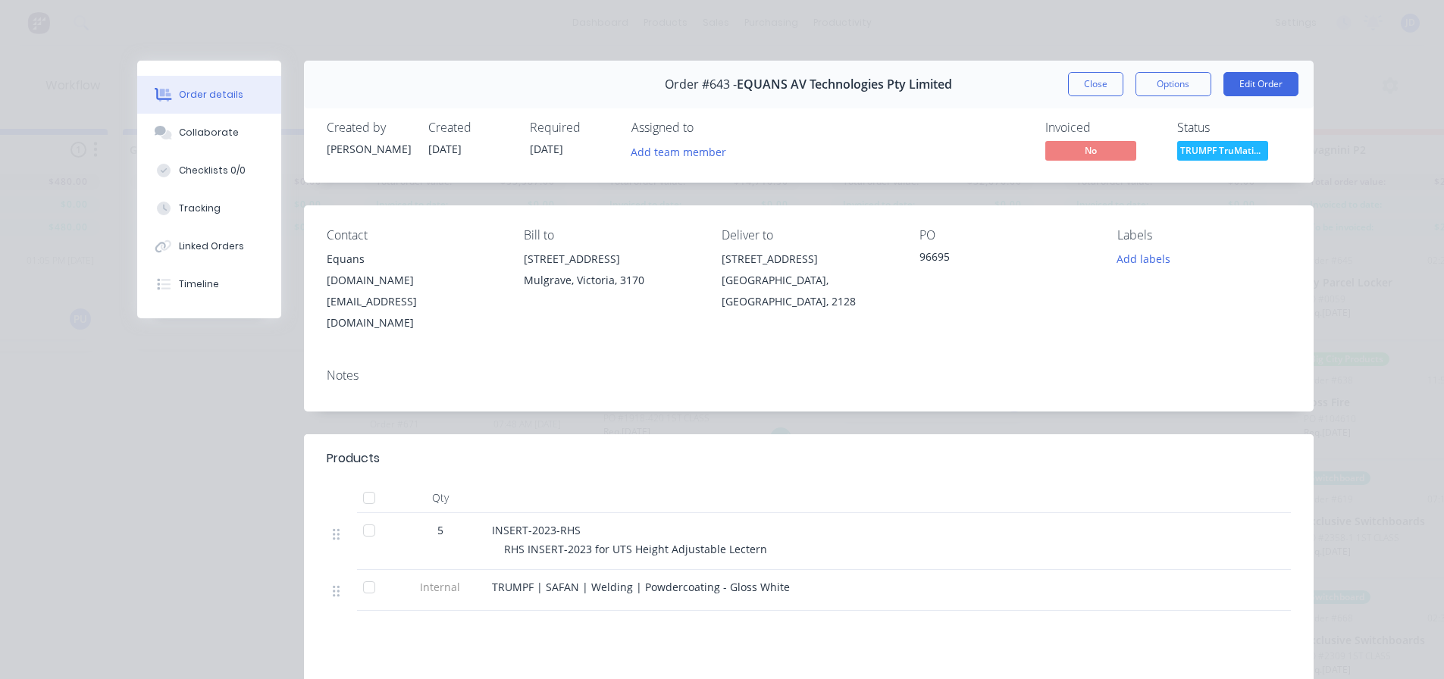
click at [1084, 89] on button "Close" at bounding box center [1095, 84] width 55 height 24
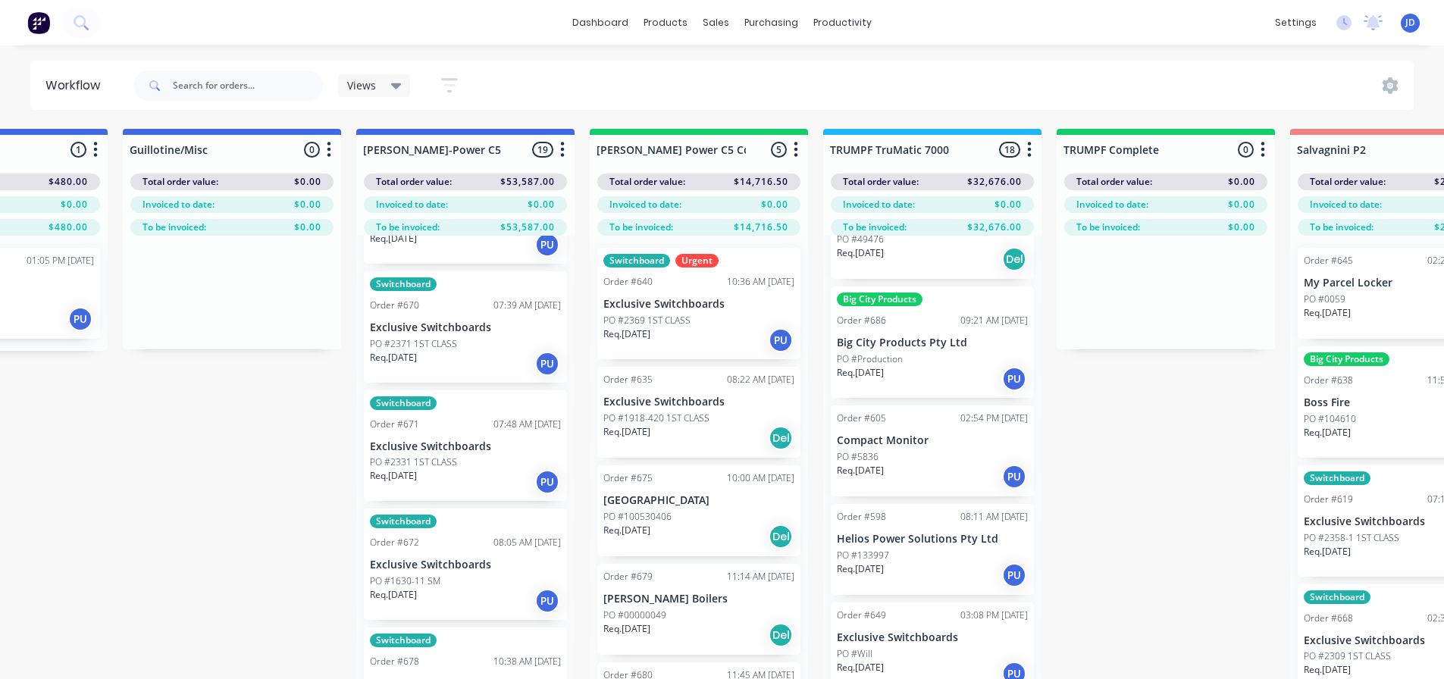
scroll to position [238, 0]
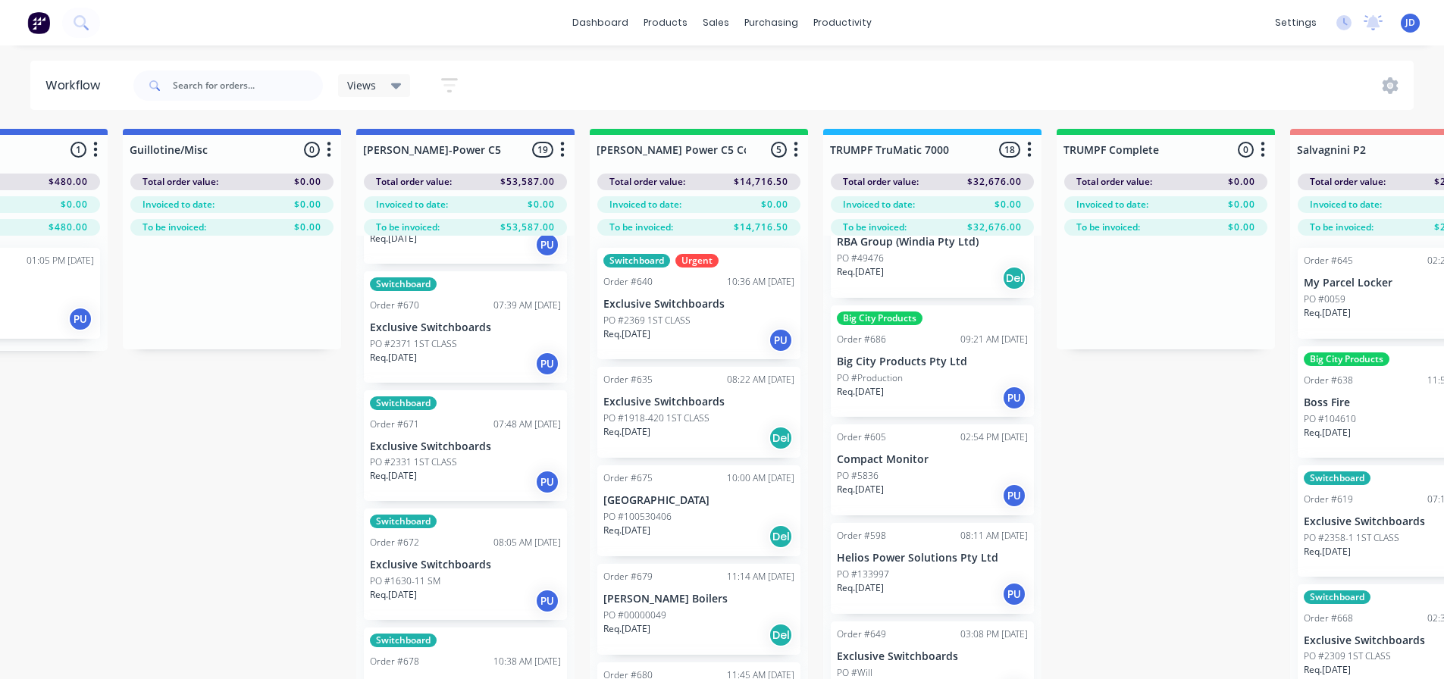
click at [927, 672] on div "PO #Will" at bounding box center [932, 673] width 191 height 14
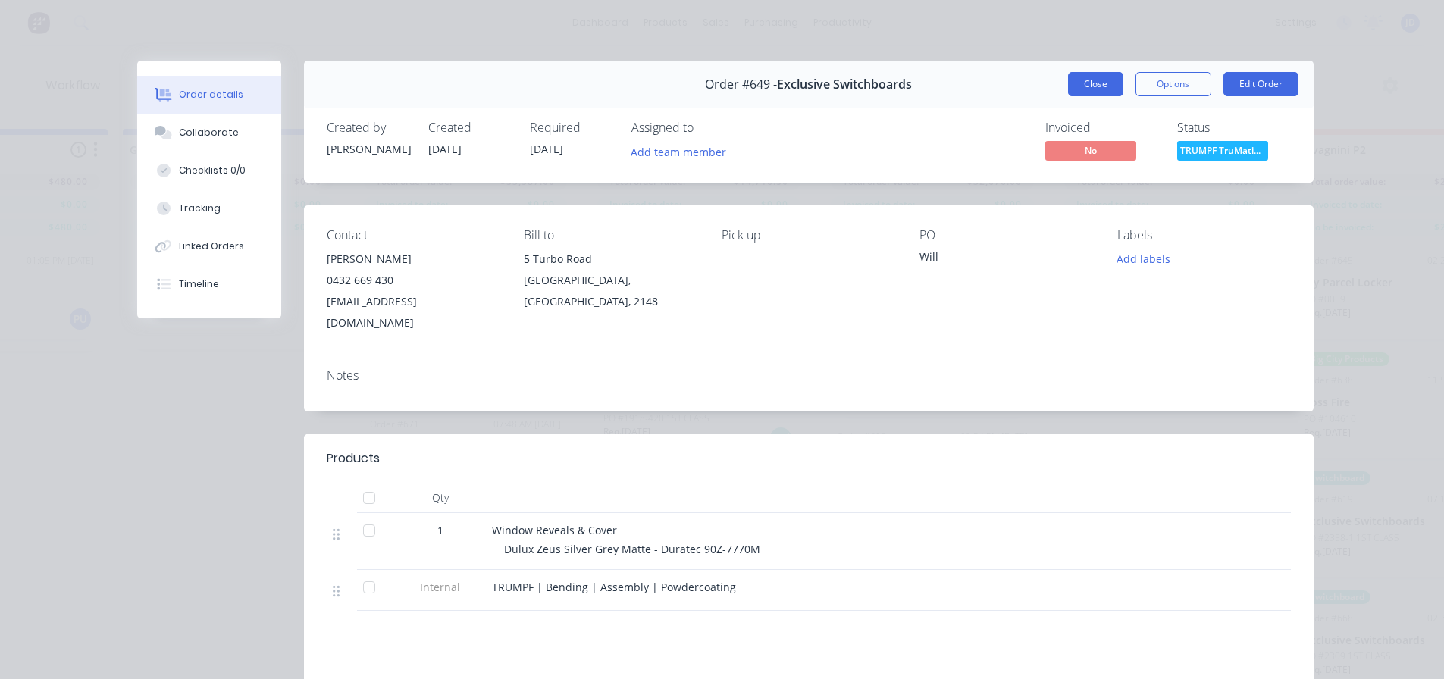
click at [1101, 85] on button "Close" at bounding box center [1095, 84] width 55 height 24
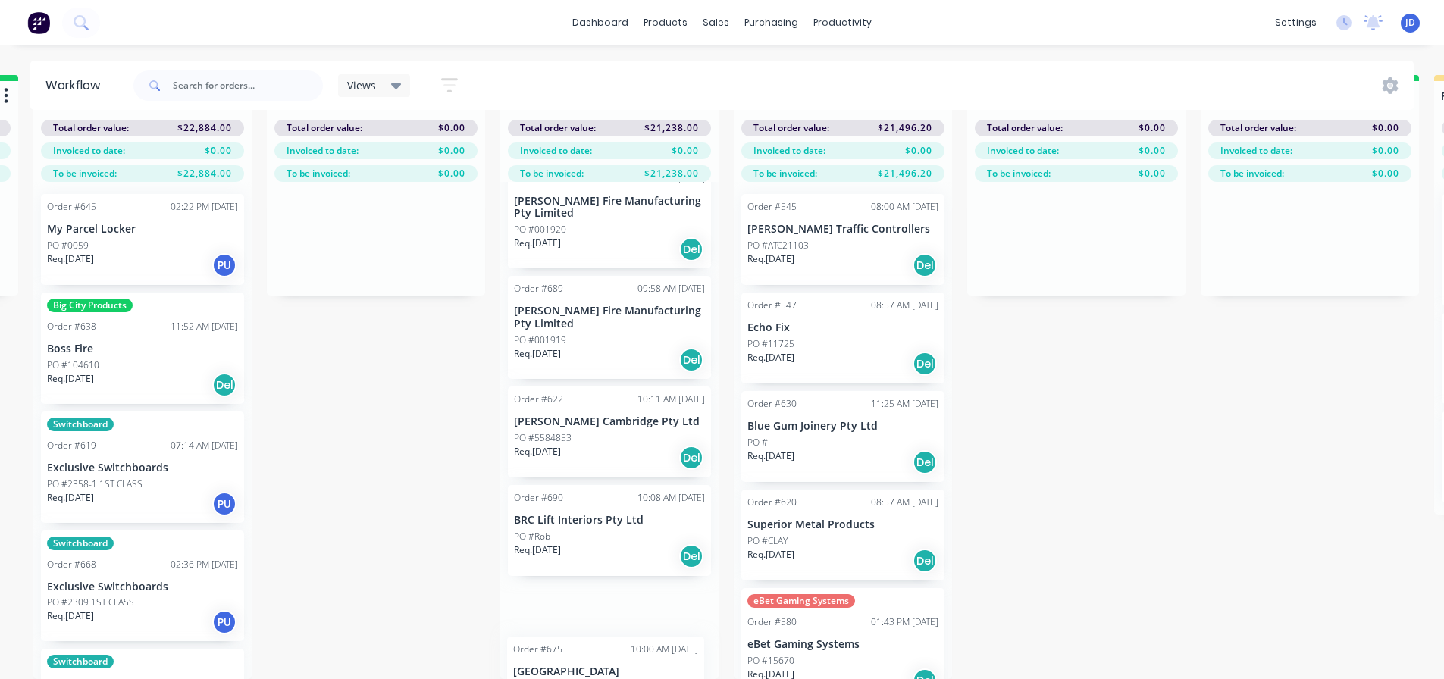
scroll to position [664, 0]
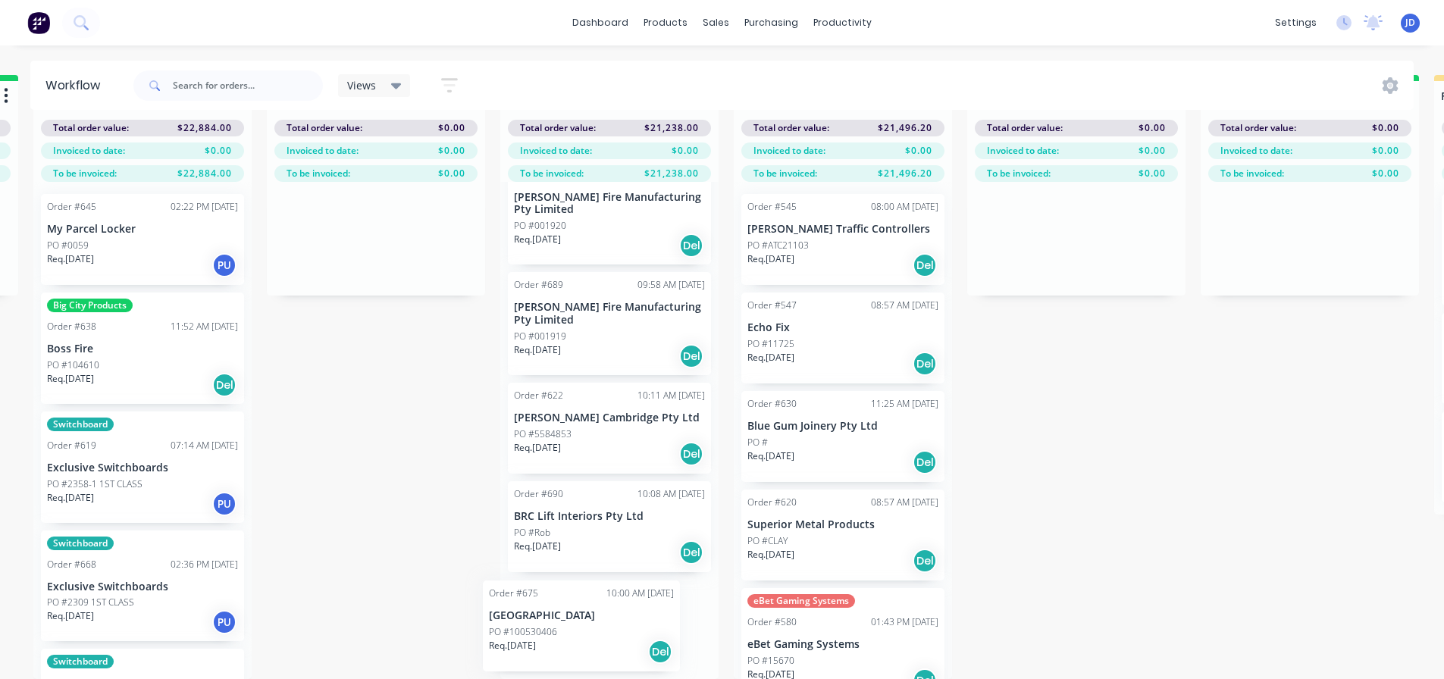
drag, startPoint x: 668, startPoint y: 519, endPoint x: 575, endPoint y: 616, distance: 134.0
click at [570, 623] on div "On Hold 1 Status colour #FF4949 hex #FF4949 Save Cancel Notifications Email SMS…" at bounding box center [1117, 377] width 6925 height 604
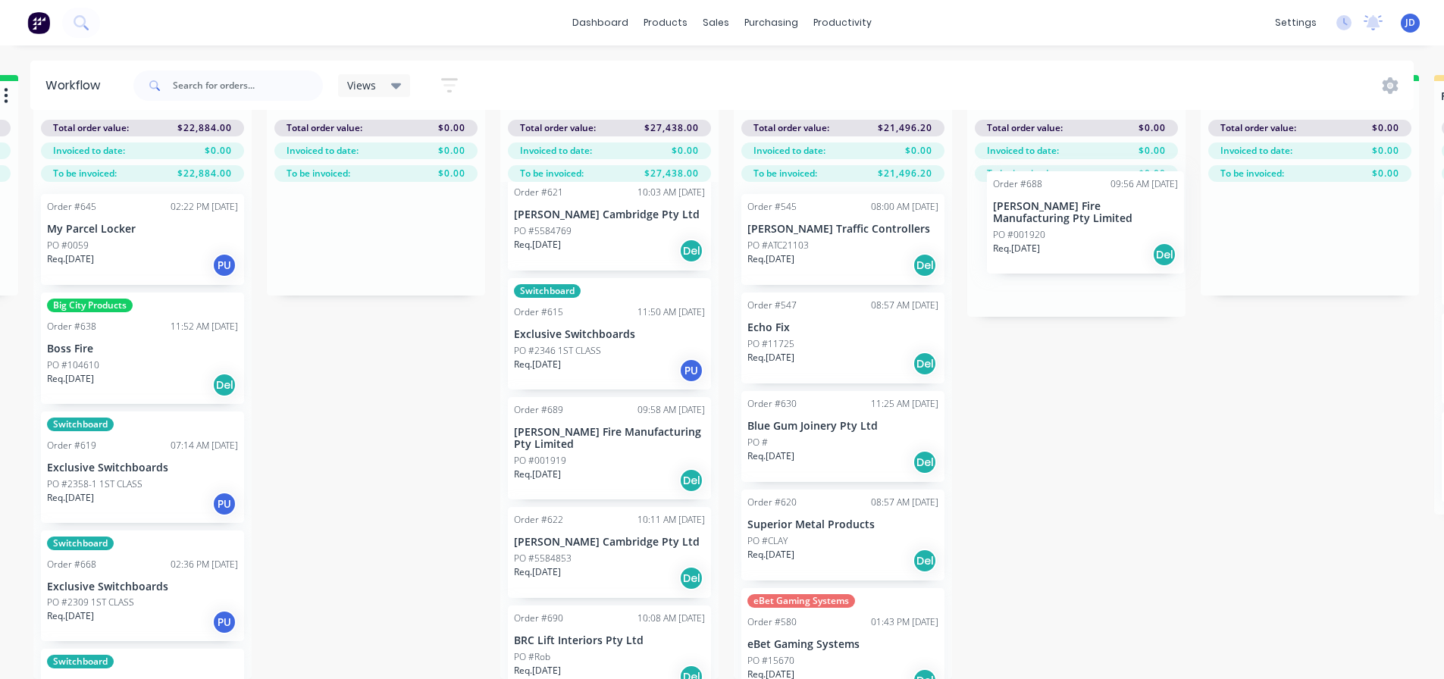
scroll to position [65, 2339]
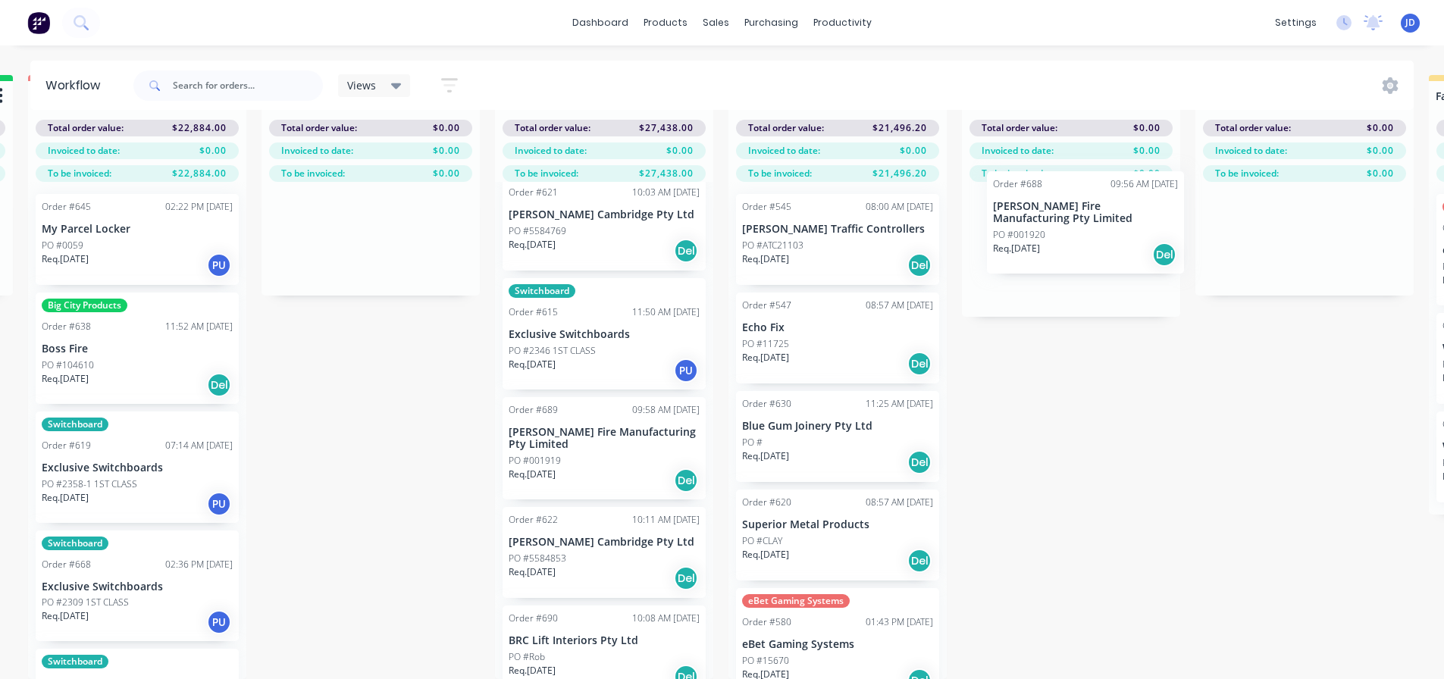
drag, startPoint x: 757, startPoint y: 428, endPoint x: 1082, endPoint y: 215, distance: 388.5
click at [1086, 218] on div "On Hold 1 Status colour #FF4949 hex #FF4949 Save Cancel Notifications Email SMS…" at bounding box center [1111, 377] width 6925 height 604
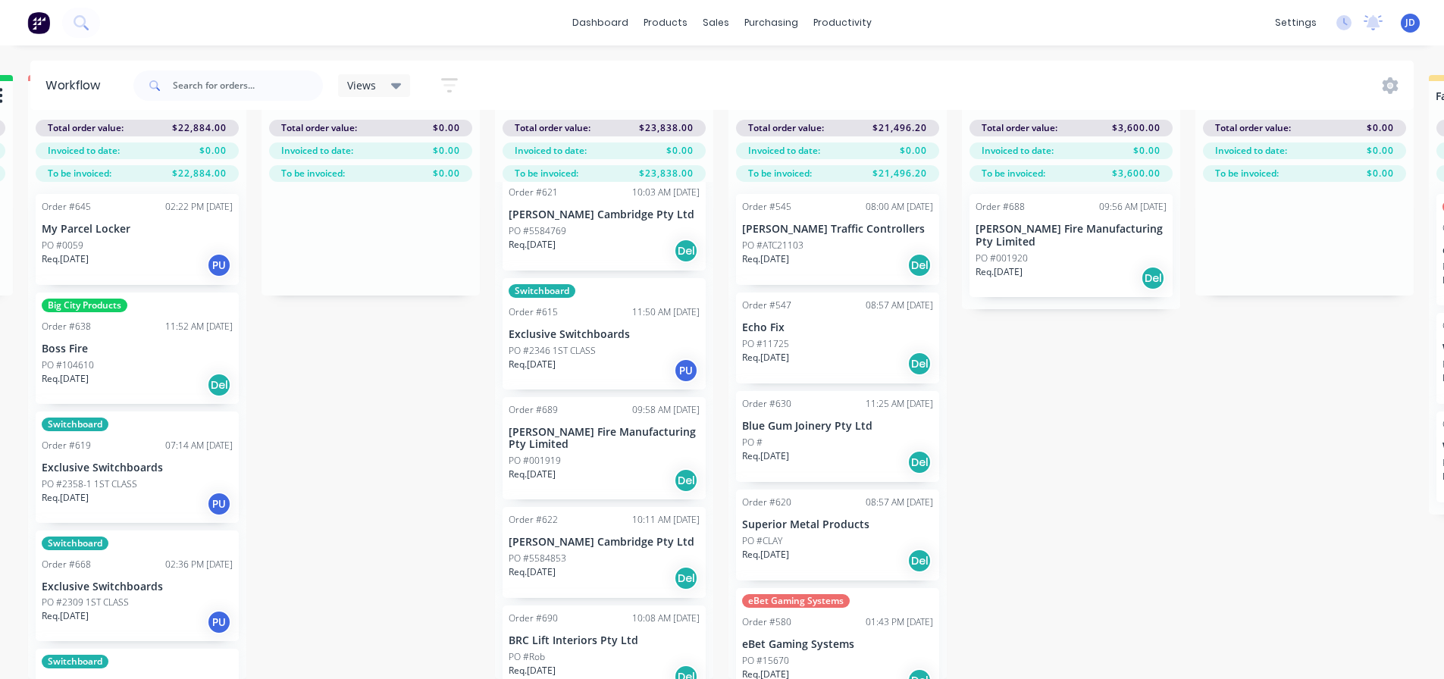
click at [611, 468] on div "Req. 25/08/25 Del" at bounding box center [604, 481] width 191 height 26
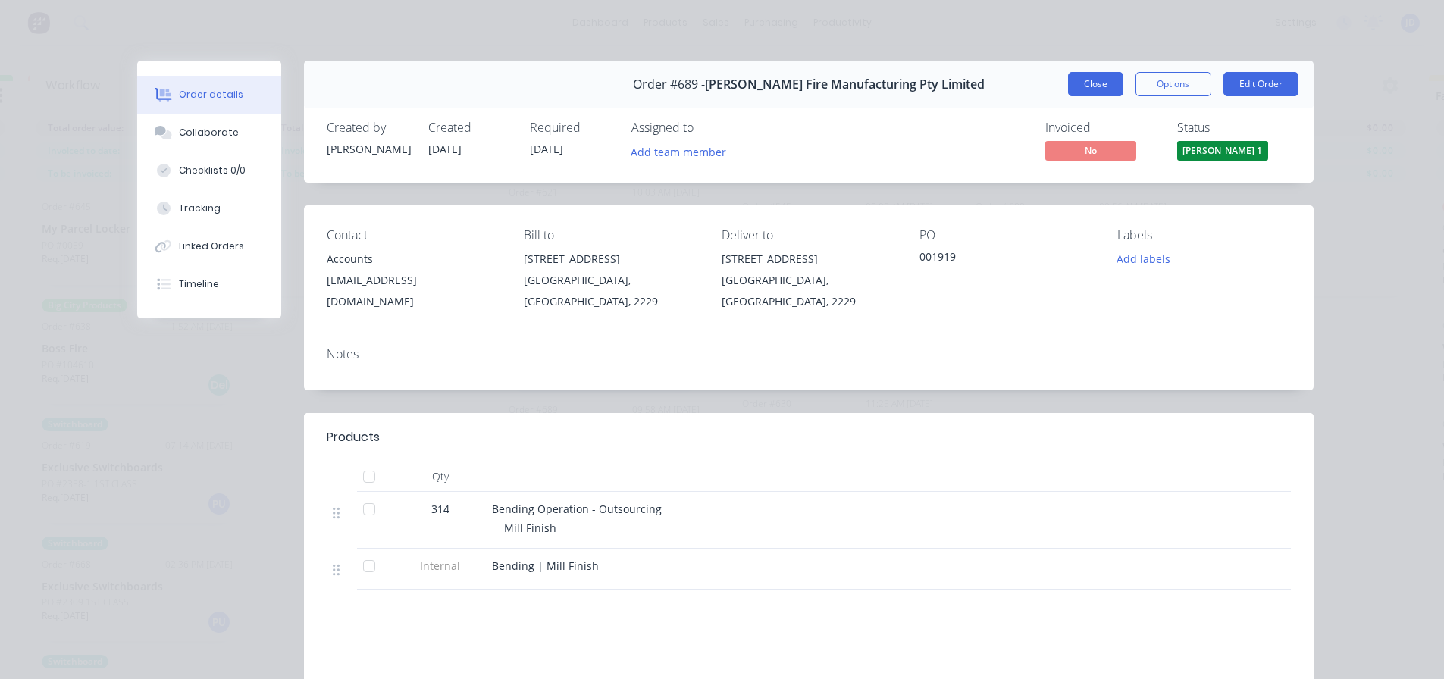
click at [1096, 81] on button "Close" at bounding box center [1095, 84] width 55 height 24
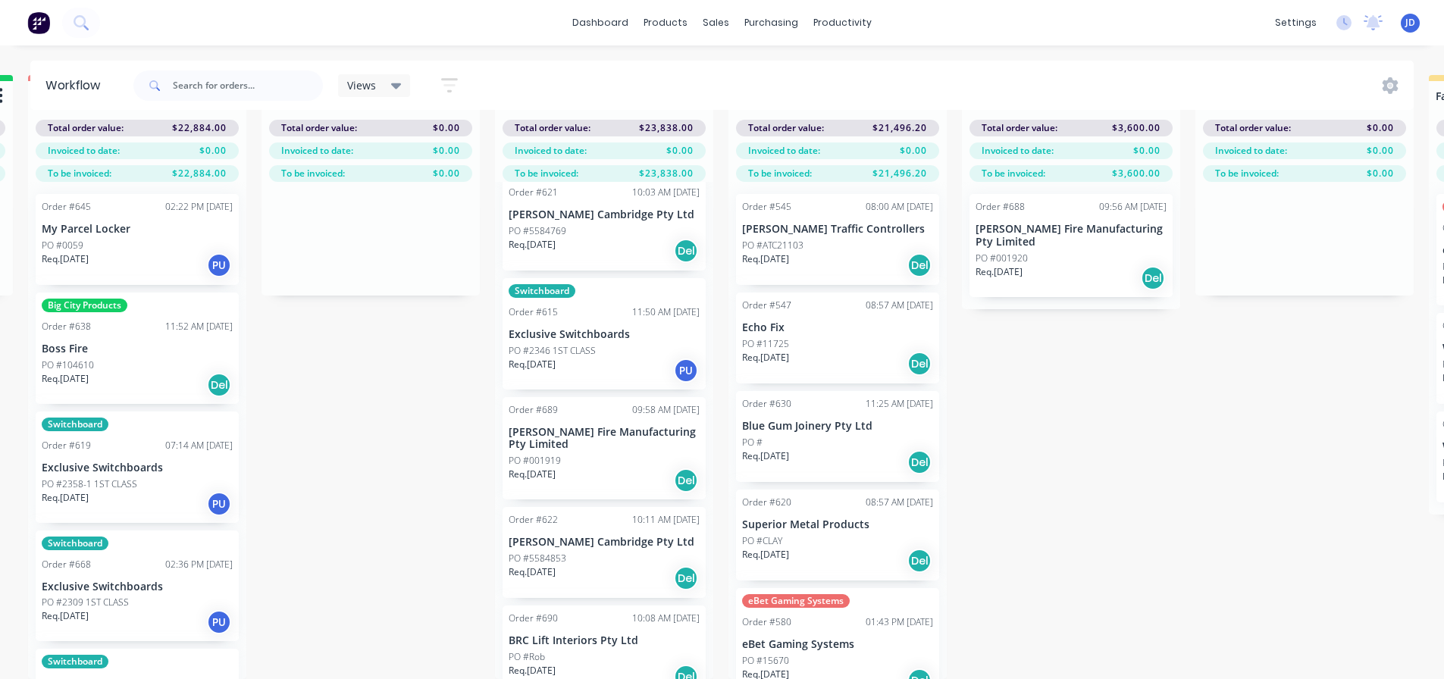
drag, startPoint x: 626, startPoint y: 457, endPoint x: 808, endPoint y: 418, distance: 186.0
click at [804, 422] on div "On Hold 1 Status colour #FF4949 hex #FF4949 Save Cancel Notifications Email SMS…" at bounding box center [1111, 377] width 6925 height 604
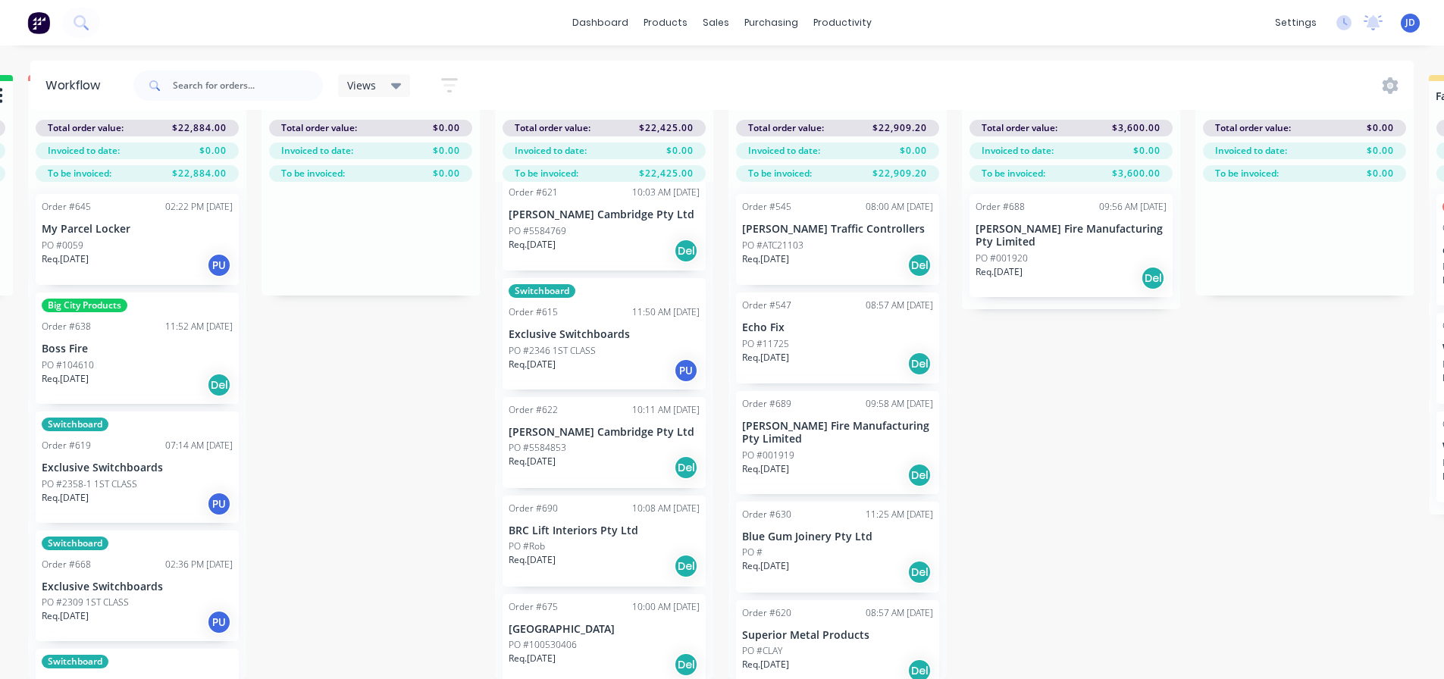
click at [588, 358] on div "Req. 20/08/25 PU" at bounding box center [604, 371] width 191 height 26
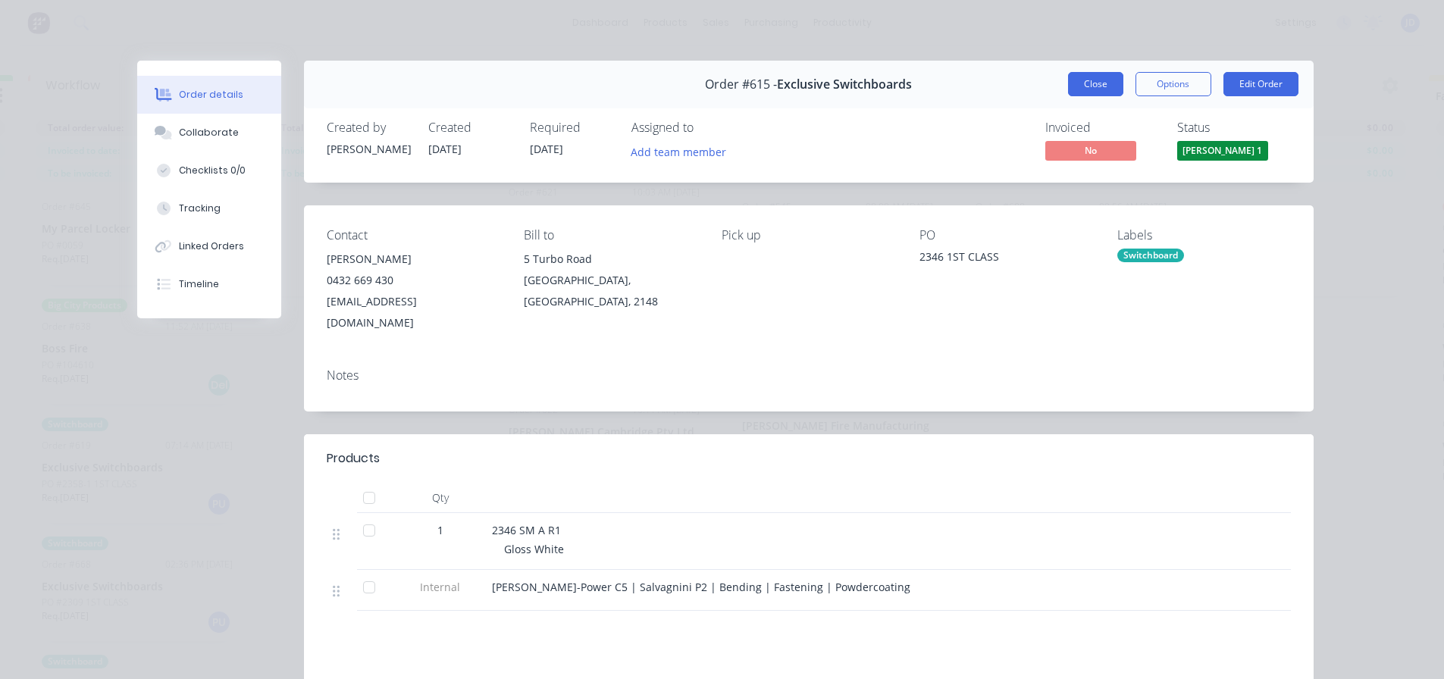
click at [1099, 73] on button "Close" at bounding box center [1095, 84] width 55 height 24
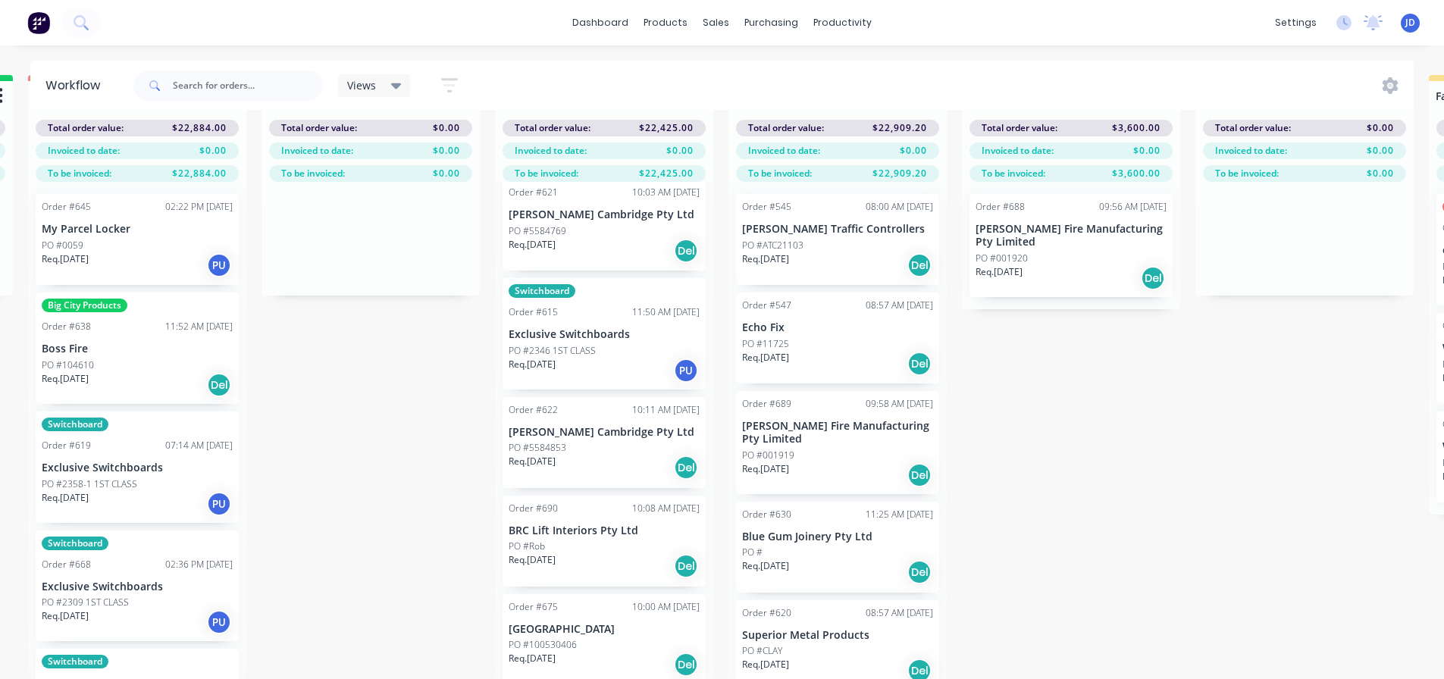
scroll to position [353, 0]
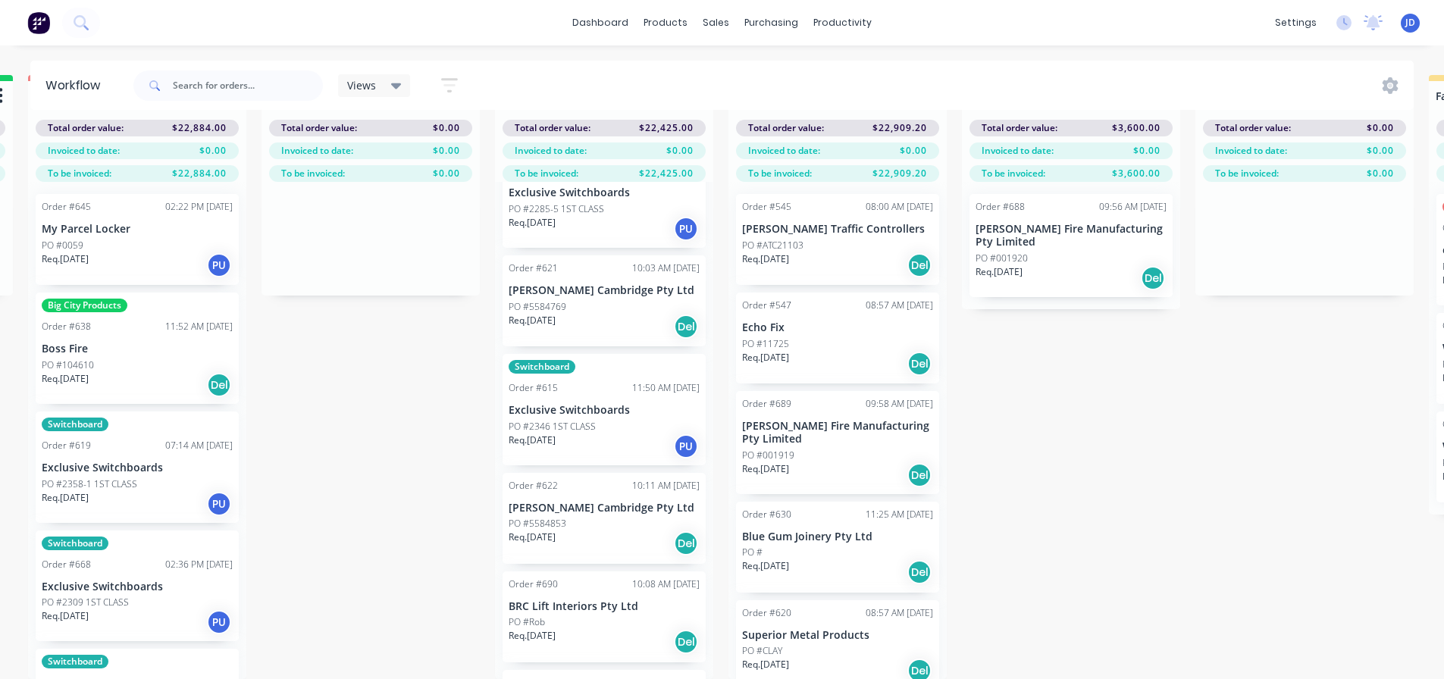
click at [603, 434] on div "Req. 20/08/25 PU" at bounding box center [604, 447] width 191 height 26
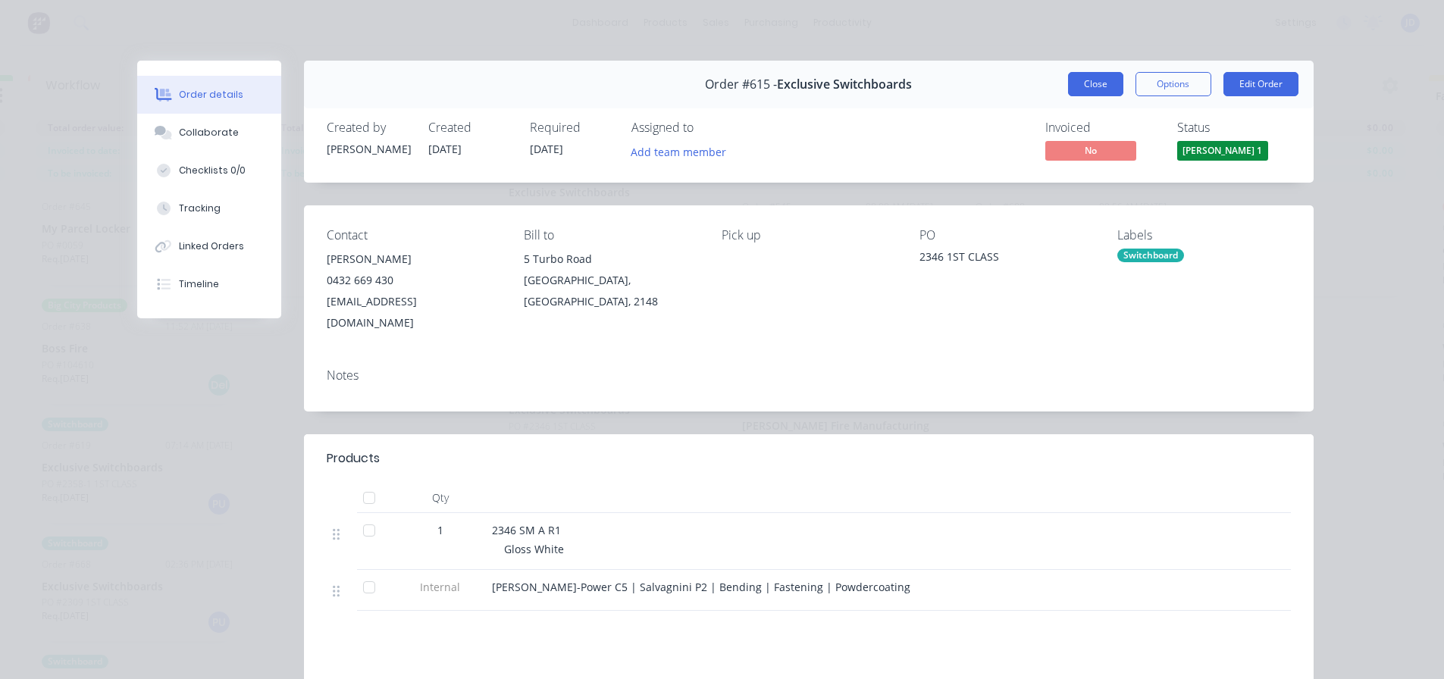
click at [1071, 87] on button "Close" at bounding box center [1095, 84] width 55 height 24
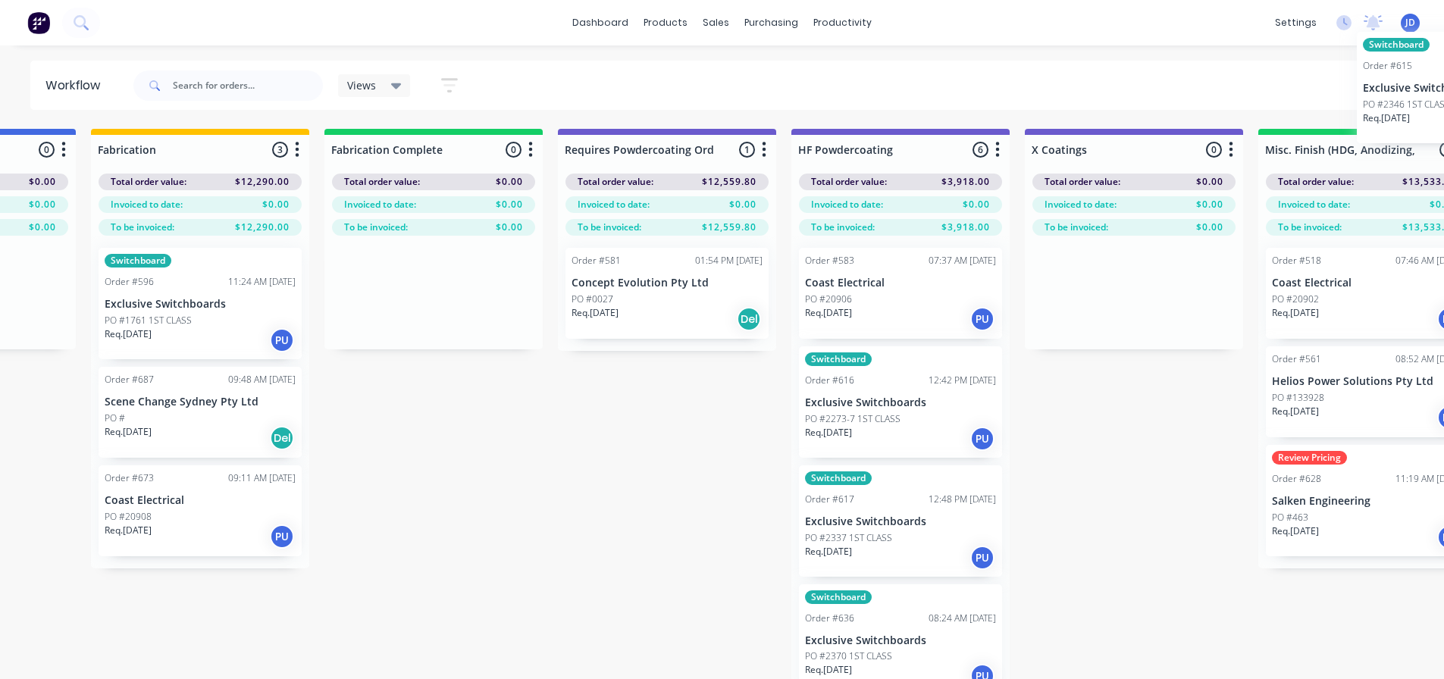
scroll to position [0, 4413]
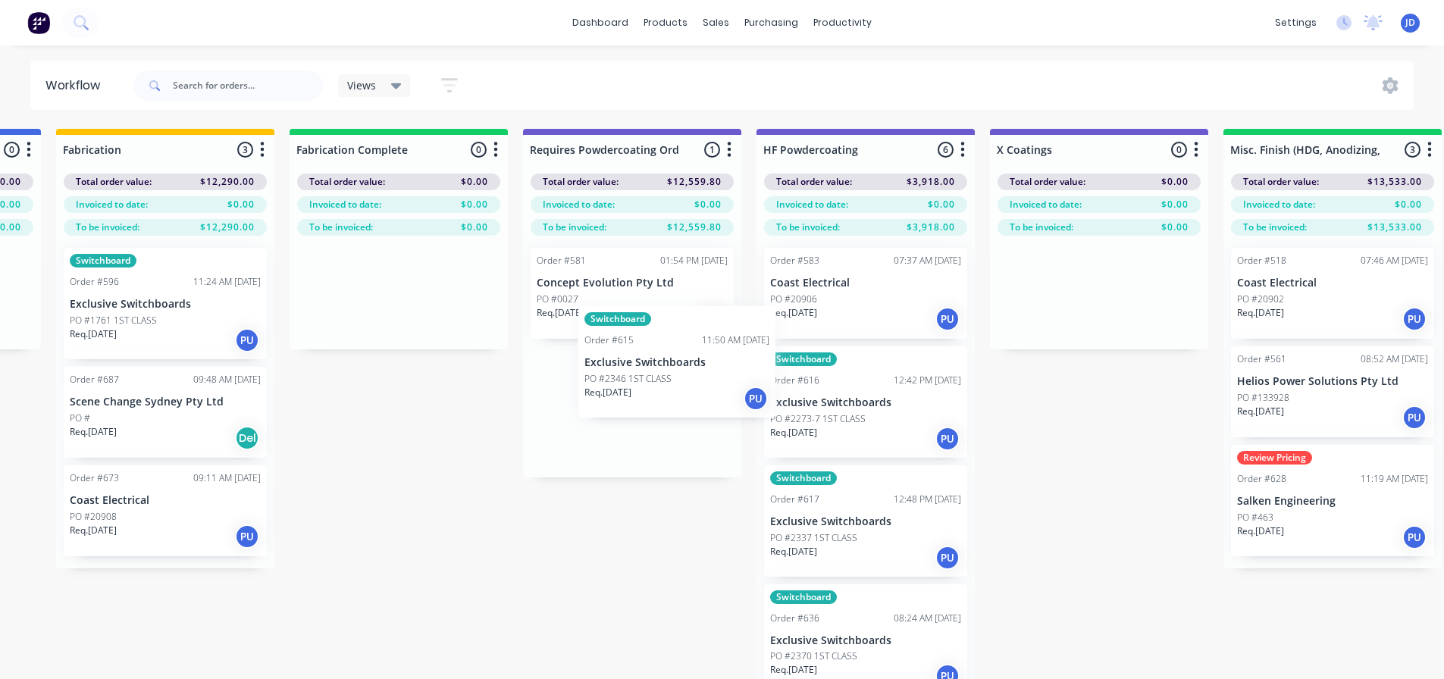
drag, startPoint x: 573, startPoint y: 420, endPoint x: 620, endPoint y: 412, distance: 47.7
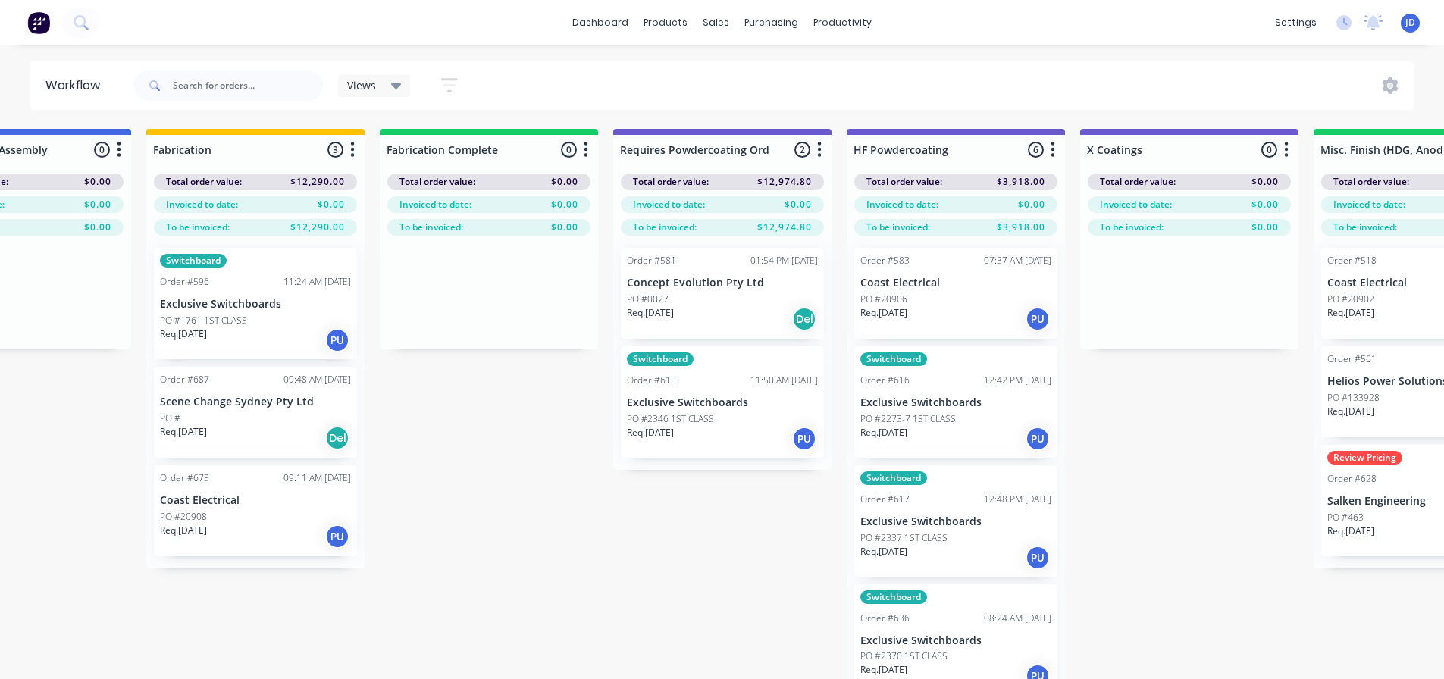
scroll to position [317, 0]
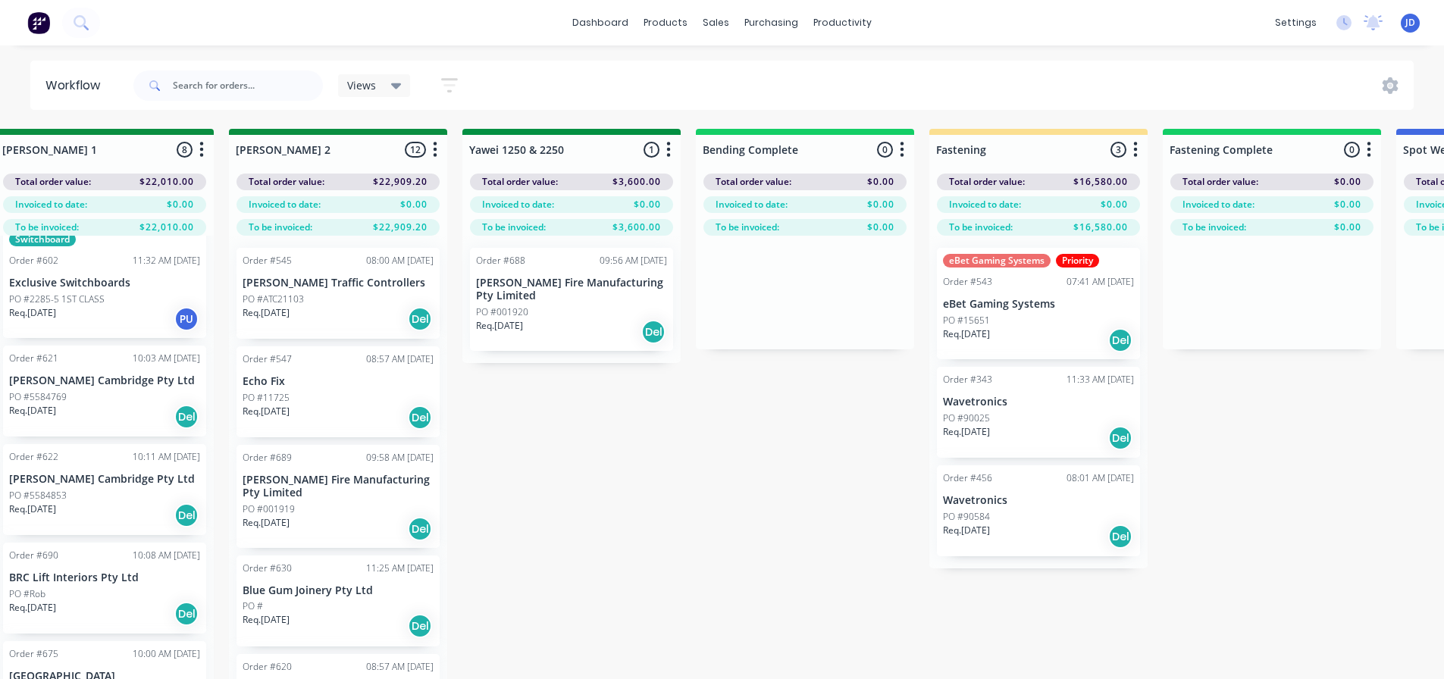
drag, startPoint x: 442, startPoint y: 525, endPoint x: 277, endPoint y: 525, distance: 165.3
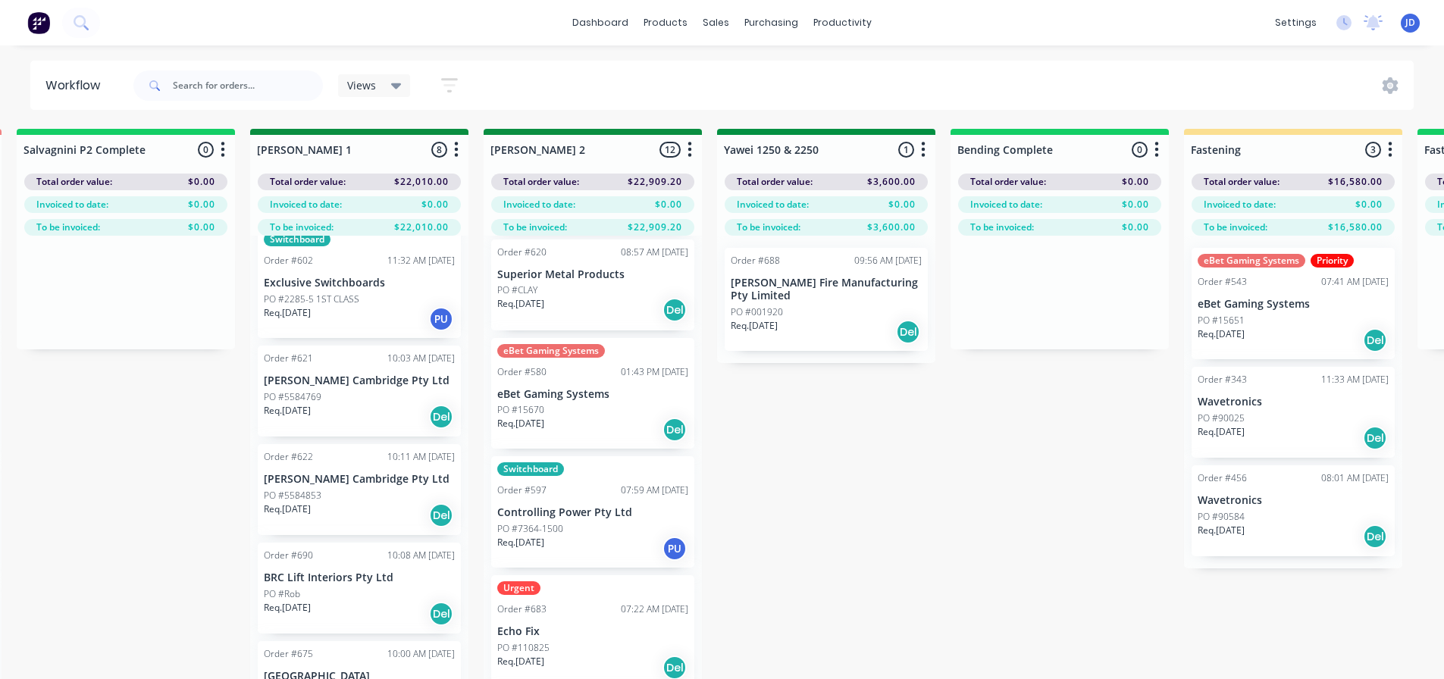
scroll to position [531, 0]
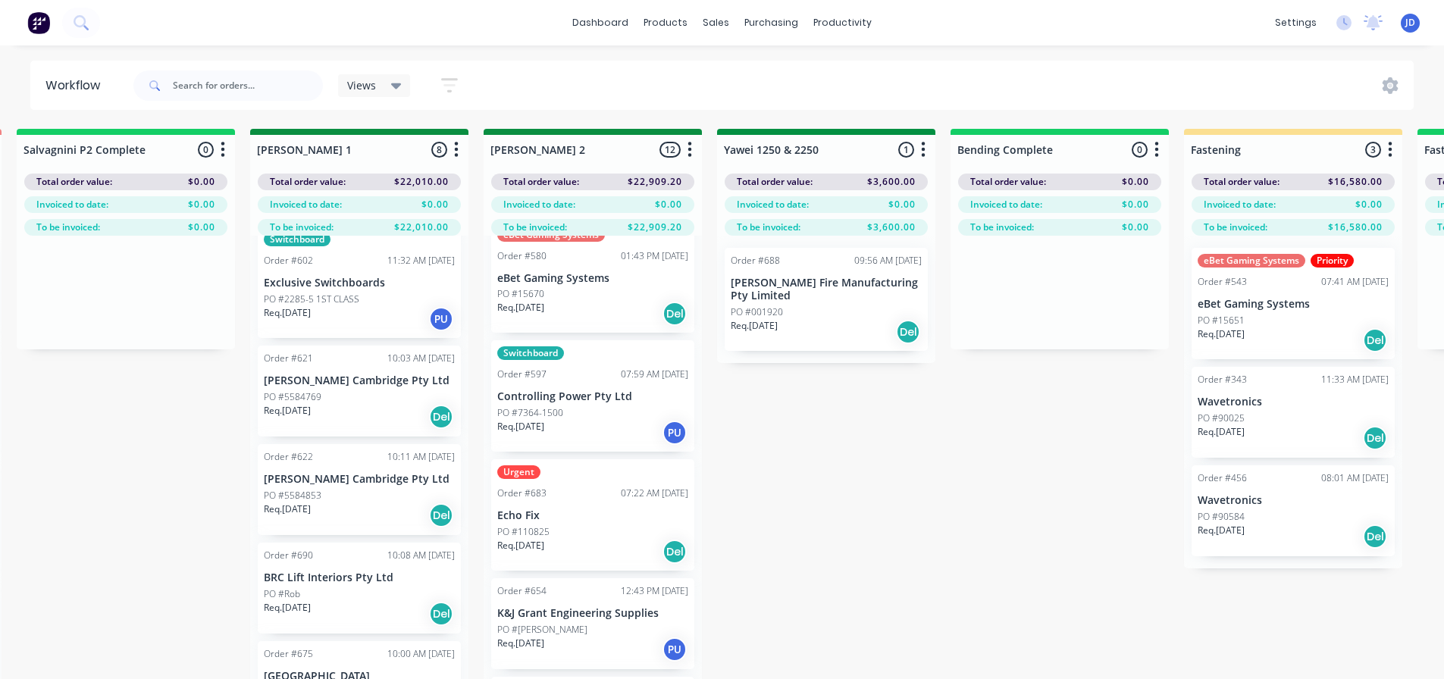
click at [590, 295] on div "PO #15670" at bounding box center [592, 294] width 191 height 14
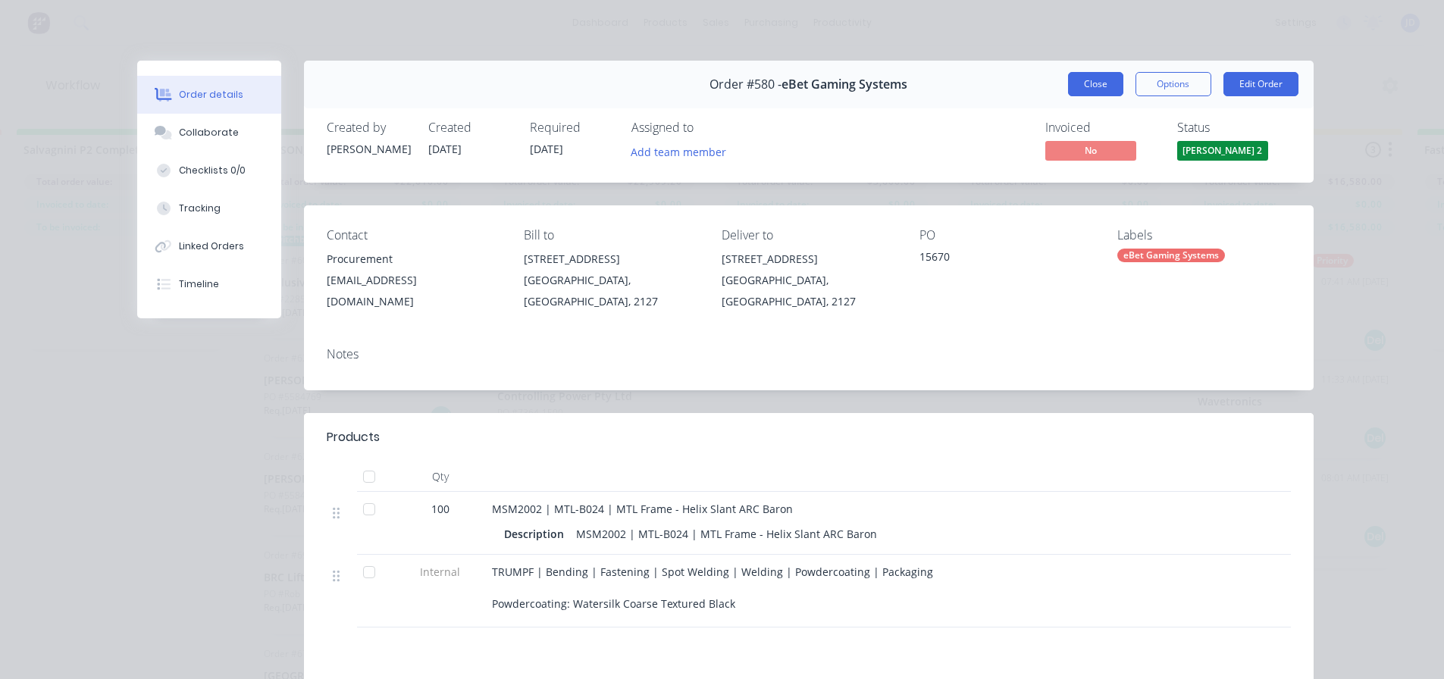
click at [1076, 83] on button "Close" at bounding box center [1095, 84] width 55 height 24
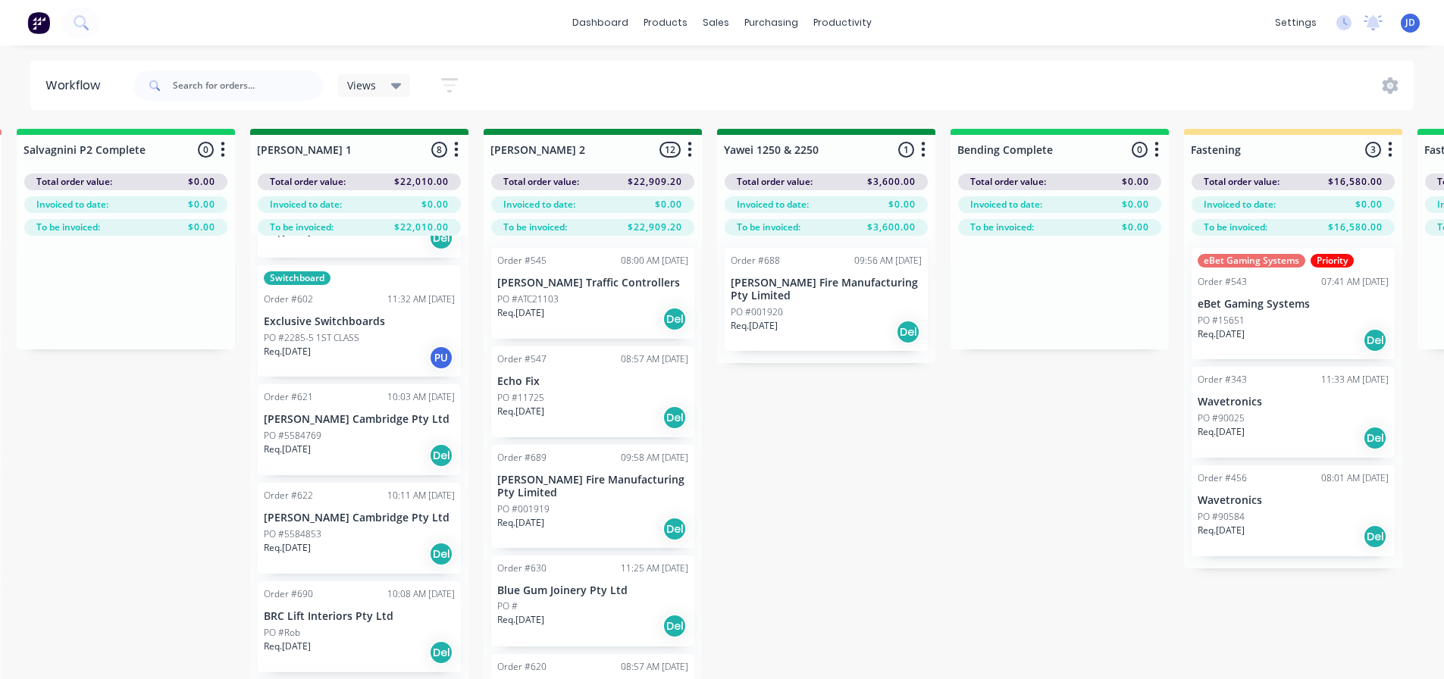
scroll to position [241, 0]
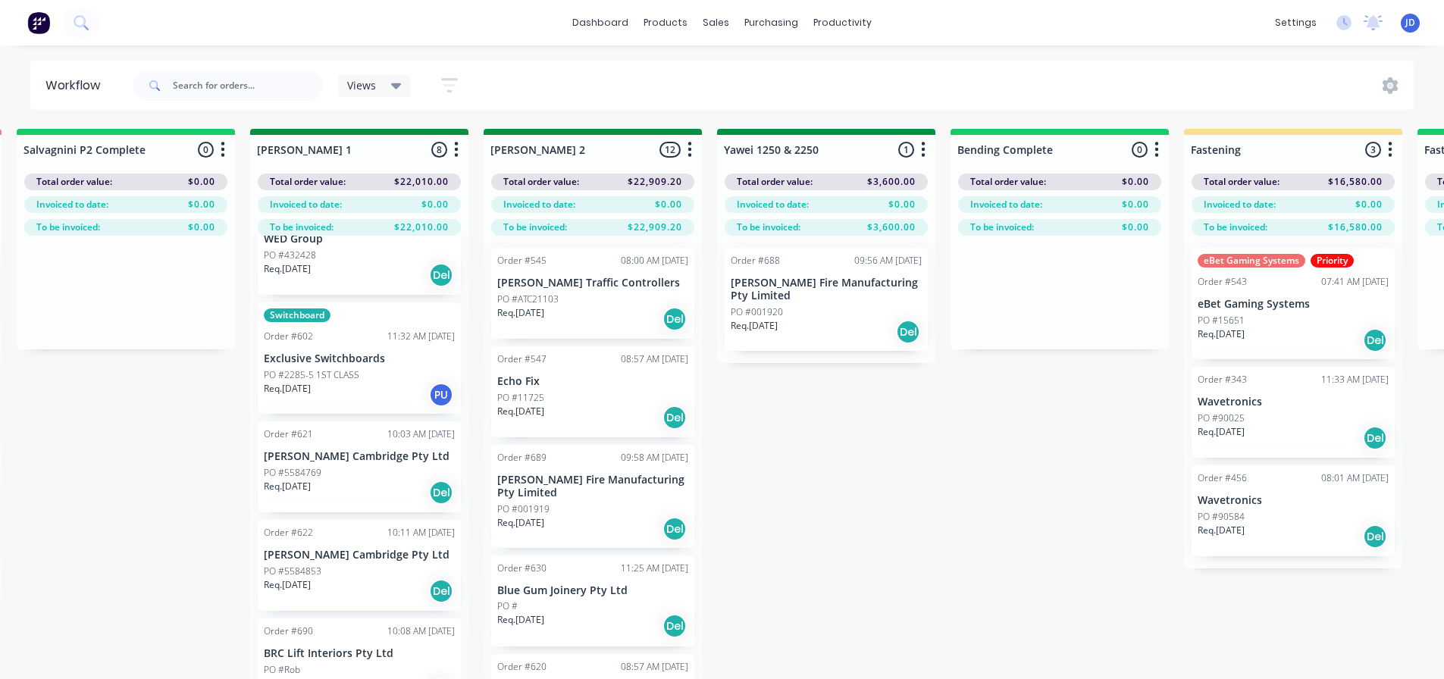
click at [362, 384] on div "Req. 19/08/25 PU" at bounding box center [359, 395] width 191 height 26
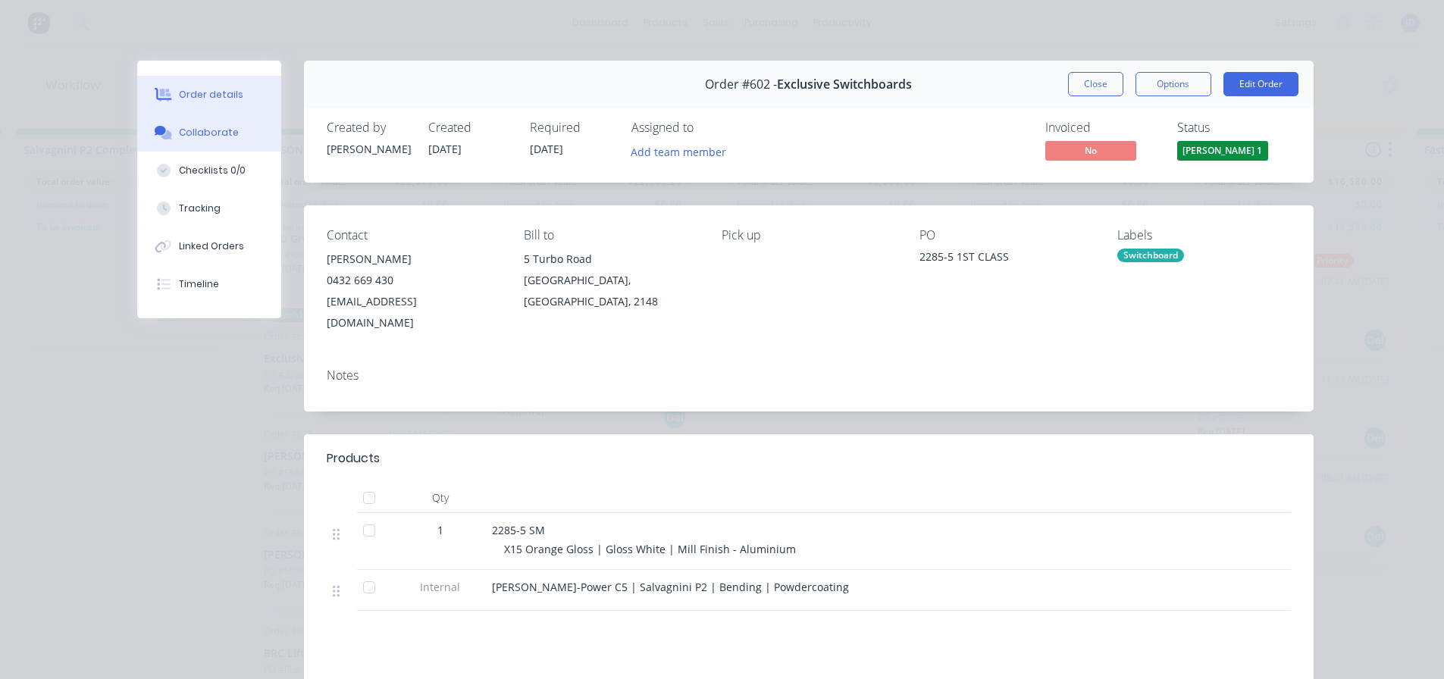
click at [171, 147] on button "Collaborate" at bounding box center [209, 133] width 144 height 38
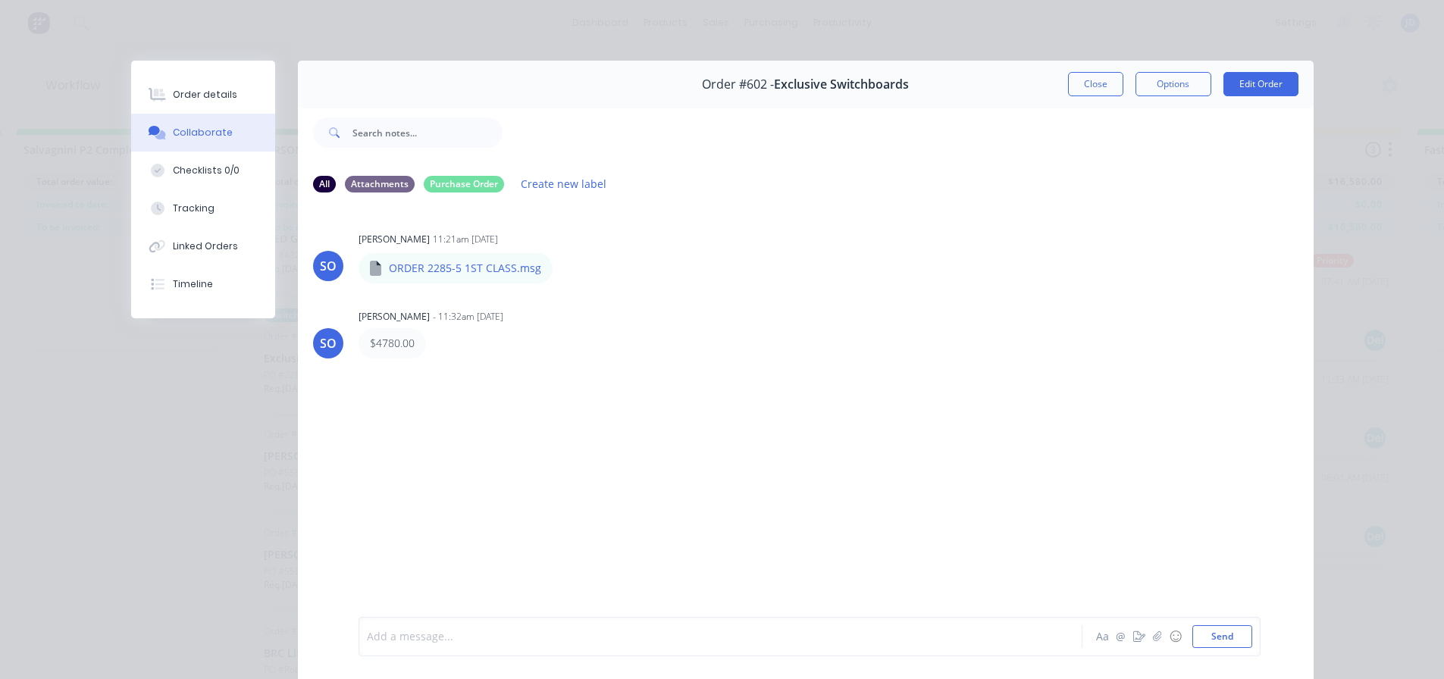
drag, startPoint x: 437, startPoint y: 639, endPoint x: 429, endPoint y: 610, distance: 30.0
click at [437, 637] on div at bounding box center [699, 637] width 663 height 16
click at [1092, 95] on button "Close" at bounding box center [1095, 84] width 55 height 24
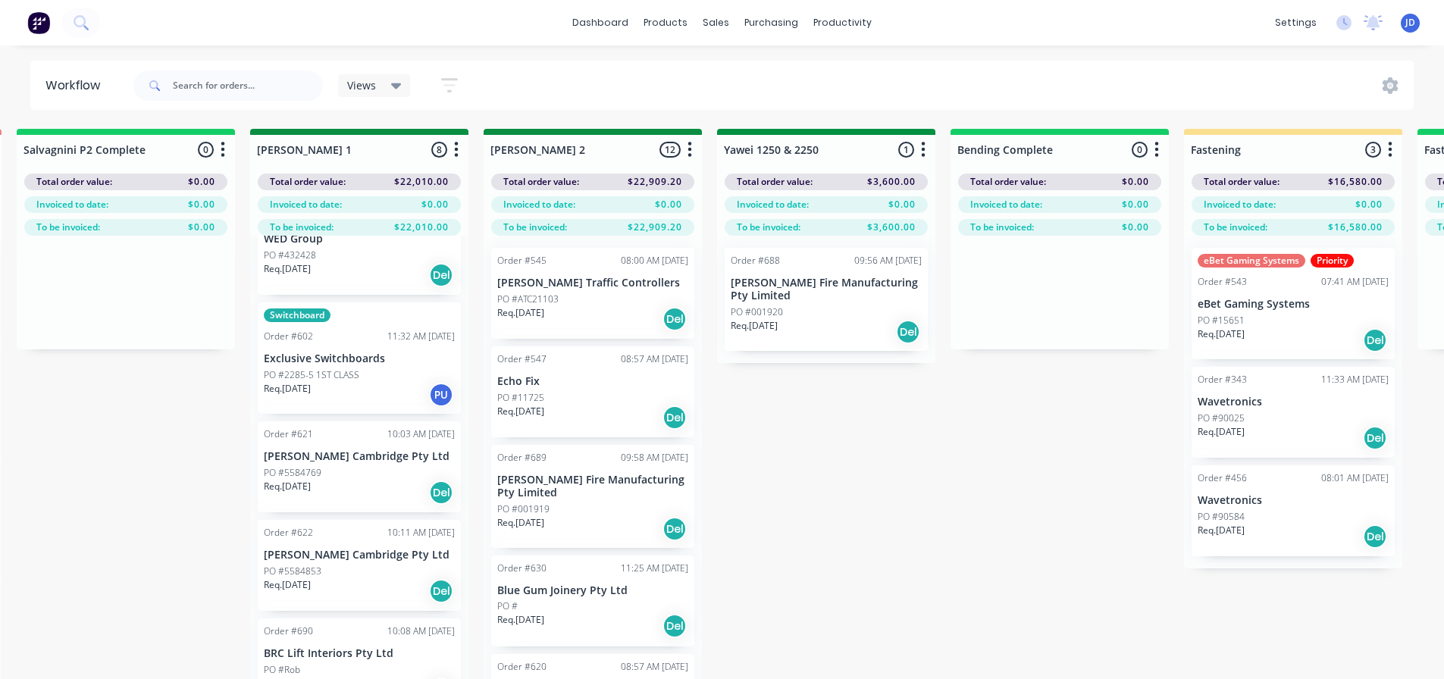
click at [338, 373] on p "PO #2285-5 1ST CLASS" at bounding box center [312, 375] width 96 height 14
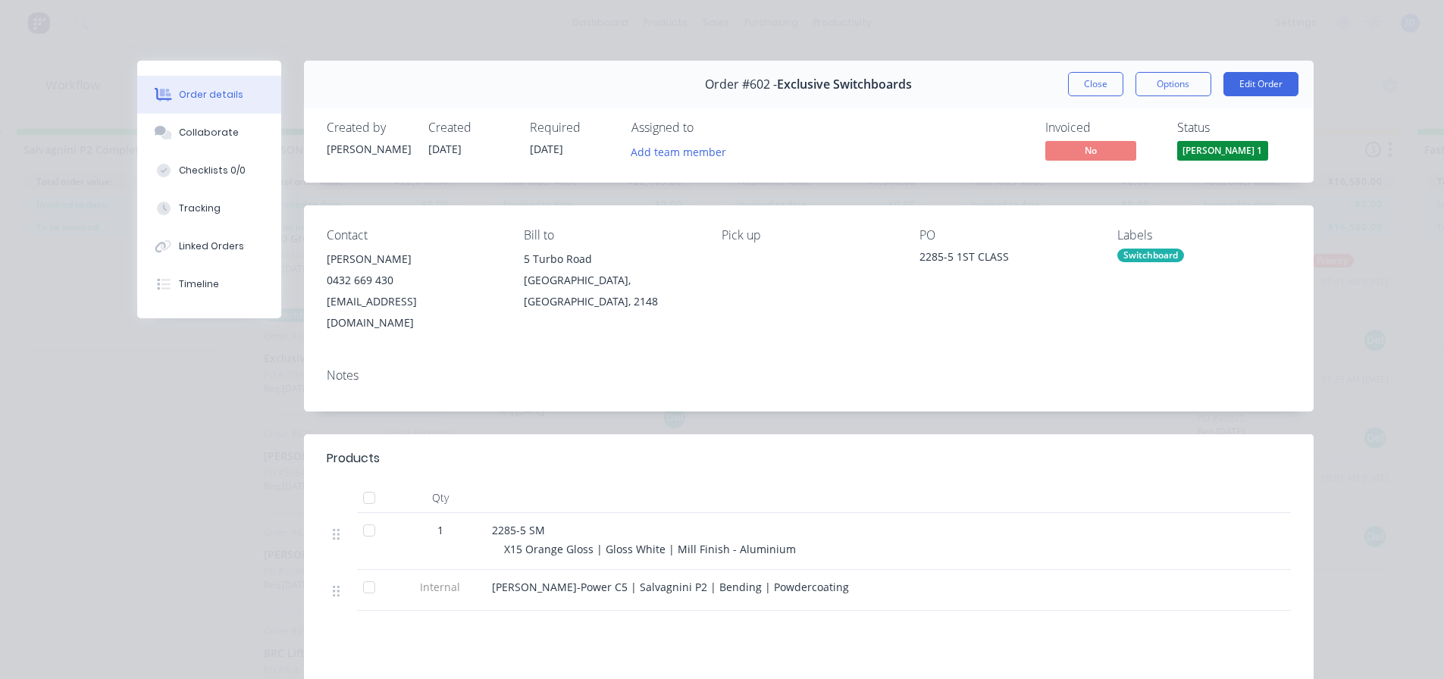
click at [1160, 257] on div "Switchboard" at bounding box center [1150, 256] width 67 height 14
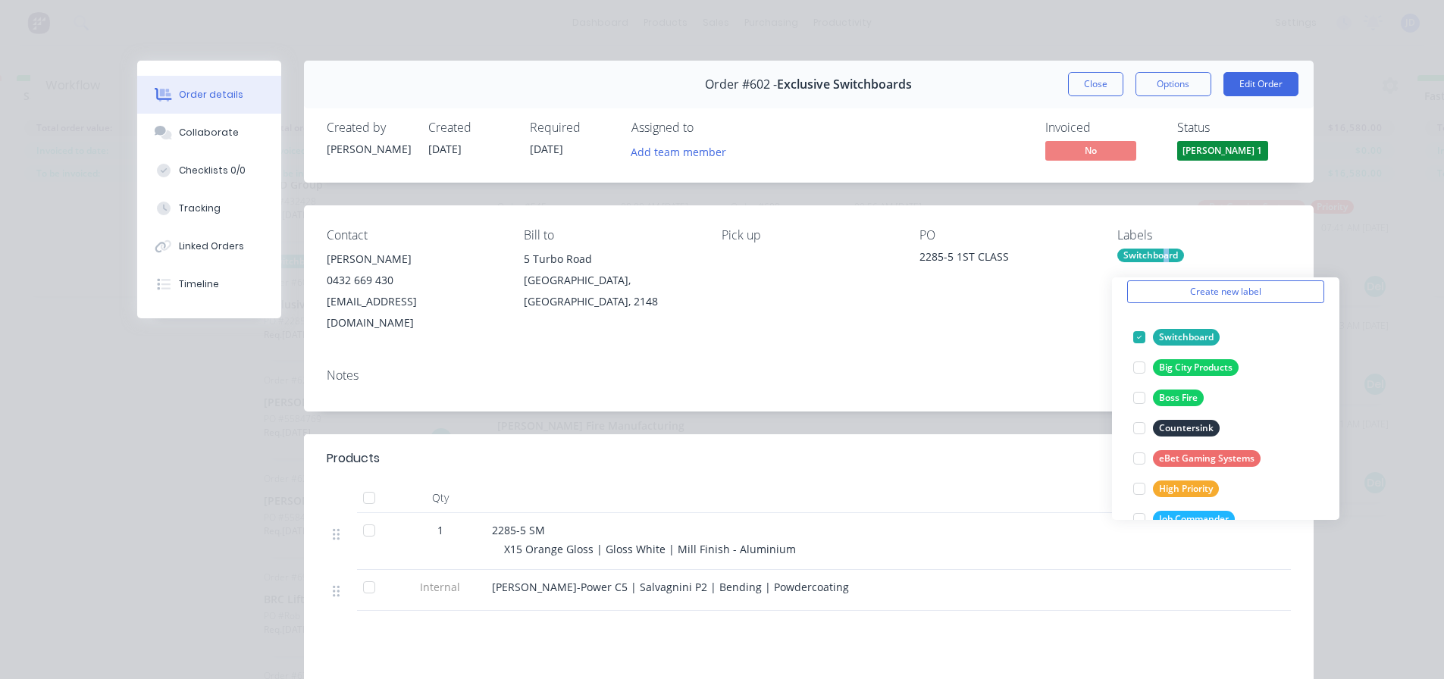
scroll to position [15, 0]
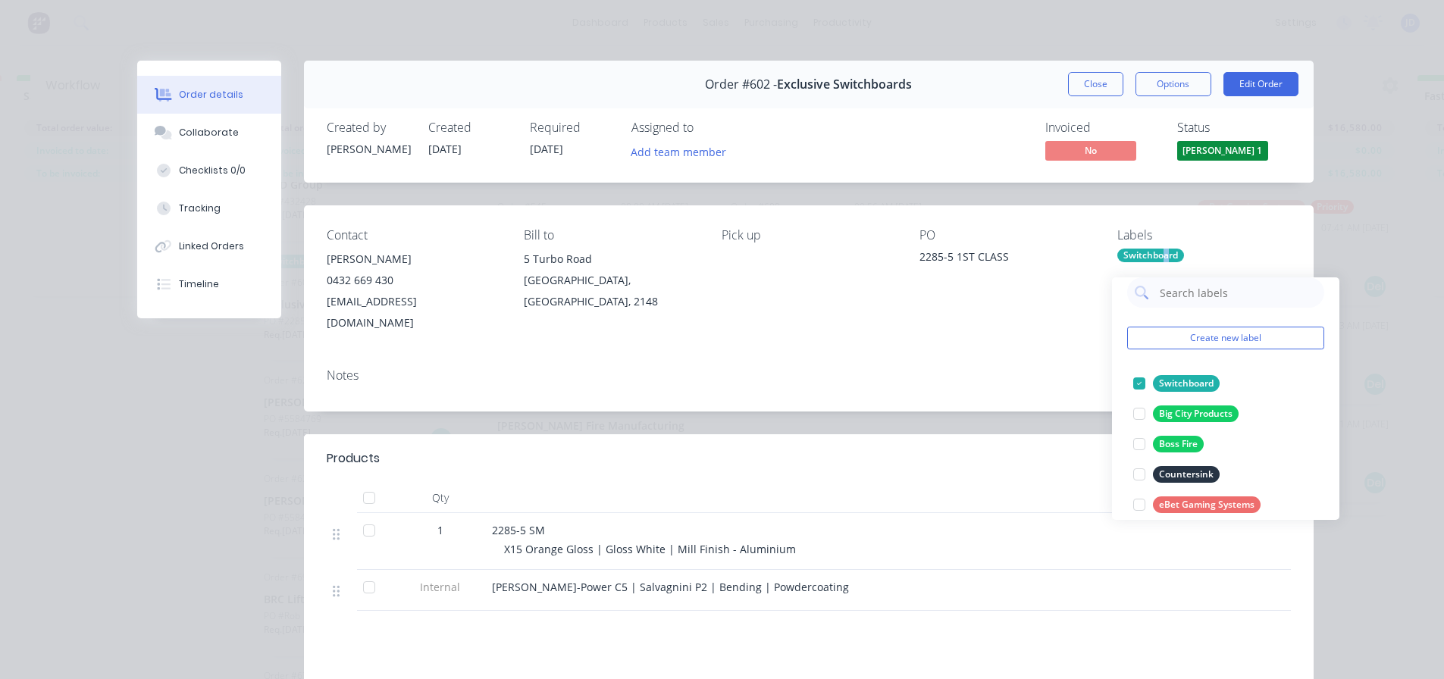
click at [708, 406] on div "Order #602 - Exclusive Switchboards Close Options Edit Order Created by Shane C…" at bounding box center [725, 471] width 1176 height 820
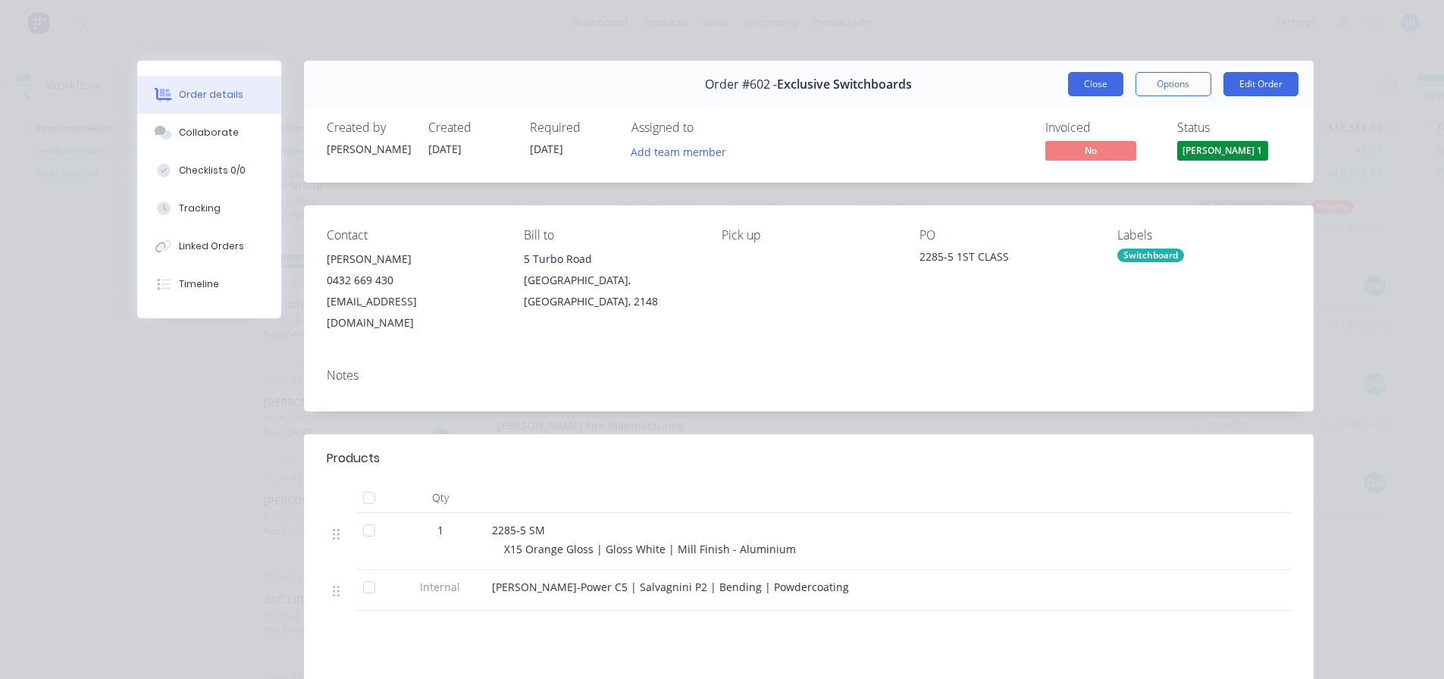
click at [1104, 84] on button "Close" at bounding box center [1095, 84] width 55 height 24
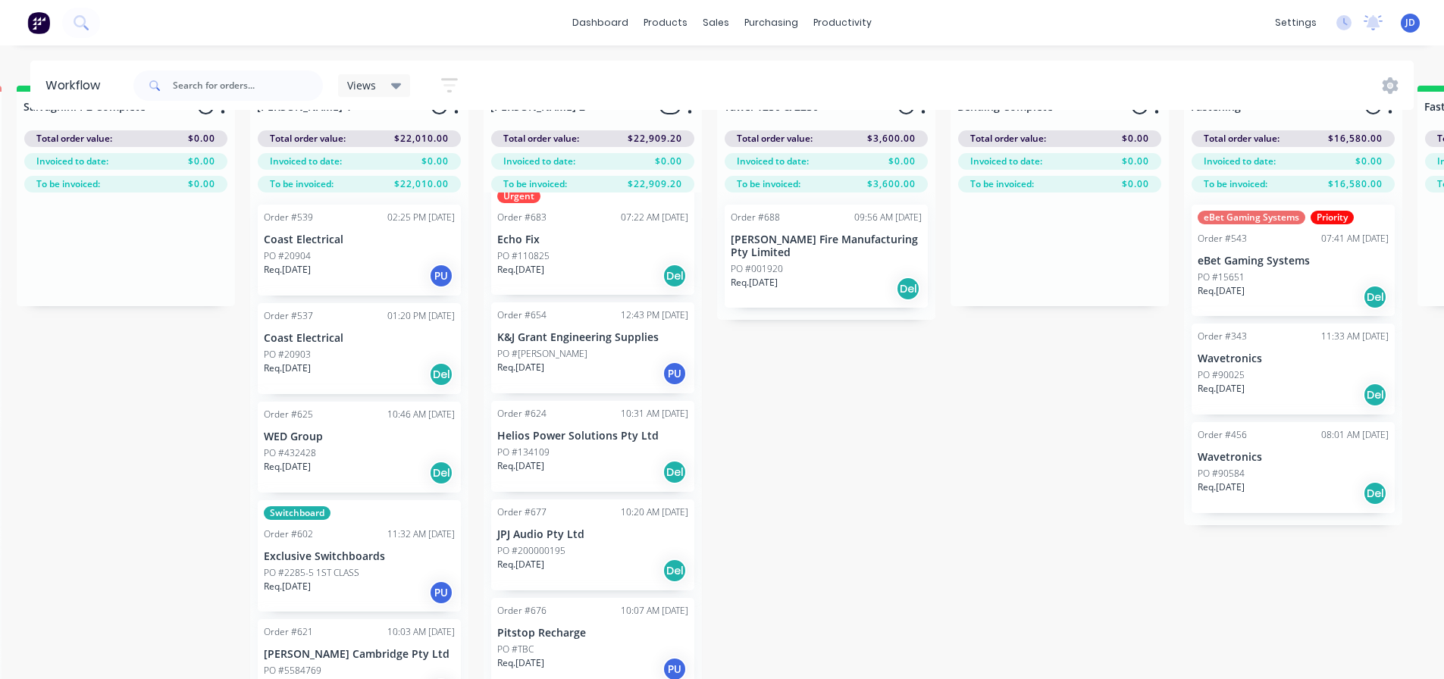
scroll to position [0, 2584]
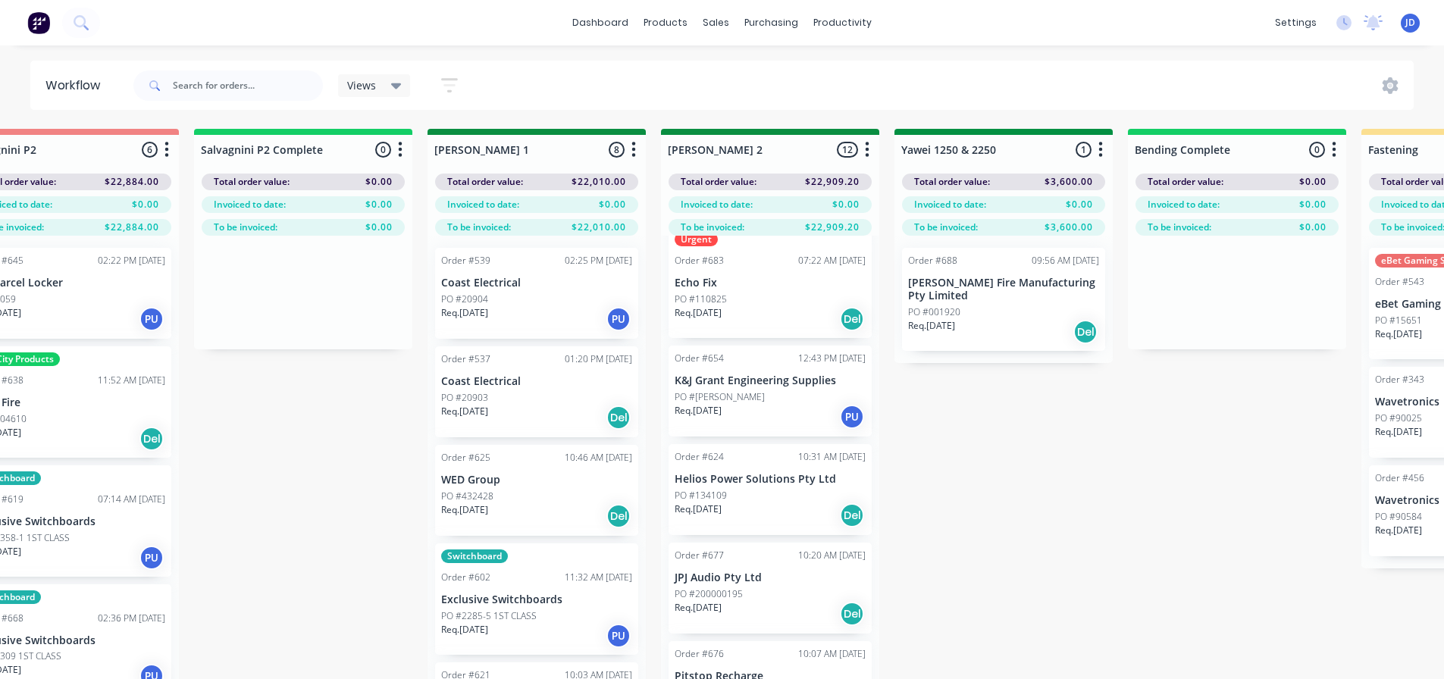
drag, startPoint x: 772, startPoint y: 507, endPoint x: 741, endPoint y: 493, distance: 34.3
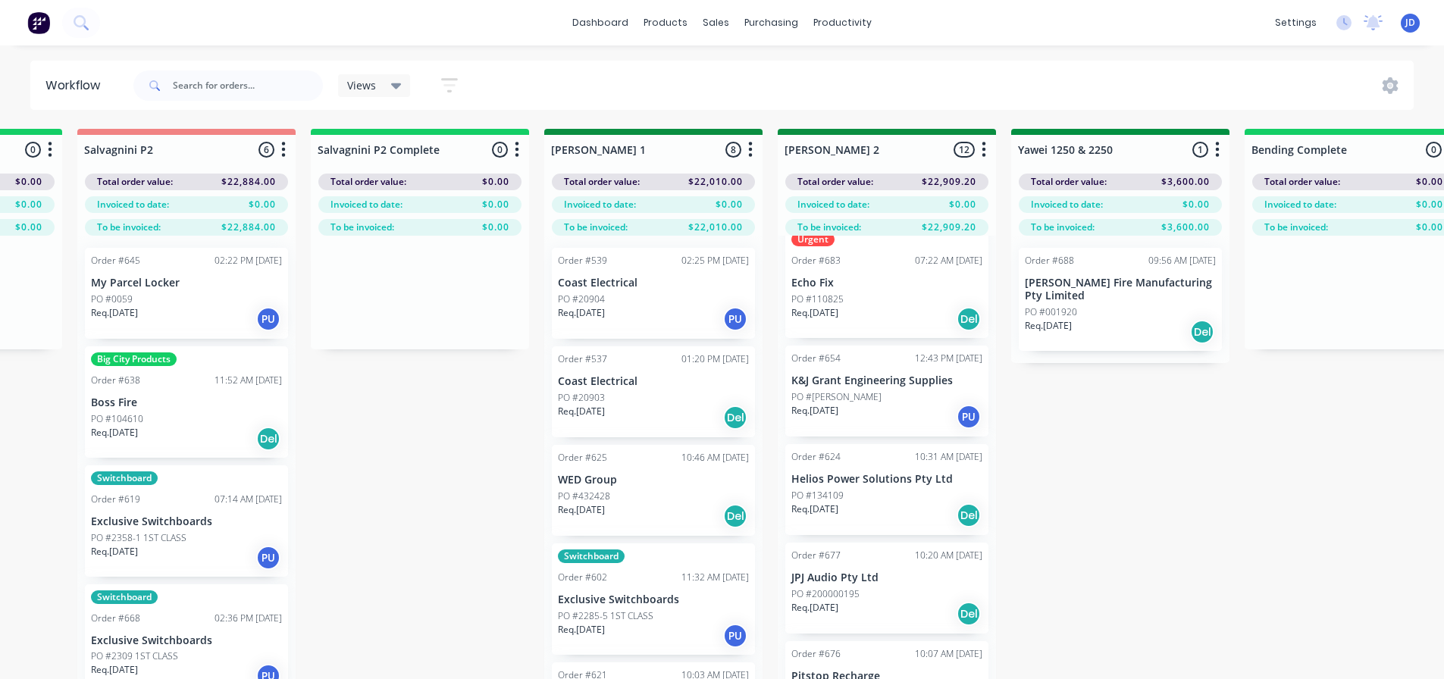
scroll to position [0, 2283]
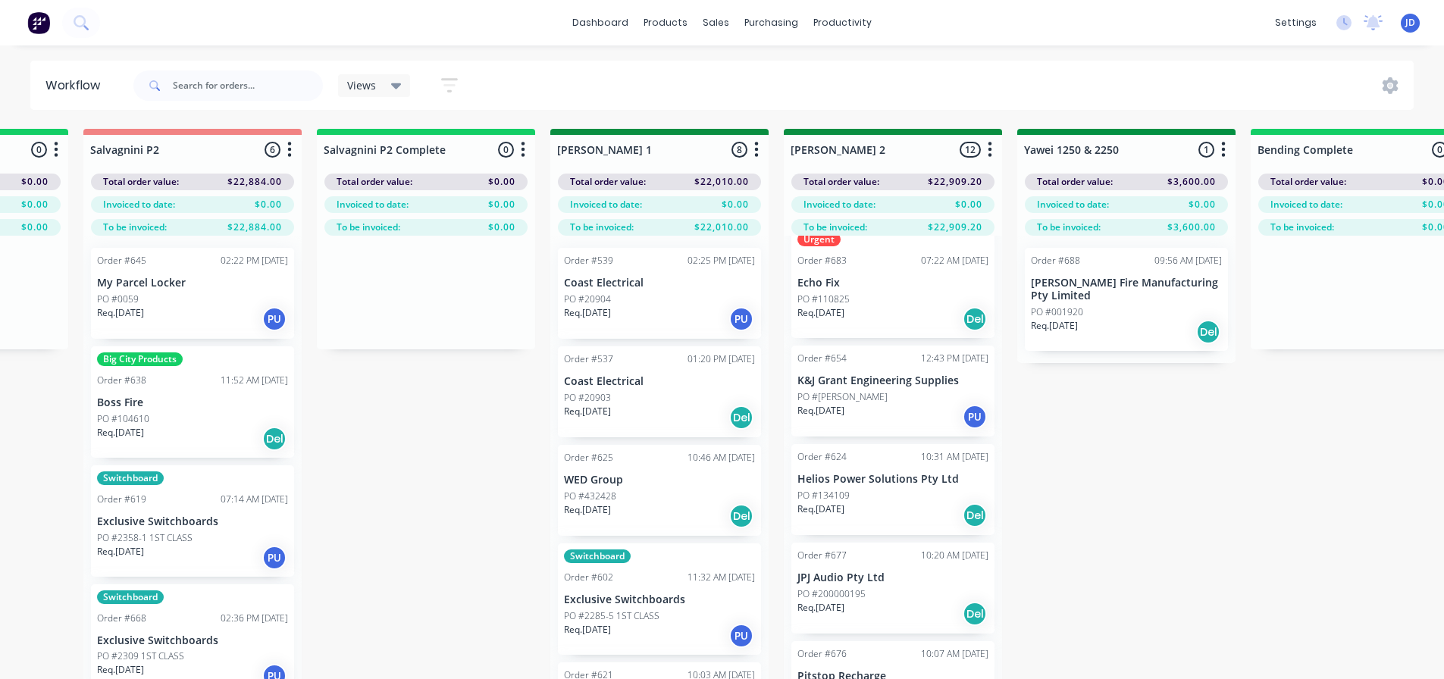
drag, startPoint x: 442, startPoint y: 515, endPoint x: 418, endPoint y: 507, distance: 25.4
click at [157, 306] on div "Req. 06/08/25 PU" at bounding box center [193, 319] width 191 height 26
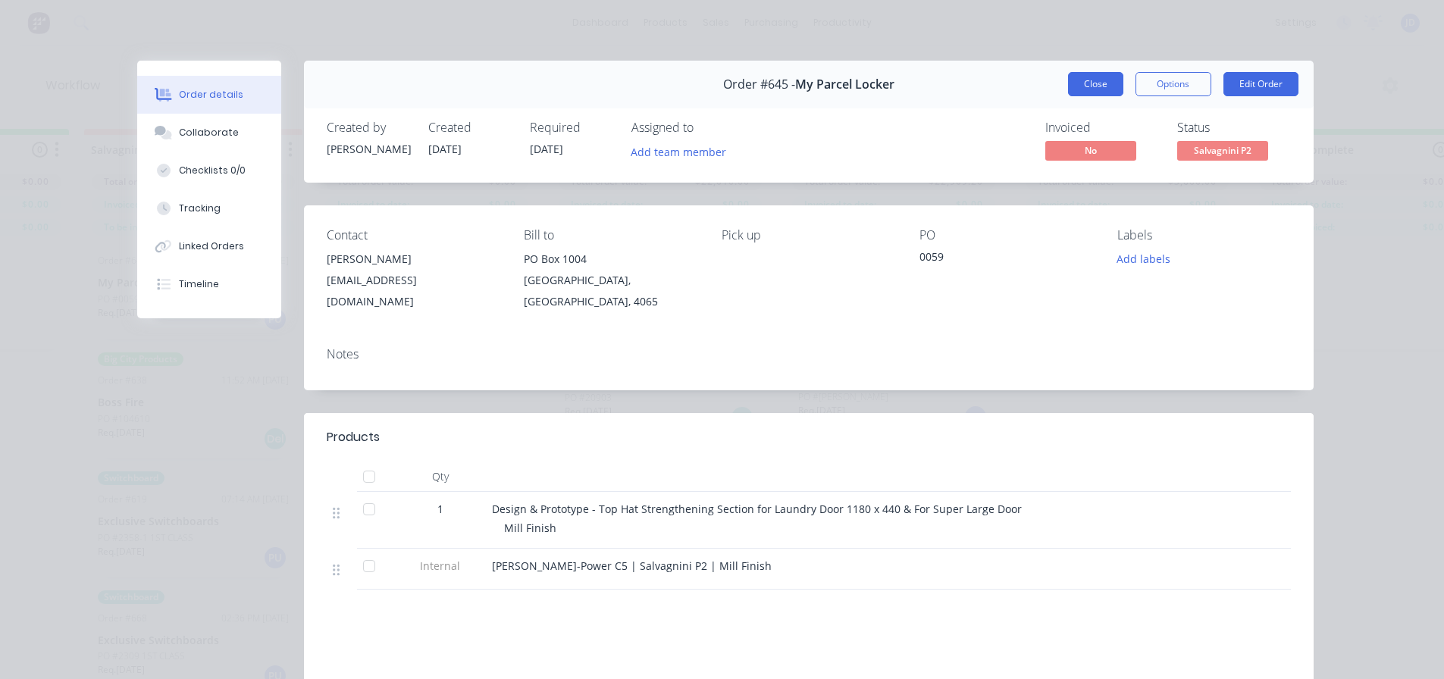
click at [1087, 90] on button "Close" at bounding box center [1095, 84] width 55 height 24
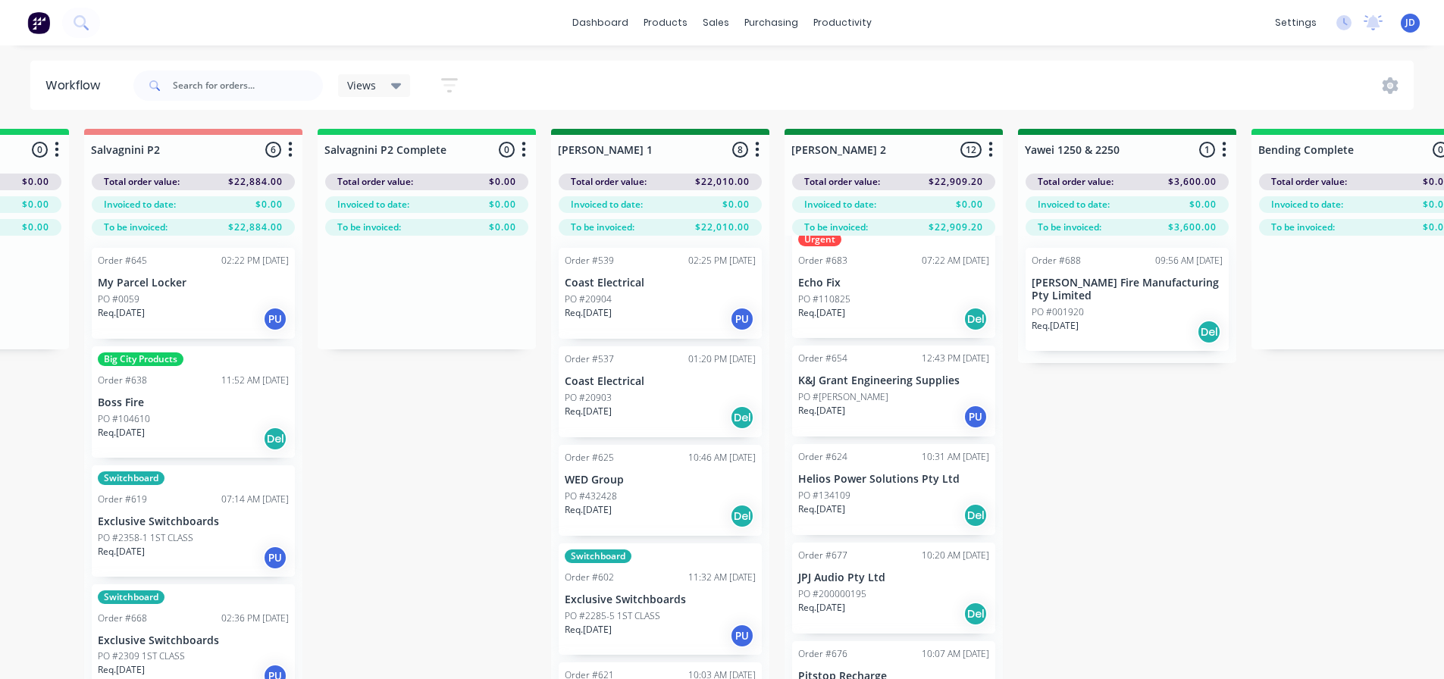
scroll to position [0, 2280]
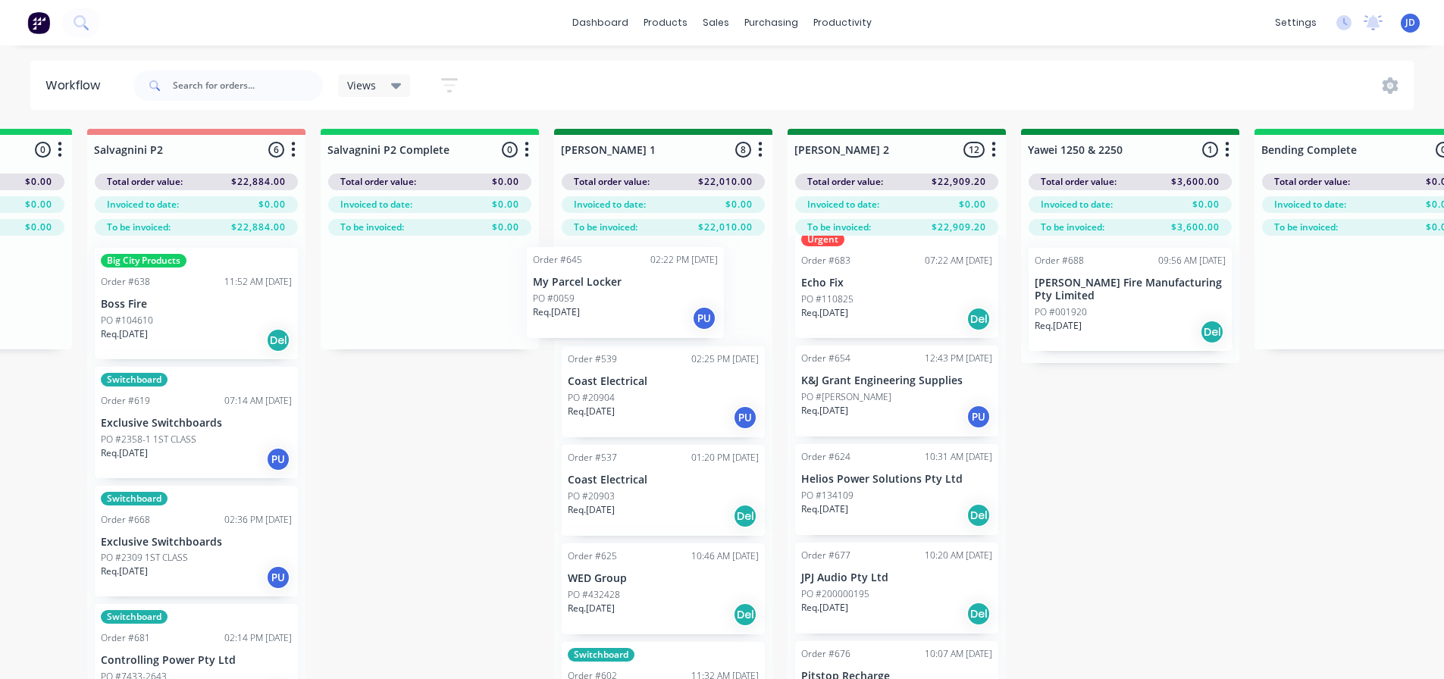
drag, startPoint x: 272, startPoint y: 291, endPoint x: 600, endPoint y: 290, distance: 327.5
click at [603, 291] on div "On Hold 1 Status colour #FF4949 hex #FF4949 Save Cancel Notifications Email SMS…" at bounding box center [1170, 431] width 6925 height 604
click at [197, 437] on div "PO #2358-1 1ST CLASS" at bounding box center [196, 440] width 191 height 14
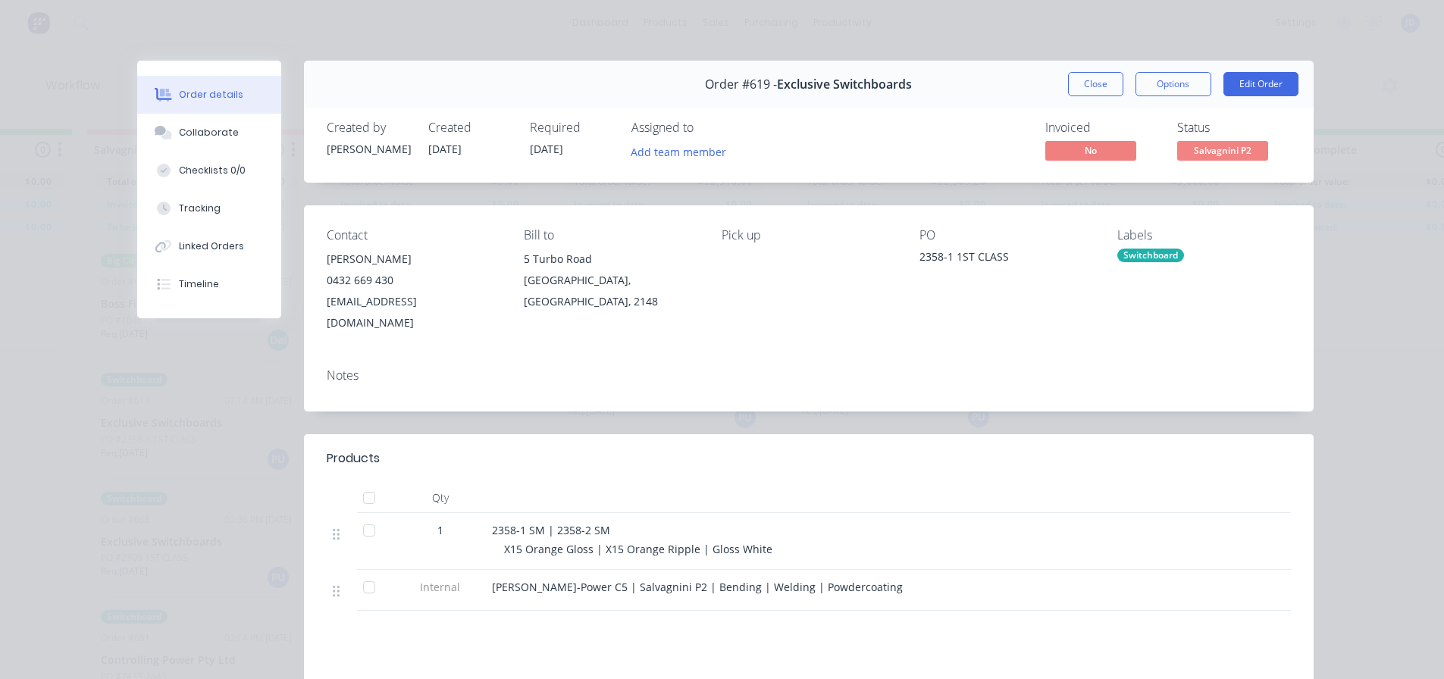
click at [655, 542] on span "X15 Orange Gloss | X15 Orange Ripple | Gloss White" at bounding box center [638, 549] width 268 height 14
click at [669, 519] on div "2358-1 SM | 2358-2 SM X15 Orange Gloss | X15 Orange Ripple | Gloss White" at bounding box center [789, 541] width 606 height 57
click at [590, 523] on span "2358-1 SM | 2358-2 SM" at bounding box center [551, 530] width 118 height 14
drag, startPoint x: 621, startPoint y: 509, endPoint x: 453, endPoint y: 509, distance: 167.5
click at [453, 513] on div "1 2358-1 SM | 2358-2 SM X15 Orange Gloss | X15 Orange Ripple | Gloss White" at bounding box center [809, 541] width 964 height 57
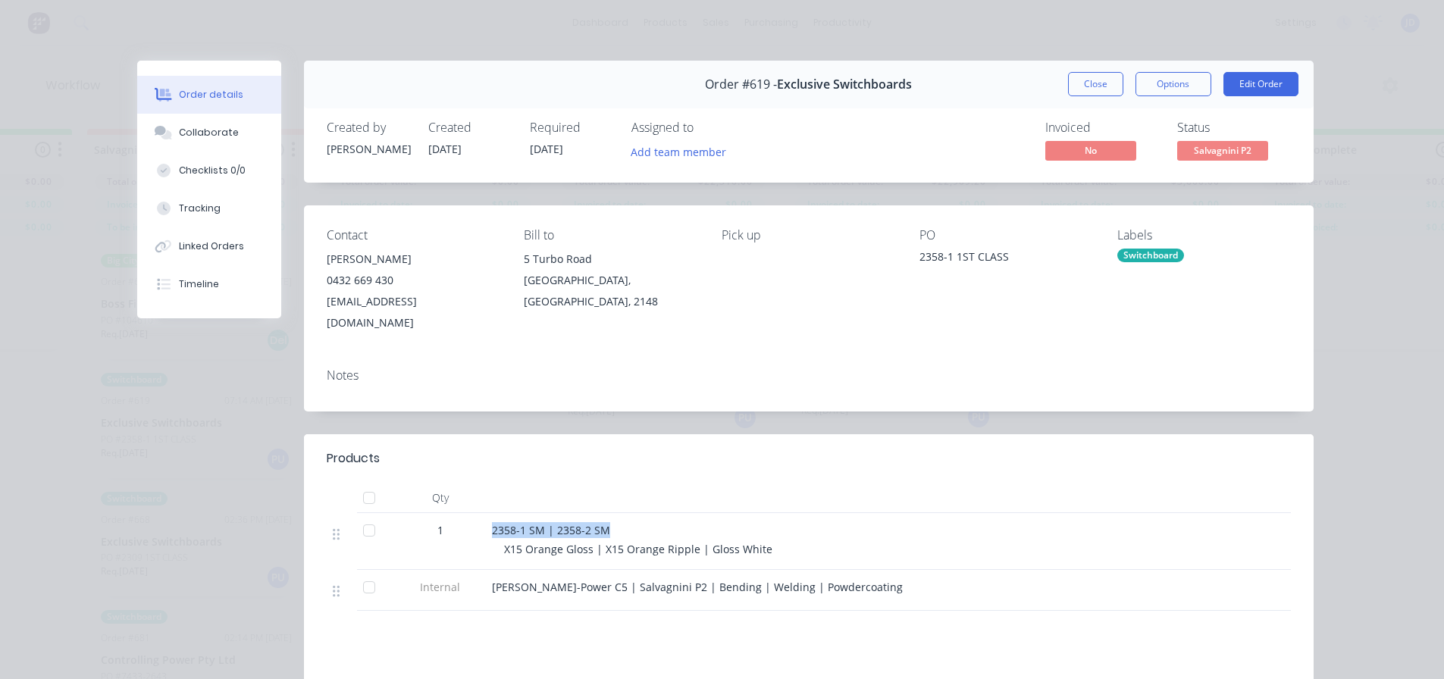
click at [1093, 88] on button "Close" at bounding box center [1095, 84] width 55 height 24
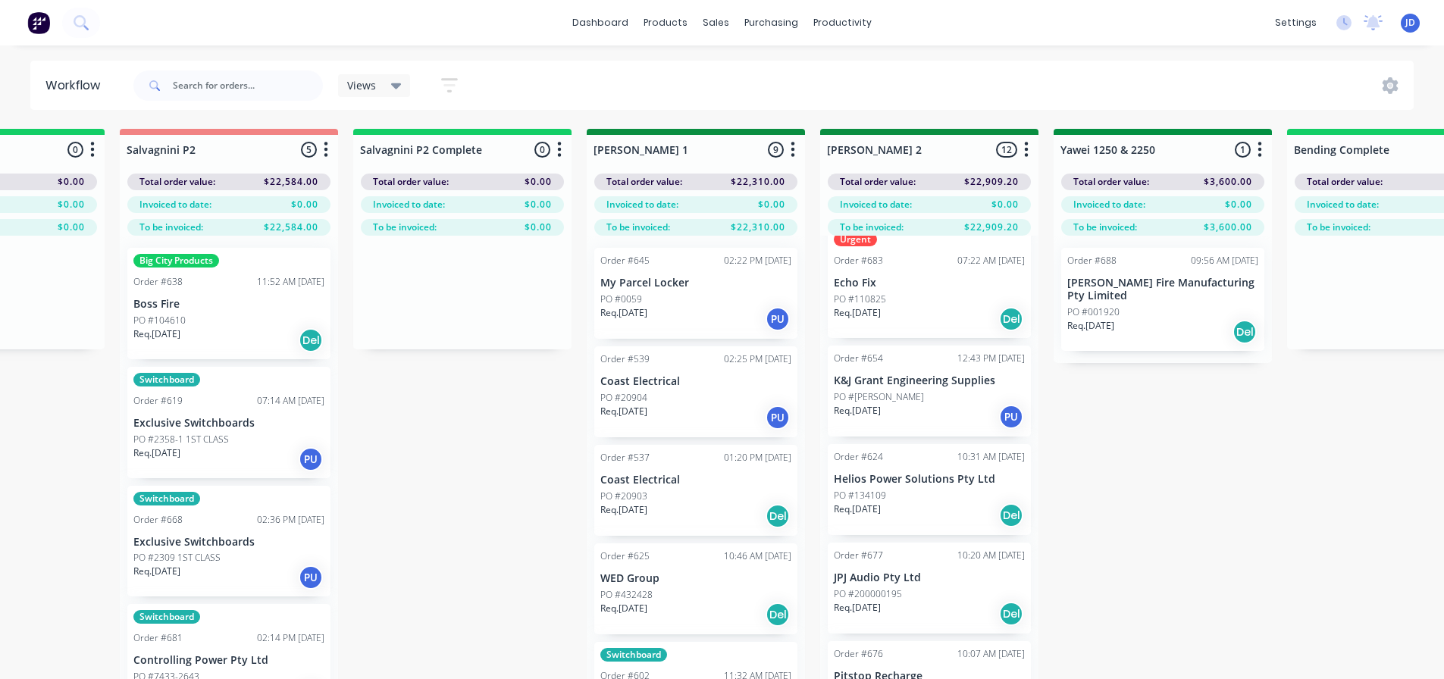
scroll to position [0, 1747]
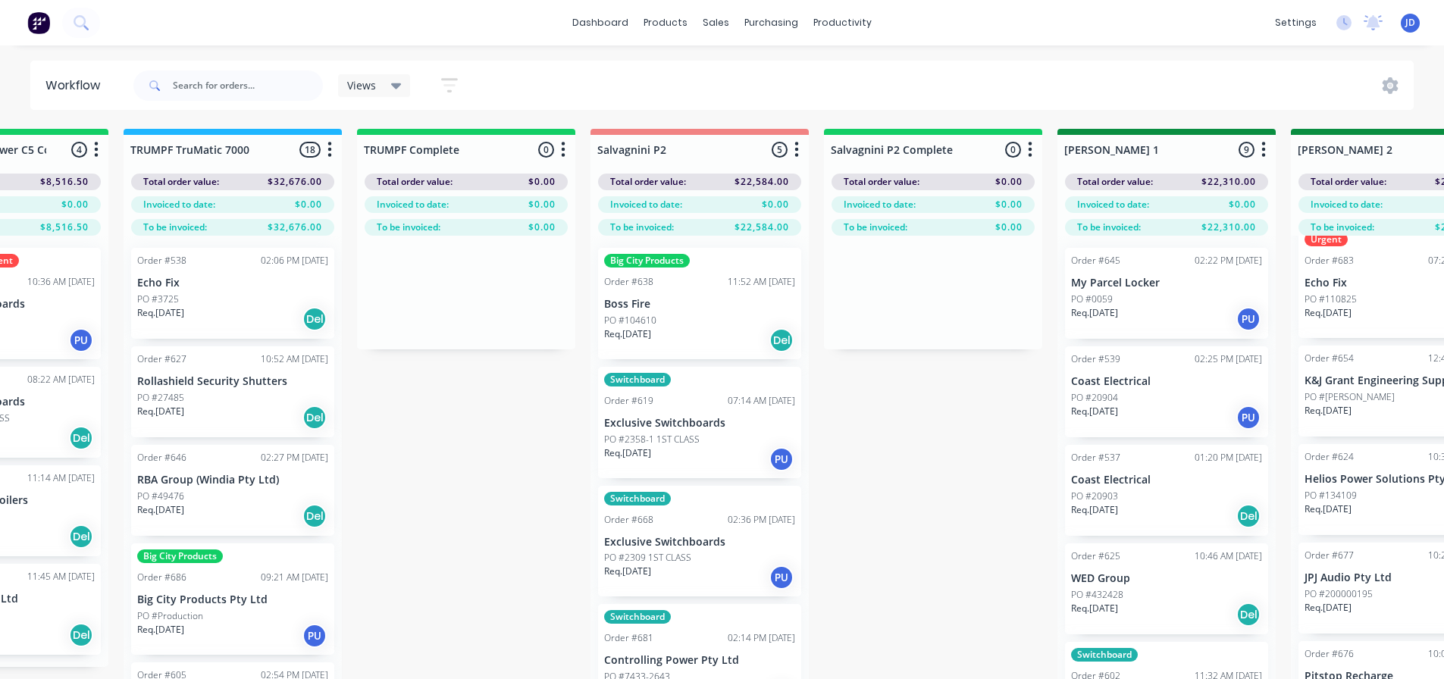
drag, startPoint x: 1207, startPoint y: 528, endPoint x: 1071, endPoint y: 503, distance: 137.8
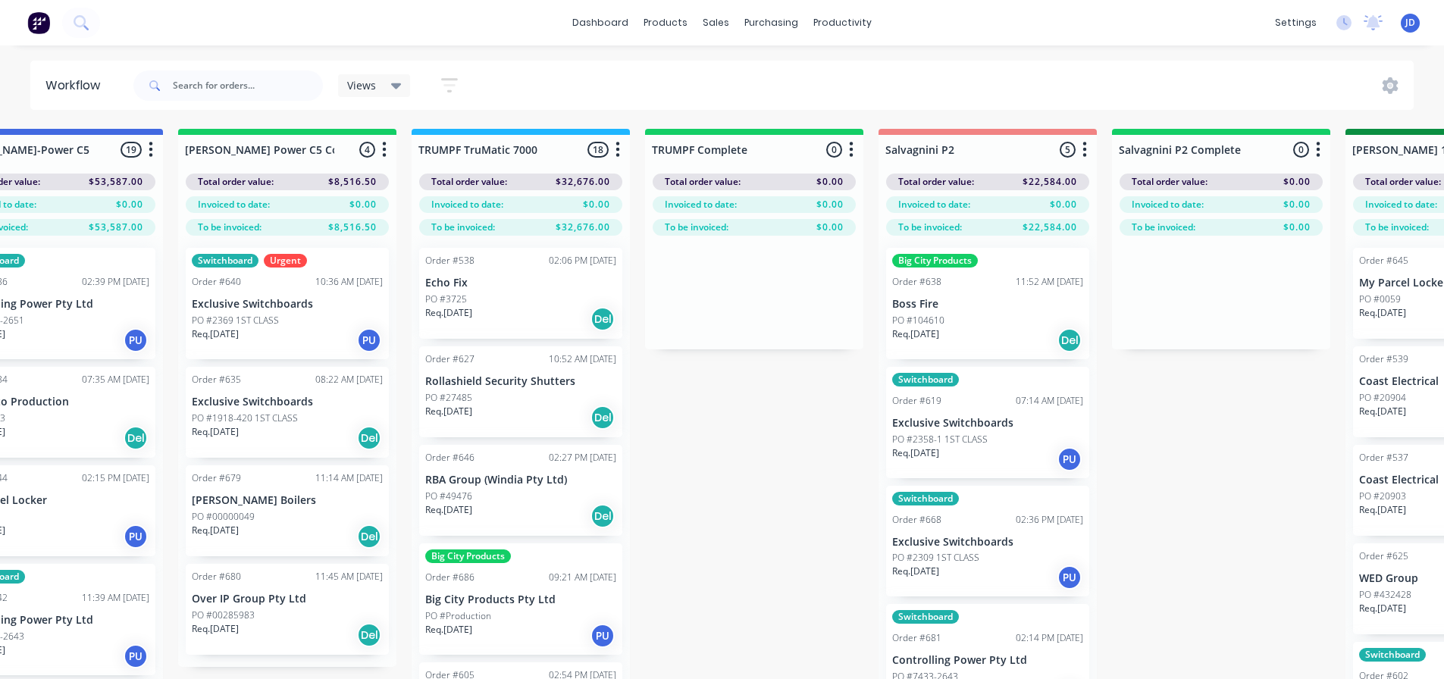
drag, startPoint x: 520, startPoint y: 482, endPoint x: 487, endPoint y: 475, distance: 34.2
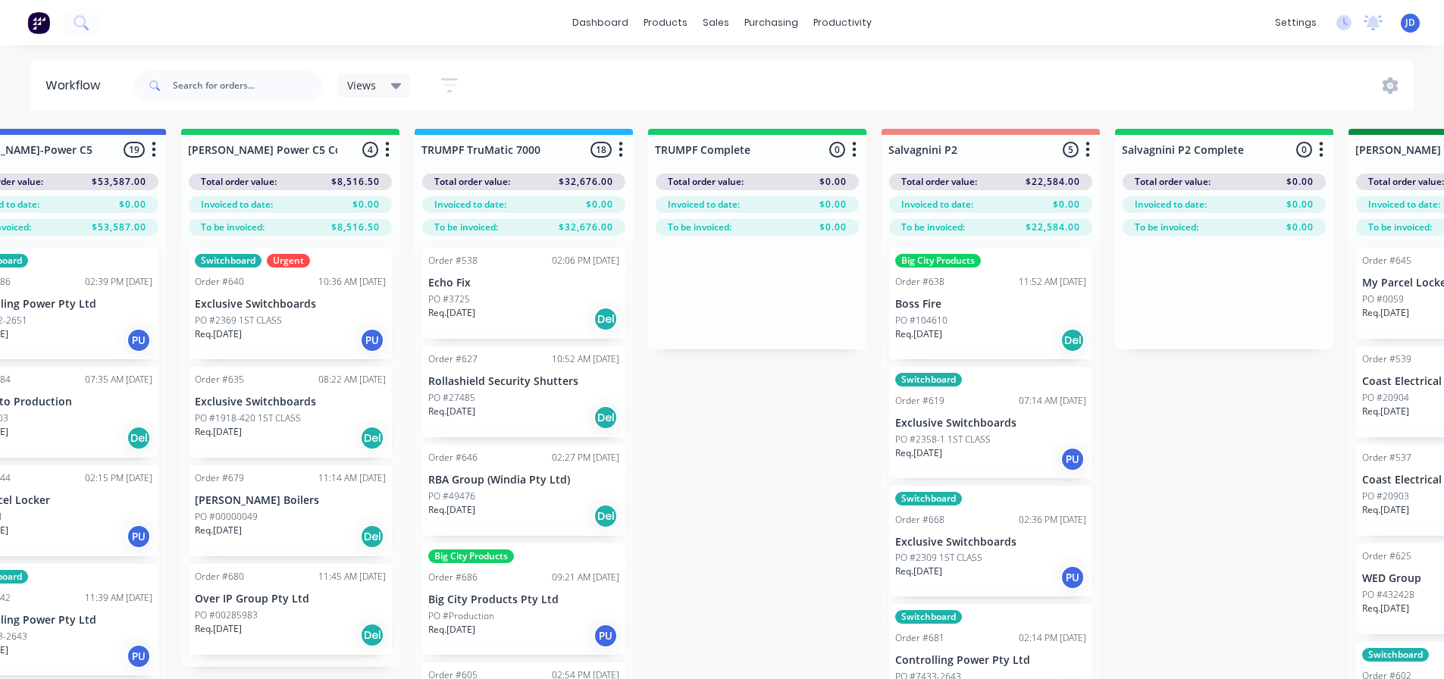
click at [287, 326] on div "PO #2369 1ST CLASS" at bounding box center [290, 321] width 191 height 14
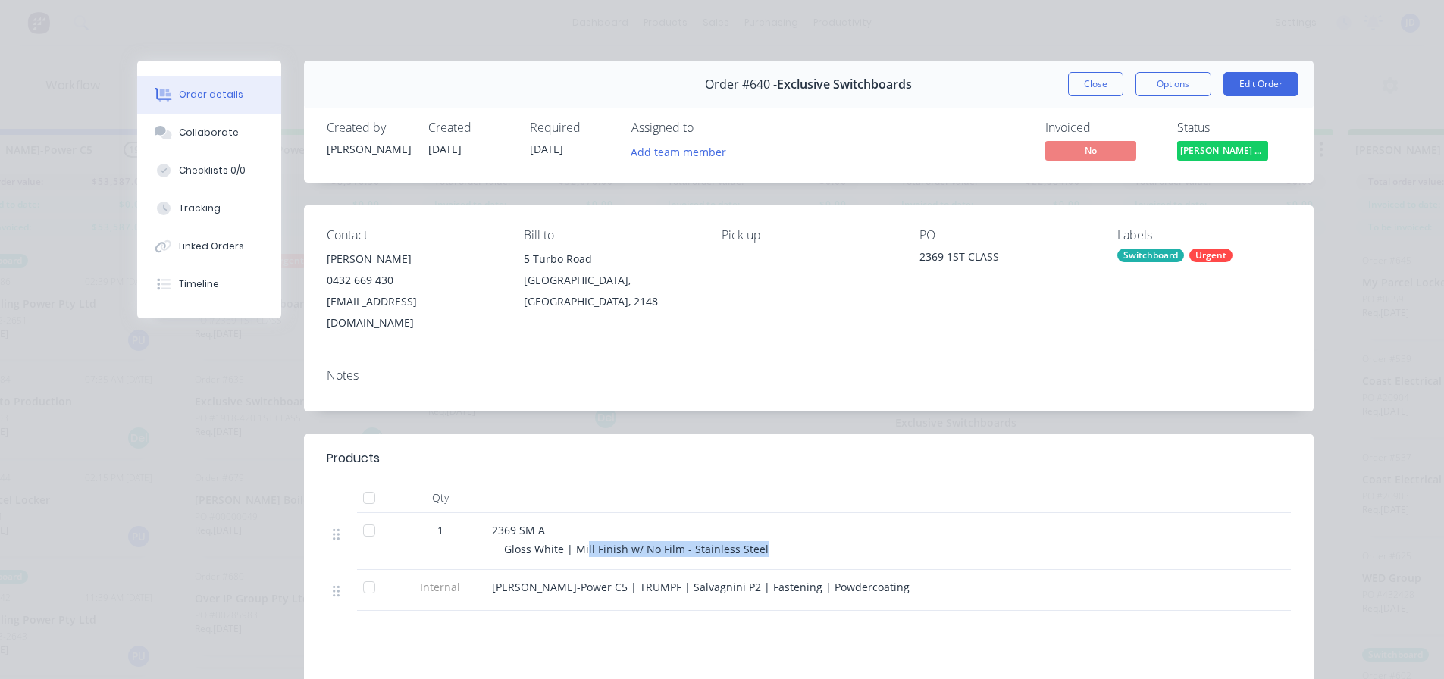
drag, startPoint x: 669, startPoint y: 519, endPoint x: 776, endPoint y: 534, distance: 108.0
click at [581, 541] on div "Gloss White | Mill Finish w/ No Film - Stainless Steel" at bounding box center [795, 549] width 582 height 16
click at [881, 541] on div "Gloss White | Mill Finish w/ No Film - Stainless Steel" at bounding box center [795, 549] width 582 height 16
click at [202, 146] on button "Collaborate" at bounding box center [209, 133] width 144 height 38
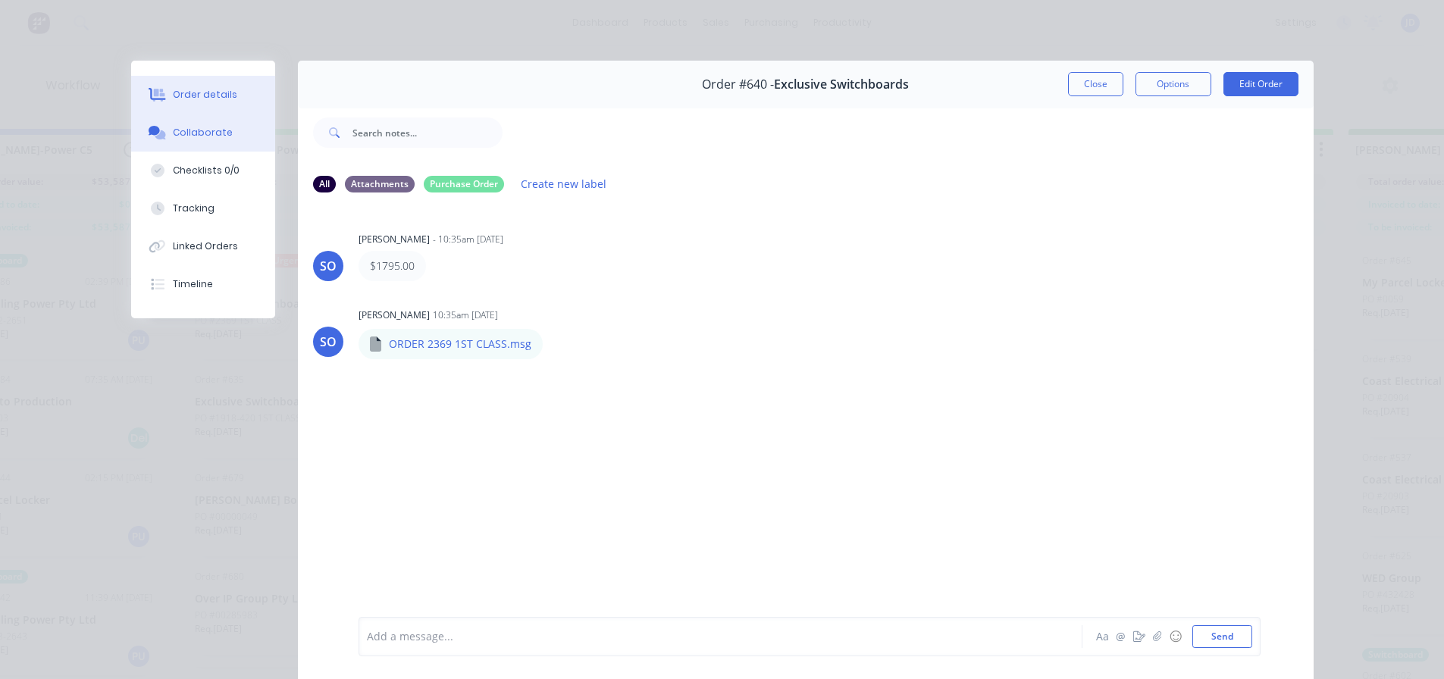
click at [215, 97] on div "Order details" at bounding box center [205, 95] width 64 height 14
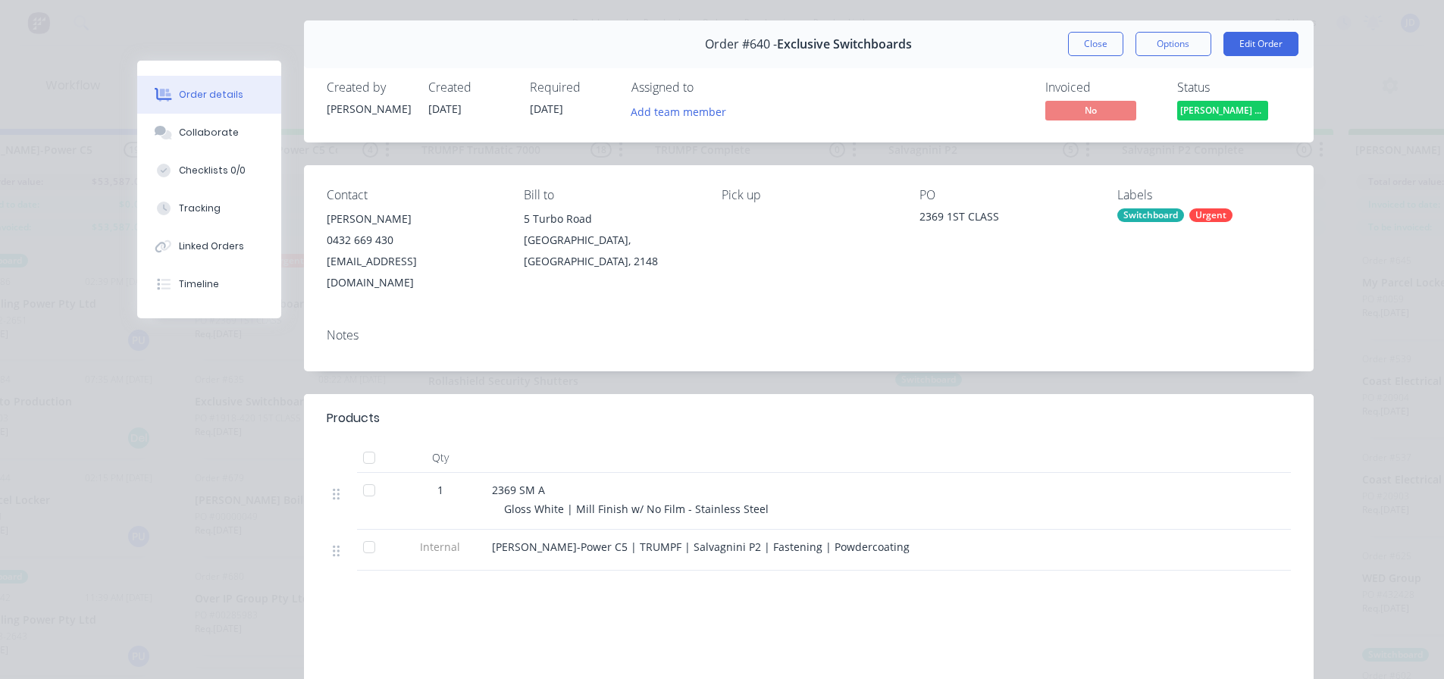
scroll to position [76, 0]
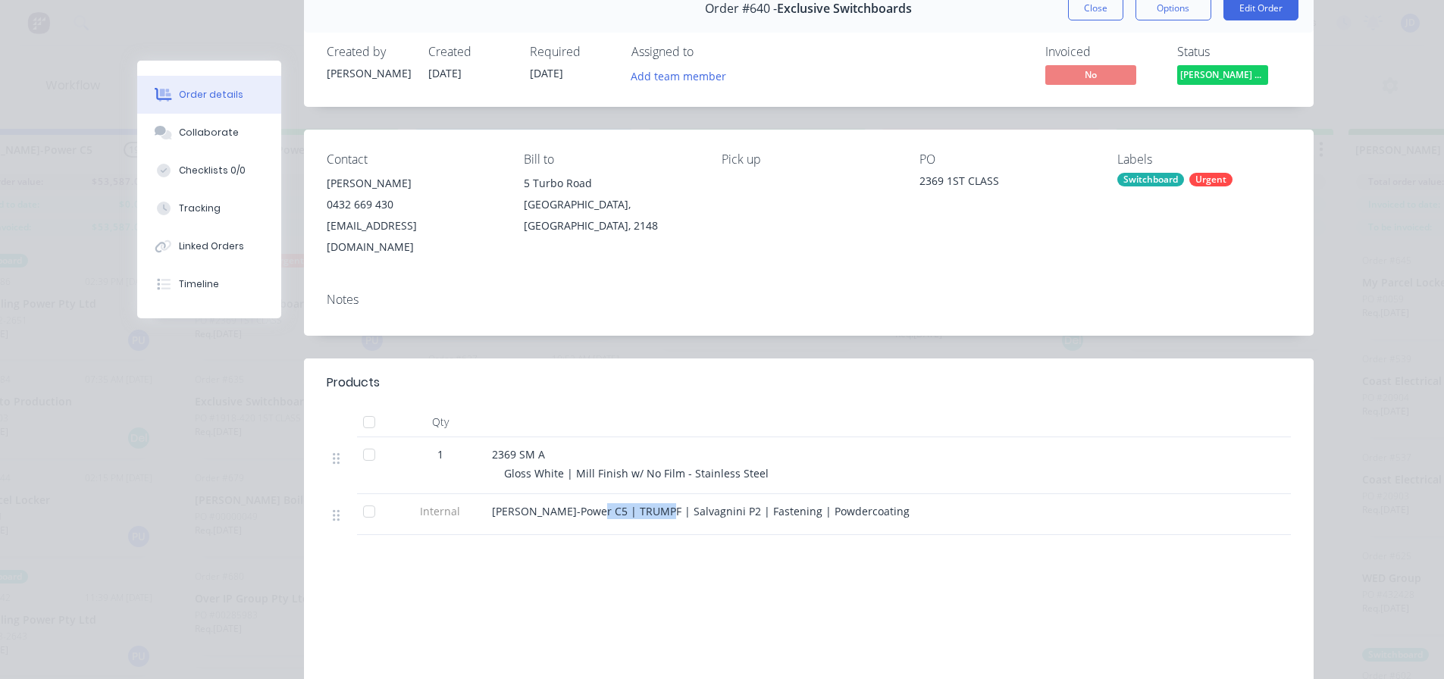
drag, startPoint x: 647, startPoint y: 490, endPoint x: 719, endPoint y: 494, distance: 72.9
click at [580, 504] on span "Finn-Power C5 | TRUMPF | Salvagnini P2 | Fastening | Powdercoating" at bounding box center [701, 511] width 418 height 14
click at [720, 504] on span "Finn-Power C5 | TRUMPF | Salvagnini P2 | Fastening | Powdercoating" at bounding box center [701, 511] width 418 height 14
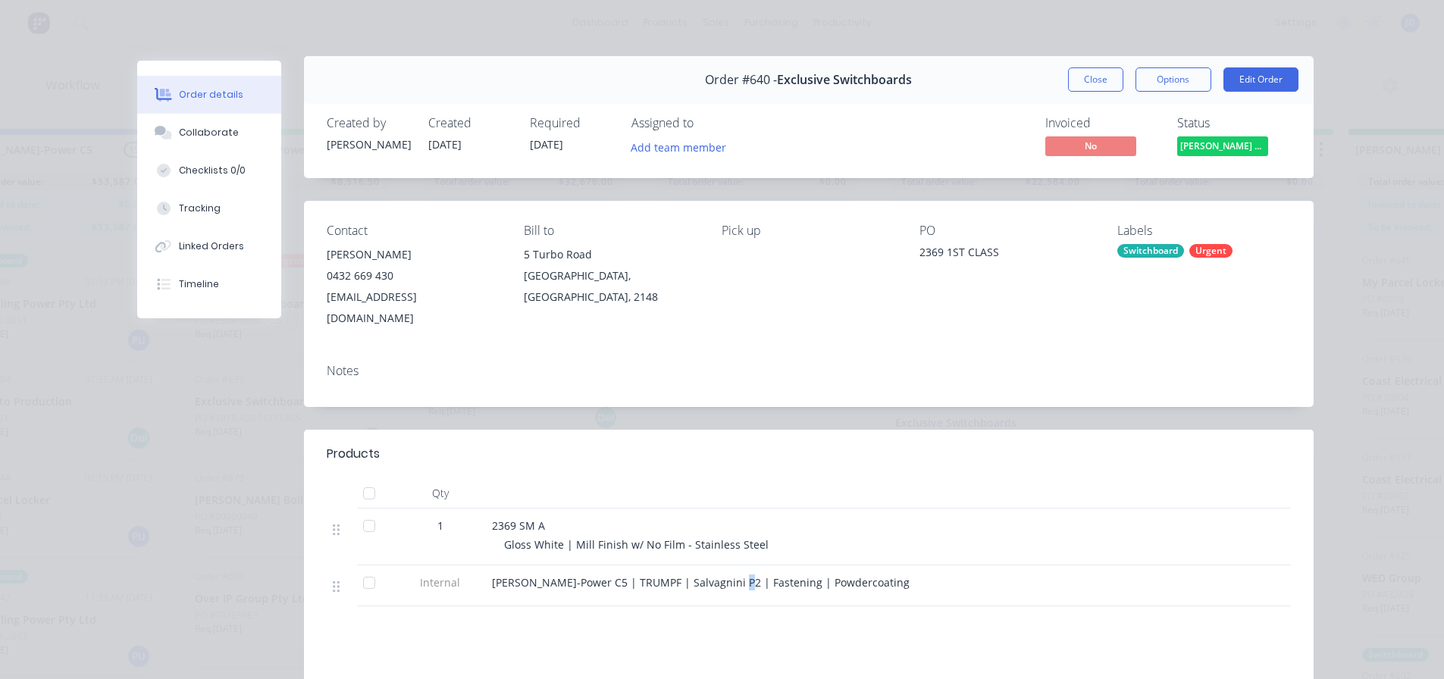
scroll to position [0, 0]
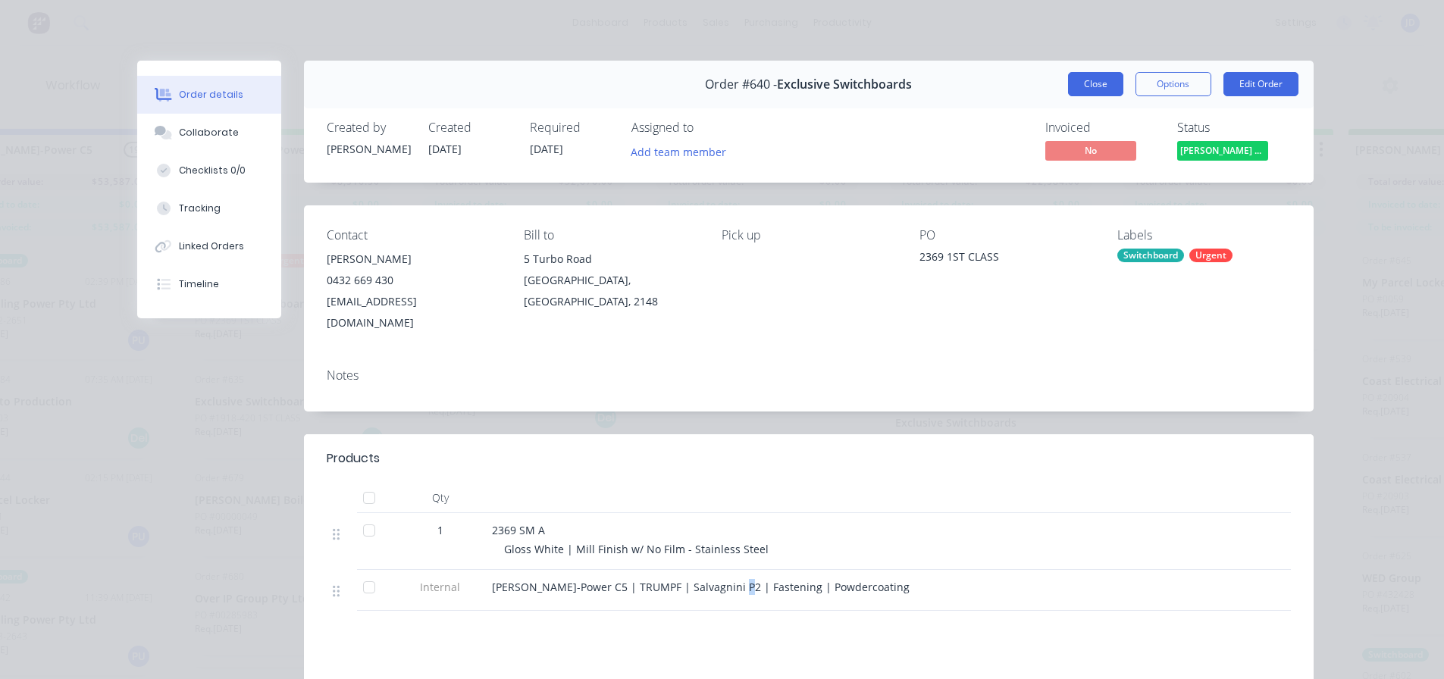
click at [1070, 87] on button "Close" at bounding box center [1095, 84] width 55 height 24
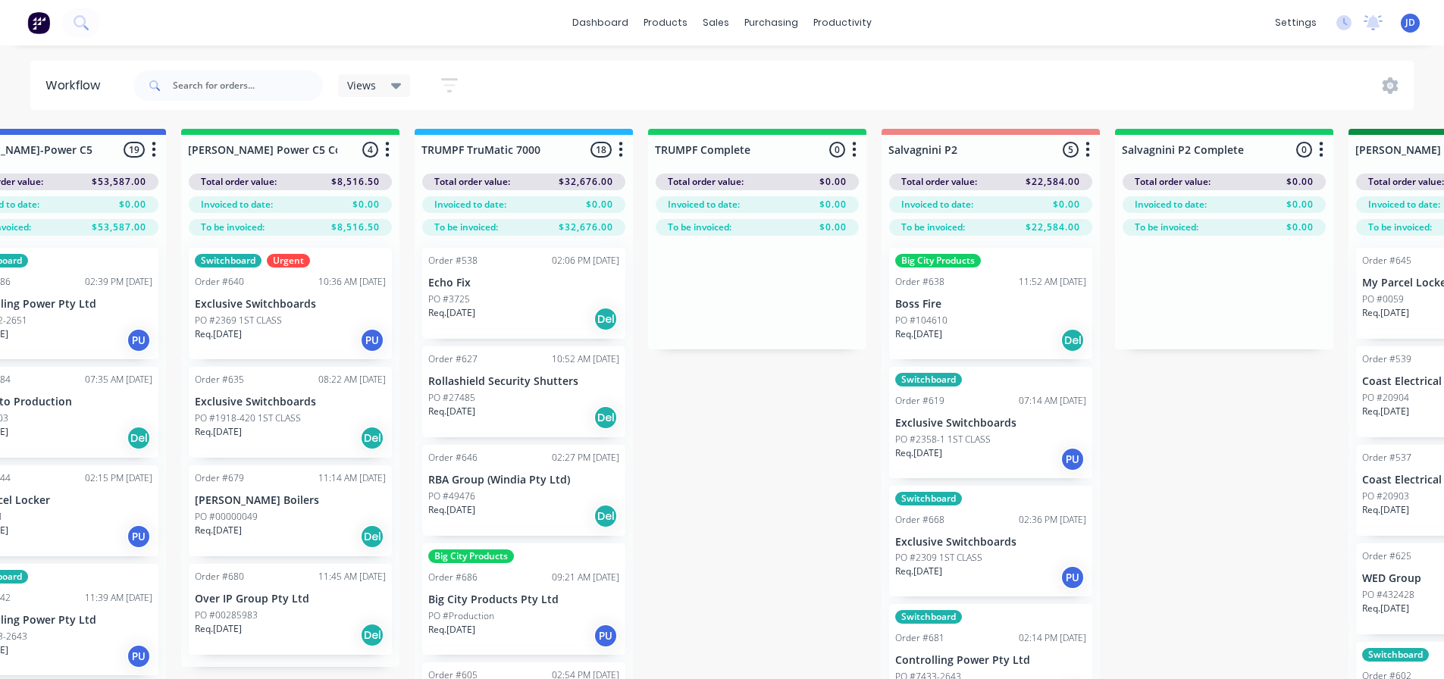
scroll to position [0, 1480]
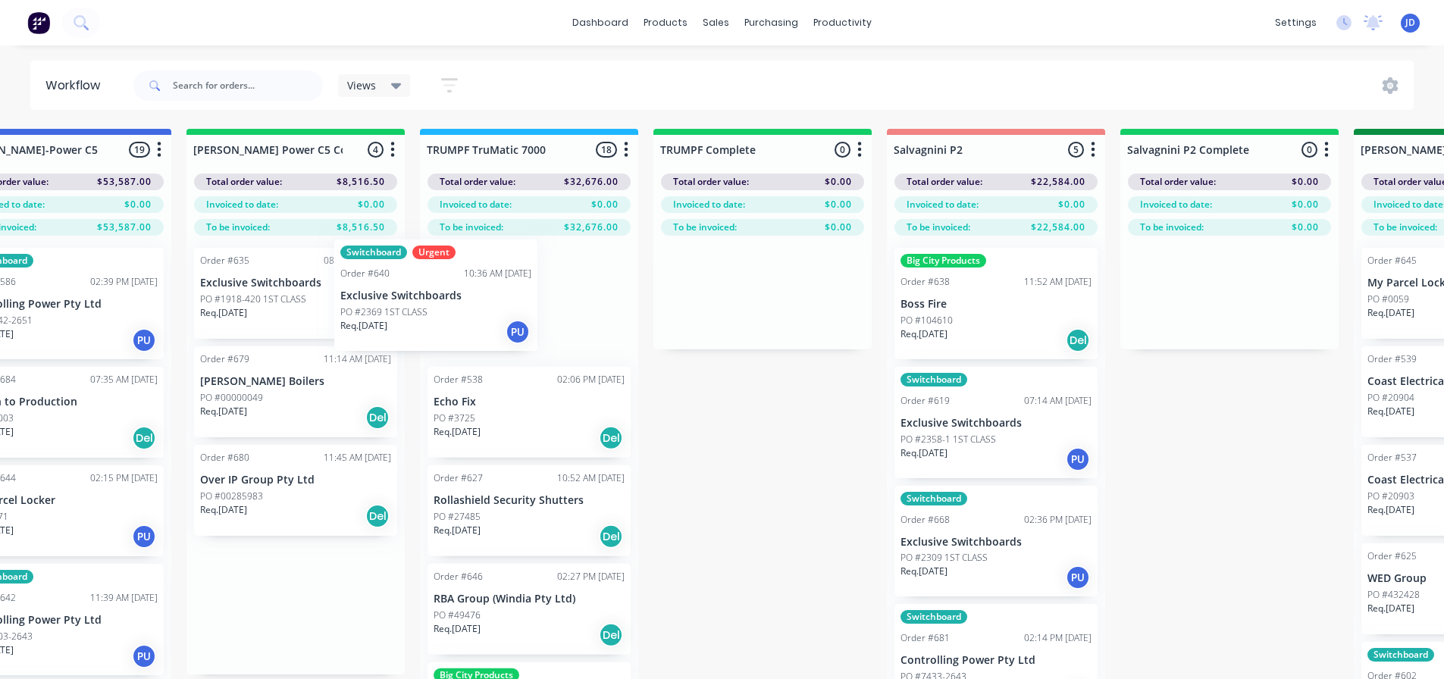
drag, startPoint x: 310, startPoint y: 316, endPoint x: 502, endPoint y: 297, distance: 192.7
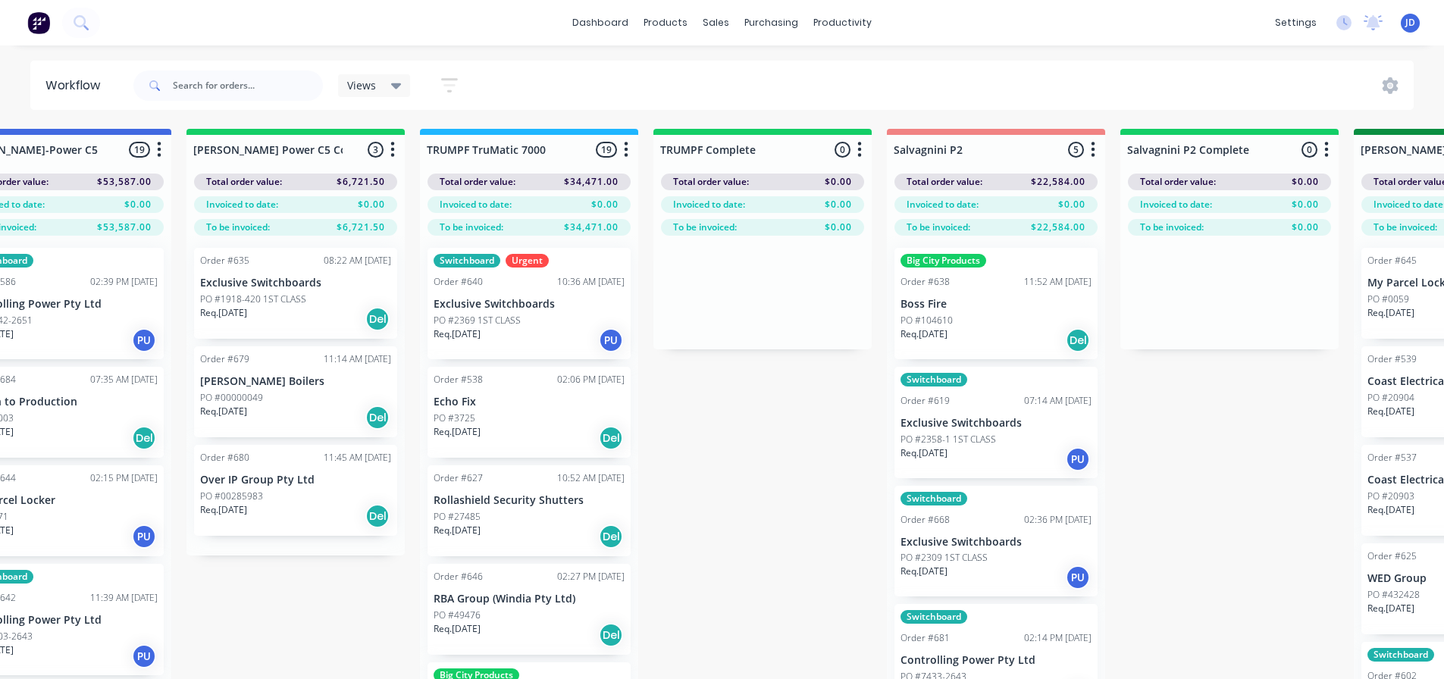
click at [272, 306] on div "Req. 25/08/25 Del" at bounding box center [295, 319] width 191 height 26
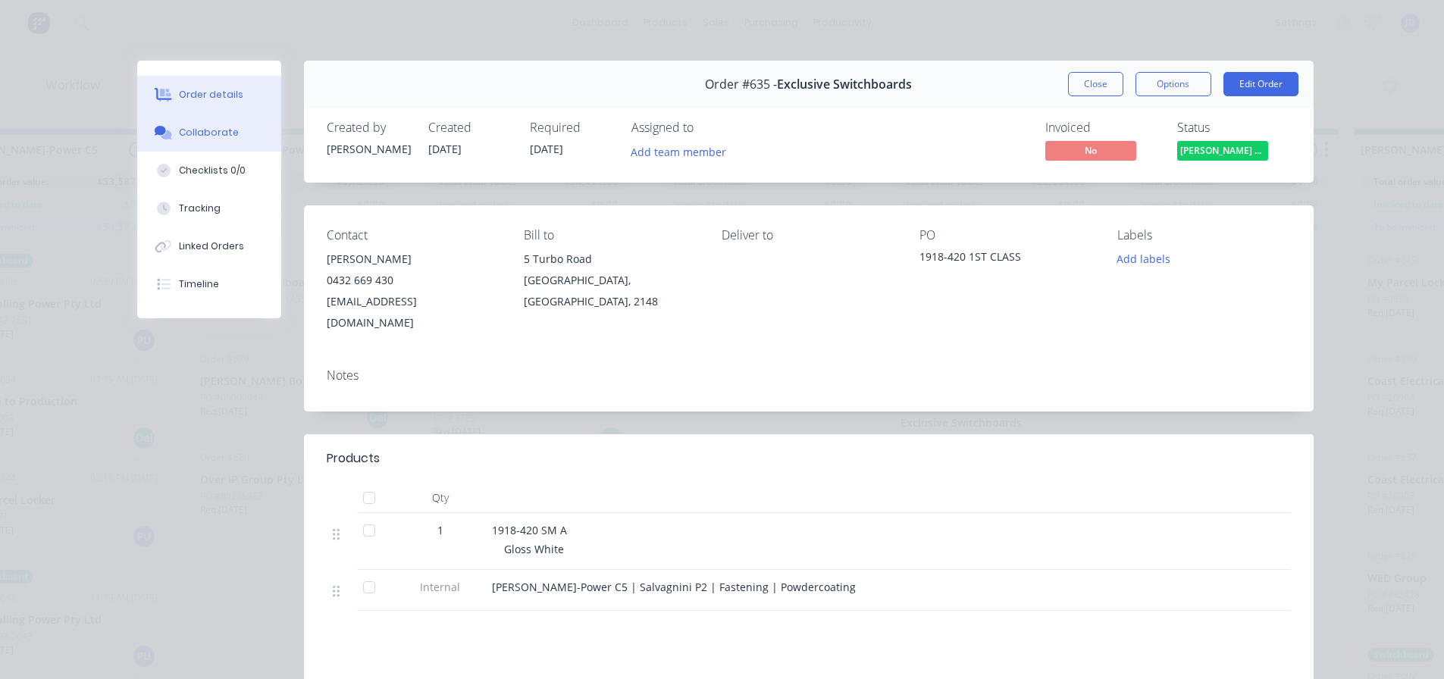
click at [186, 137] on div "Collaborate" at bounding box center [209, 133] width 60 height 14
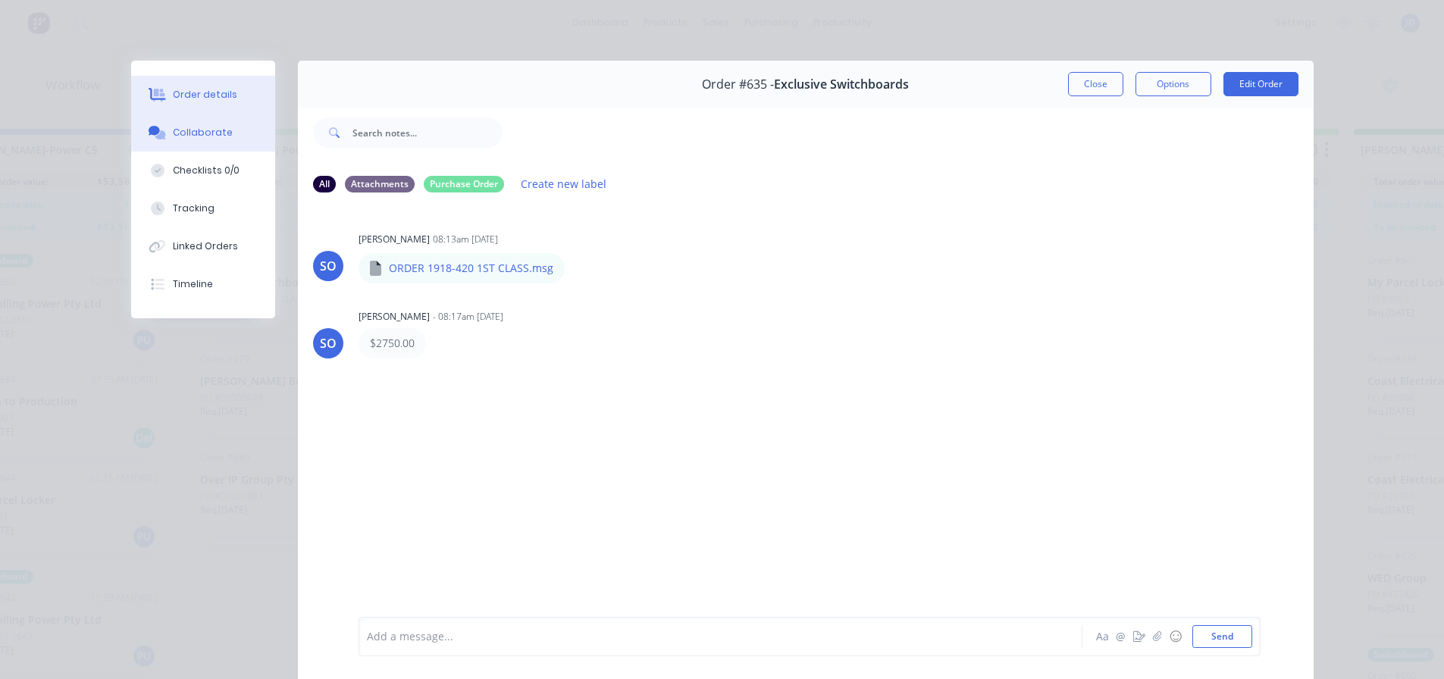
drag, startPoint x: 226, startPoint y: 91, endPoint x: 235, endPoint y: 92, distance: 9.2
click at [226, 91] on button "Order details" at bounding box center [203, 95] width 144 height 38
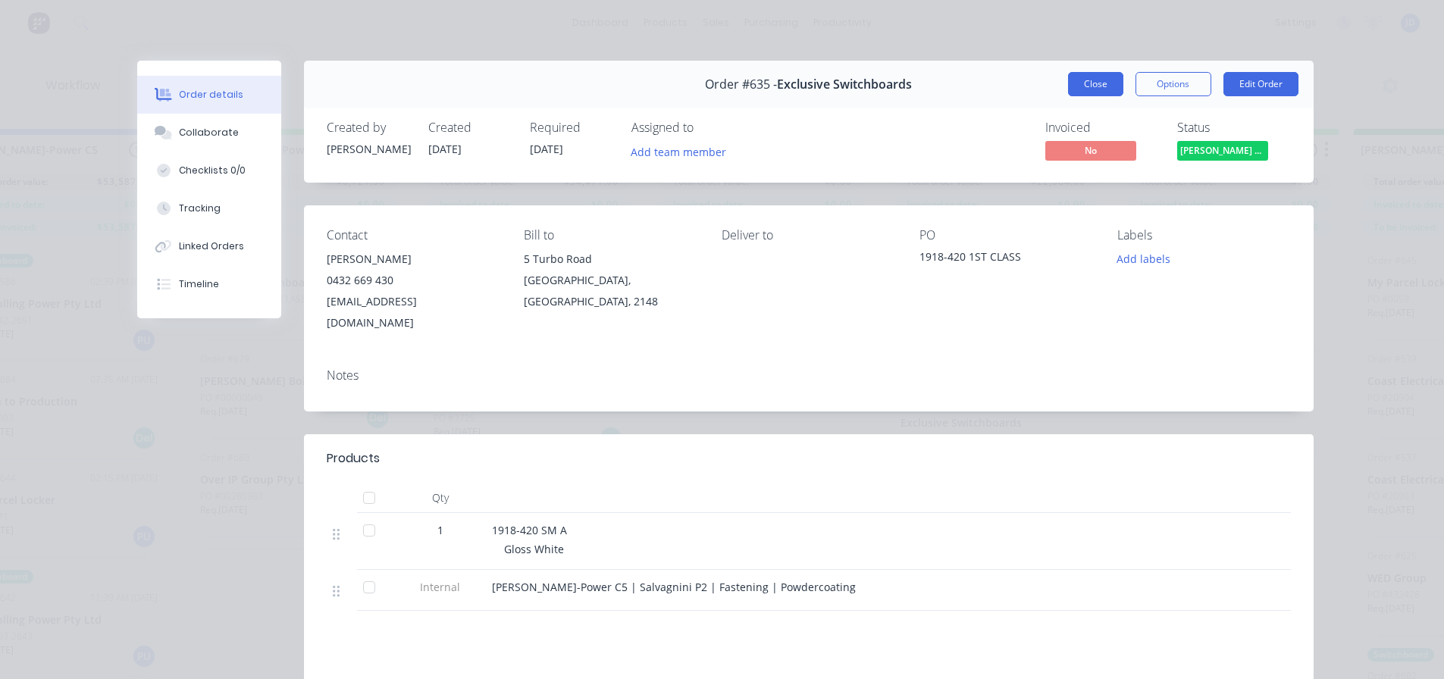
click at [1083, 95] on button "Close" at bounding box center [1095, 84] width 55 height 24
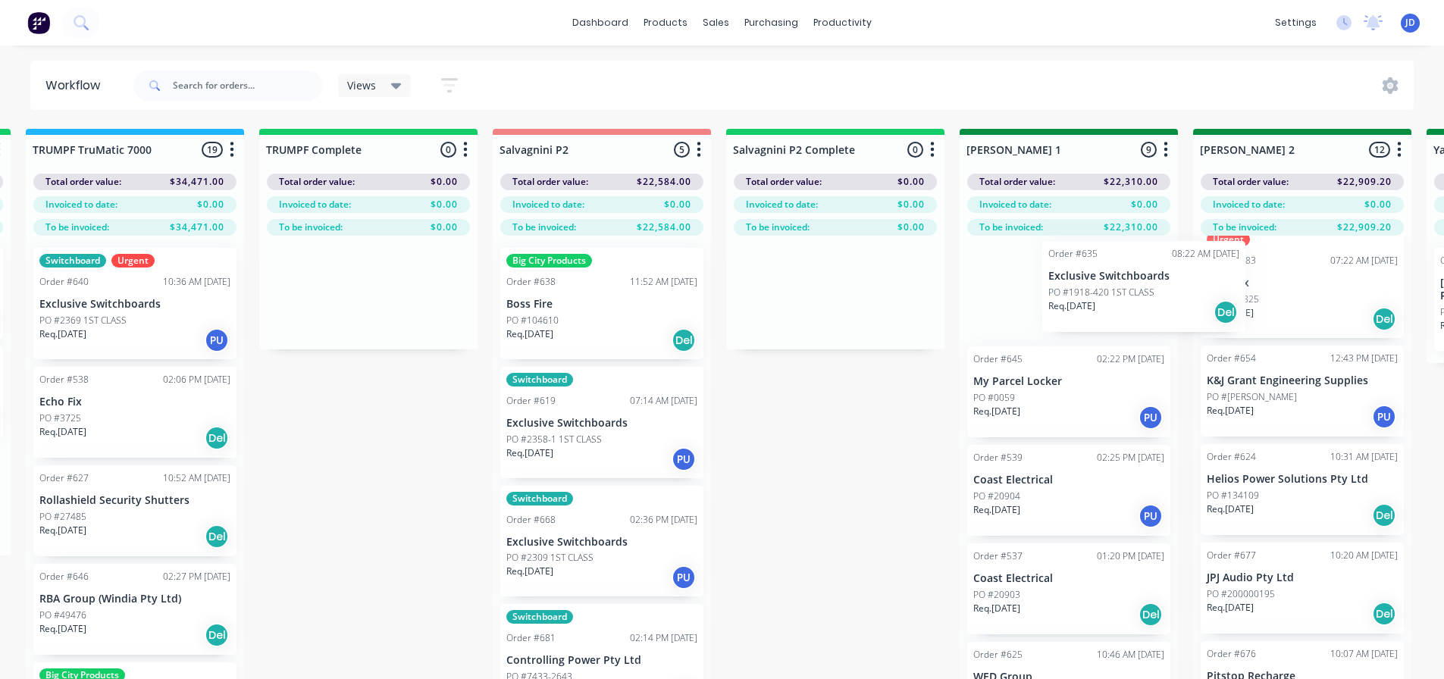
scroll to position [0, 1884]
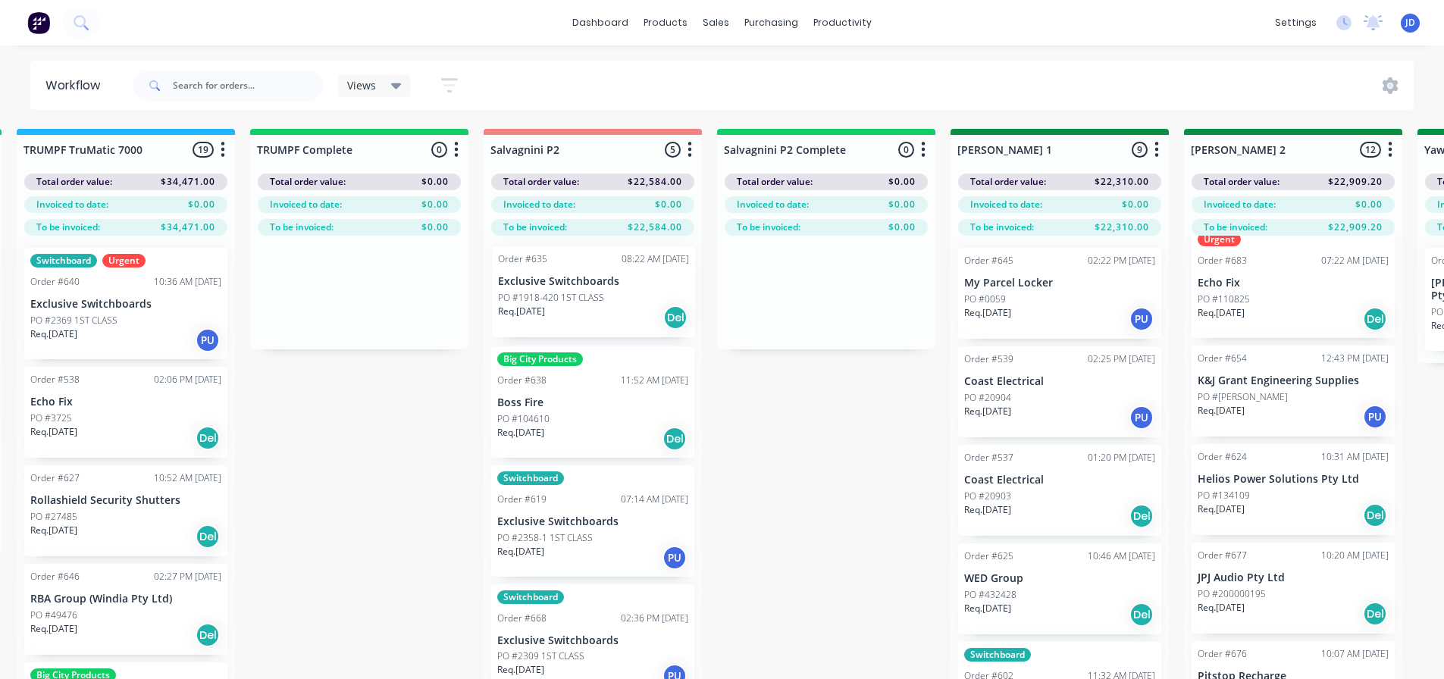
drag, startPoint x: 285, startPoint y: 290, endPoint x: 591, endPoint y: 277, distance: 306.5
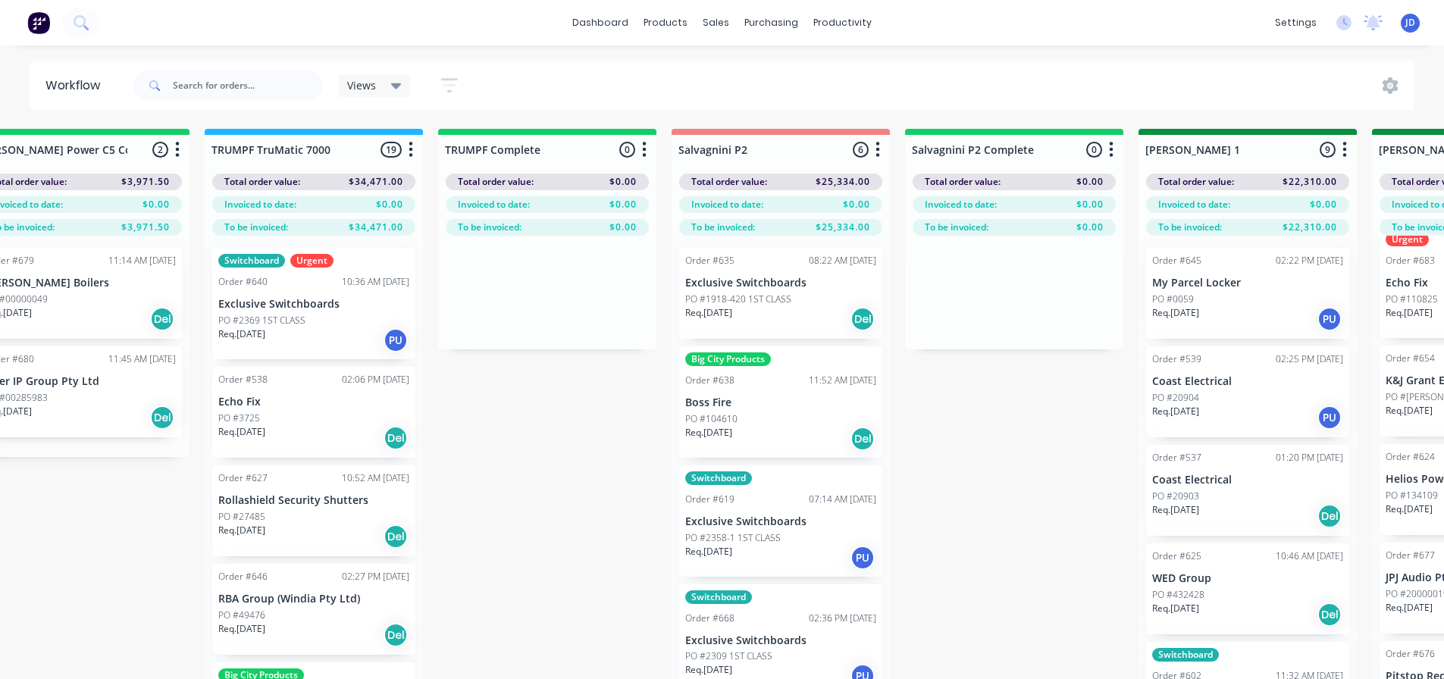
drag, startPoint x: 741, startPoint y: 503, endPoint x: 612, endPoint y: 464, distance: 134.5
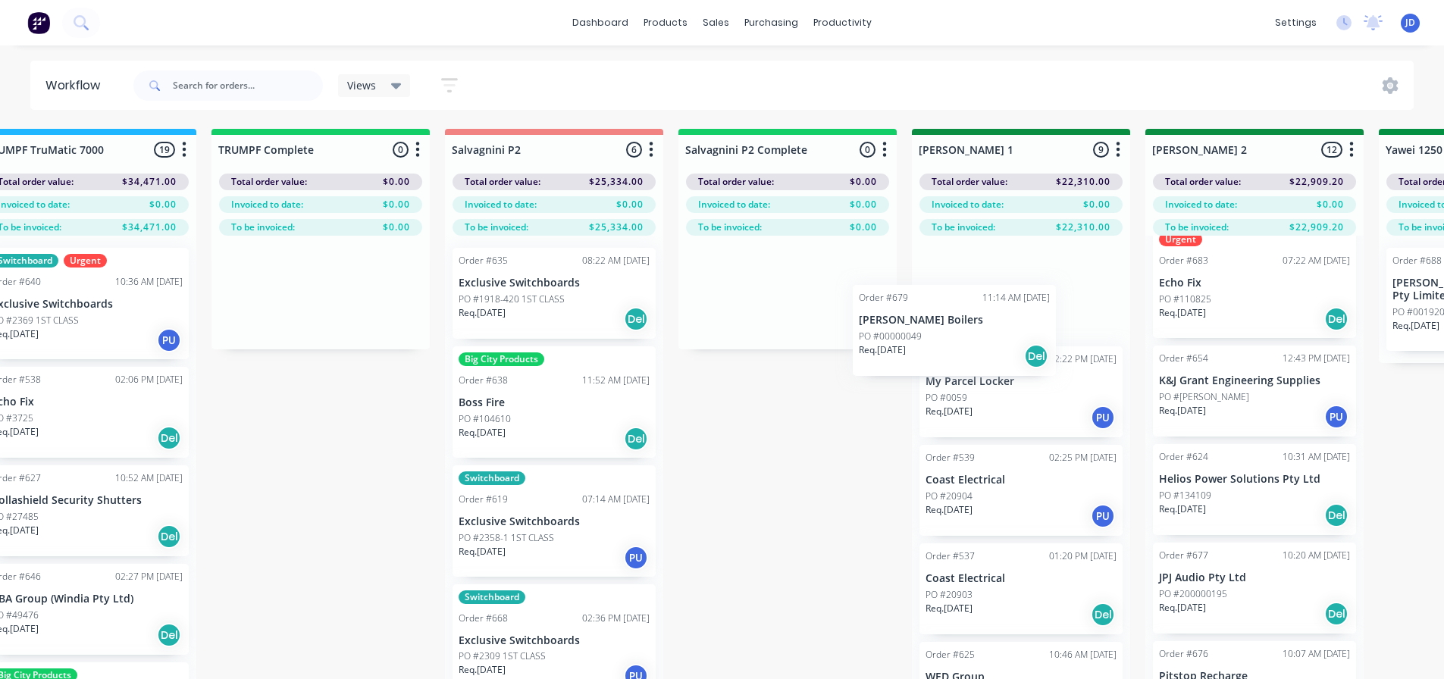
drag, startPoint x: 150, startPoint y: 294, endPoint x: 1183, endPoint y: 315, distance: 1033.4
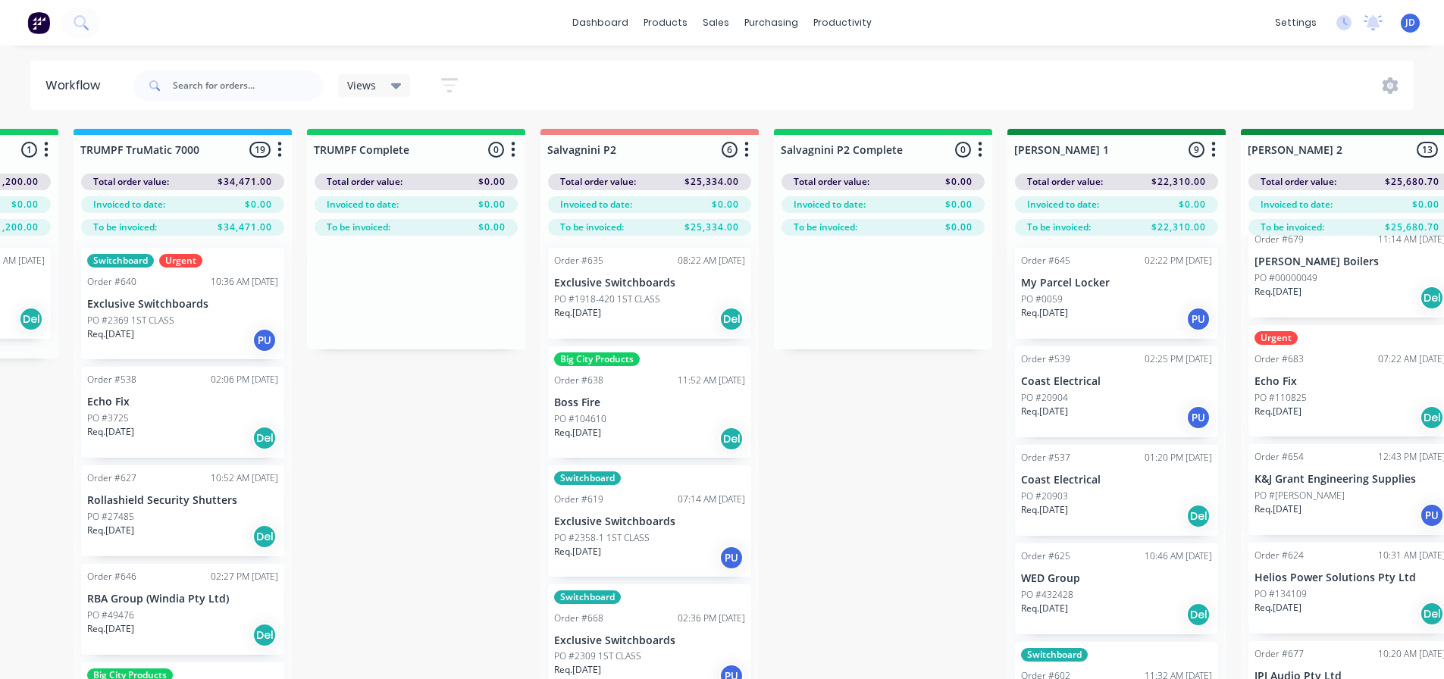
drag, startPoint x: 591, startPoint y: 446, endPoint x: 362, endPoint y: 421, distance: 230.4
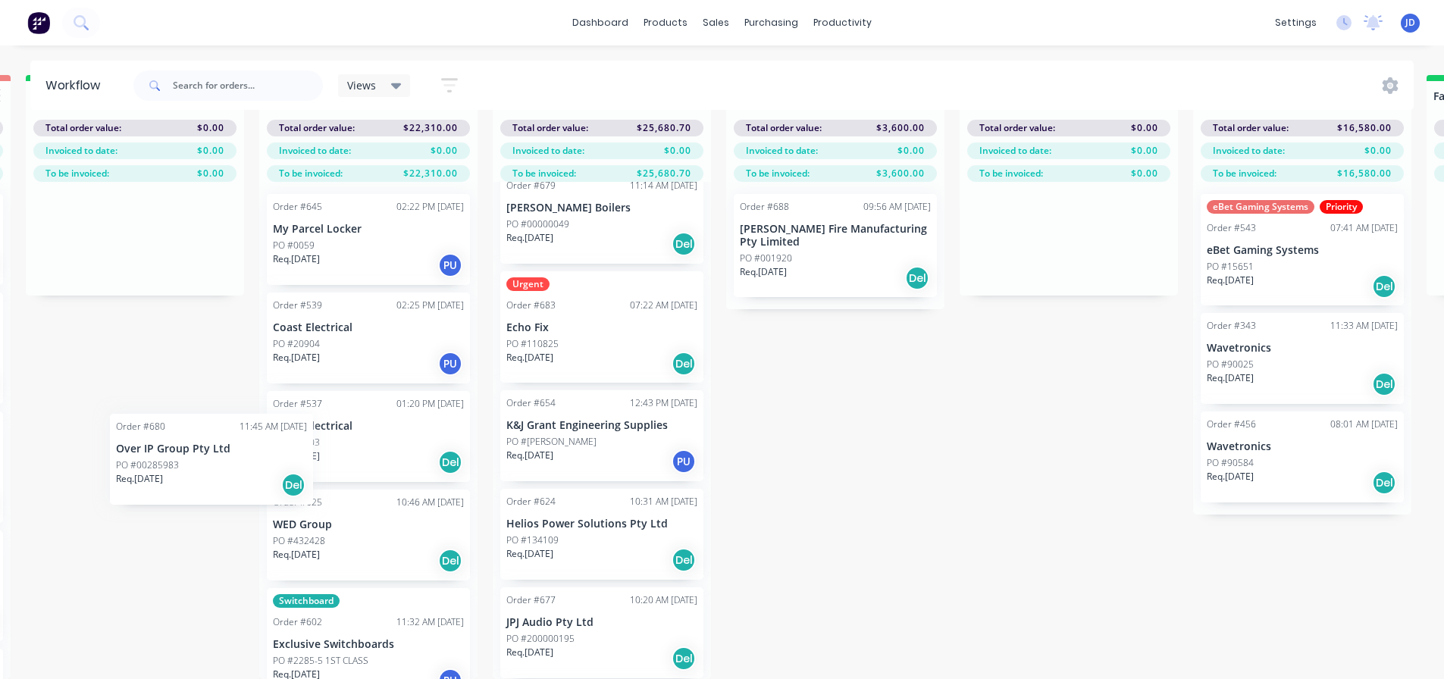
scroll to position [65, 2566]
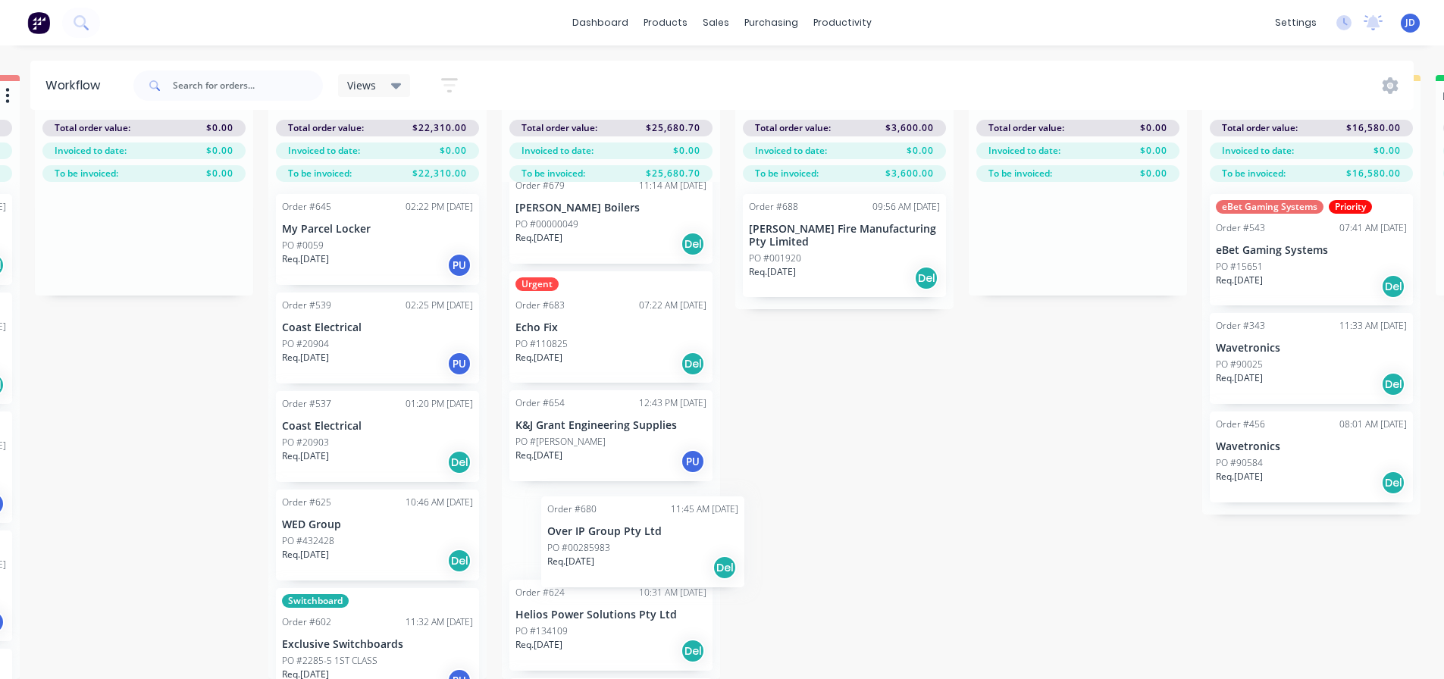
drag, startPoint x: 479, startPoint y: 313, endPoint x: 627, endPoint y: 453, distance: 203.2
click at [627, 459] on div "On Hold 1 Status colour #FF4949 hex #FF4949 Save Cancel Notifications Email SMS…" at bounding box center [885, 377] width 6925 height 604
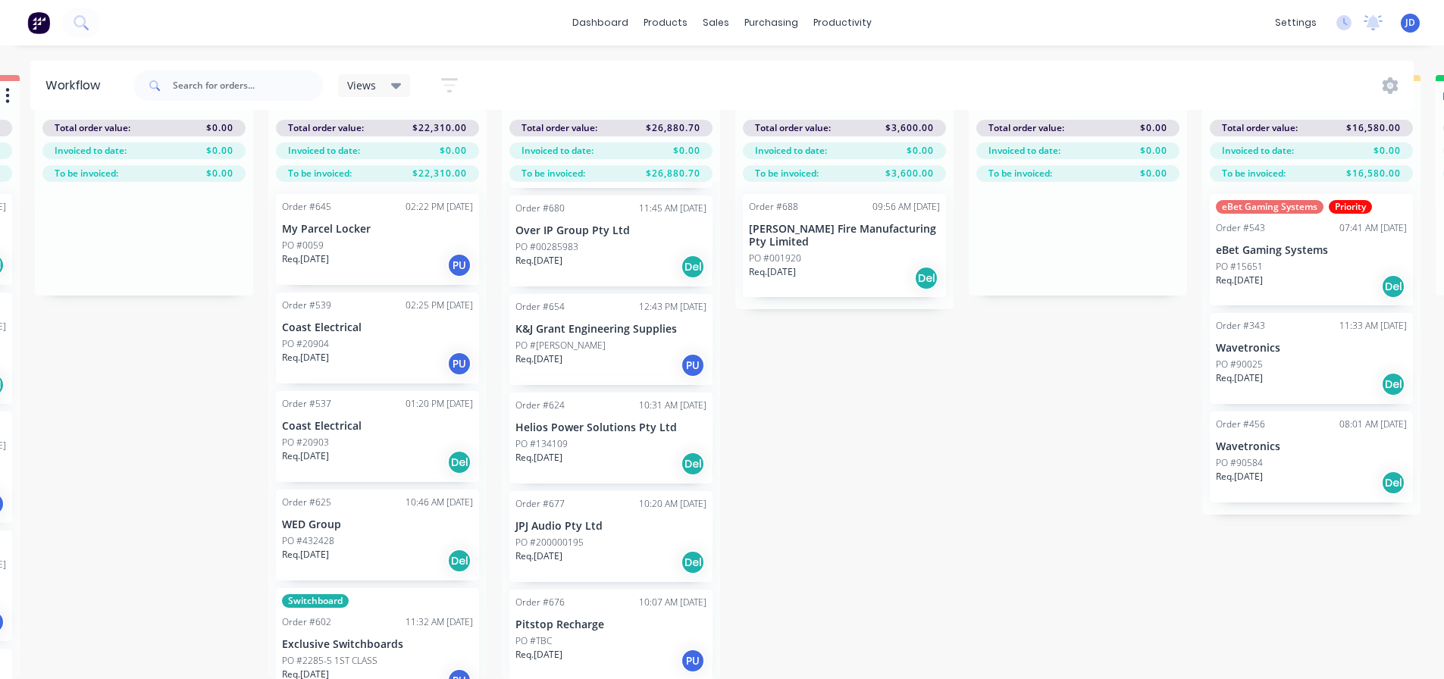
scroll to position [960, 0]
click at [550, 534] on p "PO #200000195" at bounding box center [549, 541] width 68 height 14
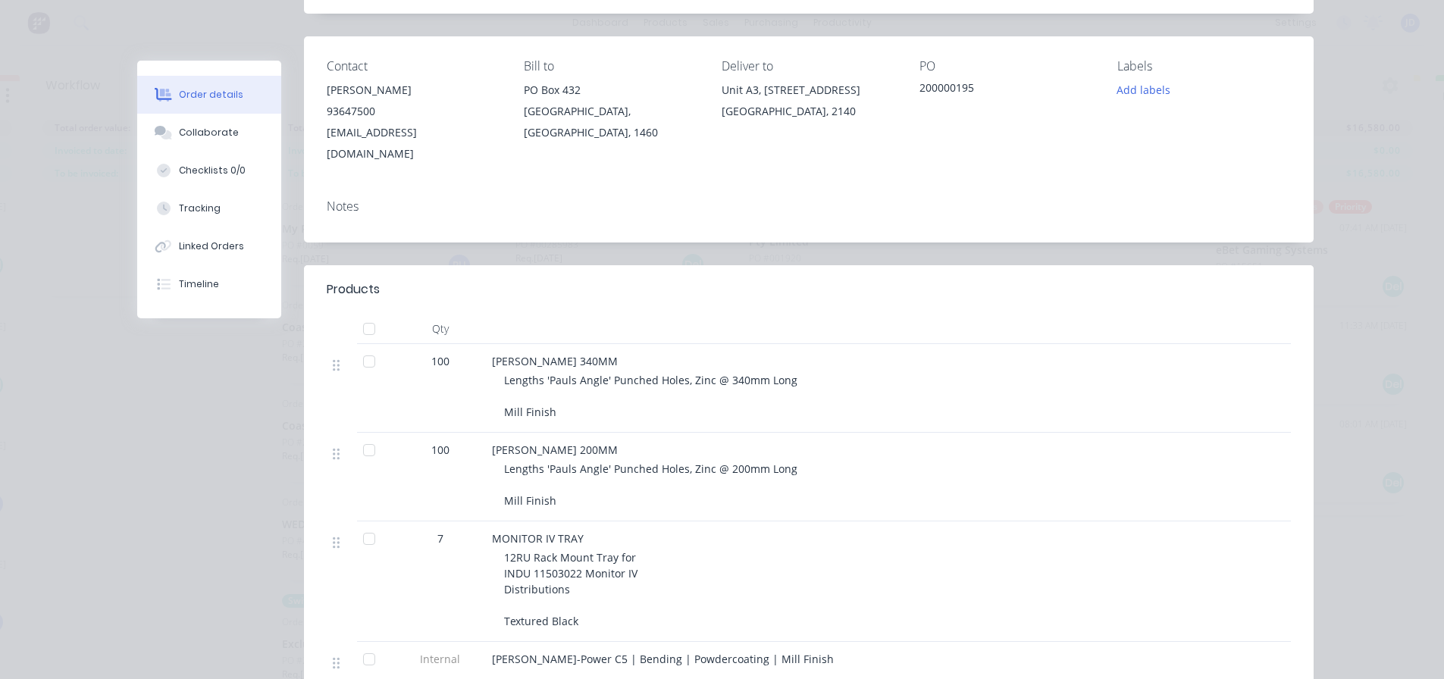
scroll to position [0, 0]
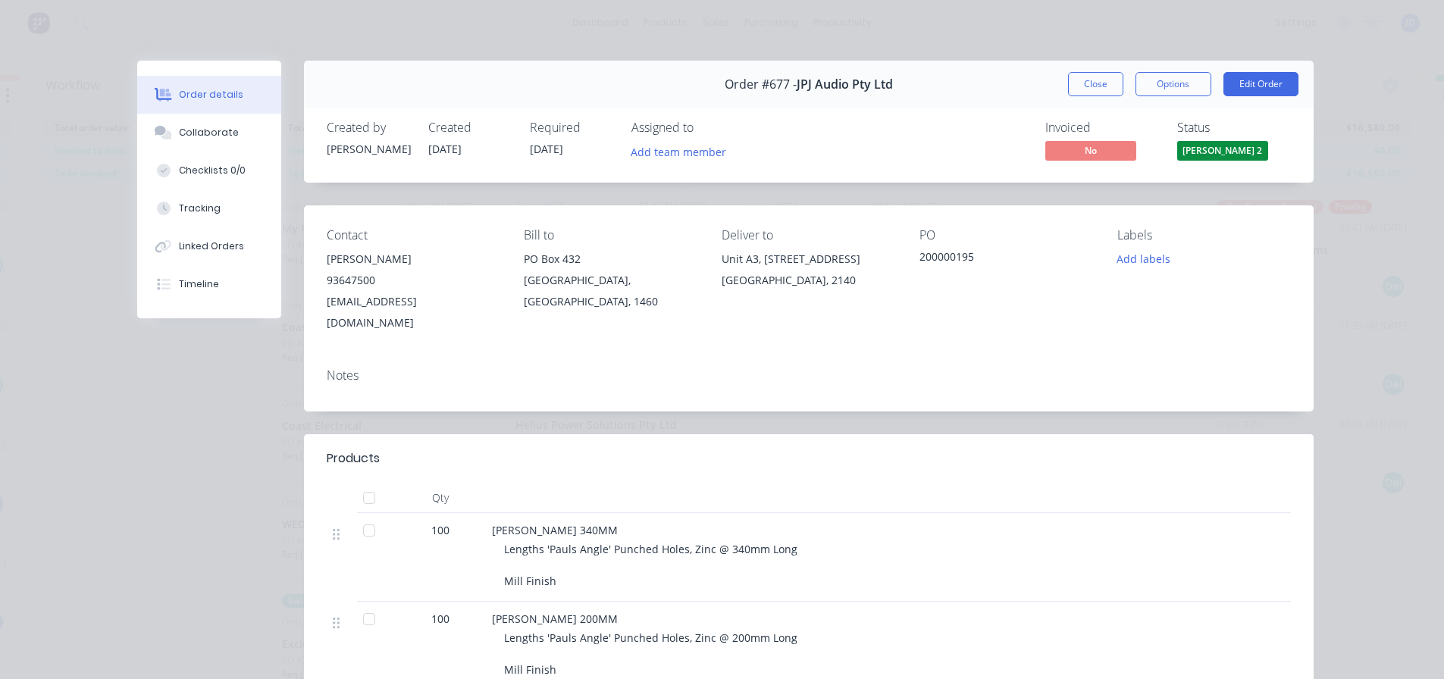
click at [1082, 88] on button "Close" at bounding box center [1095, 84] width 55 height 24
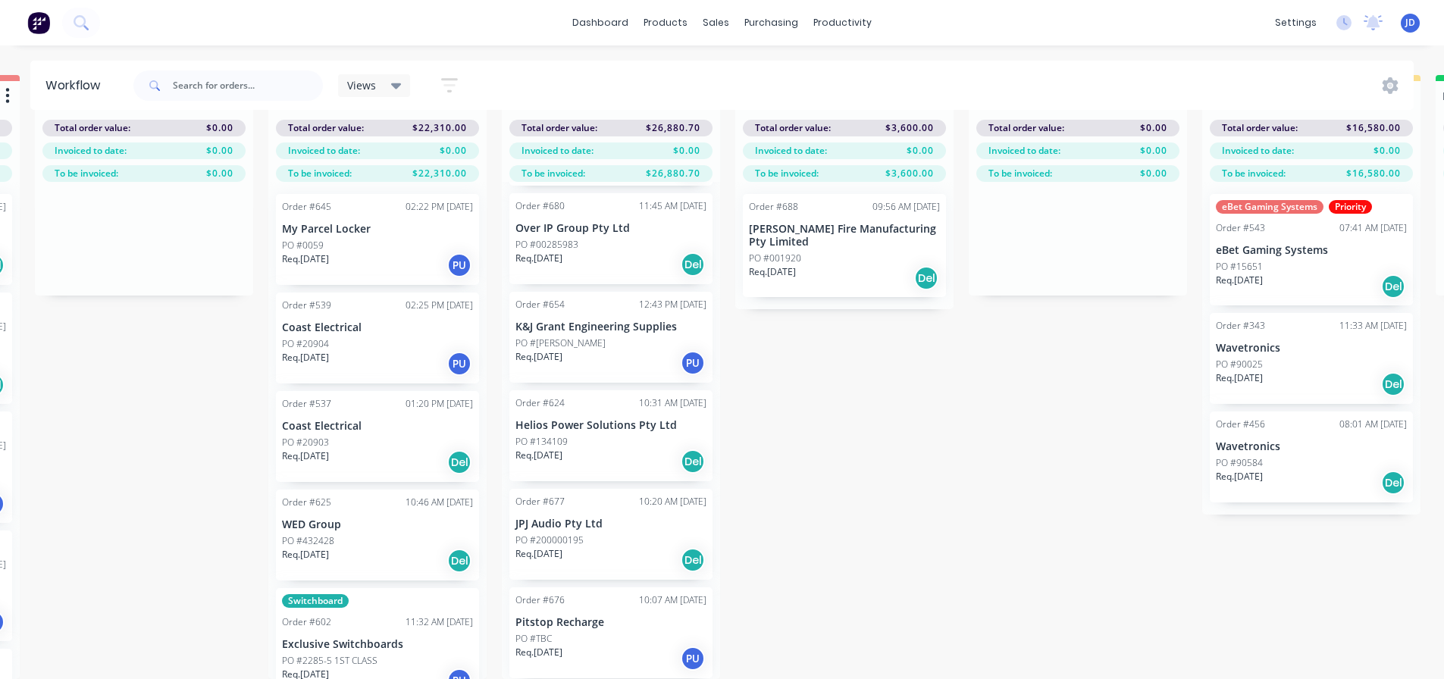
scroll to position [0, 2566]
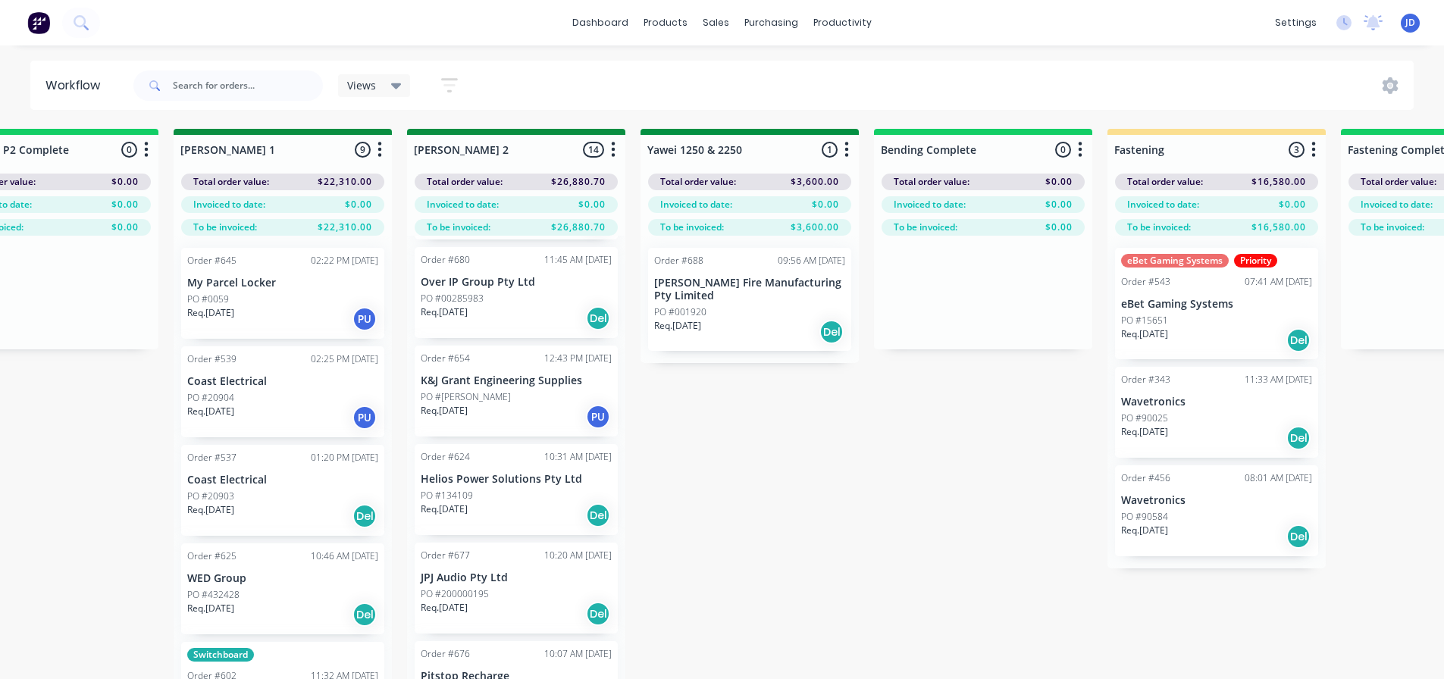
drag, startPoint x: 927, startPoint y: 534, endPoint x: 1070, endPoint y: 531, distance: 143.3
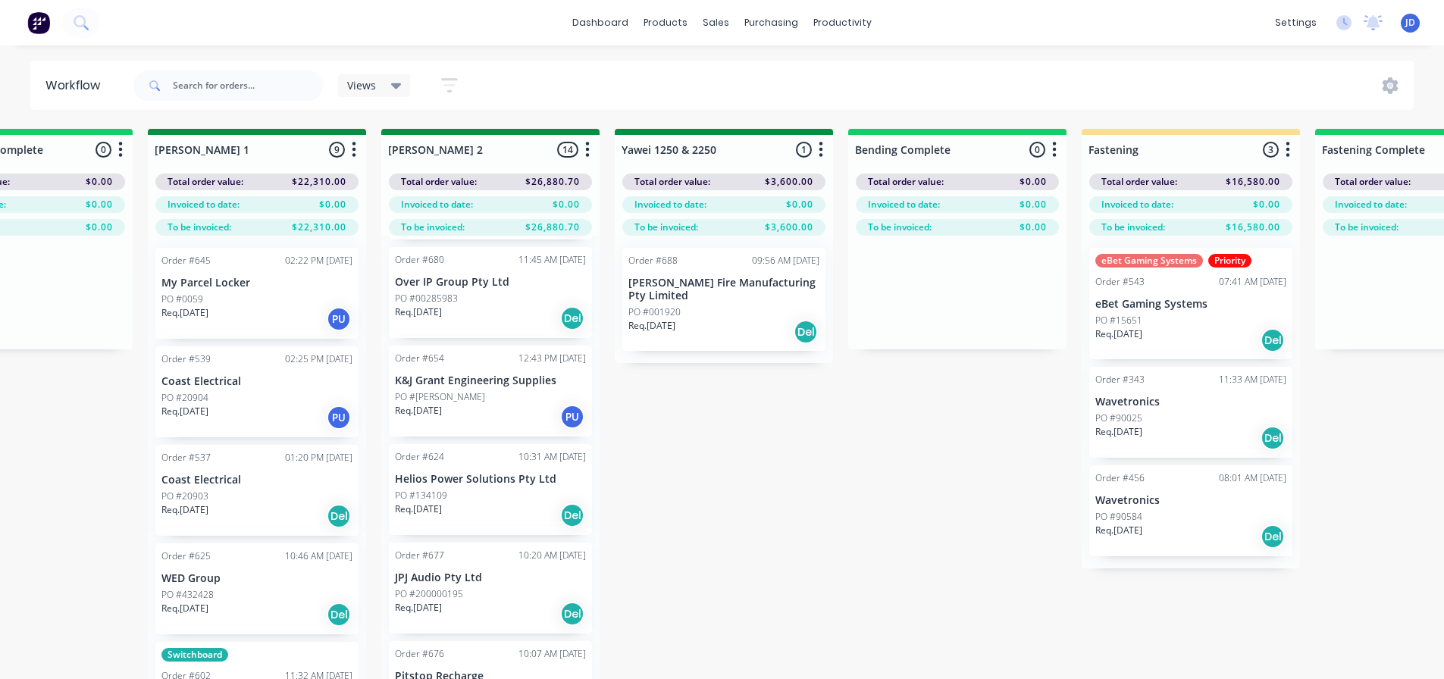
click at [1161, 409] on div "Order #343 11:33 AM 02/06/25 Wavetronics PO #90025 Req. 31/07/25 Del" at bounding box center [1190, 412] width 203 height 91
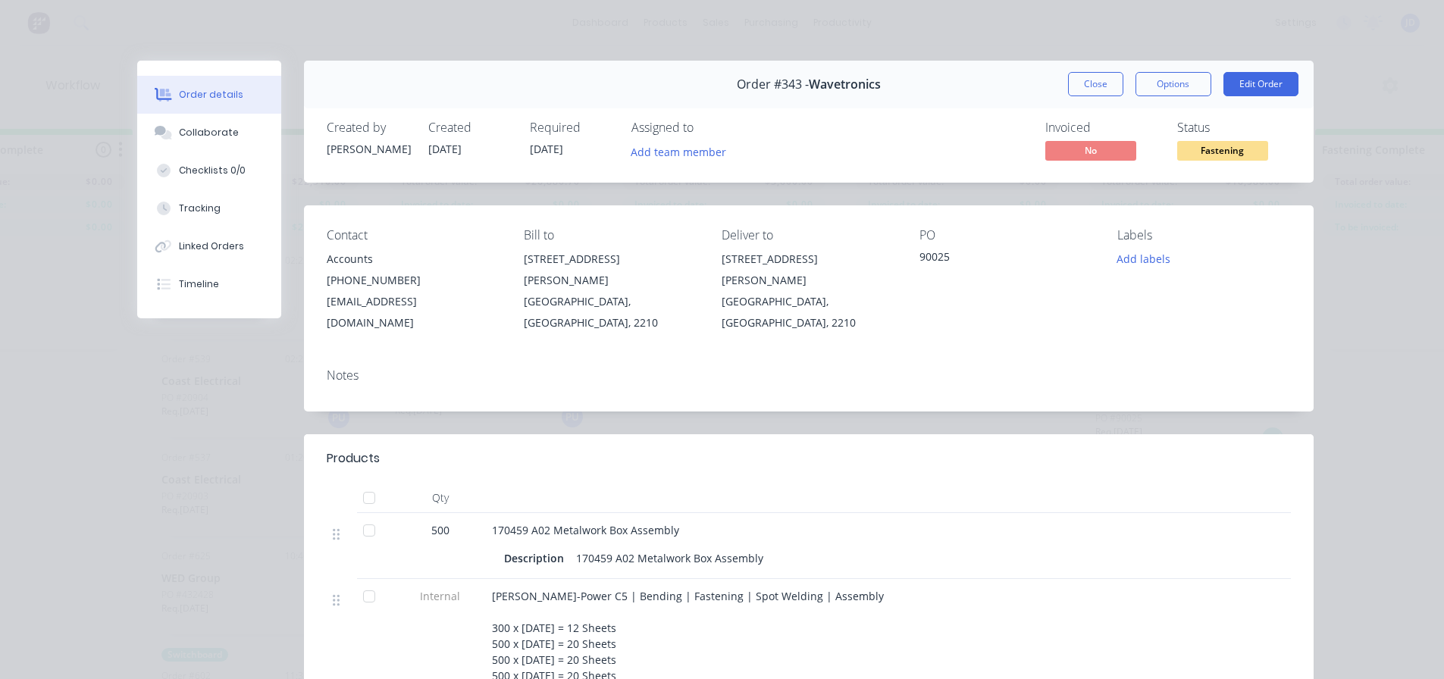
drag, startPoint x: 1092, startPoint y: 77, endPoint x: 1082, endPoint y: 80, distance: 10.3
click at [1091, 77] on button "Close" at bounding box center [1095, 84] width 55 height 24
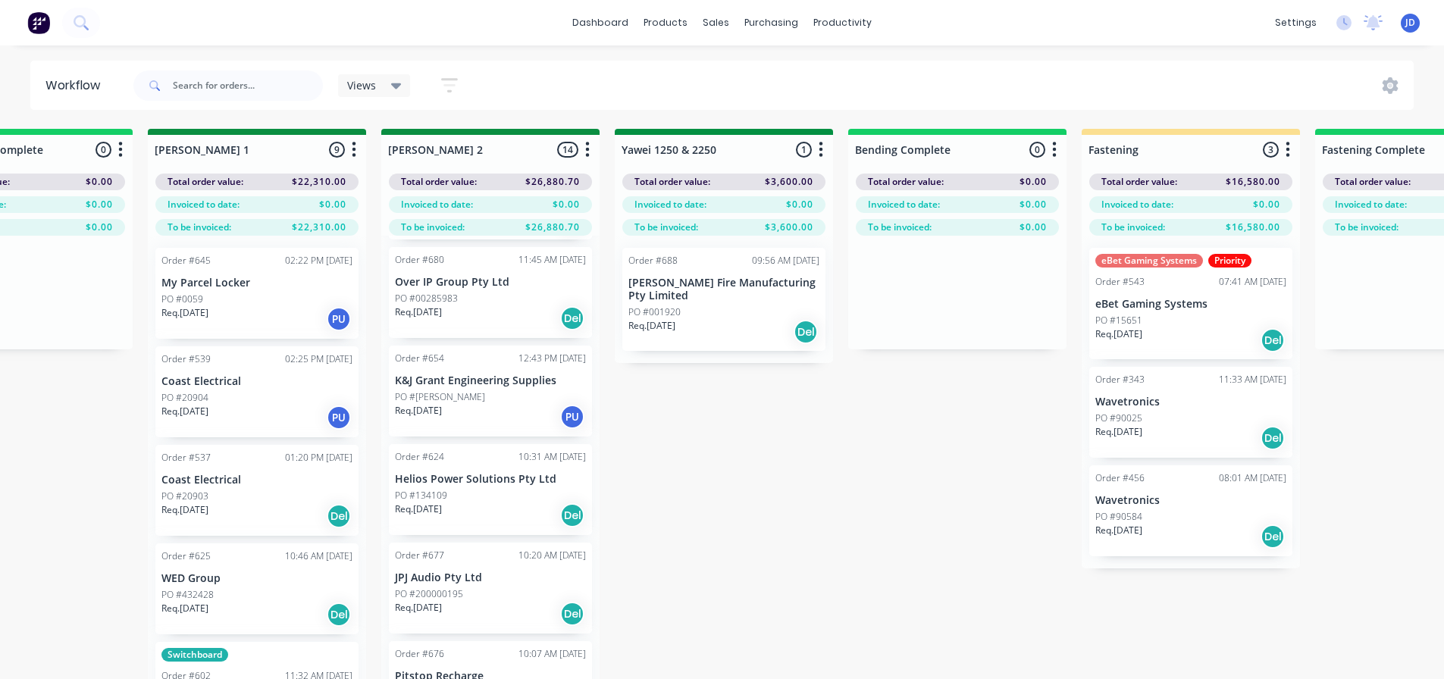
click at [1107, 524] on p "Req. 01/08/25" at bounding box center [1118, 531] width 47 height 14
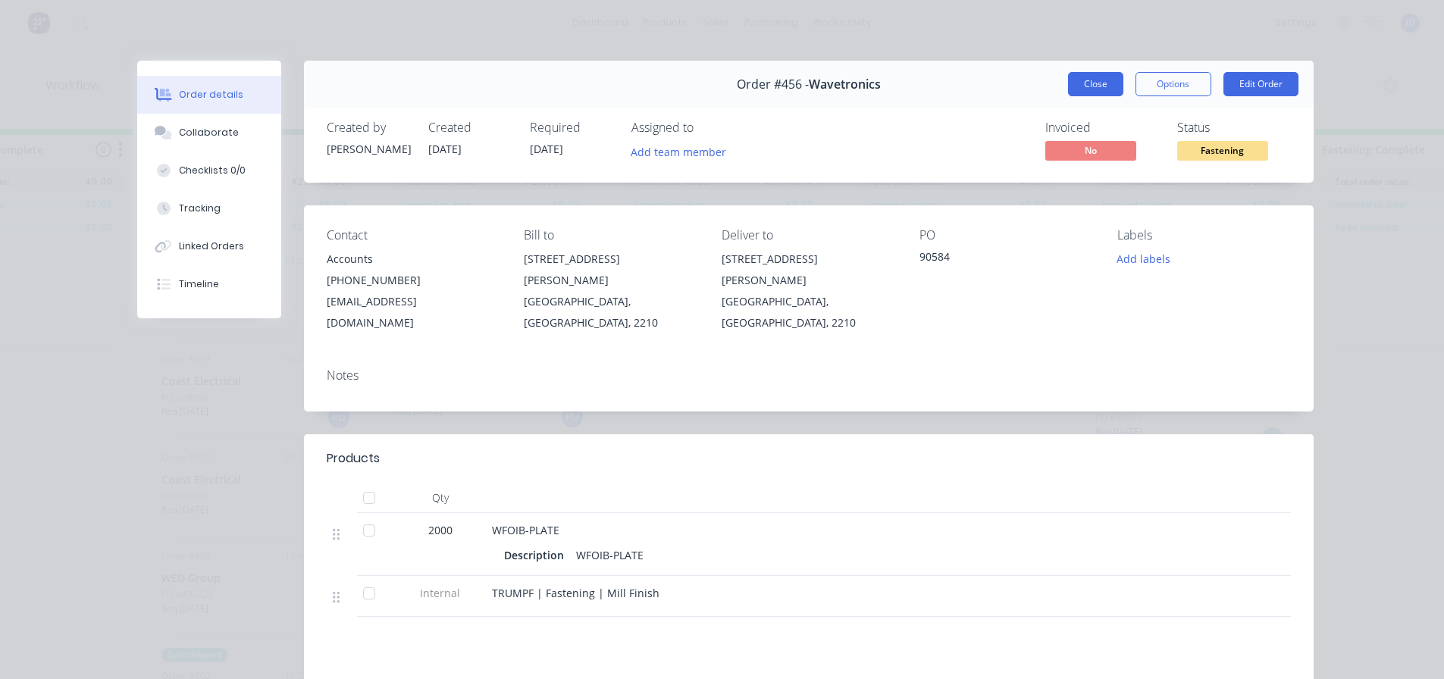
click at [1090, 82] on button "Close" at bounding box center [1095, 84] width 55 height 24
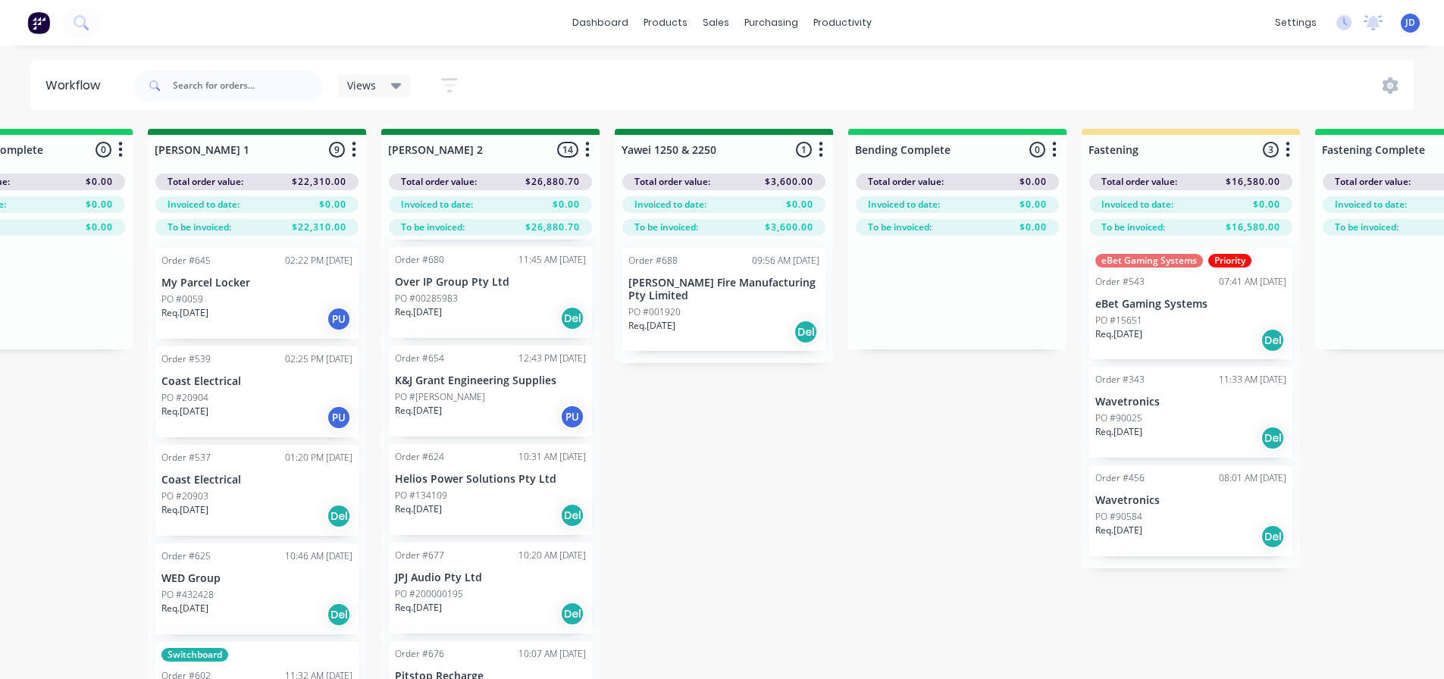
click at [830, 494] on div "On Hold 1 Status colour #FF4949 hex #FF4949 Save Cancel Notifications Email SMS…" at bounding box center [764, 431] width 6925 height 604
click at [831, 497] on div "On Hold 1 Status colour #FF4949 hex #FF4949 Save Cancel Notifications Email SMS…" at bounding box center [764, 431] width 6925 height 604
click at [833, 494] on div "On Hold 1 Status colour #FF4949 hex #FF4949 Save Cancel Notifications Email SMS…" at bounding box center [764, 431] width 6925 height 604
drag, startPoint x: 825, startPoint y: 506, endPoint x: 819, endPoint y: 513, distance: 8.6
click at [821, 512] on div "On Hold 1 Status colour #FF4949 hex #FF4949 Save Cancel Notifications Email SMS…" at bounding box center [764, 431] width 6925 height 604
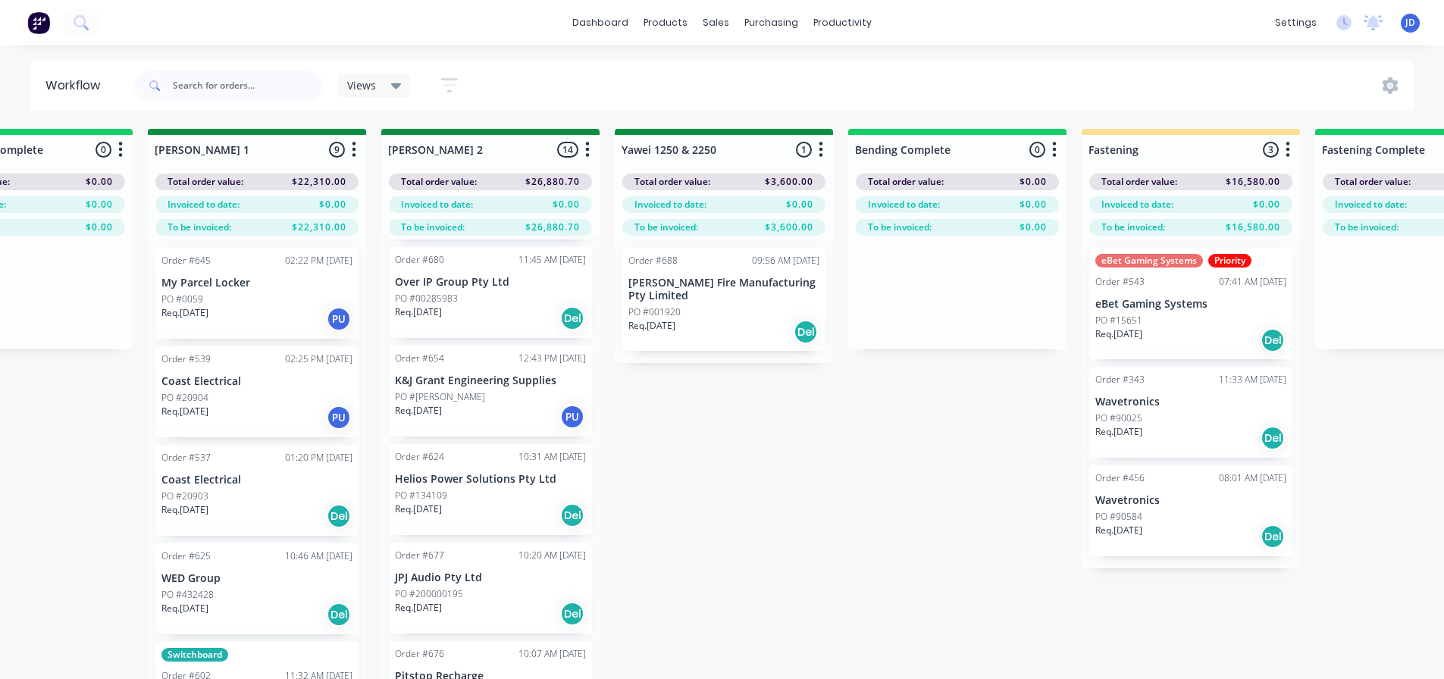
drag, startPoint x: 732, startPoint y: 520, endPoint x: 719, endPoint y: 522, distance: 13.7
click at [724, 525] on div "On Hold 1 Status colour #FF4949 hex #FF4949 Save Cancel Notifications Email SMS…" at bounding box center [764, 431] width 6925 height 604
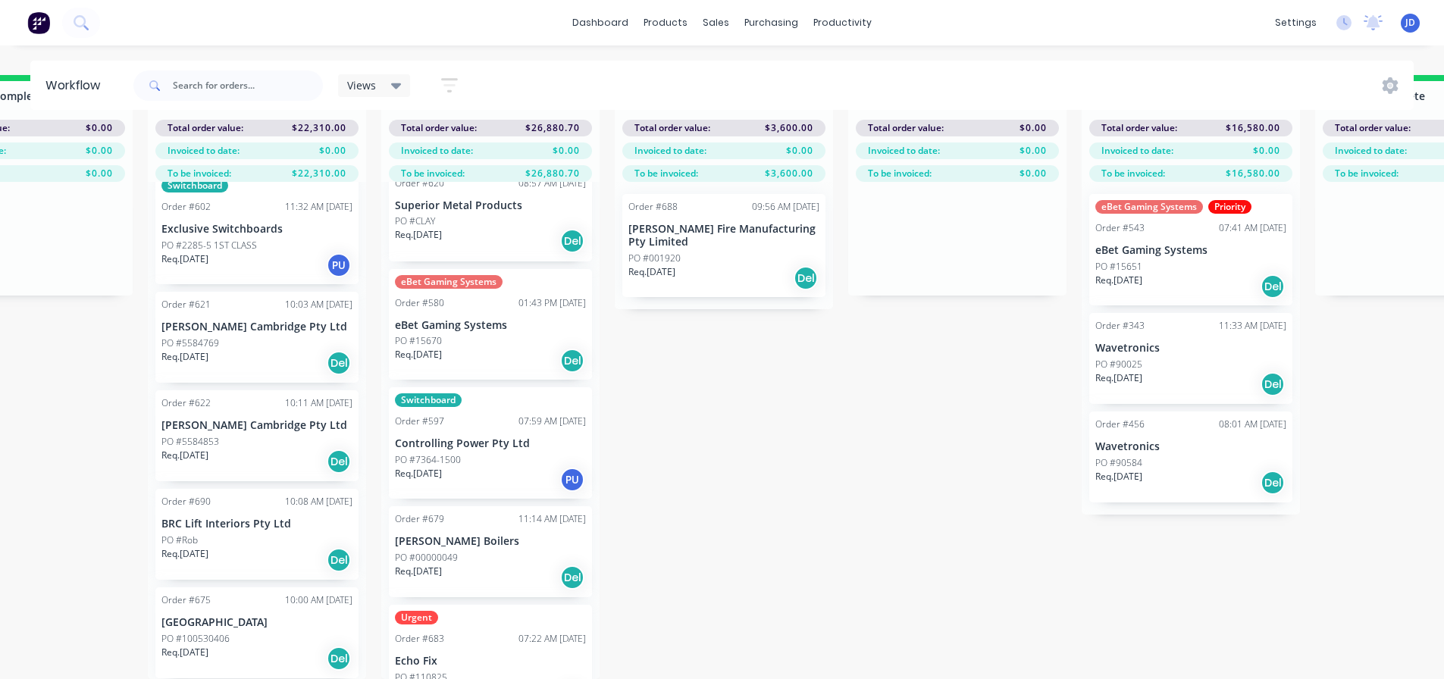
scroll to position [51, 0]
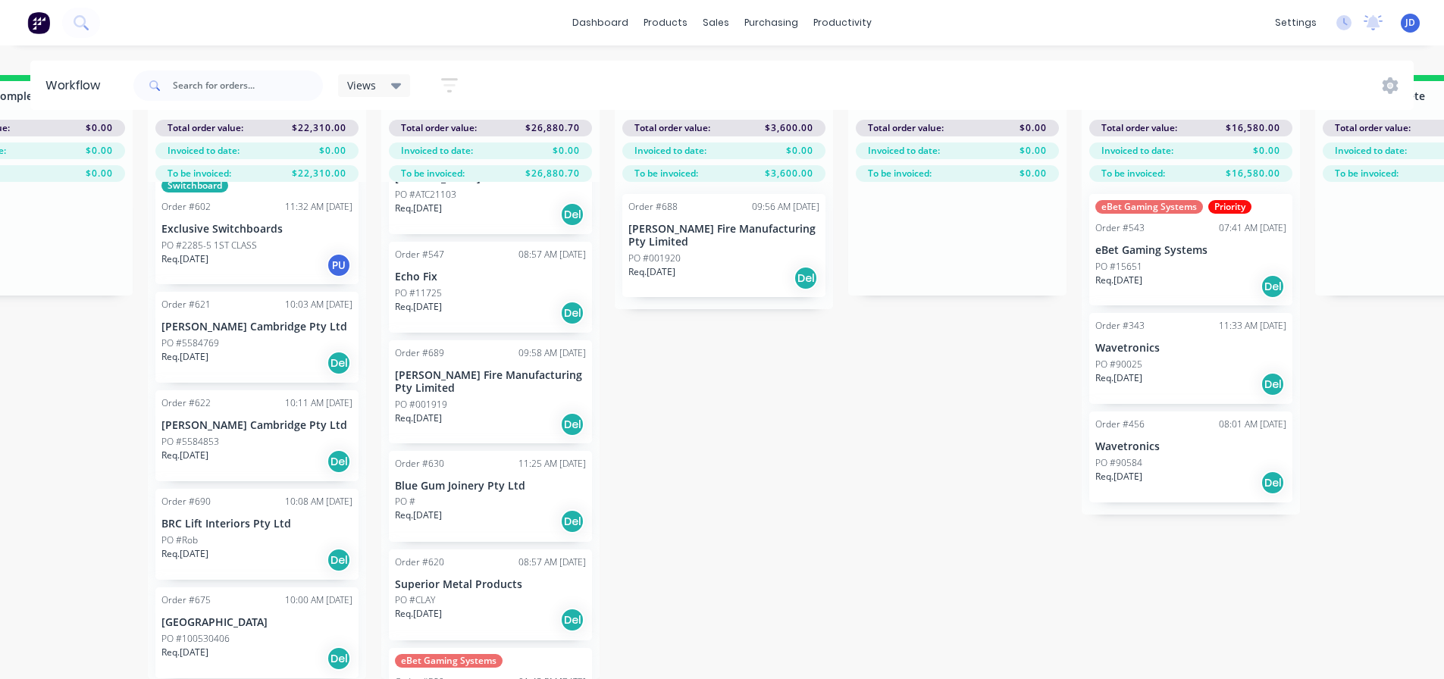
click at [215, 659] on div "Req. 02/09/25 Del" at bounding box center [256, 659] width 191 height 26
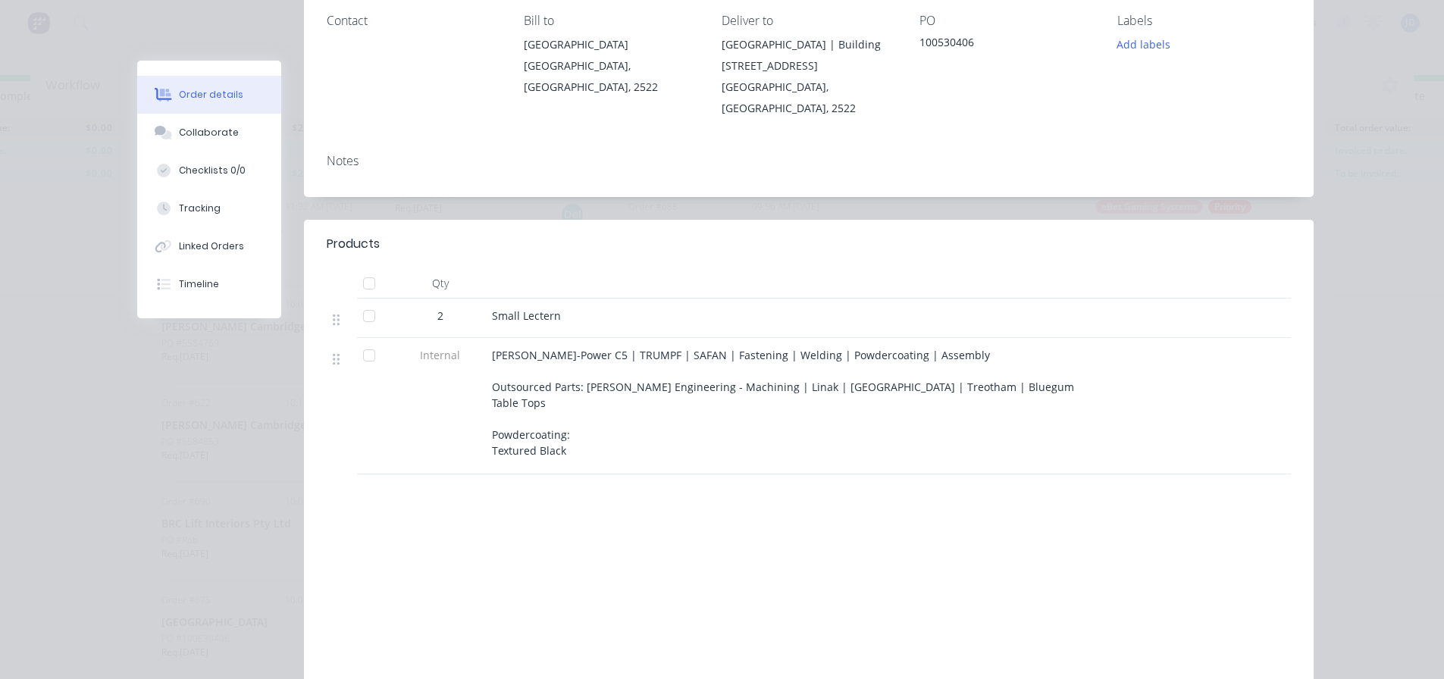
scroll to position [0, 0]
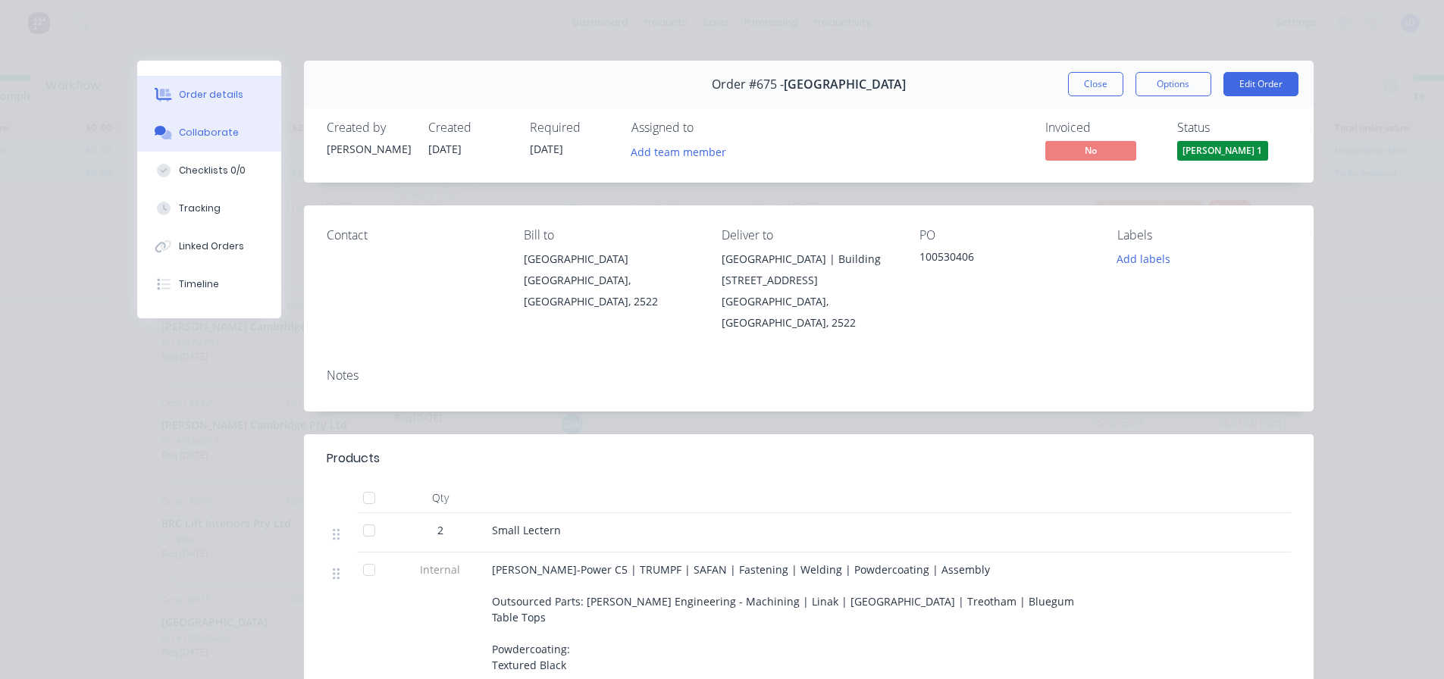
drag, startPoint x: 201, startPoint y: 145, endPoint x: 211, endPoint y: 143, distance: 10.7
click at [201, 146] on button "Collaborate" at bounding box center [209, 133] width 144 height 38
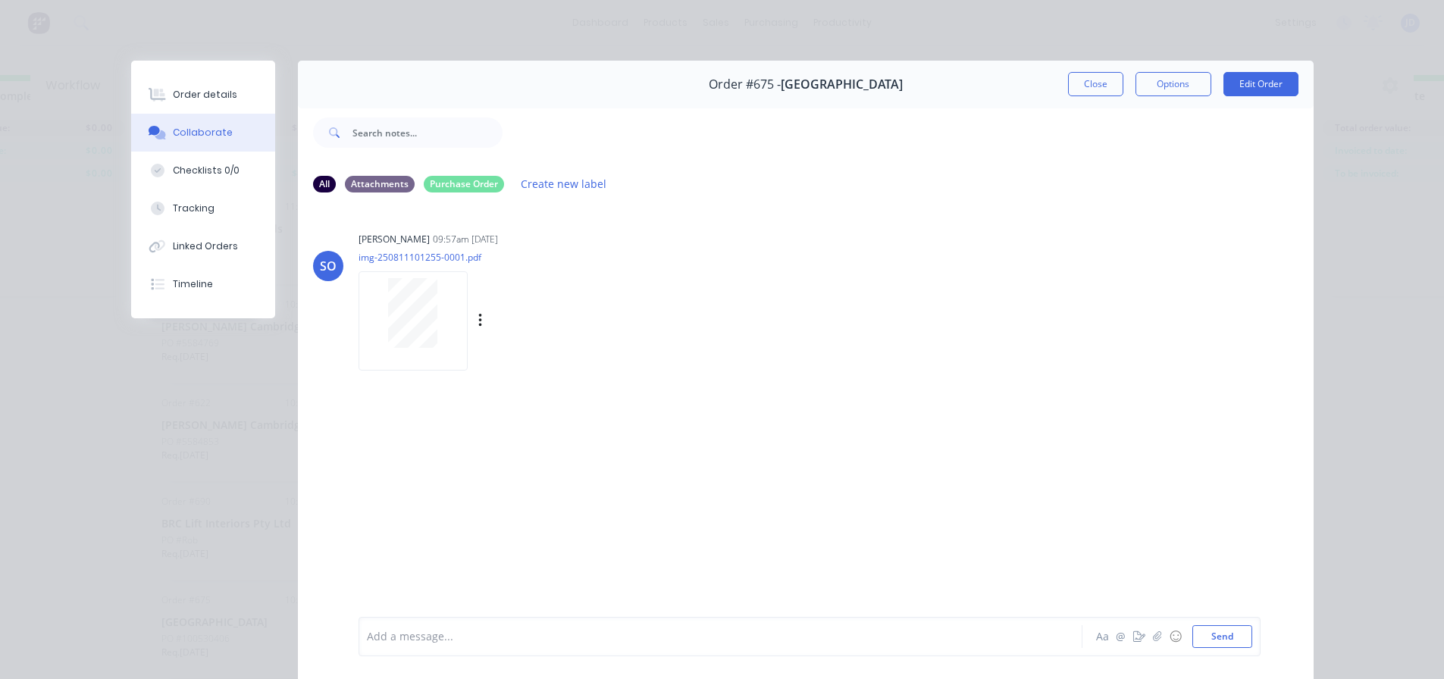
click at [359, 320] on div at bounding box center [413, 320] width 109 height 99
click at [1085, 80] on button "Close" at bounding box center [1095, 84] width 55 height 24
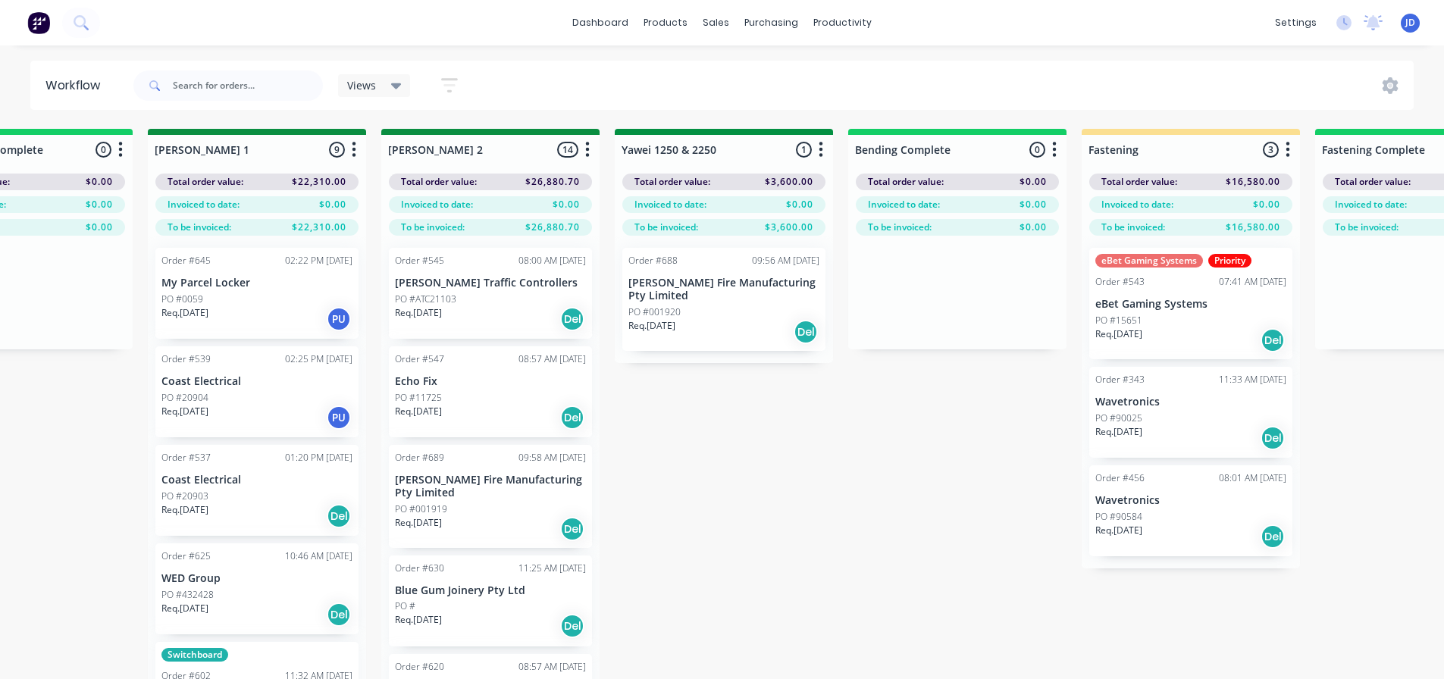
click at [294, 421] on div "Req. 29/07/25 PU" at bounding box center [256, 418] width 191 height 26
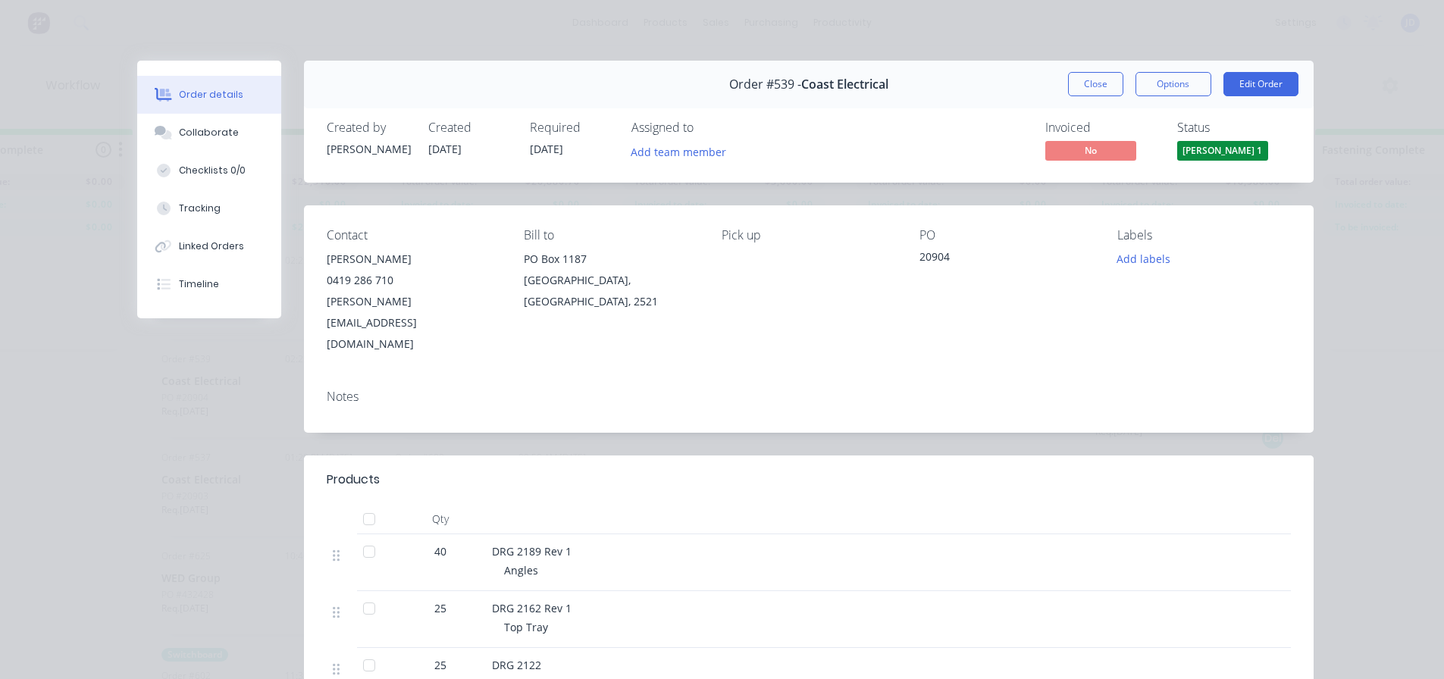
scroll to position [379, 0]
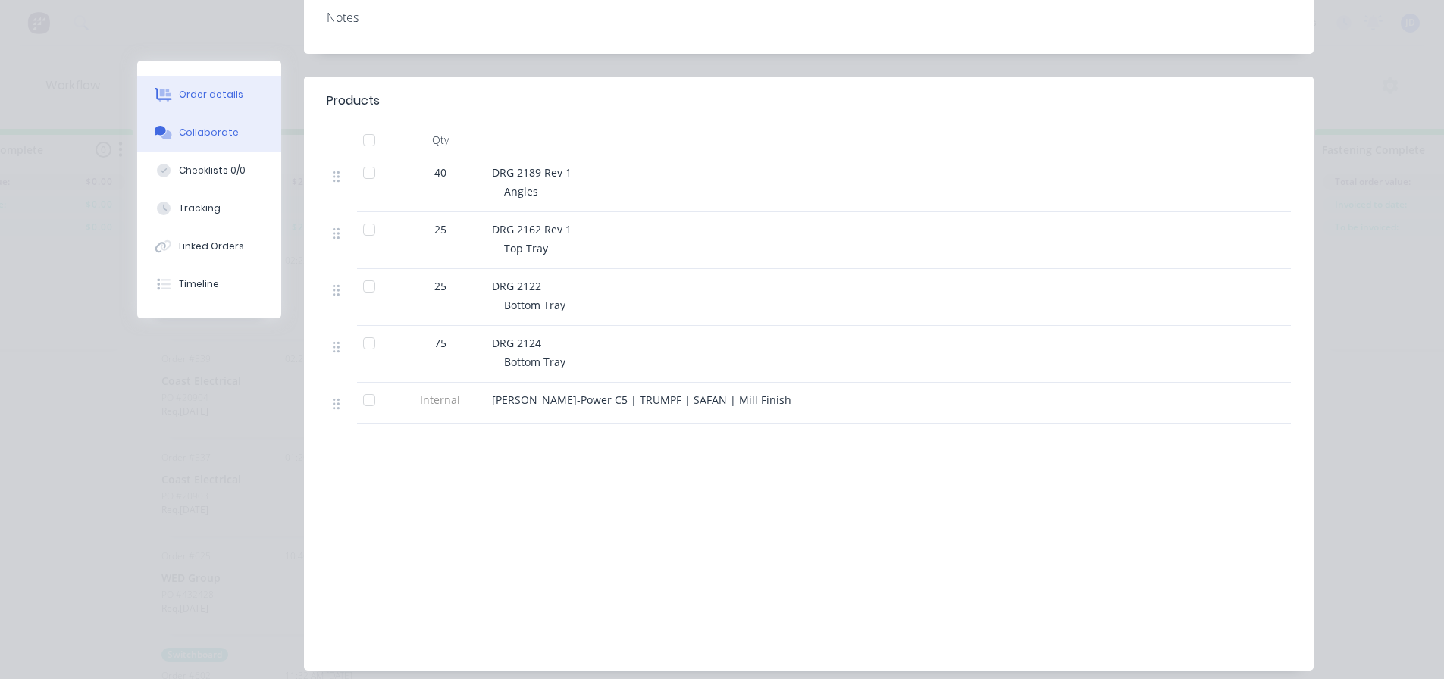
click at [227, 135] on button "Collaborate" at bounding box center [209, 133] width 144 height 38
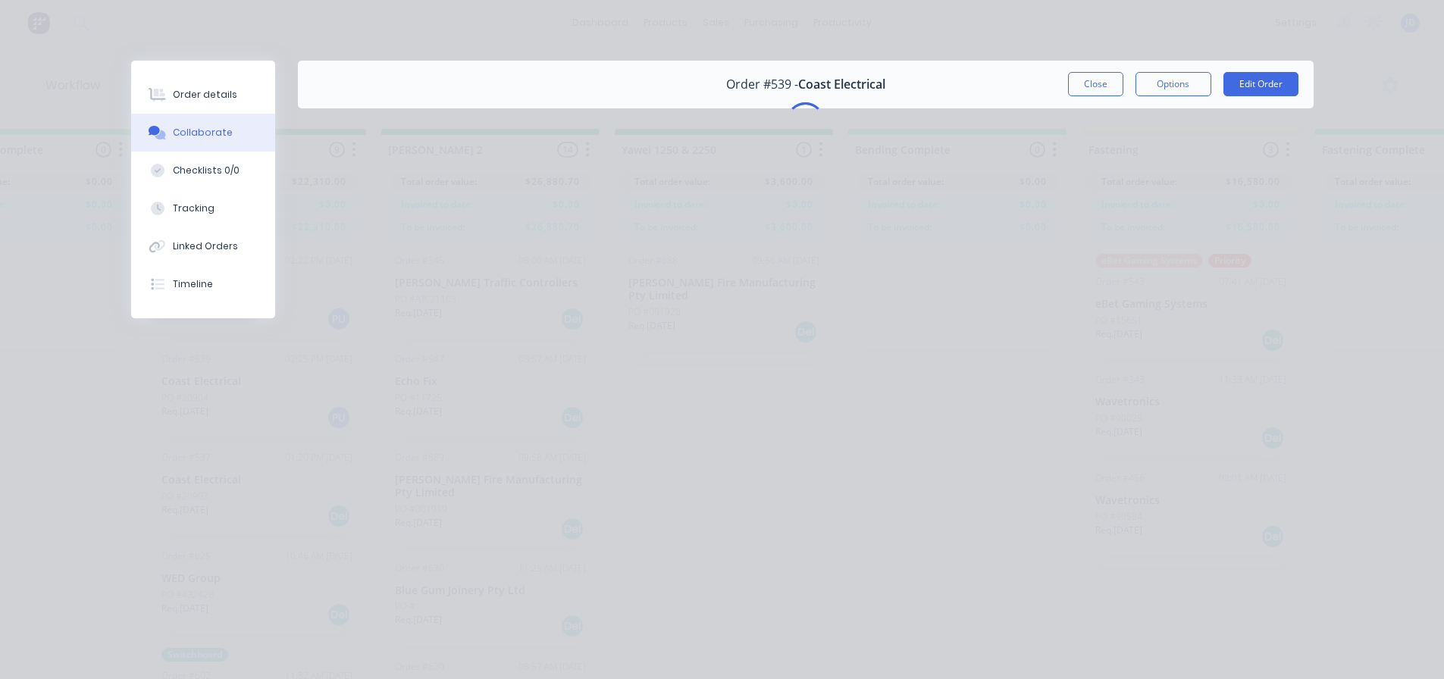
scroll to position [0, 0]
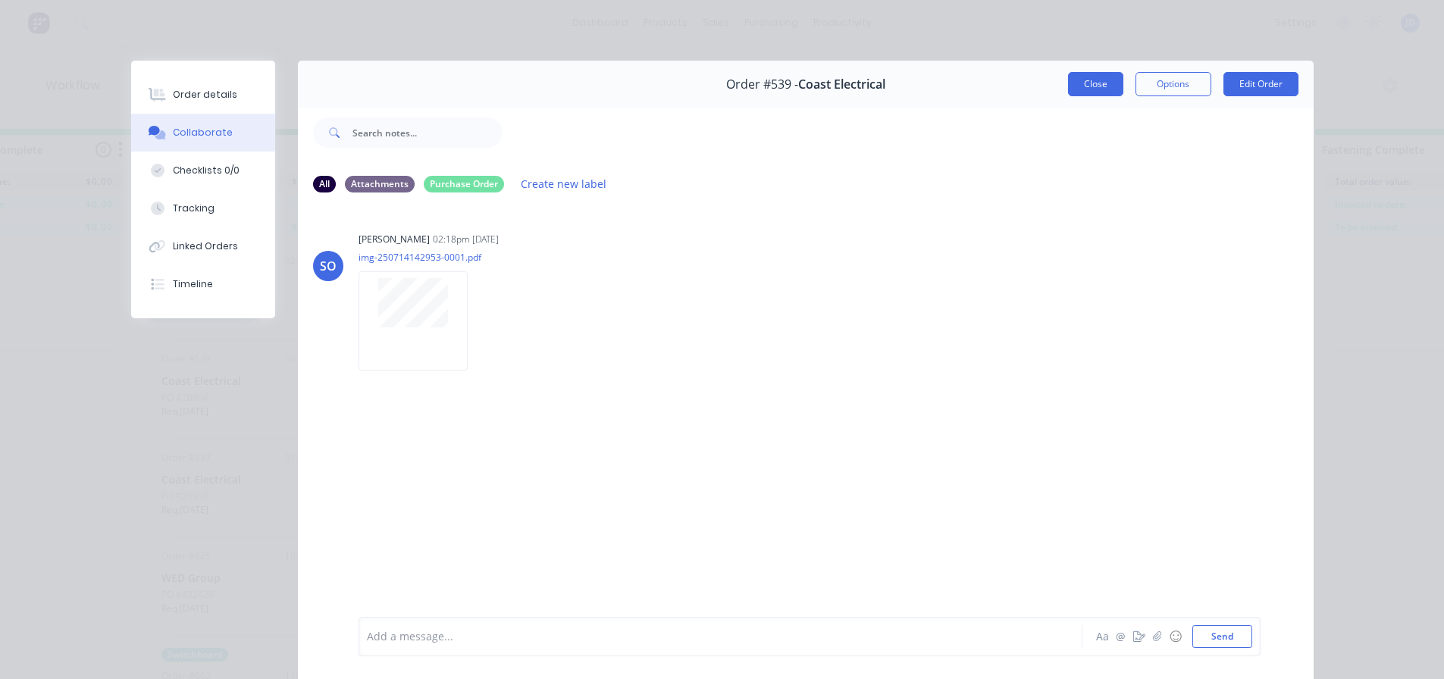
click at [1103, 83] on button "Close" at bounding box center [1095, 84] width 55 height 24
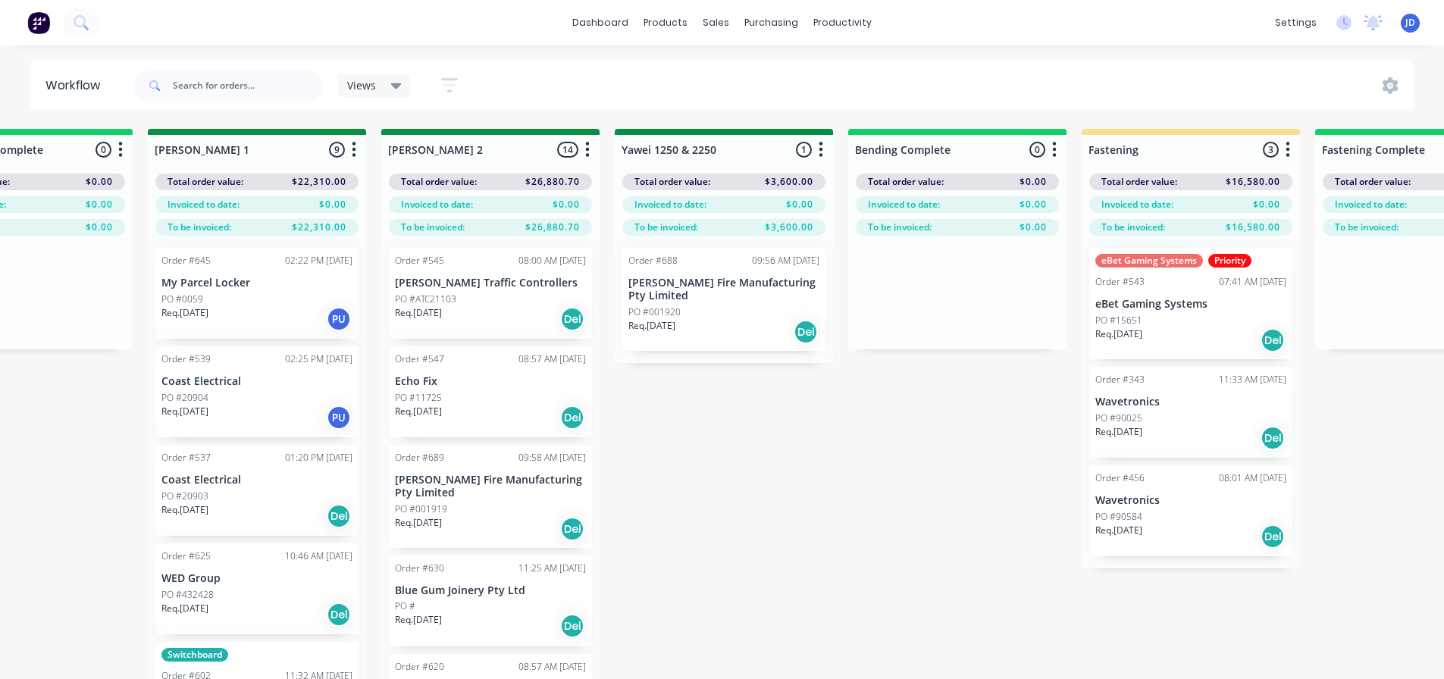
click at [248, 477] on p "Coast Electrical" at bounding box center [256, 480] width 191 height 13
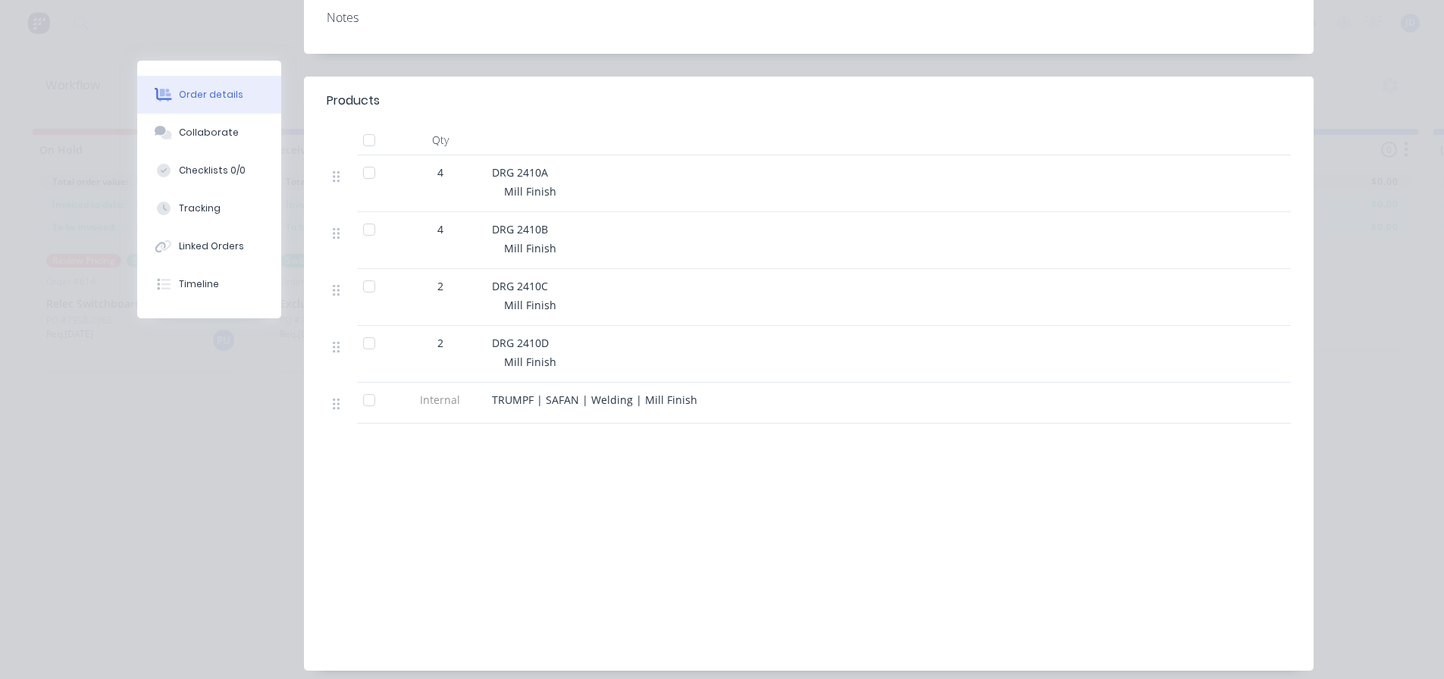
click at [196, 516] on div "Order #537 - Coast Electrical Close Options Edit Order Created by Shane Created…" at bounding box center [725, 188] width 1176 height 1012
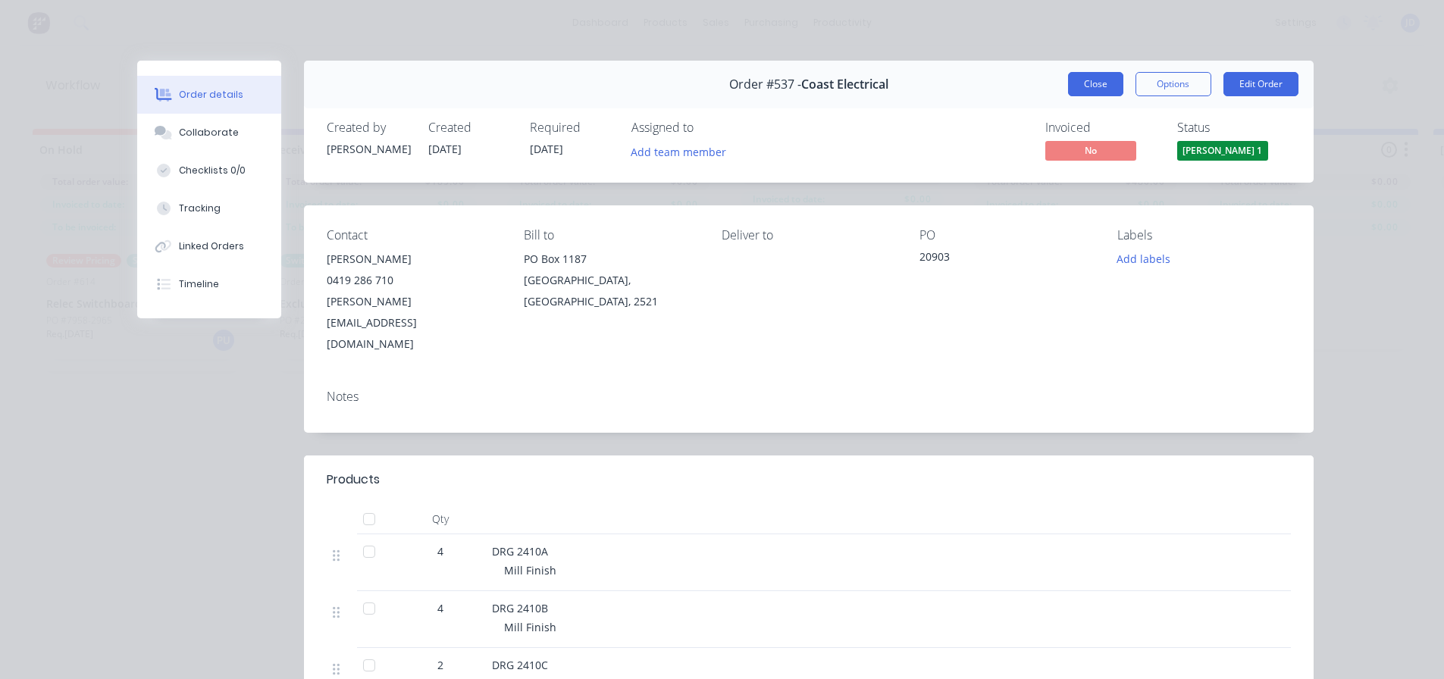
click at [1092, 83] on button "Close" at bounding box center [1095, 84] width 55 height 24
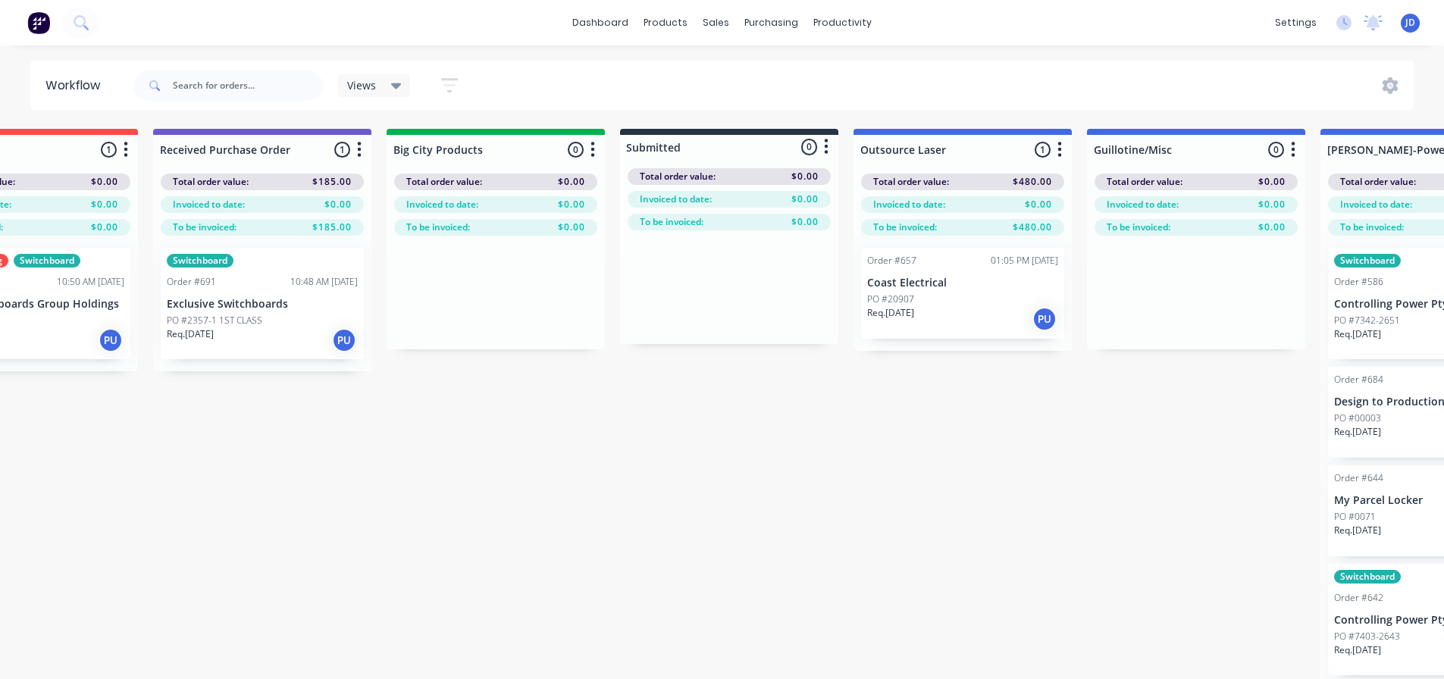
drag, startPoint x: 612, startPoint y: 584, endPoint x: 713, endPoint y: 575, distance: 101.2
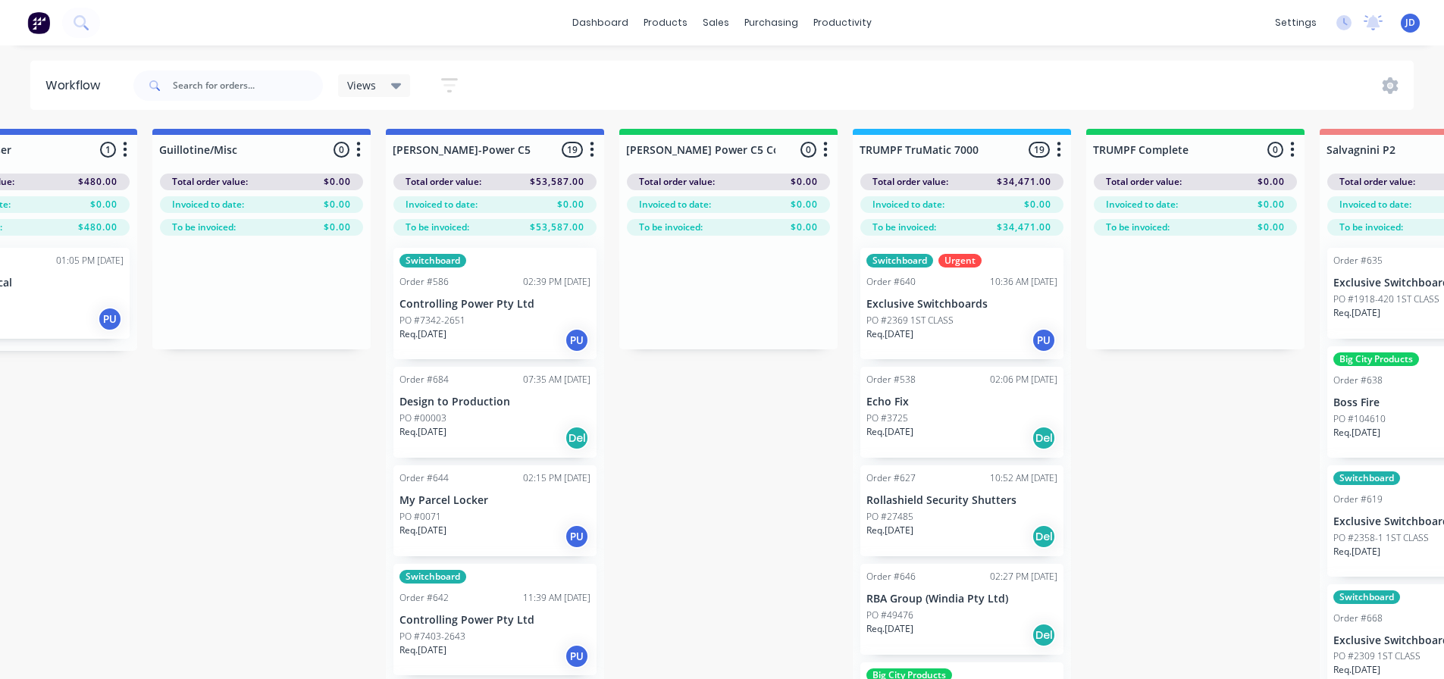
drag, startPoint x: 395, startPoint y: 475, endPoint x: 409, endPoint y: 475, distance: 13.7
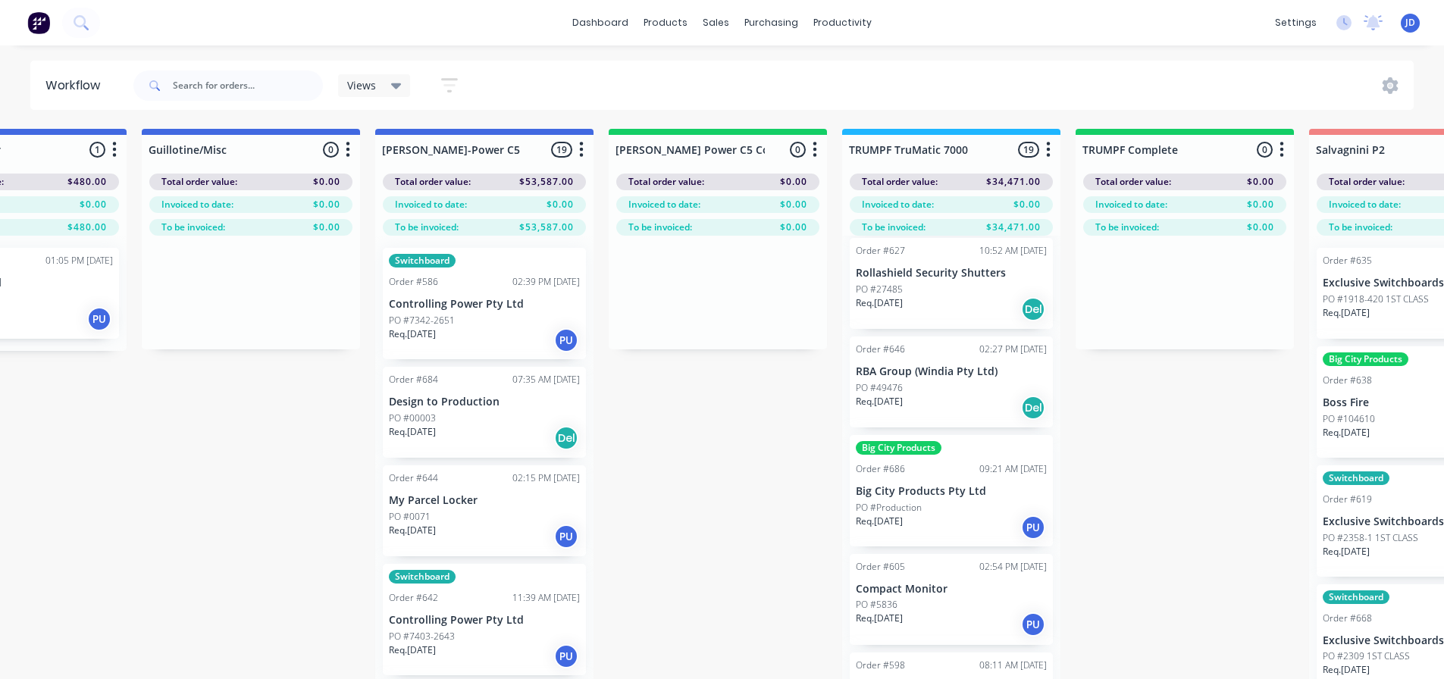
scroll to position [0, 1064]
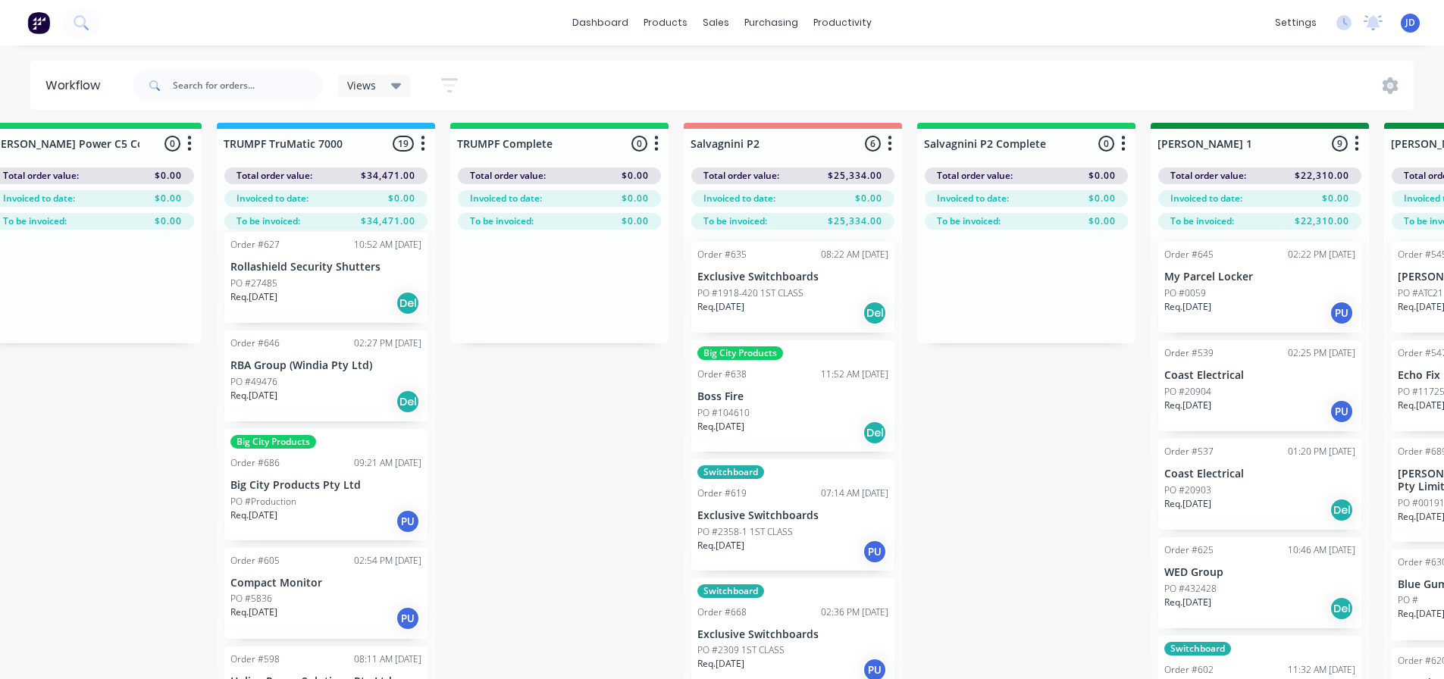
drag, startPoint x: 1250, startPoint y: 521, endPoint x: 1149, endPoint y: 485, distance: 106.9
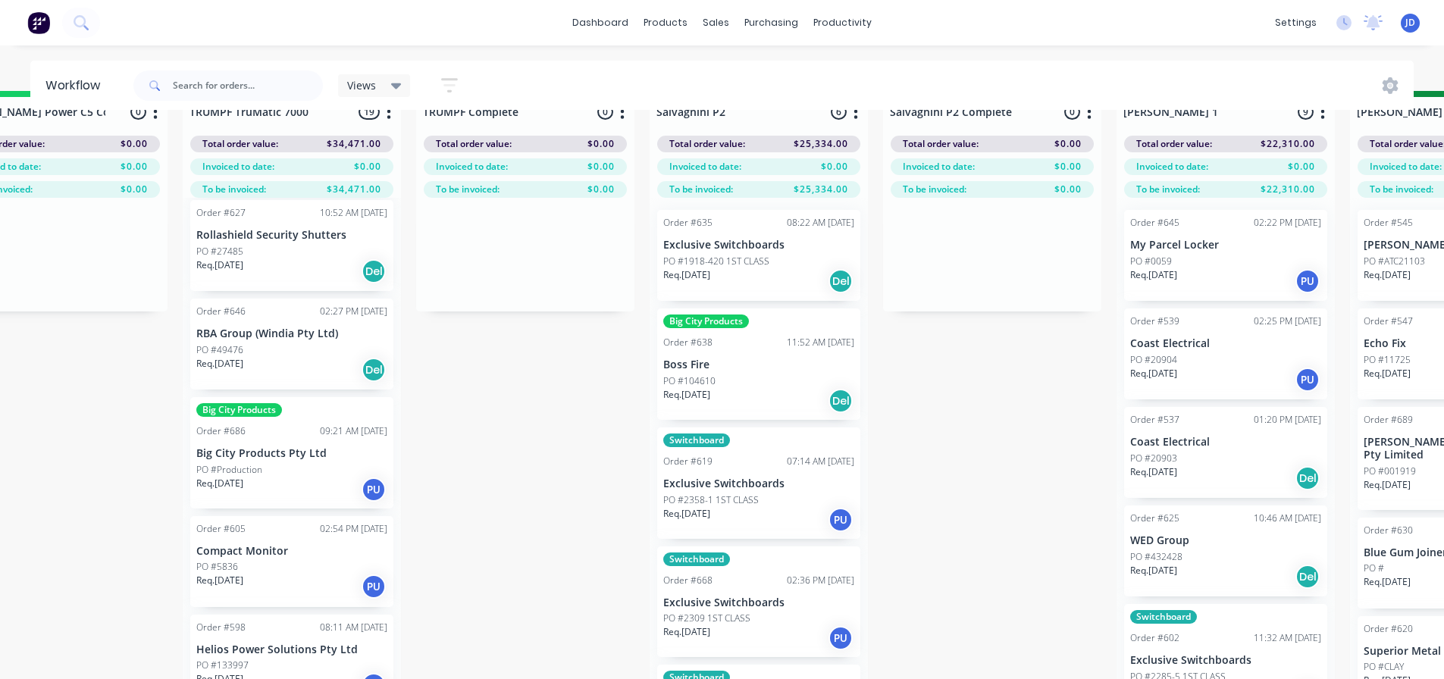
scroll to position [0, 1718]
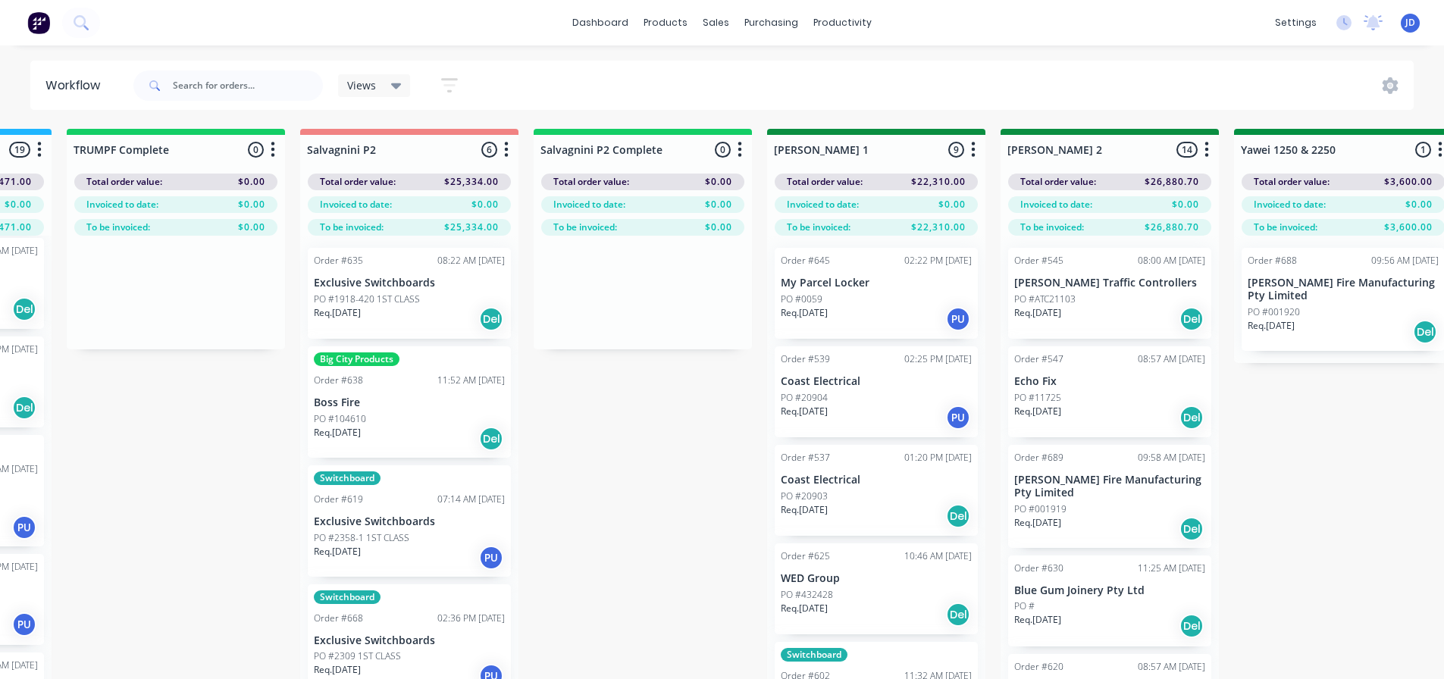
drag, startPoint x: 1029, startPoint y: 526, endPoint x: 1135, endPoint y: 523, distance: 106.2
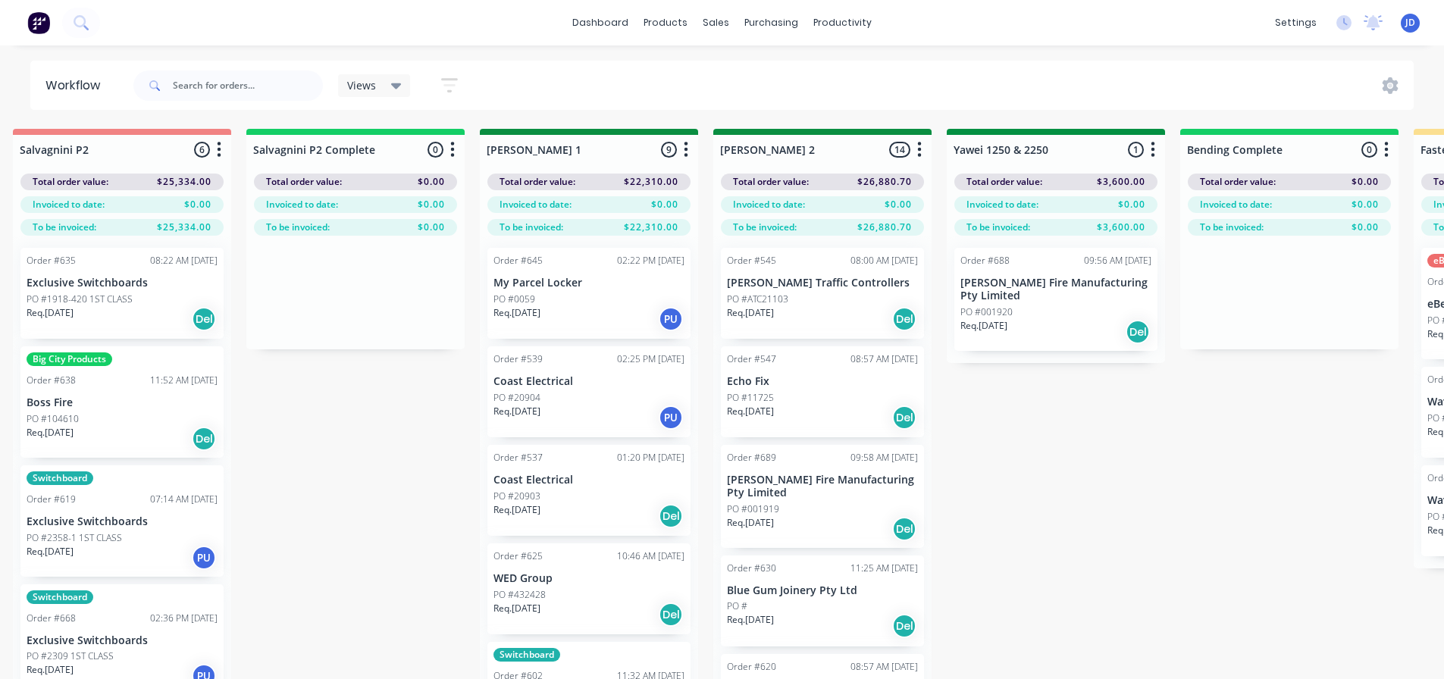
drag, startPoint x: 1367, startPoint y: 471, endPoint x: 1470, endPoint y: 465, distance: 102.6
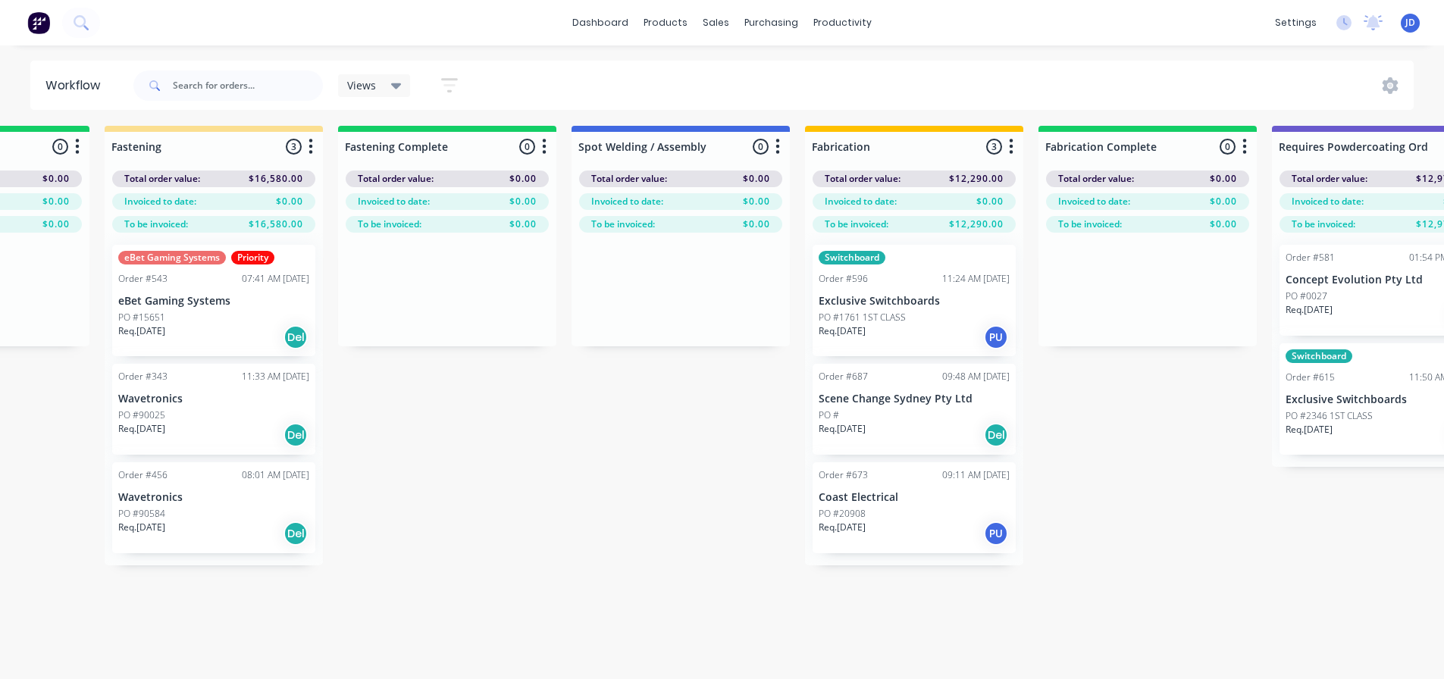
drag, startPoint x: 665, startPoint y: 493, endPoint x: 725, endPoint y: 506, distance: 61.1
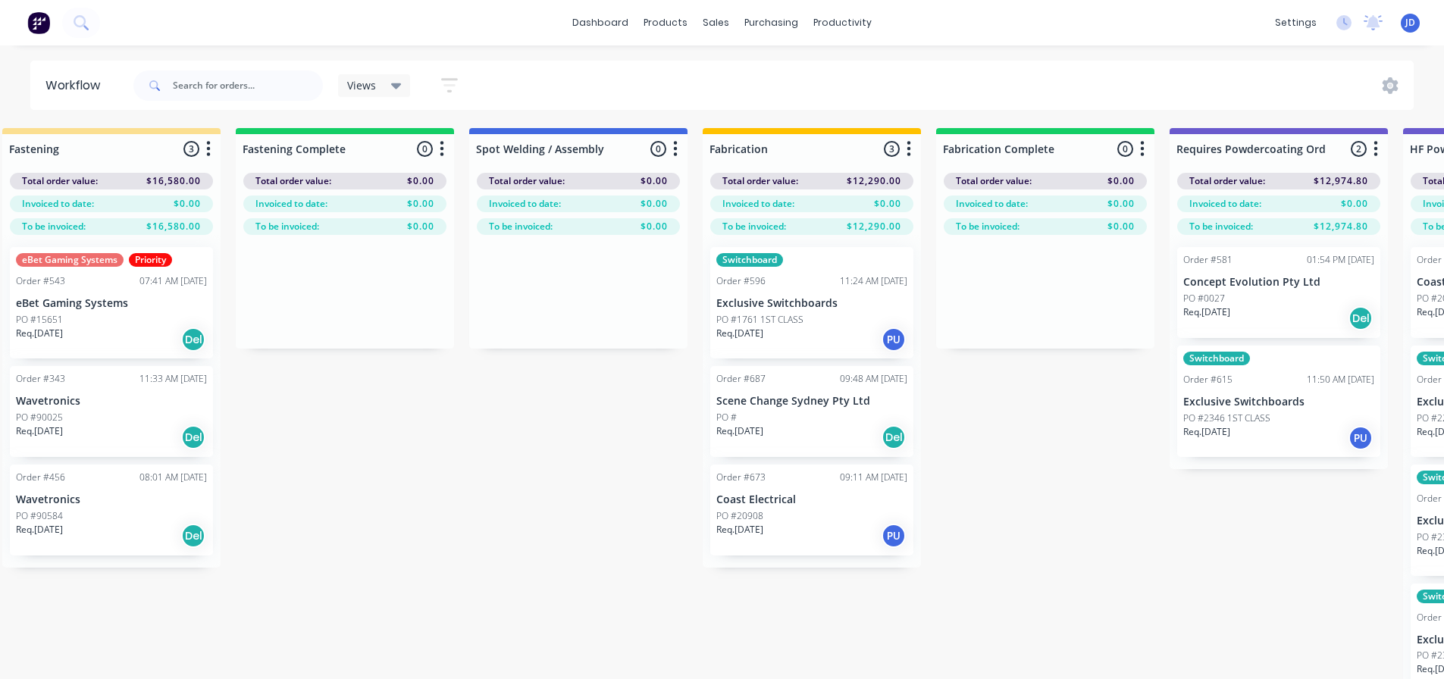
scroll to position [1, 3827]
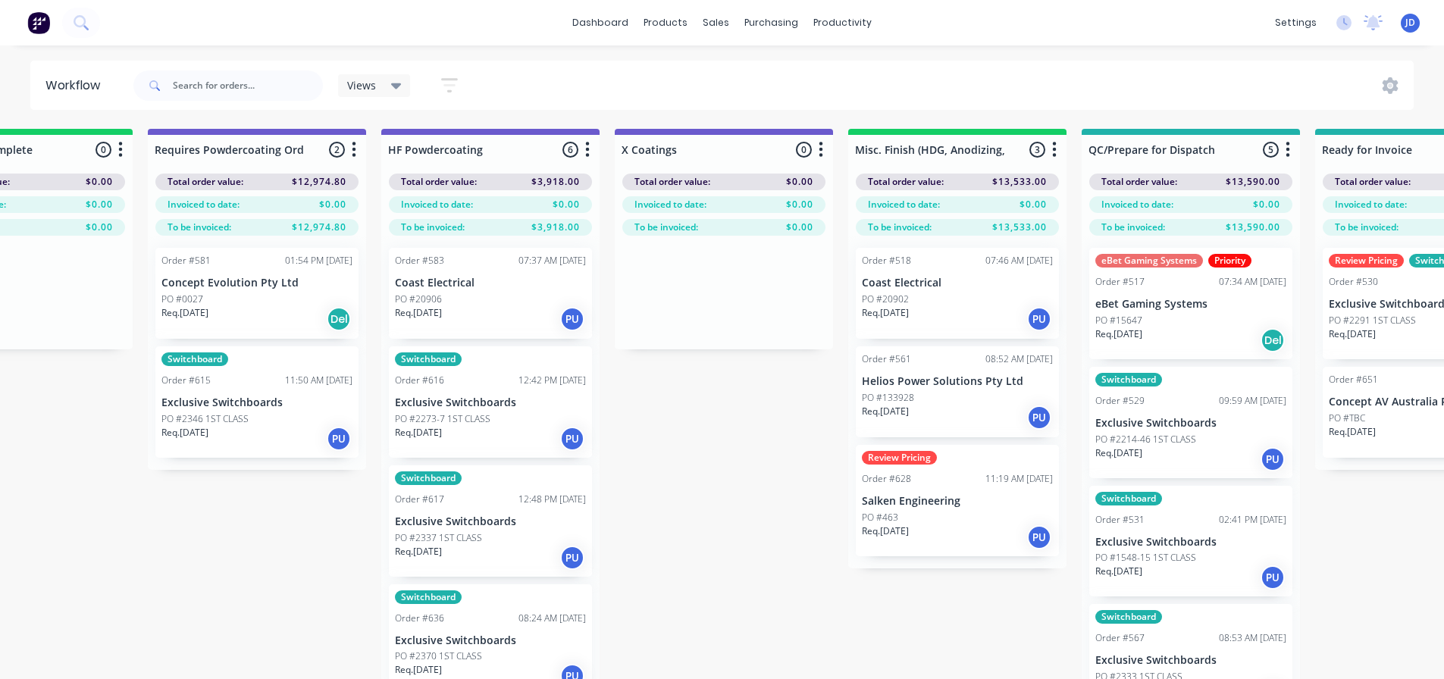
drag, startPoint x: 537, startPoint y: 422, endPoint x: 707, endPoint y: 407, distance: 170.5
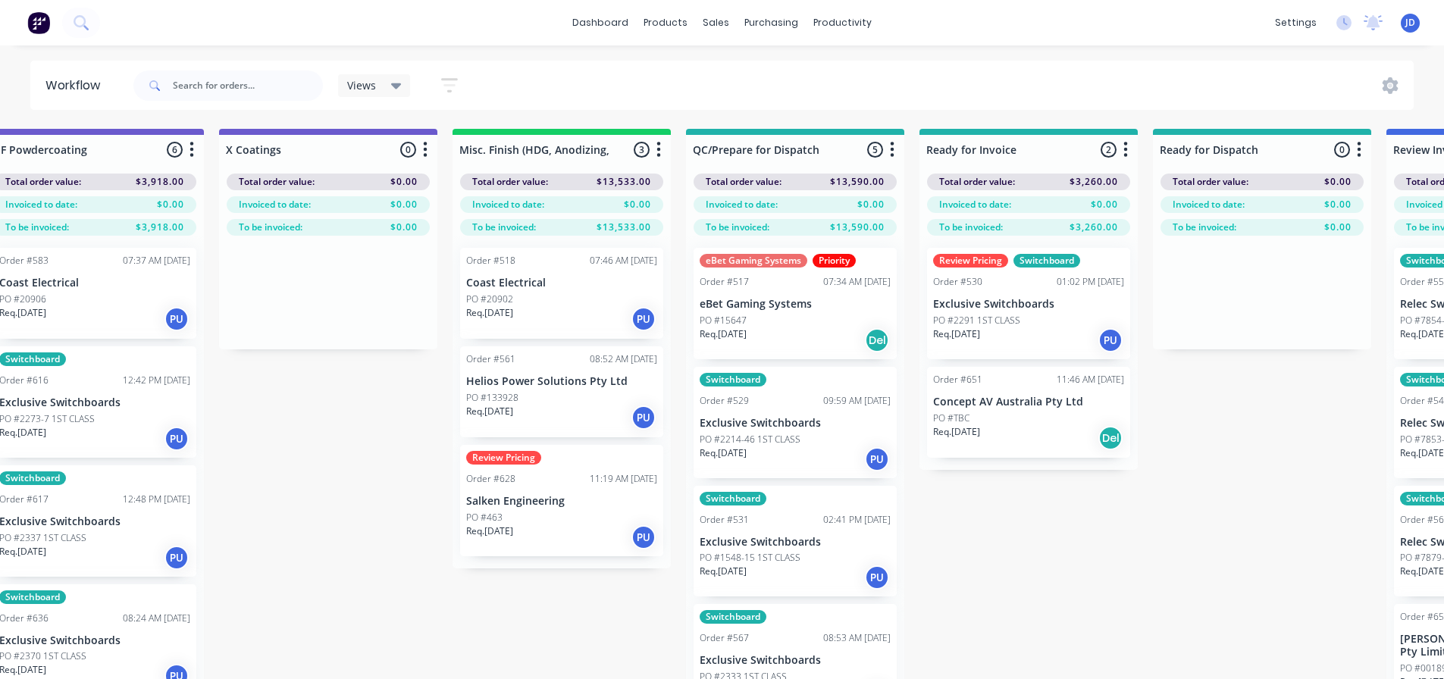
drag, startPoint x: 598, startPoint y: 575, endPoint x: 634, endPoint y: 568, distance: 37.0
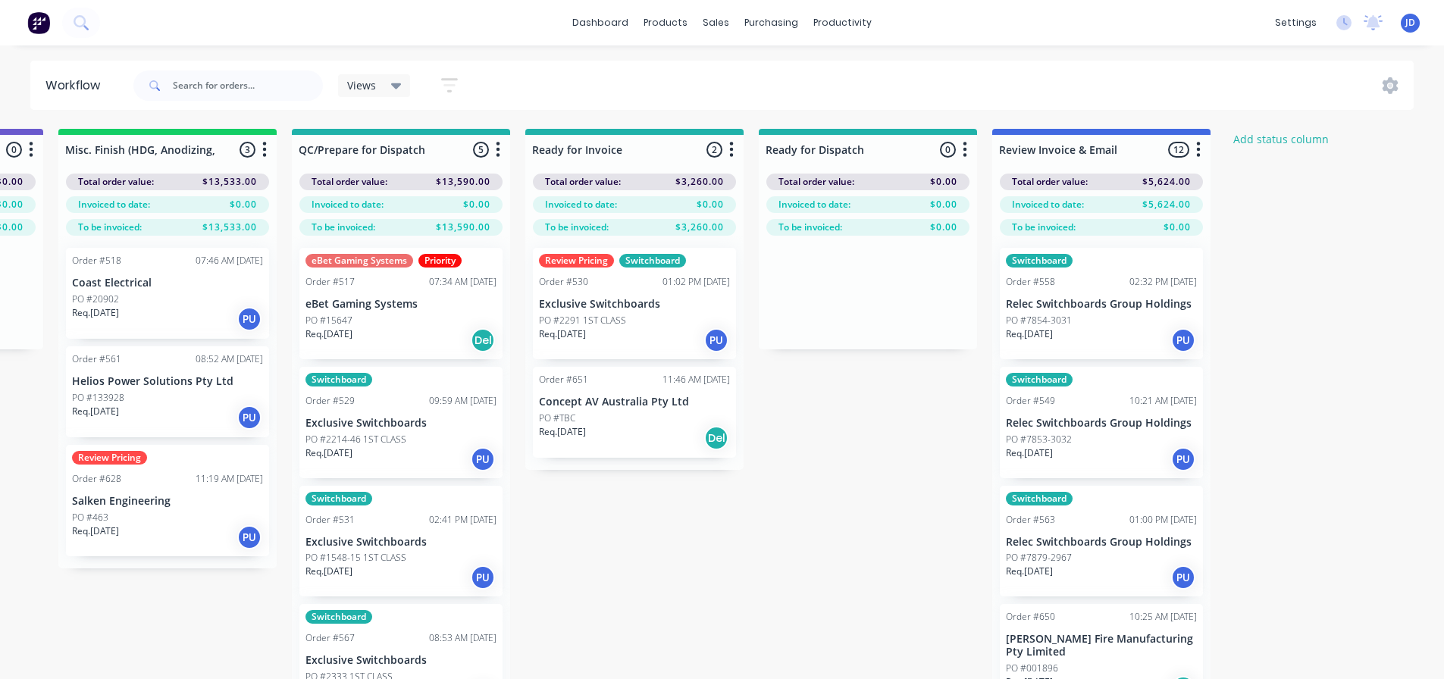
drag, startPoint x: 858, startPoint y: 525, endPoint x: 993, endPoint y: 522, distance: 134.9
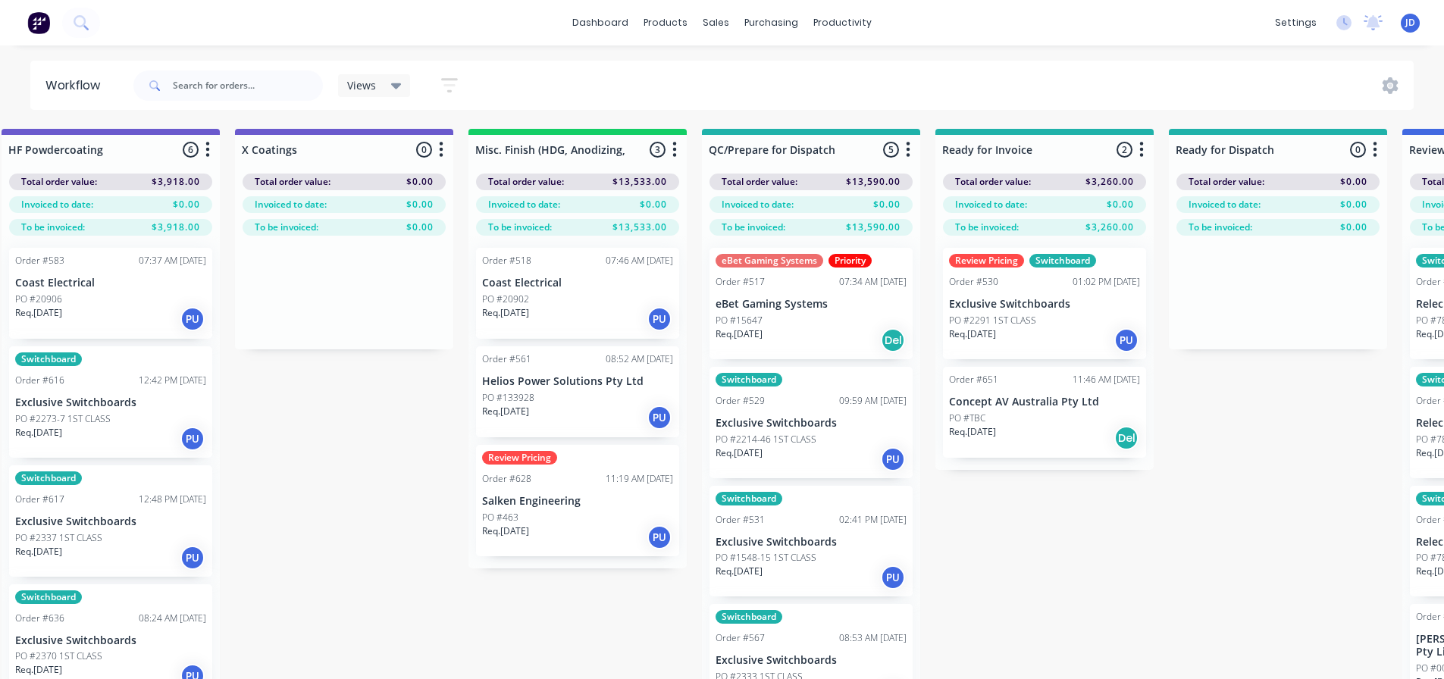
drag, startPoint x: 911, startPoint y: 536, endPoint x: 857, endPoint y: 521, distance: 55.9
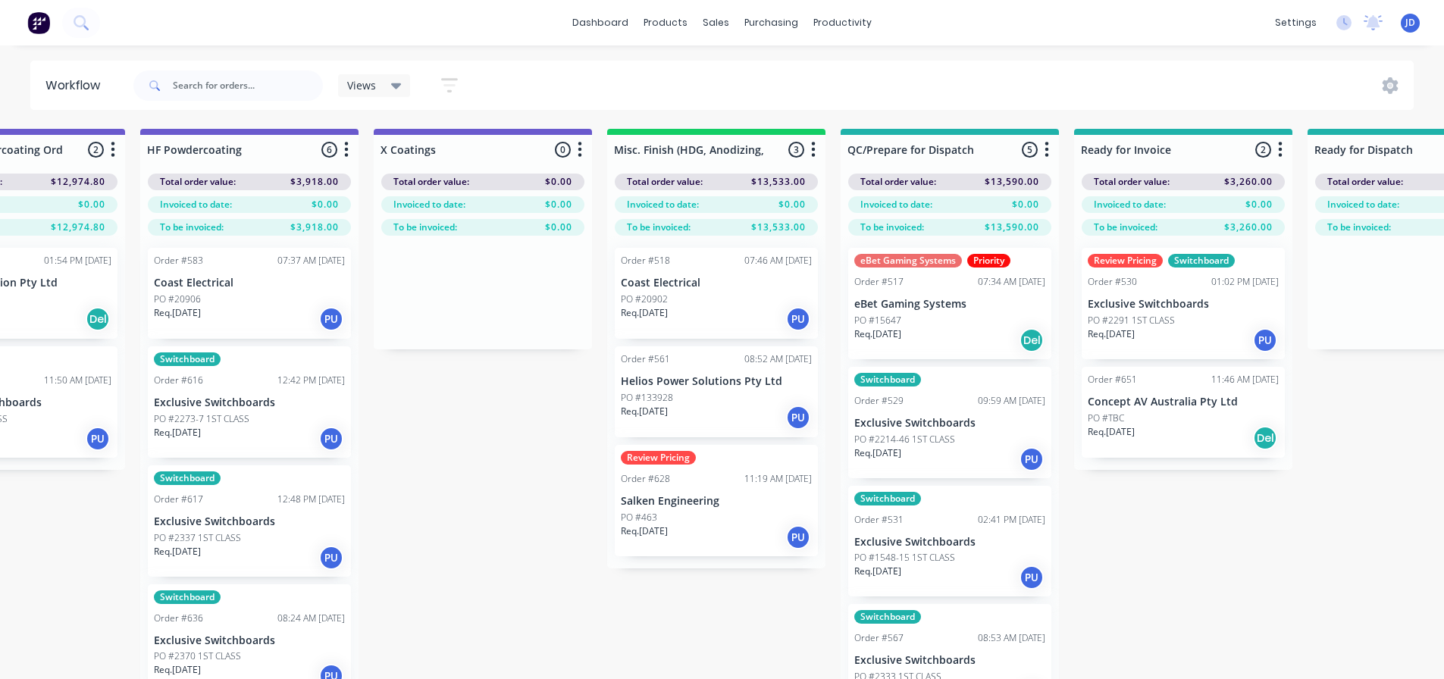
scroll to position [0, 4987]
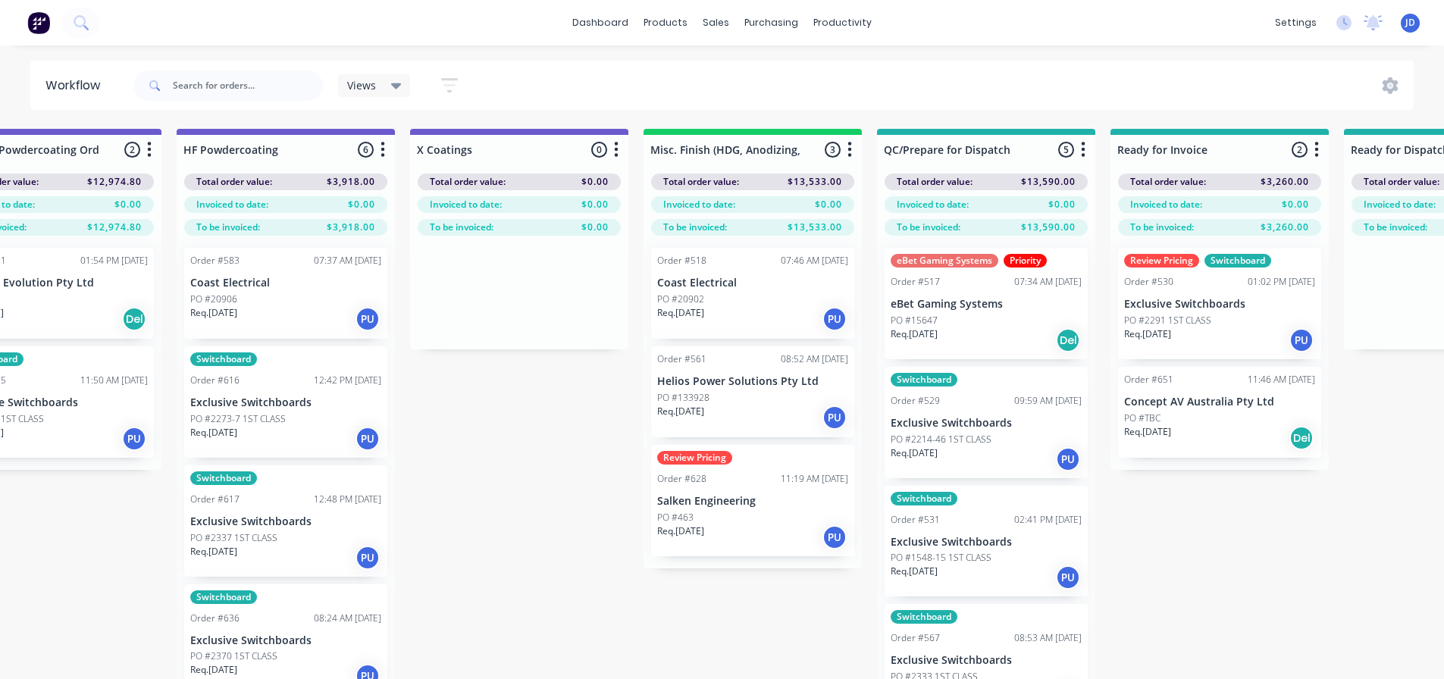
drag, startPoint x: 1140, startPoint y: 549, endPoint x: 1177, endPoint y: 545, distance: 37.3
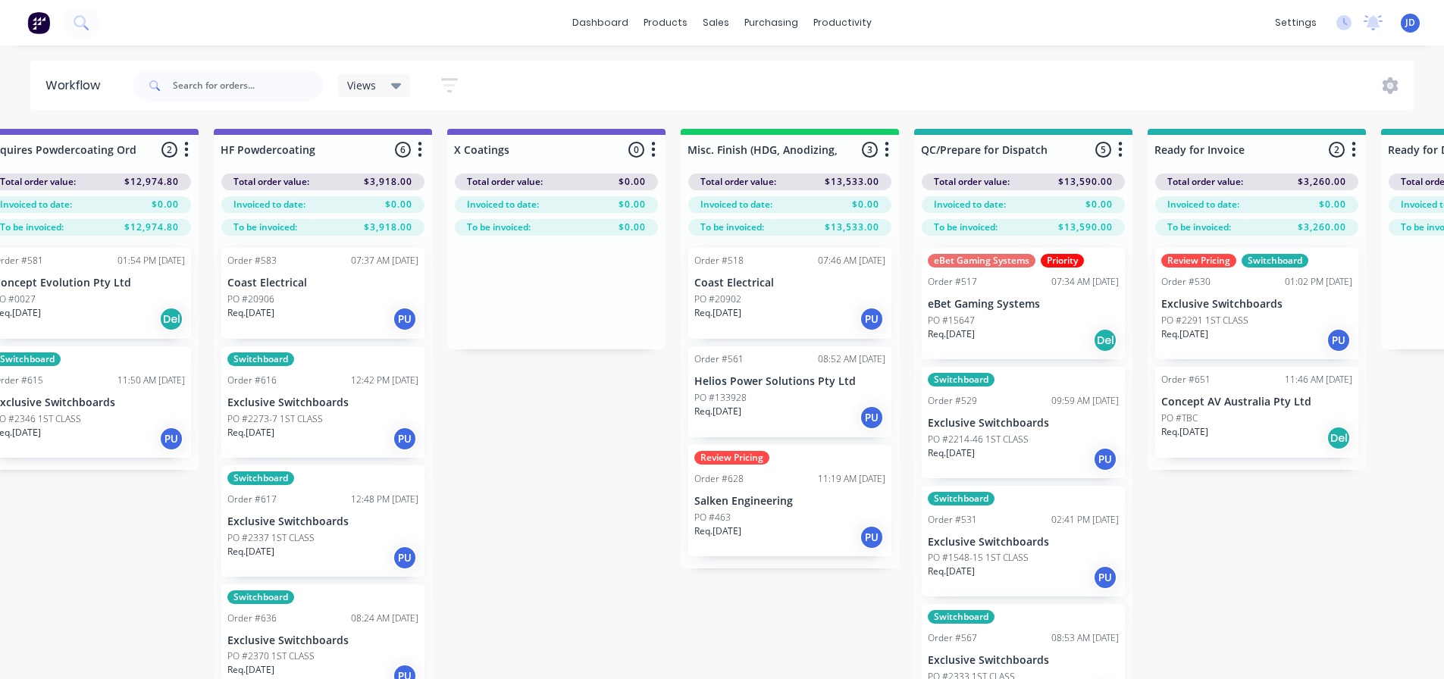
drag, startPoint x: 1417, startPoint y: 547, endPoint x: 1333, endPoint y: 534, distance: 85.0
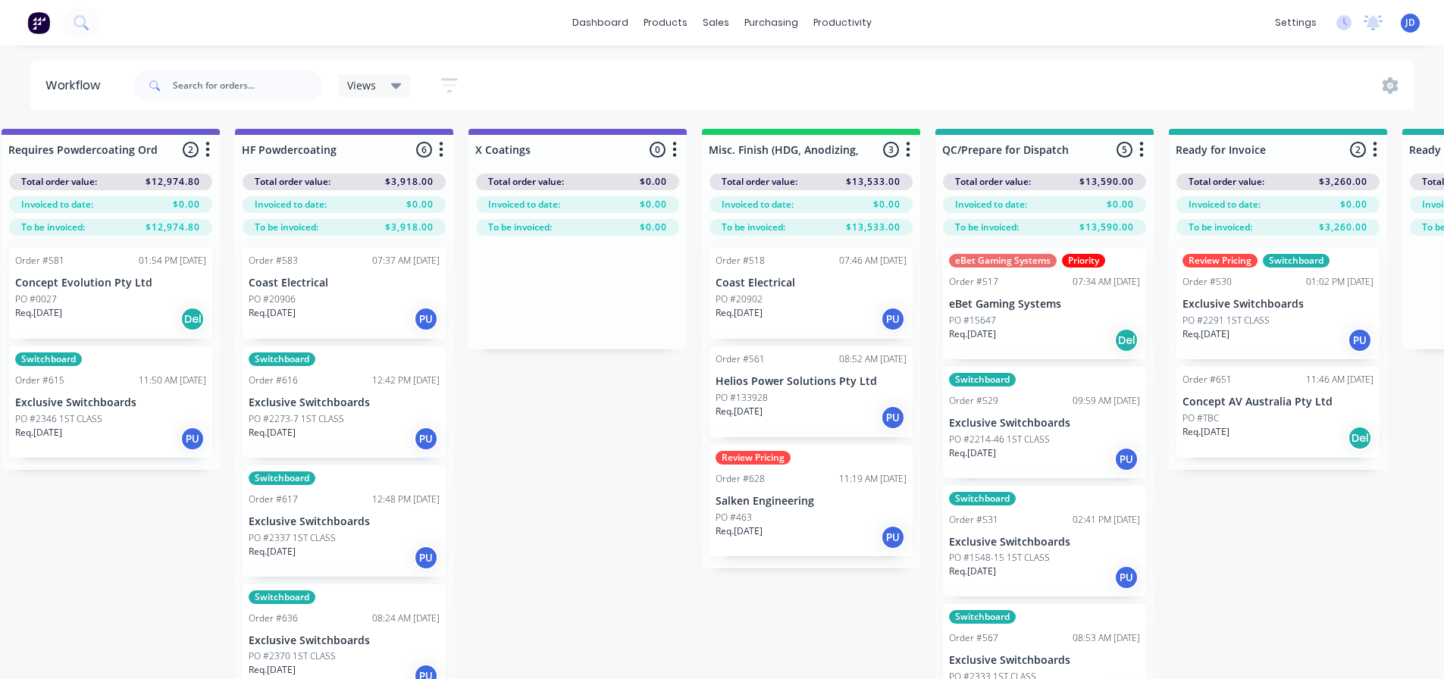
drag, startPoint x: 1264, startPoint y: 523, endPoint x: 1201, endPoint y: 460, distance: 89.5
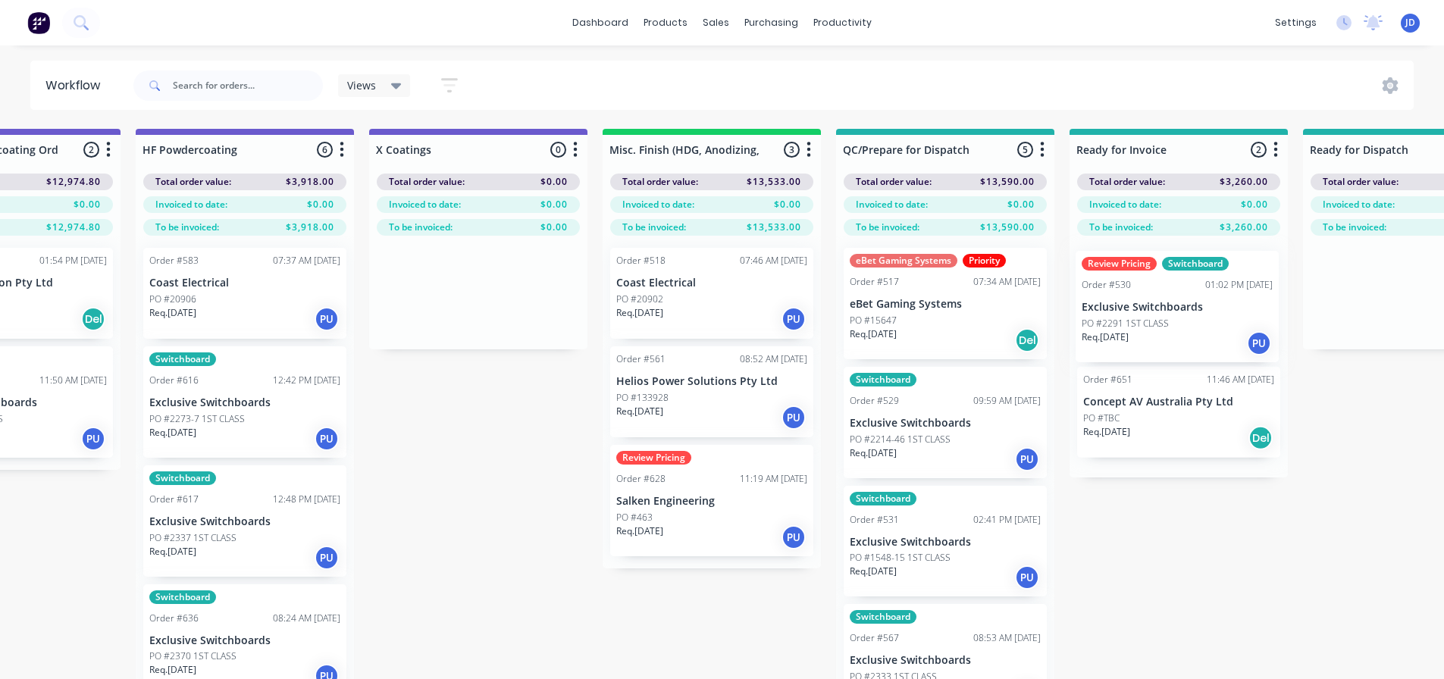
click at [1220, 334] on div "Review Pricing Switchboard Order #530 01:02 PM 21/07/25 Exclusive Switchboards …" at bounding box center [1179, 357] width 218 height 242
click at [1208, 326] on div "Review Pricing Switchboard Order #530 01:02 PM 21/07/25 Exclusive Switchboards …" at bounding box center [1178, 357] width 218 height 242
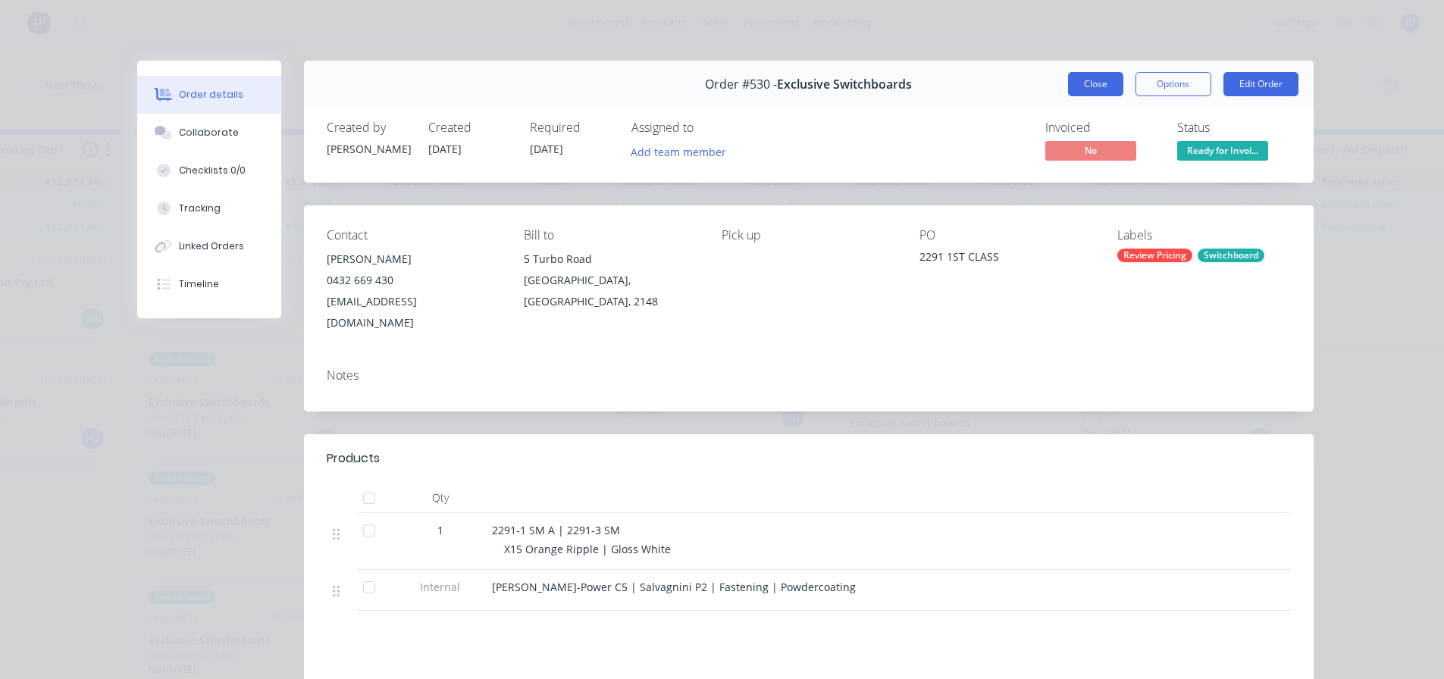
click at [1093, 80] on button "Close" at bounding box center [1095, 84] width 55 height 24
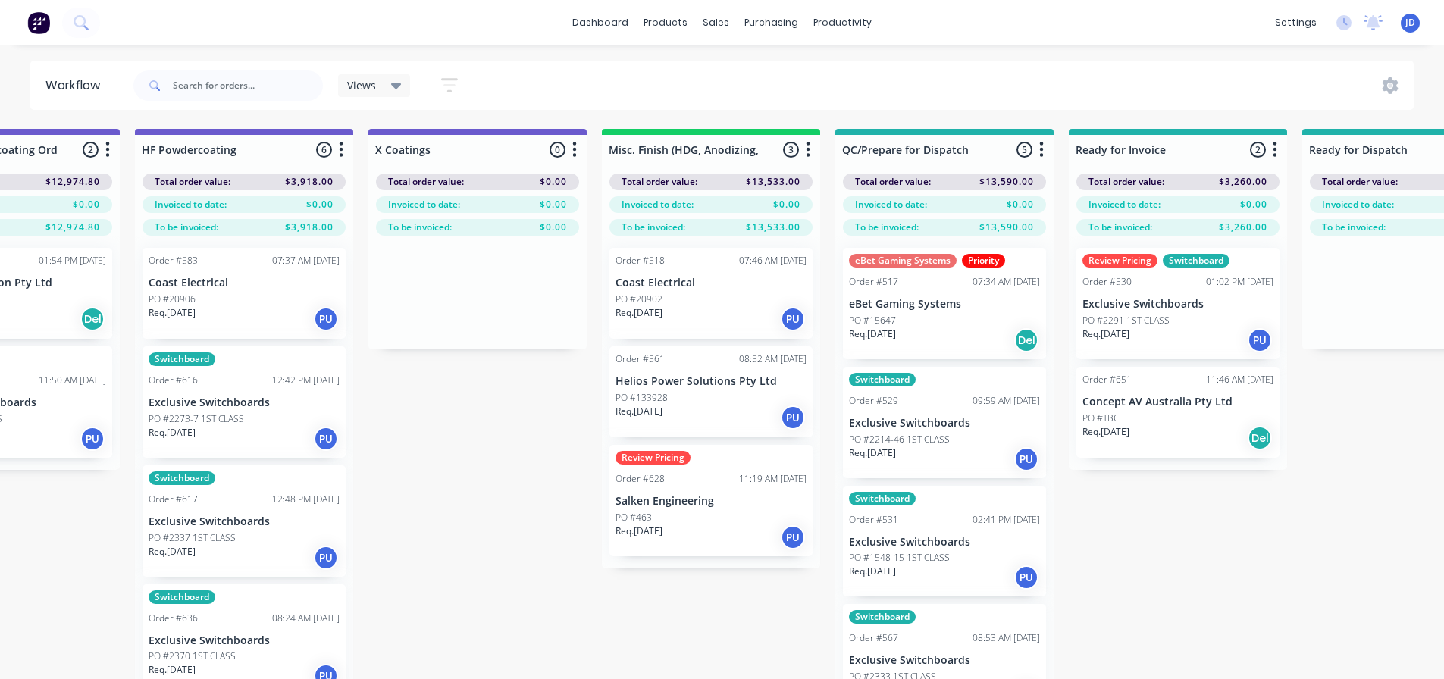
click at [1156, 332] on div "Req. 31/07/25 PU" at bounding box center [1177, 340] width 191 height 26
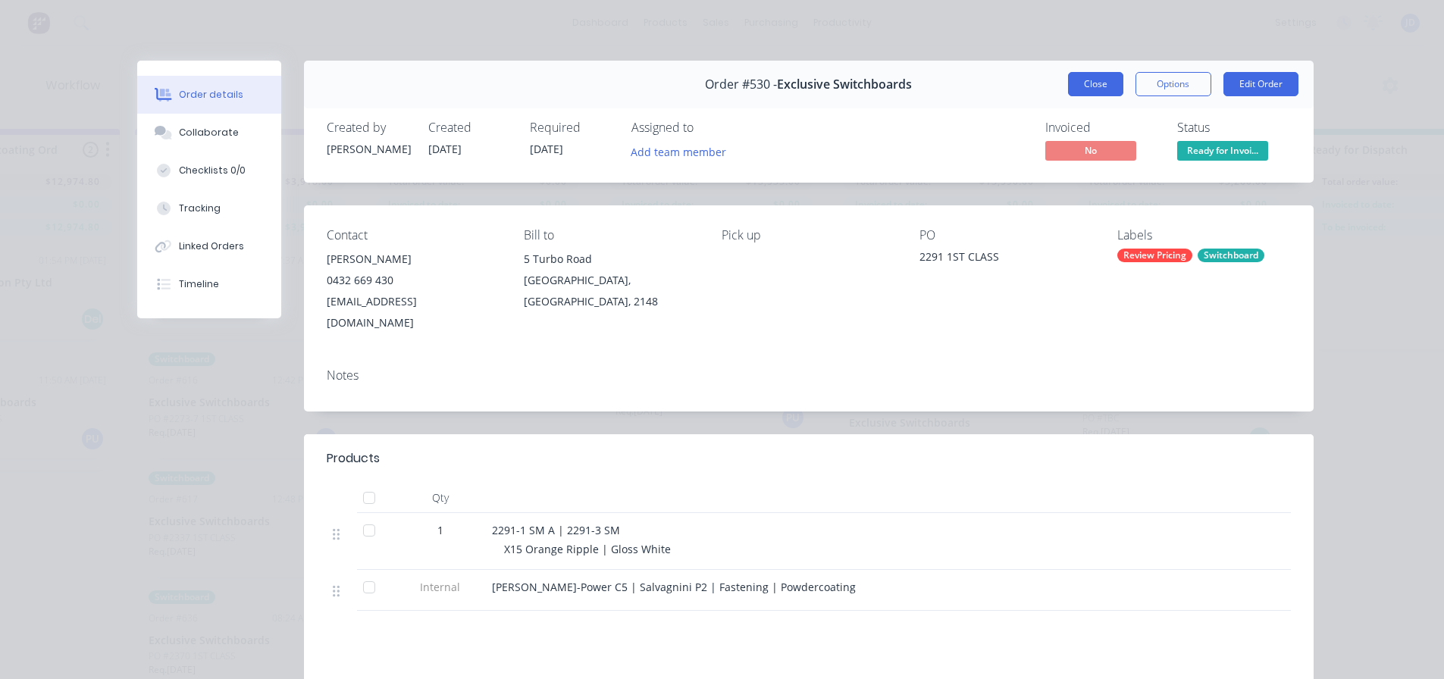
click at [1068, 87] on button "Close" at bounding box center [1095, 84] width 55 height 24
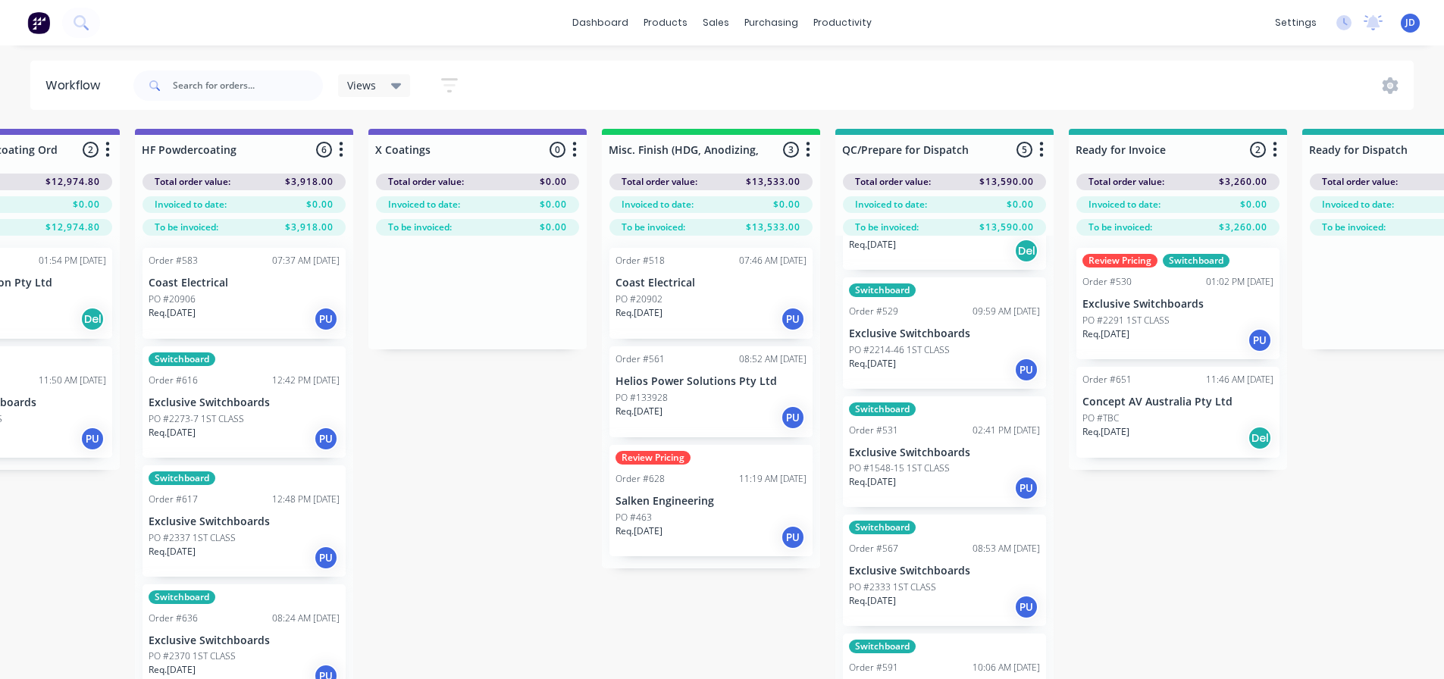
scroll to position [102, 0]
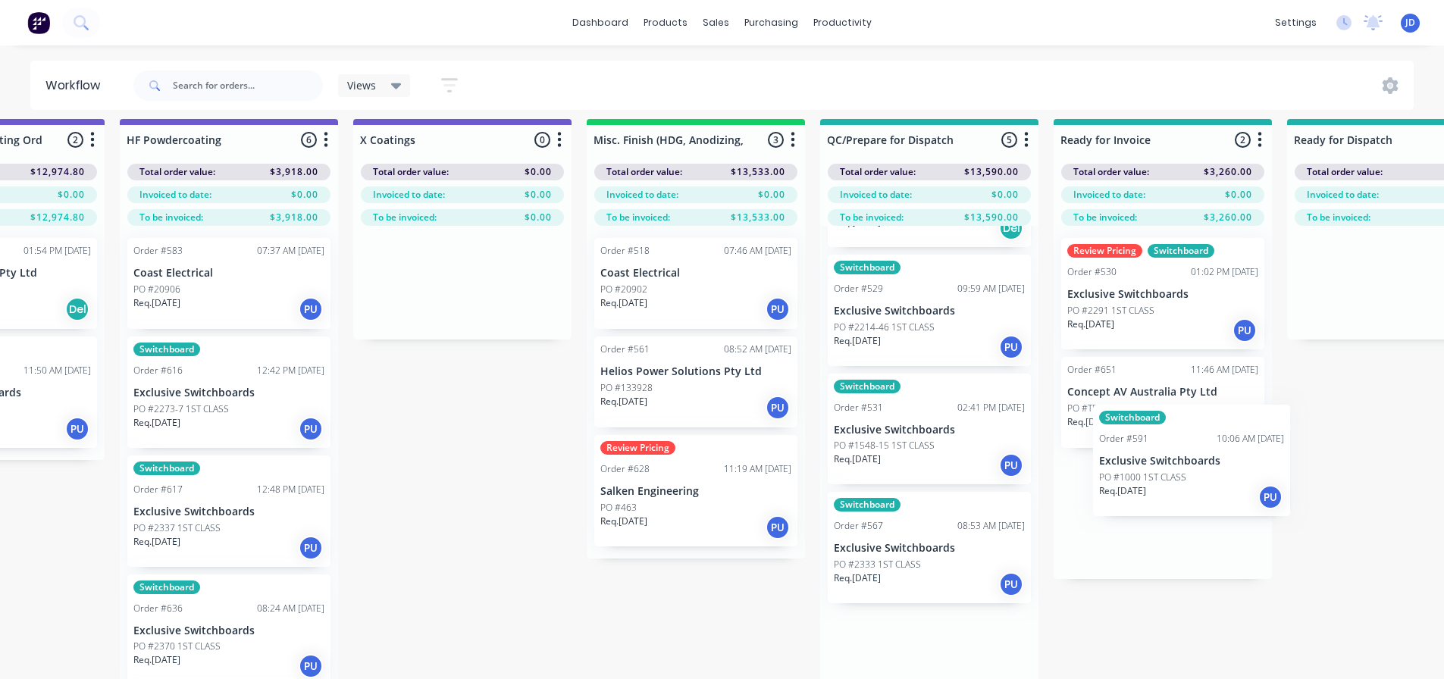
drag, startPoint x: 946, startPoint y: 678, endPoint x: 1180, endPoint y: 426, distance: 343.8
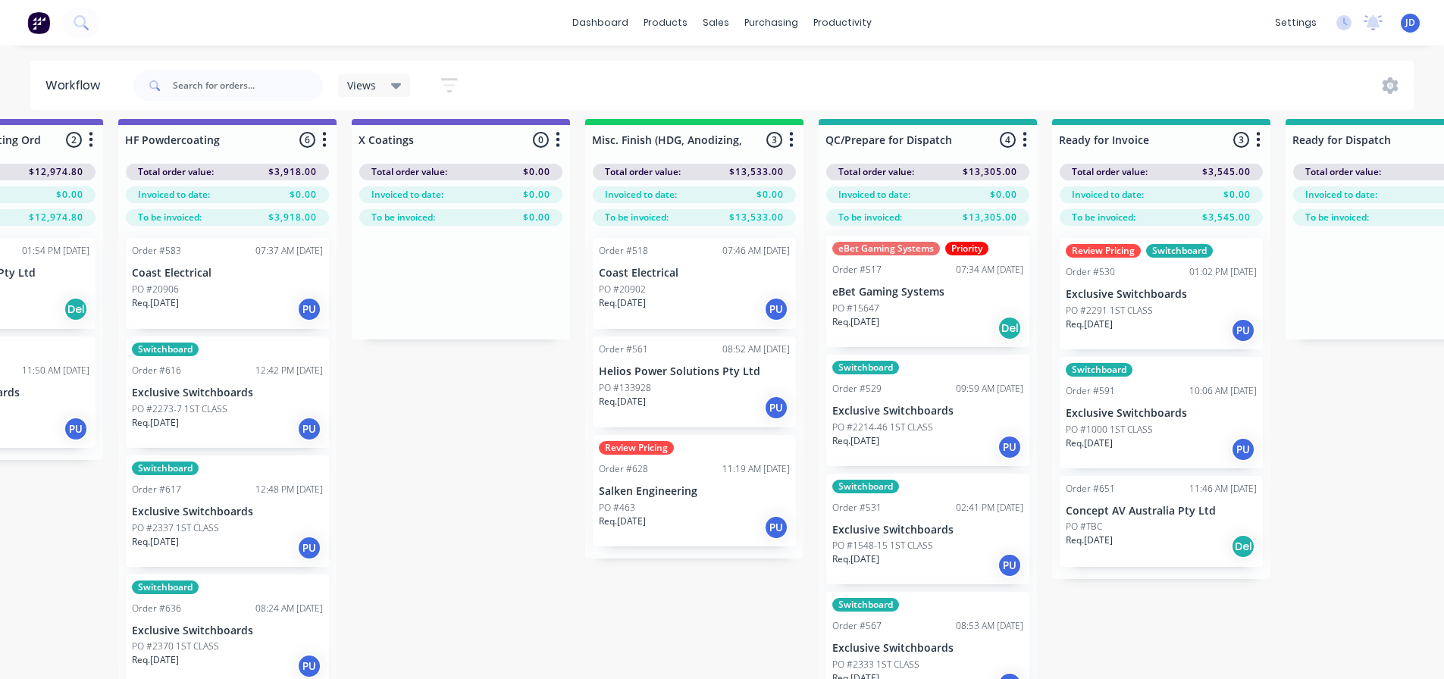
scroll to position [0, 0]
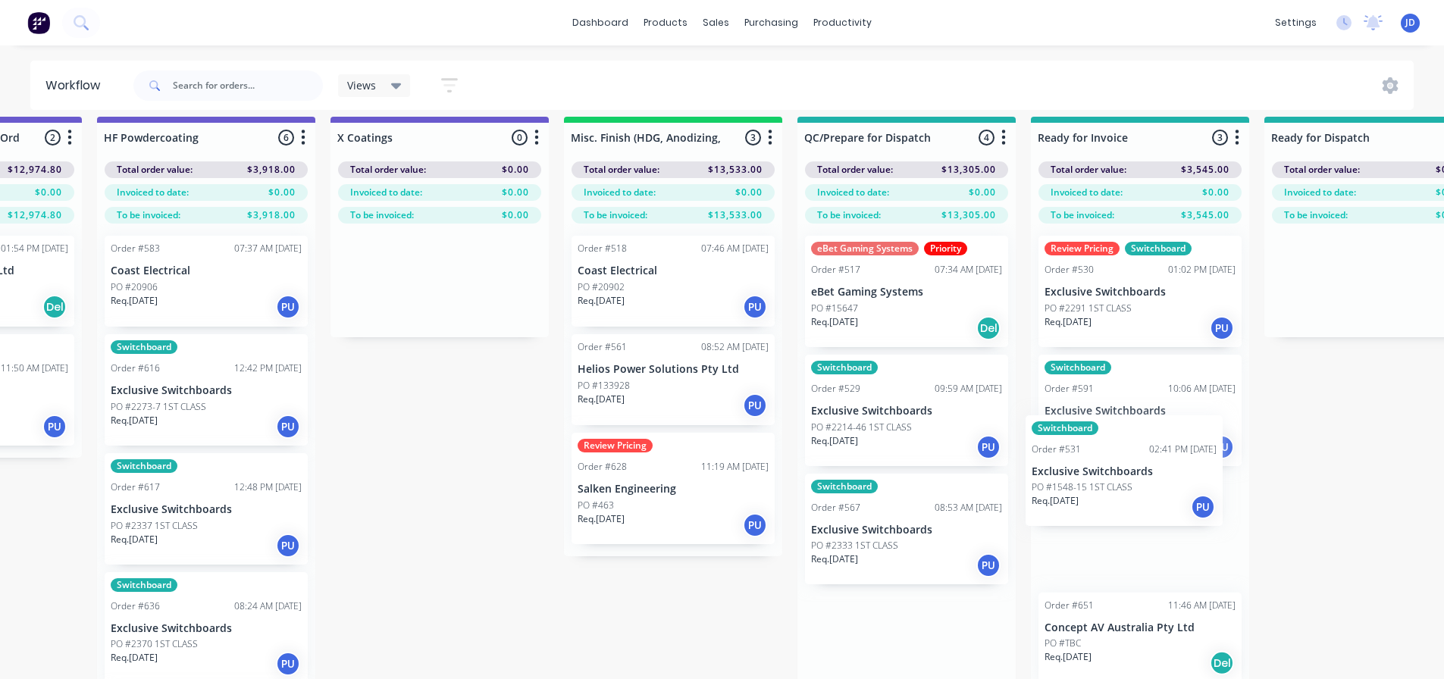
drag, startPoint x: 963, startPoint y: 471, endPoint x: 1121, endPoint y: 410, distance: 169.2
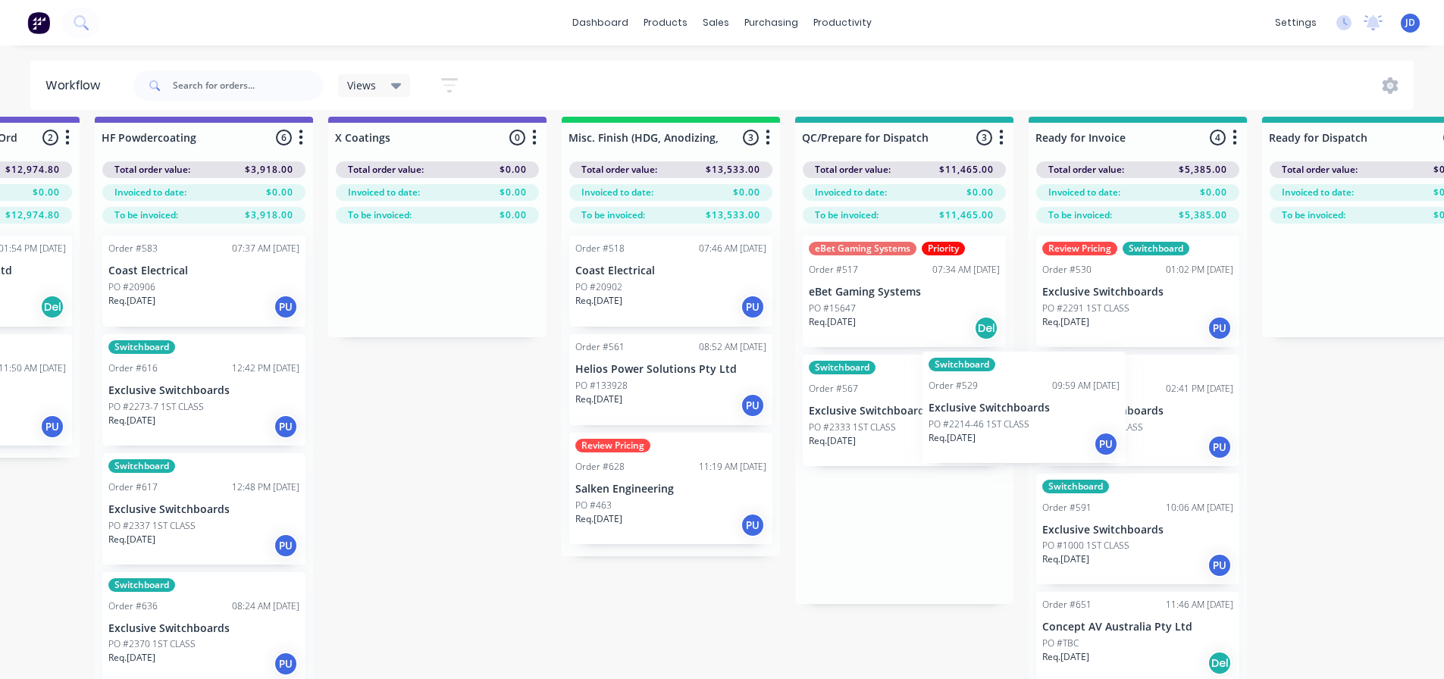
drag, startPoint x: 957, startPoint y: 440, endPoint x: 1073, endPoint y: 422, distance: 117.3
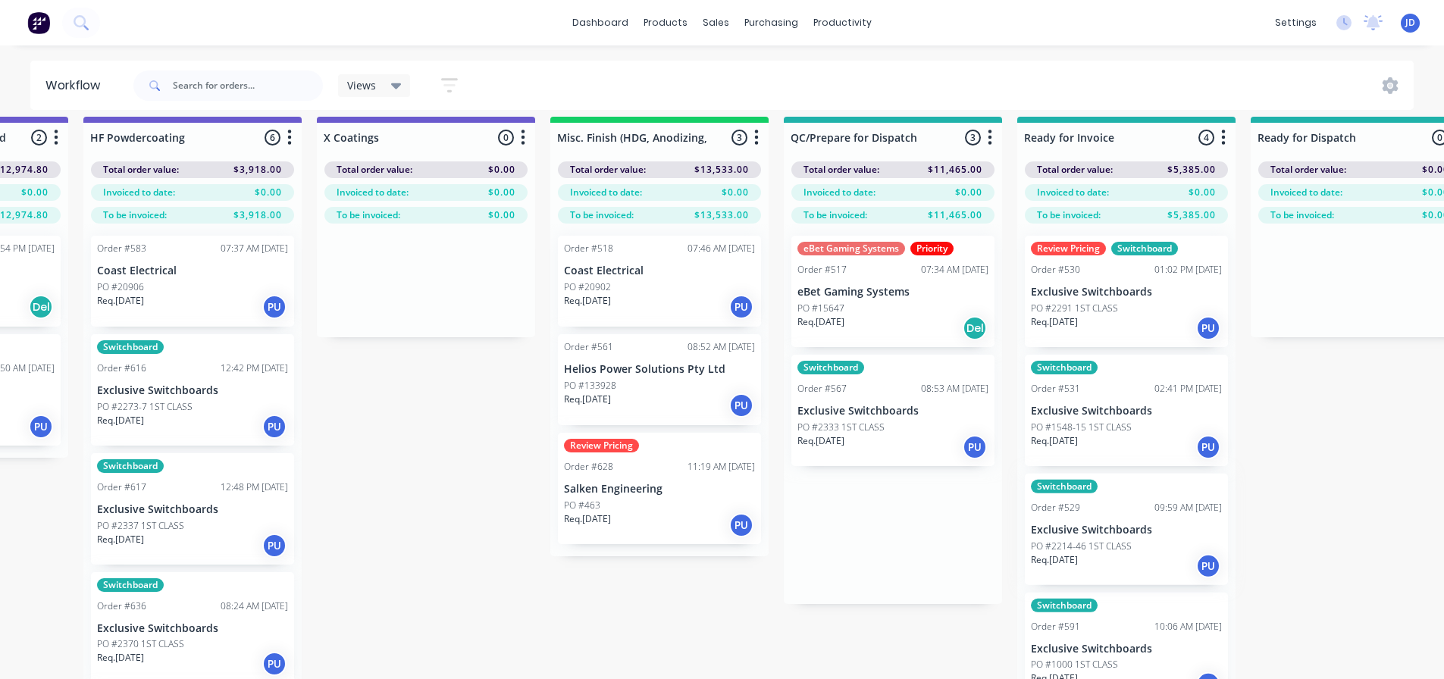
drag, startPoint x: 1042, startPoint y: 431, endPoint x: 1079, endPoint y: 425, distance: 38.3
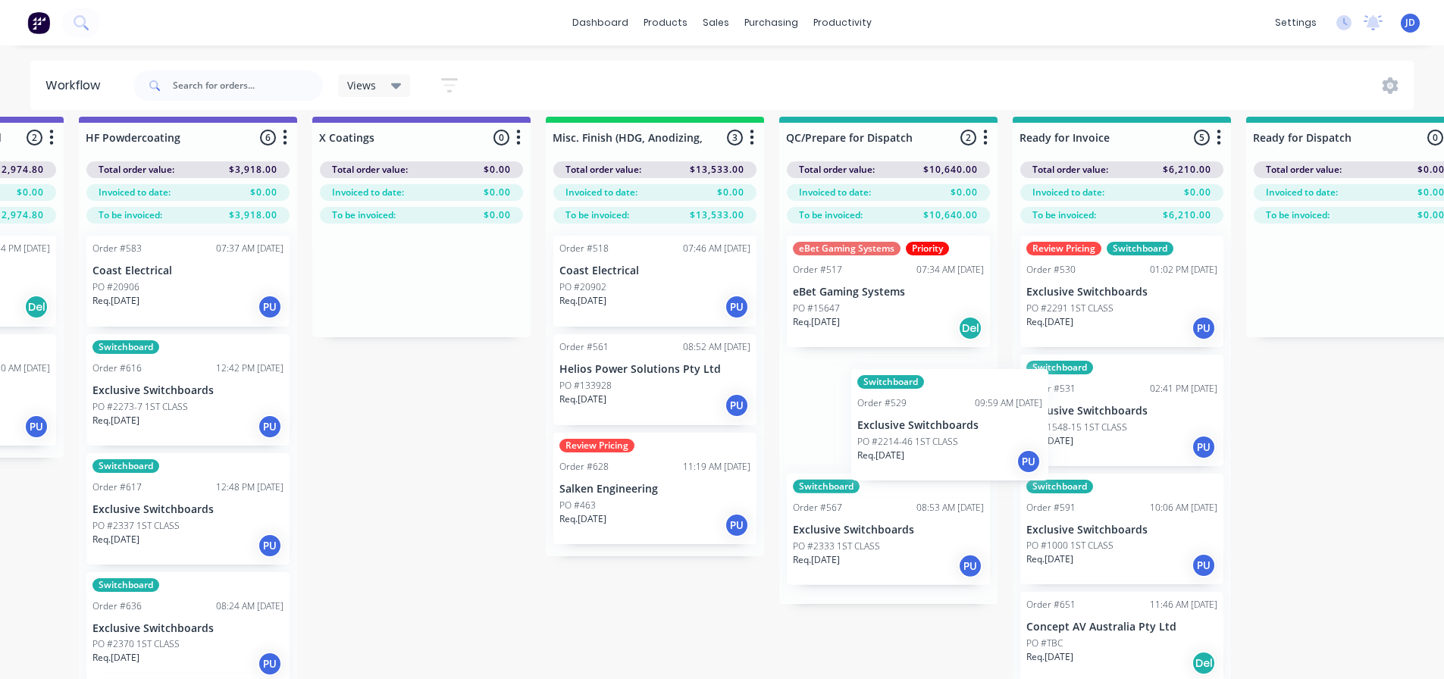
drag, startPoint x: 923, startPoint y: 449, endPoint x: 966, endPoint y: 450, distance: 43.2
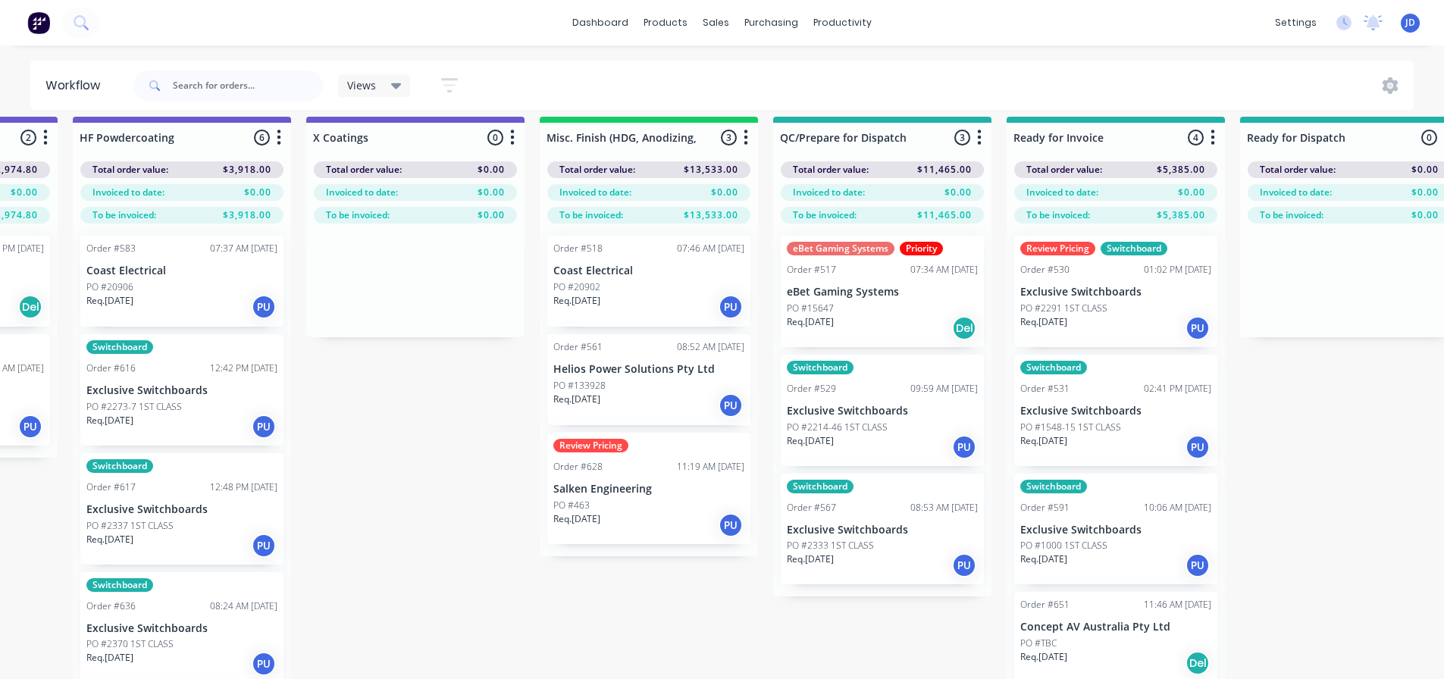
drag, startPoint x: 1013, startPoint y: 348, endPoint x: 862, endPoint y: 418, distance: 166.9
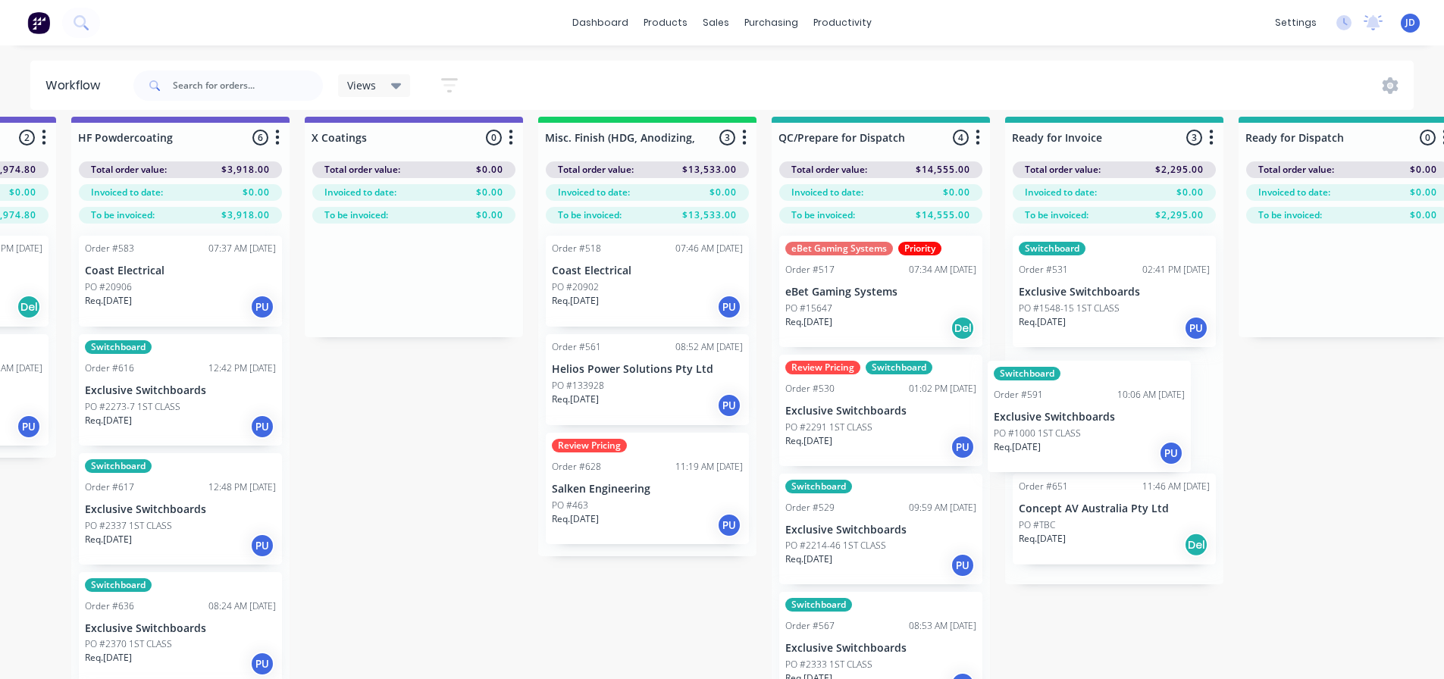
drag, startPoint x: 1060, startPoint y: 431, endPoint x: 786, endPoint y: 434, distance: 274.4
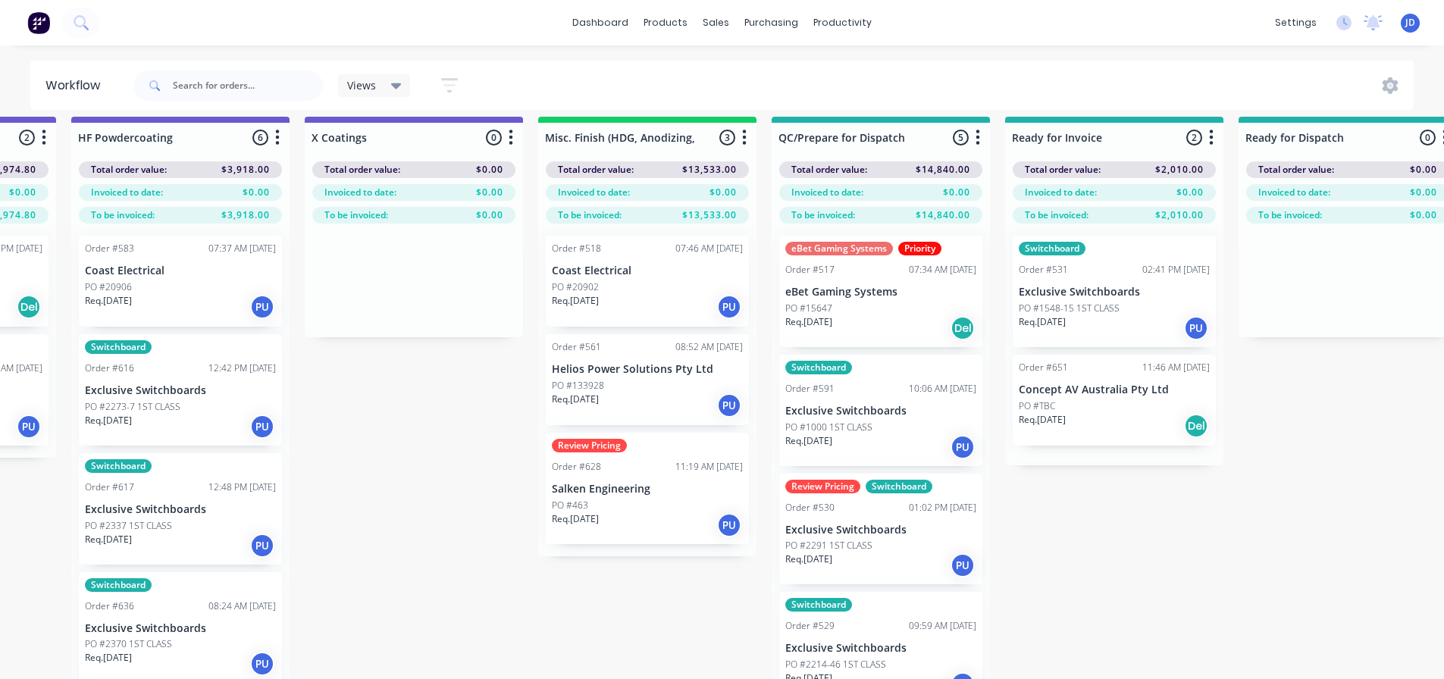
scroll to position [12, 5100]
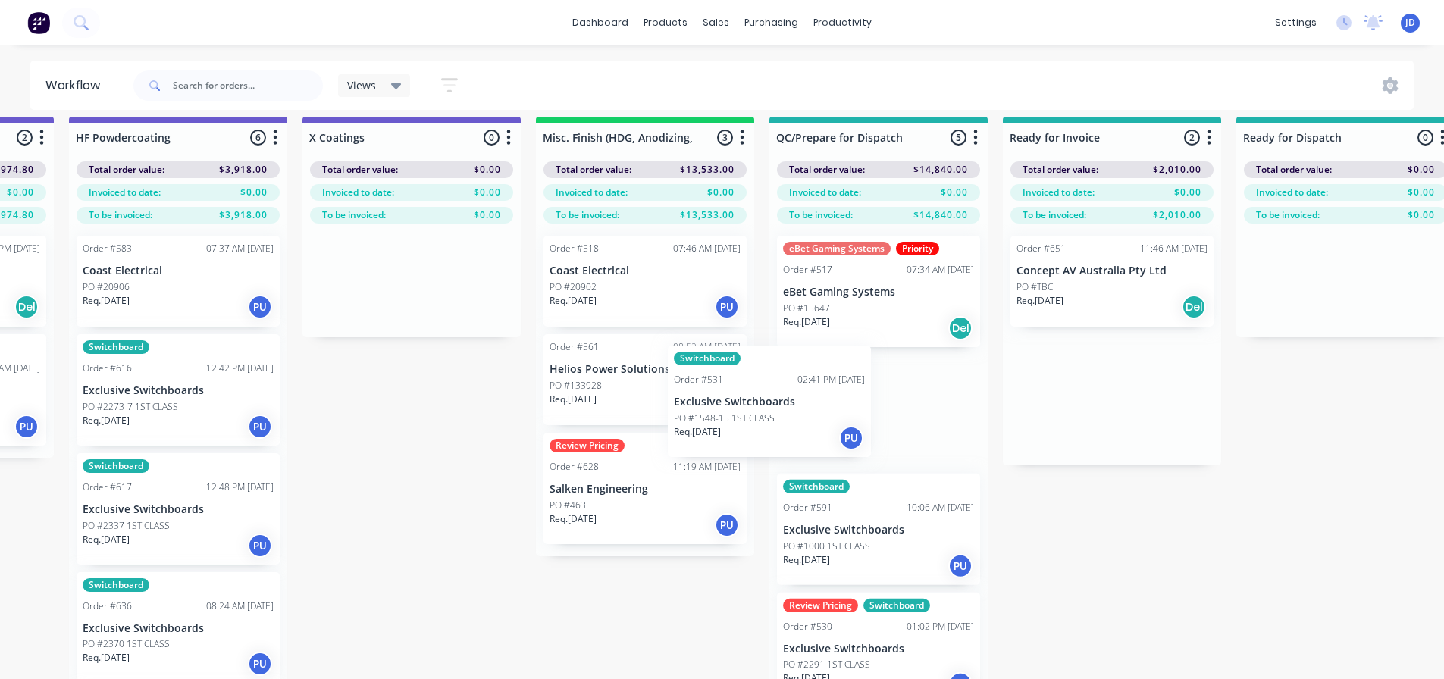
drag, startPoint x: 982, startPoint y: 361, endPoint x: 753, endPoint y: 436, distance: 240.2
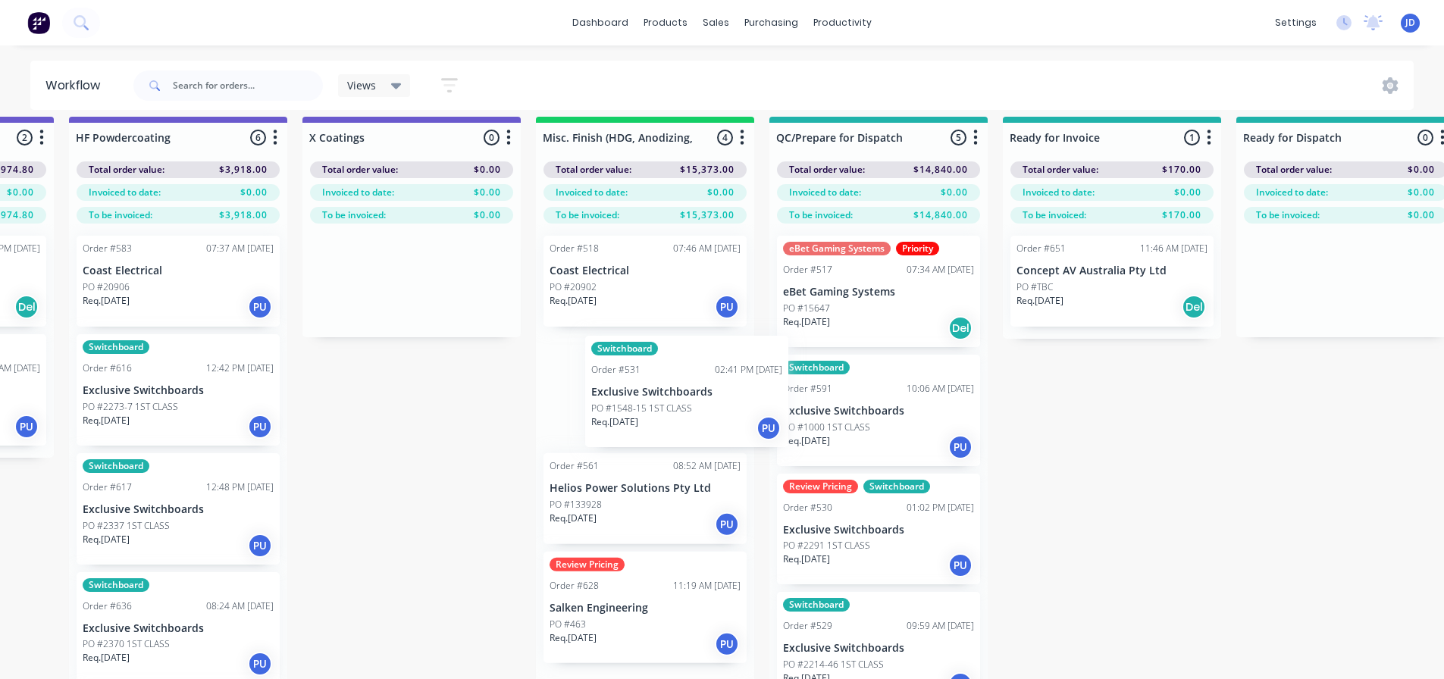
drag, startPoint x: 660, startPoint y: 383, endPoint x: 945, endPoint y: 359, distance: 286.1
drag, startPoint x: 688, startPoint y: 398, endPoint x: 879, endPoint y: 403, distance: 191.1
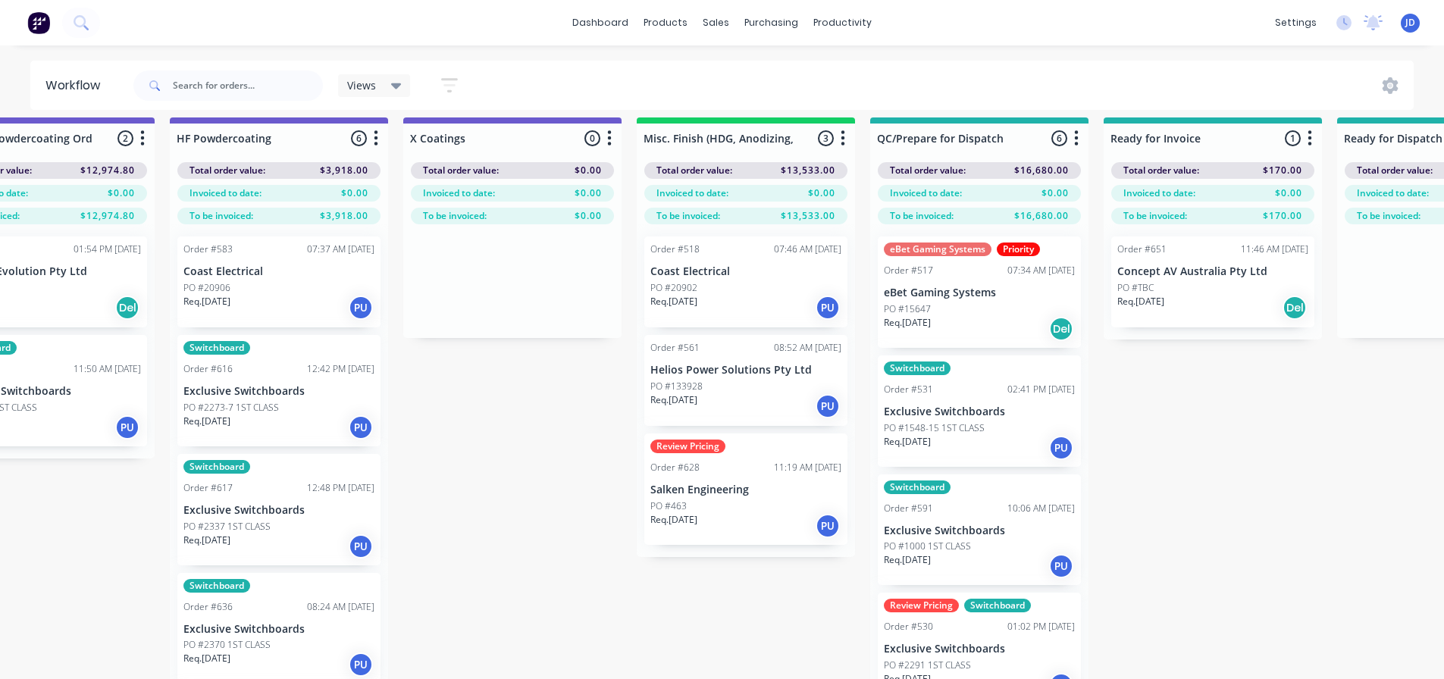
scroll to position [9, 4908]
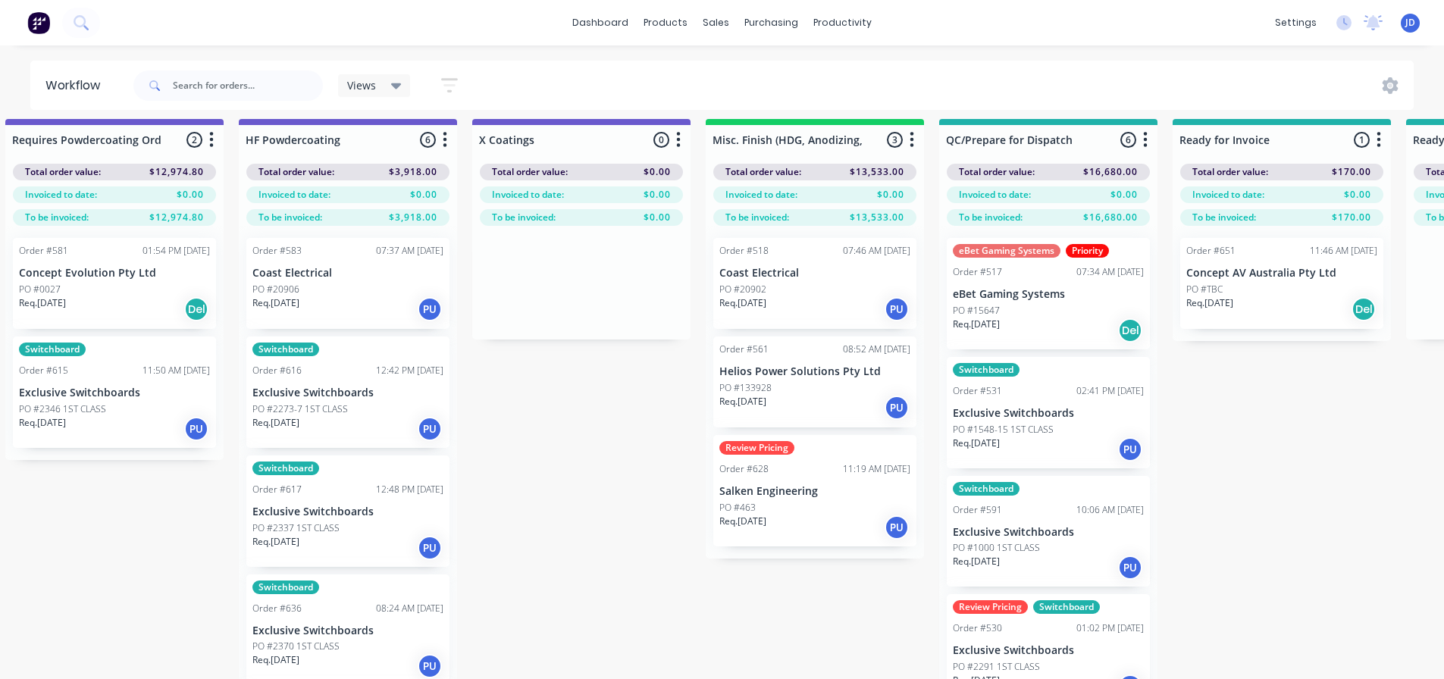
drag, startPoint x: 647, startPoint y: 658, endPoint x: 560, endPoint y: 633, distance: 90.7
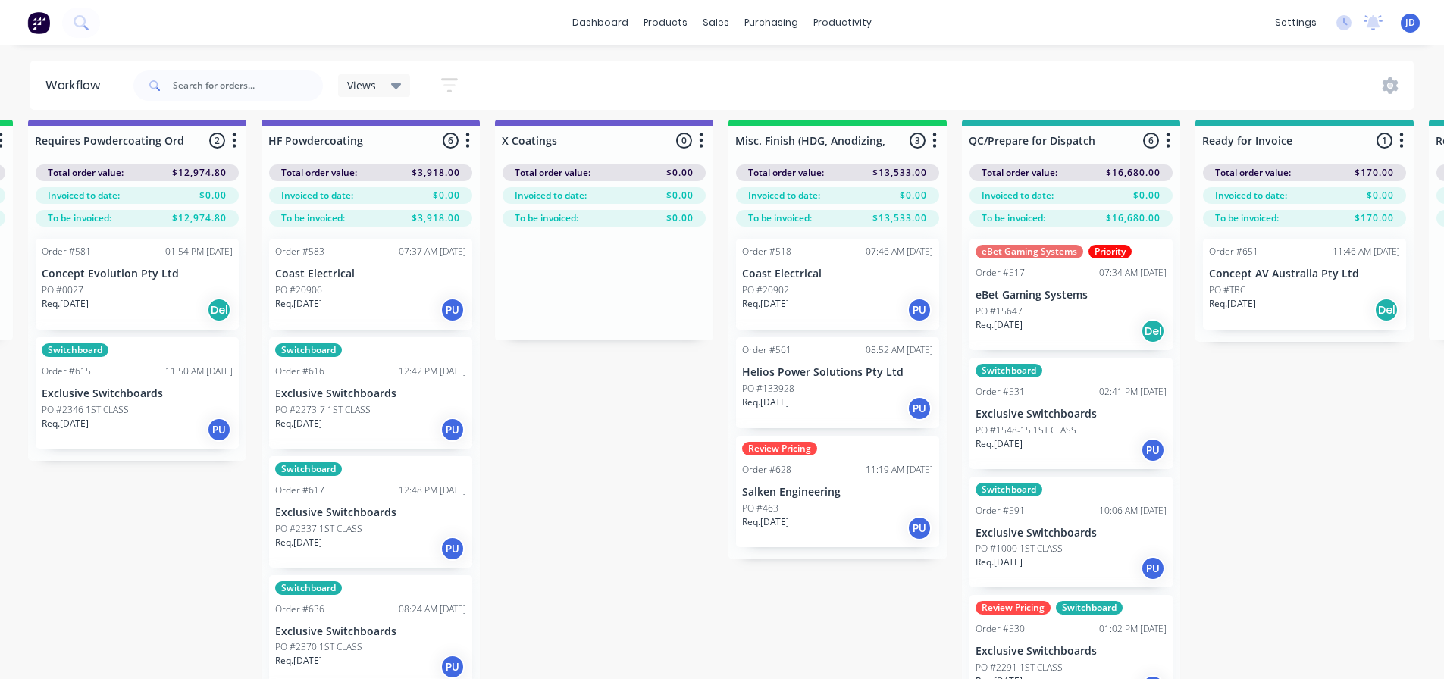
click at [101, 433] on div "Req. 20/08/25 PU" at bounding box center [137, 430] width 191 height 26
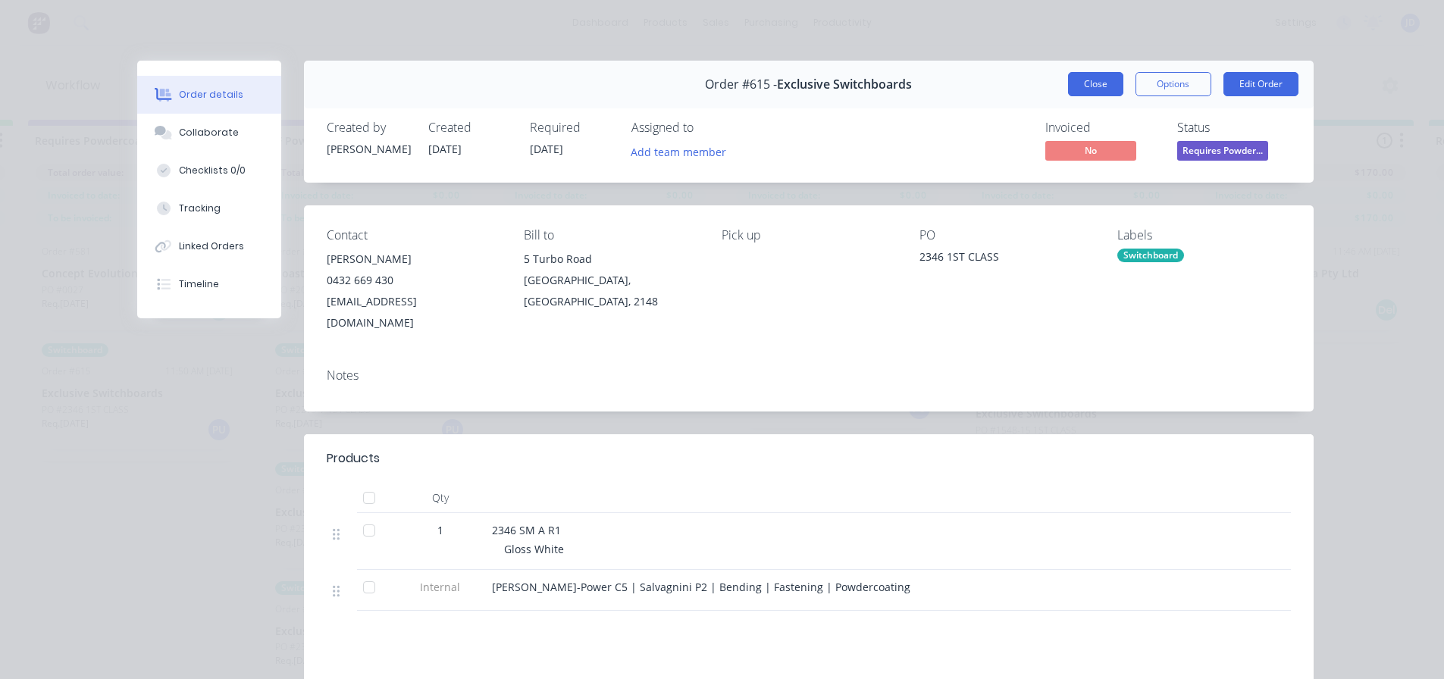
click at [1091, 86] on button "Close" at bounding box center [1095, 84] width 55 height 24
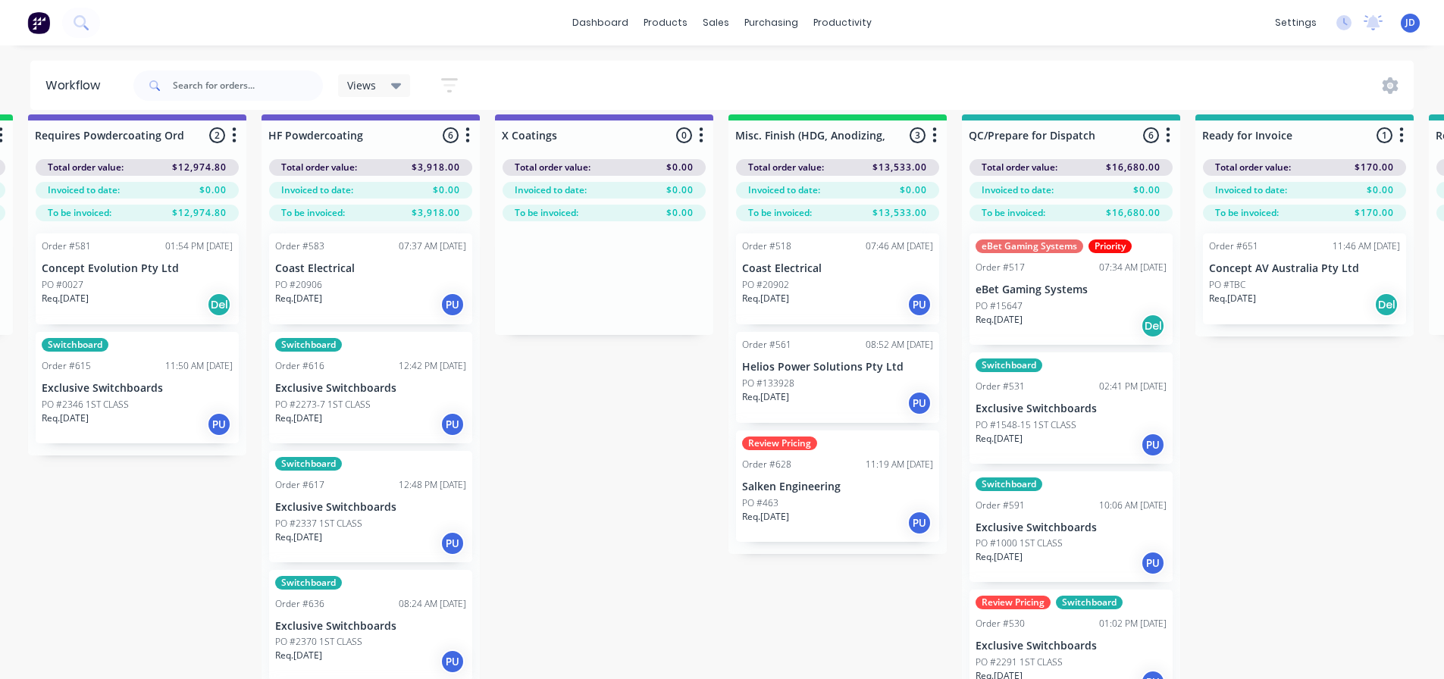
scroll to position [0, 4908]
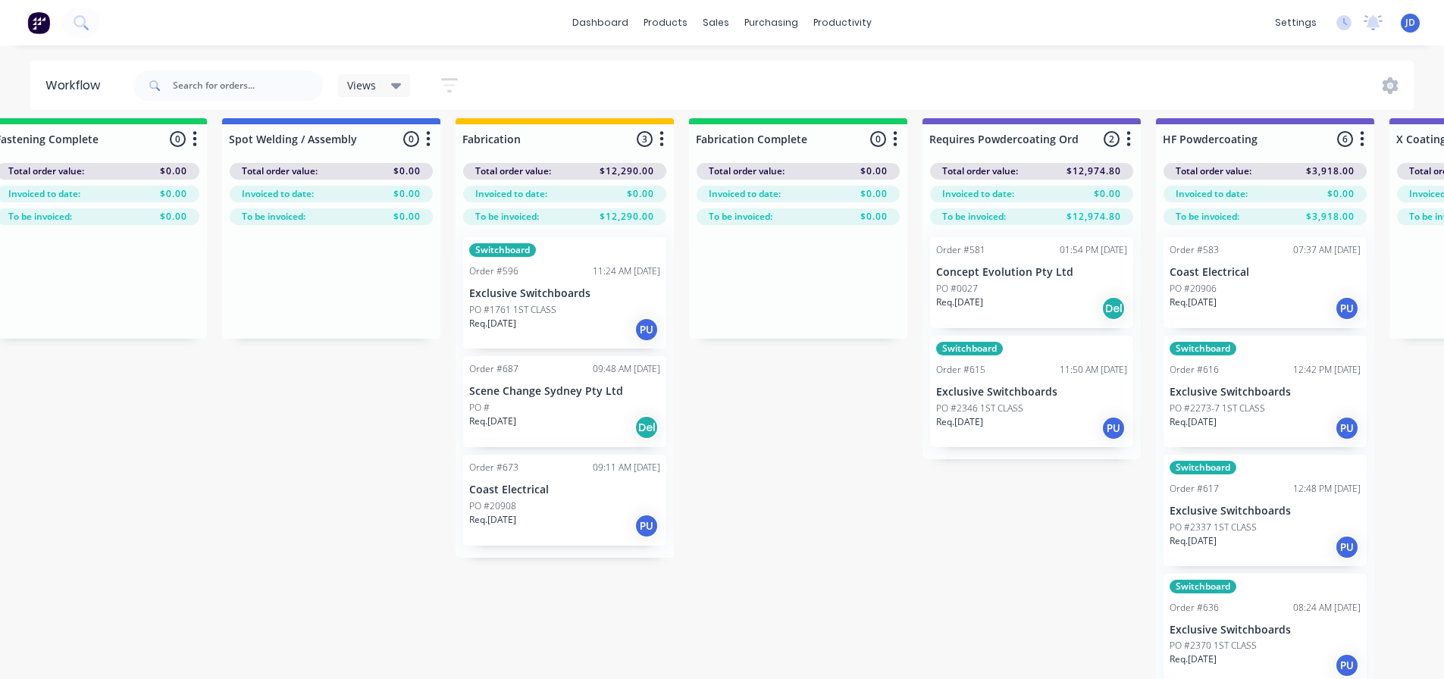
drag, startPoint x: 519, startPoint y: 594, endPoint x: 361, endPoint y: 559, distance: 162.2
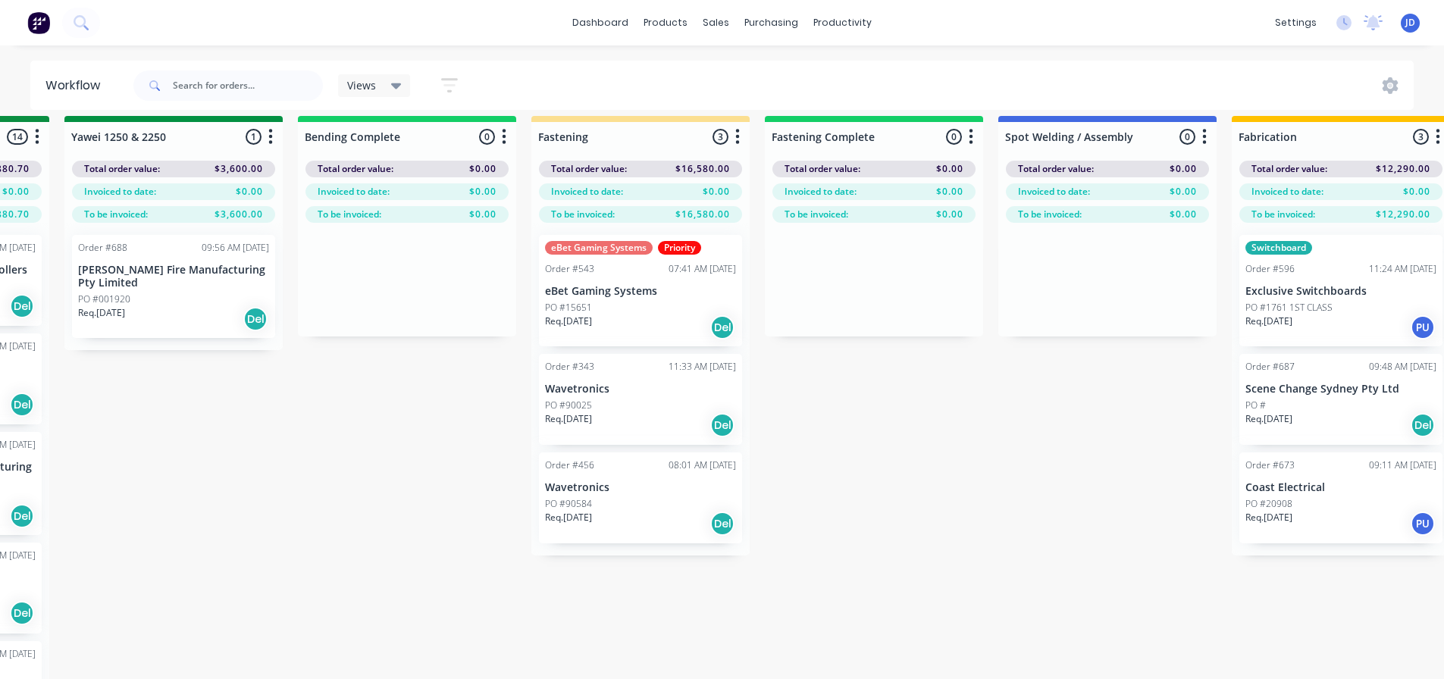
scroll to position [13, 2614]
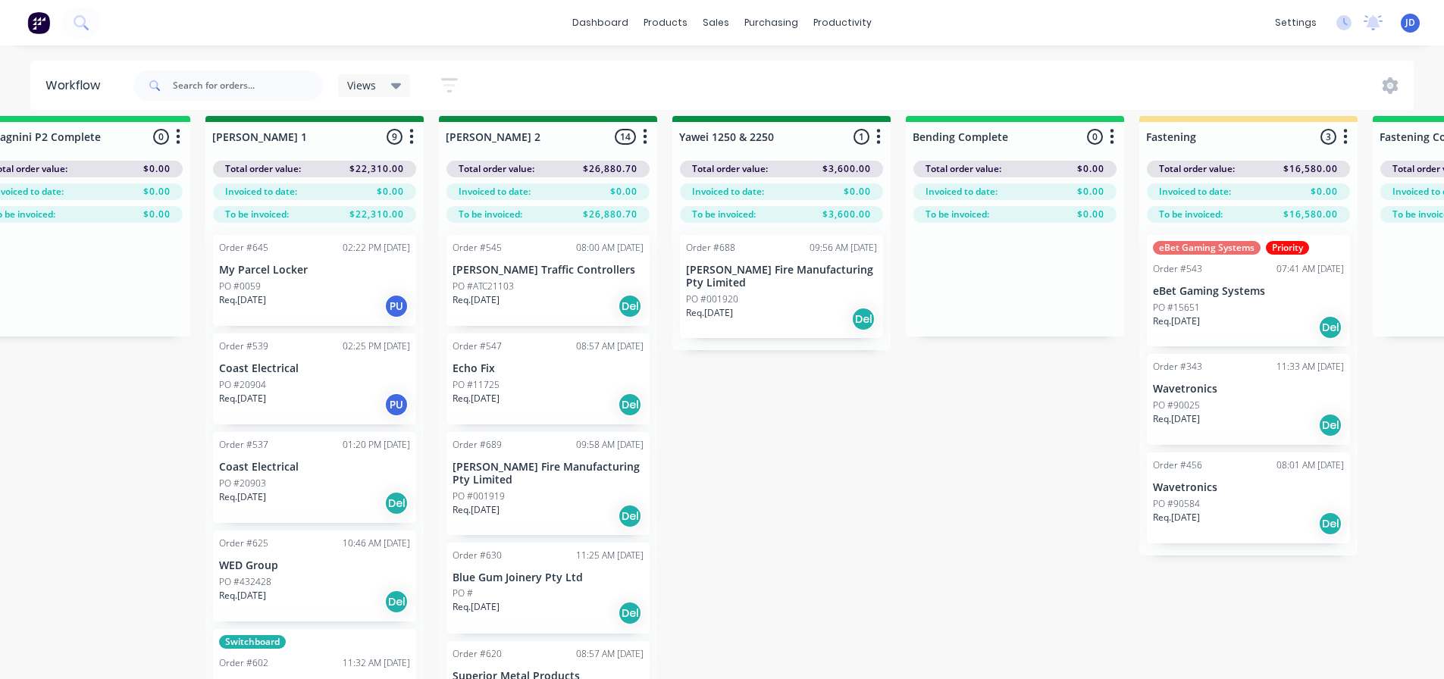
drag, startPoint x: 794, startPoint y: 559, endPoint x: 635, endPoint y: 549, distance: 158.7
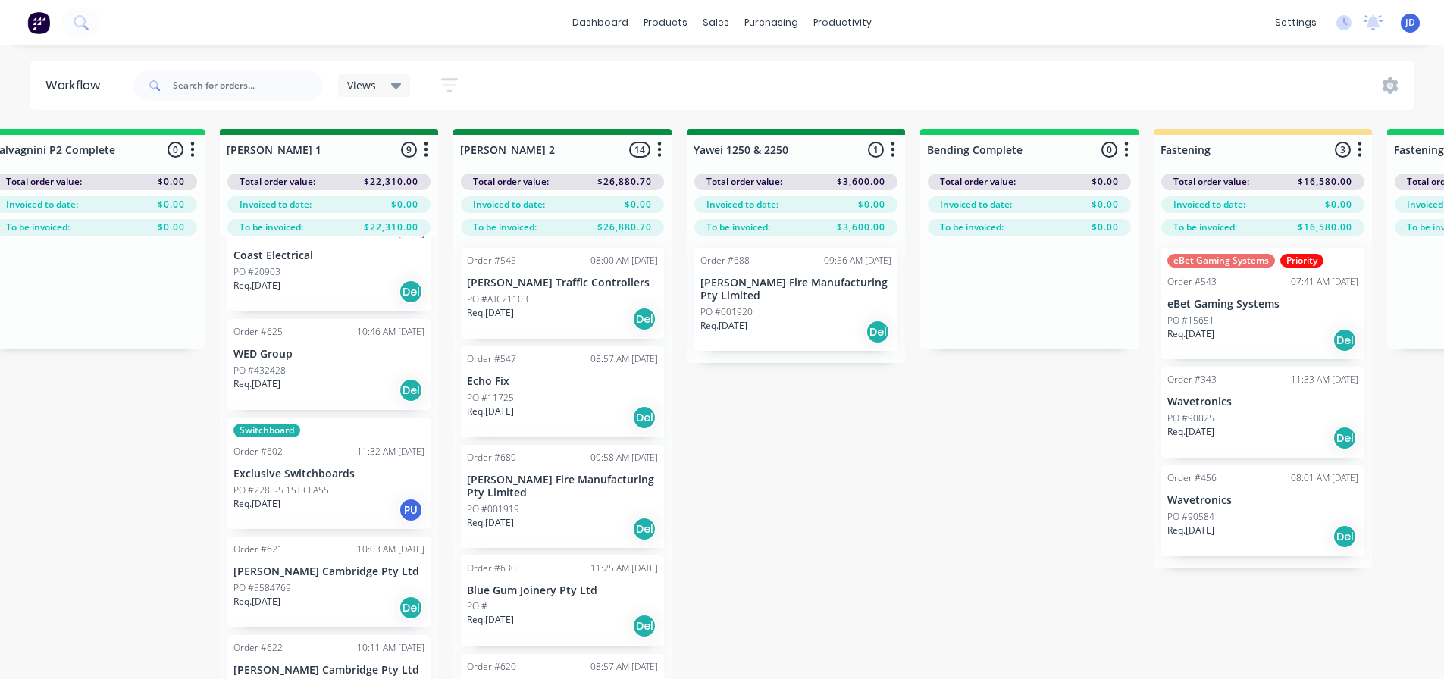
scroll to position [227, 0]
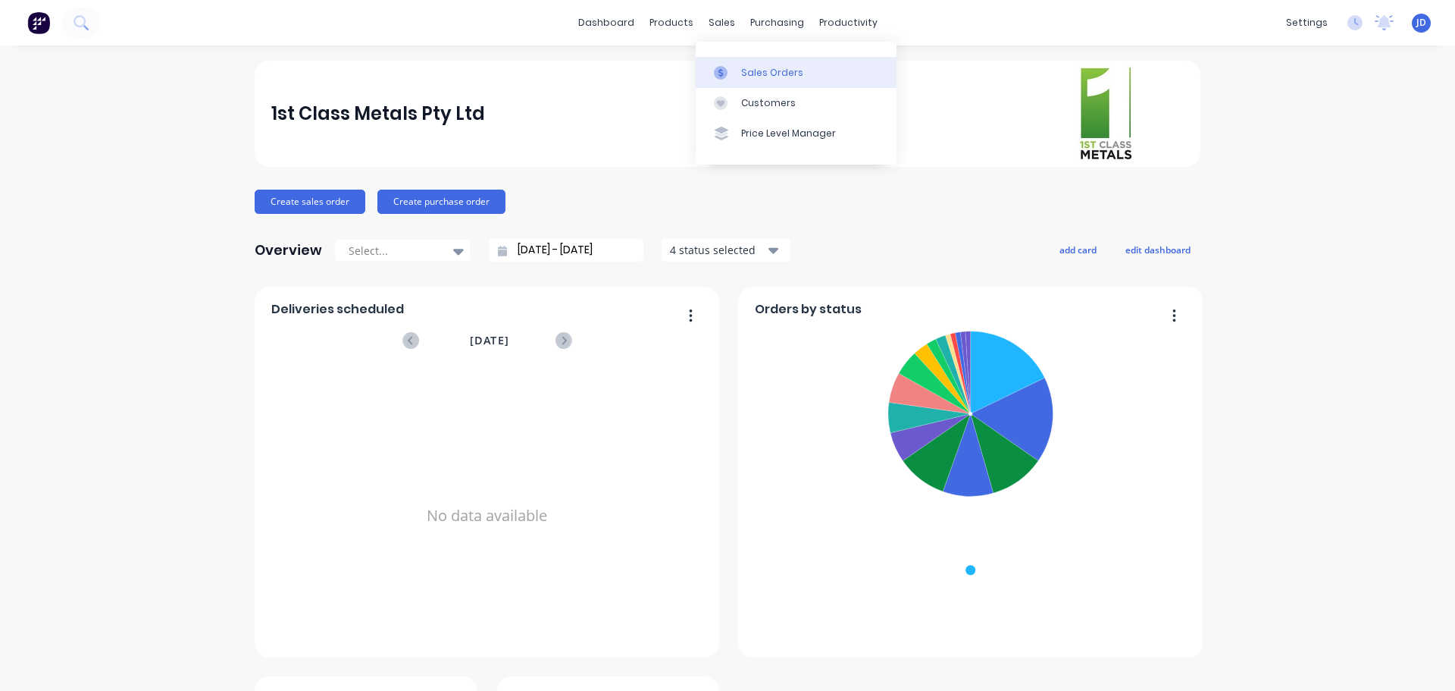
click at [728, 75] on div at bounding box center [725, 73] width 23 height 14
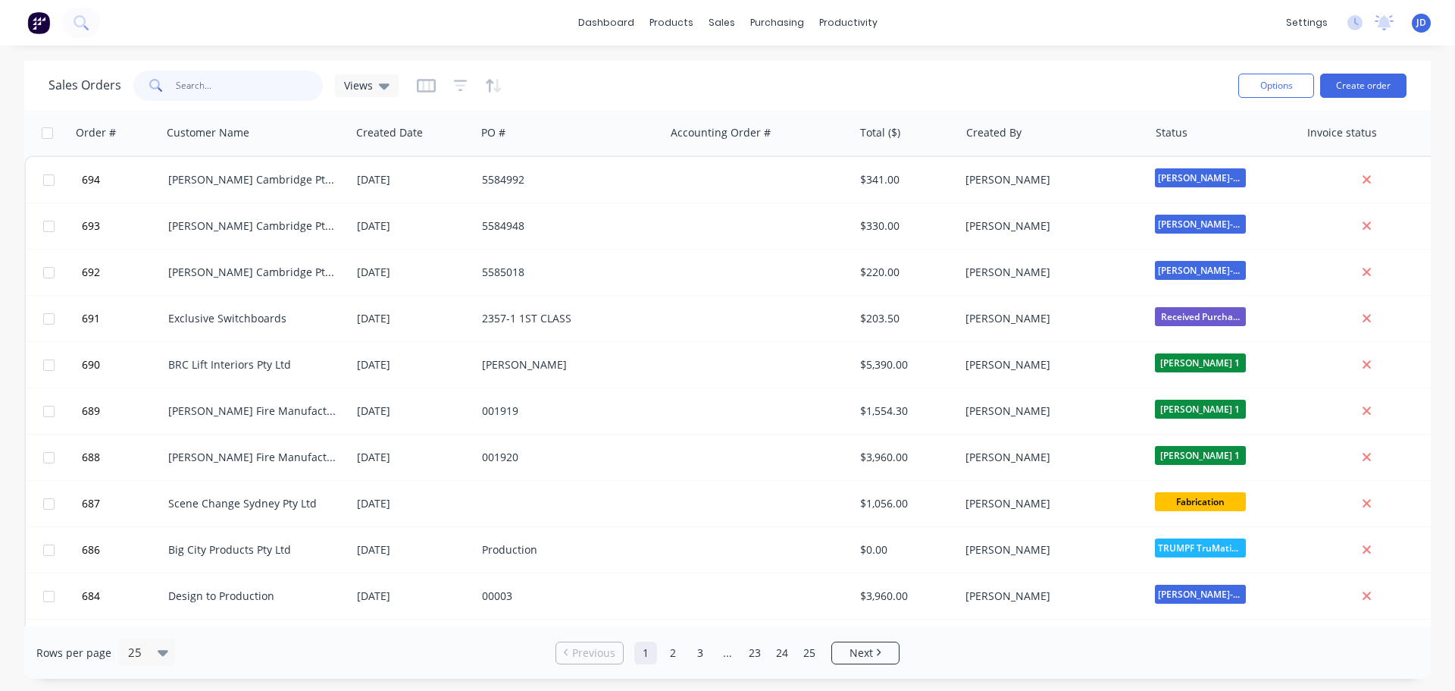
click at [225, 85] on input "text" at bounding box center [250, 85] width 148 height 30
type input "relec"
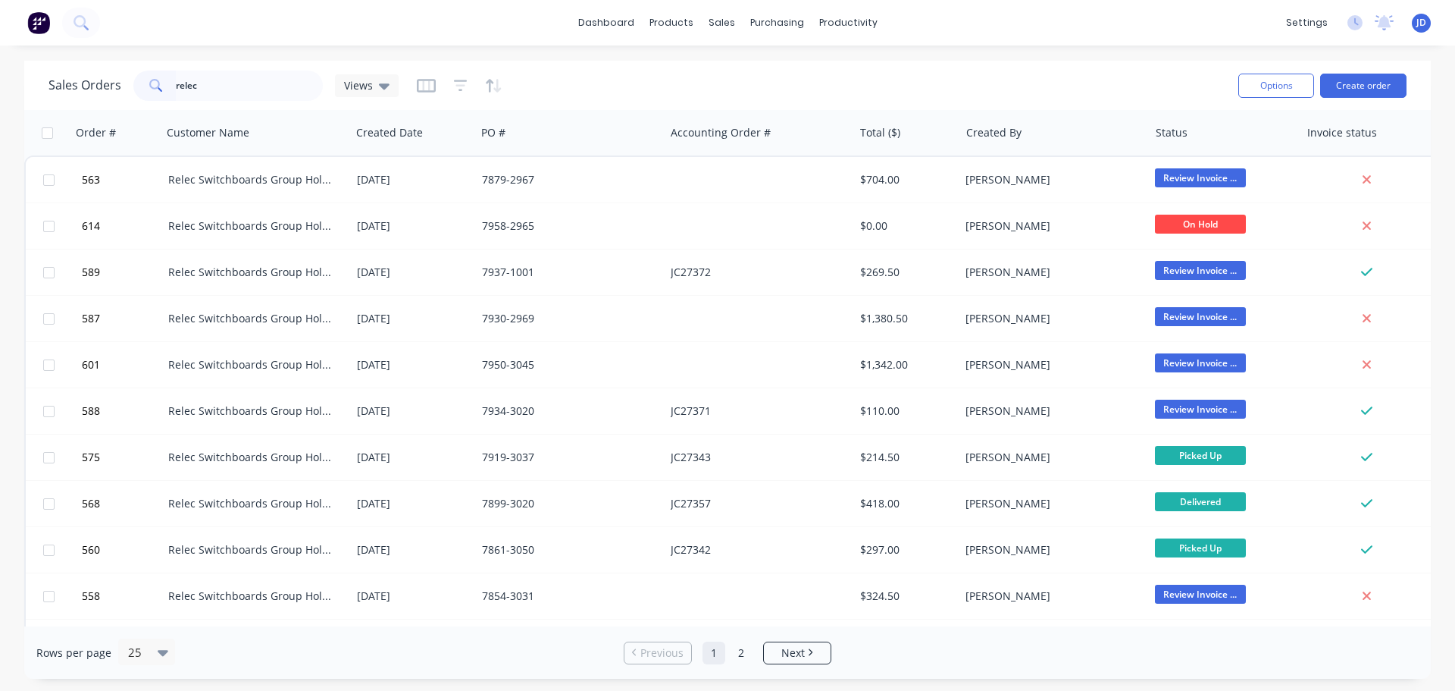
click at [384, 100] on div "Sales Orders relec Views" at bounding box center [224, 85] width 350 height 30
click at [364, 80] on span "Views" at bounding box center [358, 85] width 29 height 16
click at [387, 268] on button "CURRENT JOBS" at bounding box center [426, 275] width 173 height 17
